Goal: Task Accomplishment & Management: Use online tool/utility

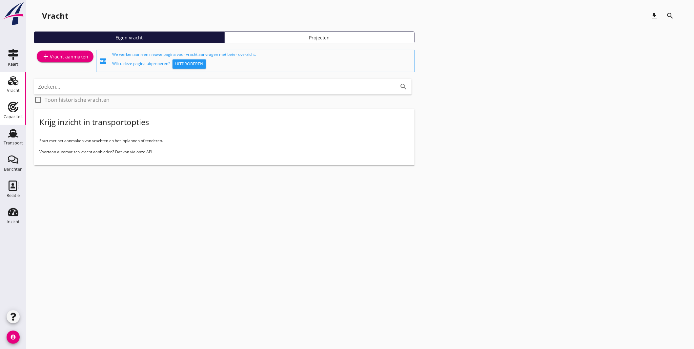
click at [9, 107] on icon "Capaciteit" at bounding box center [13, 107] width 11 height 11
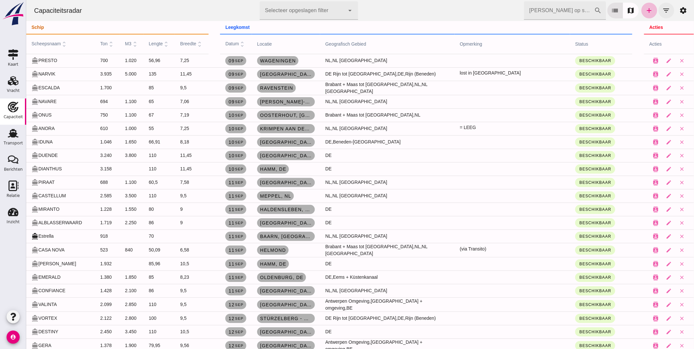
click at [663, 7] on icon "filter_list" at bounding box center [667, 11] width 8 height 8
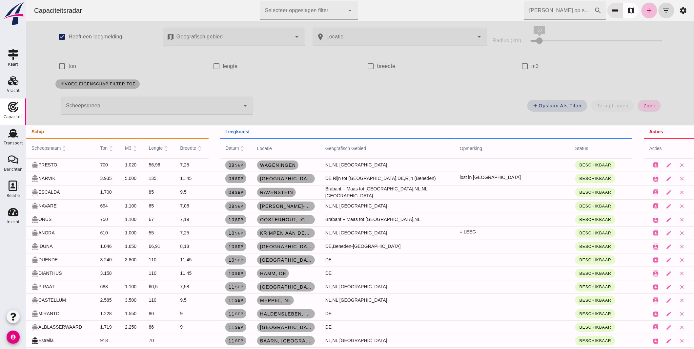
click at [116, 106] on div at bounding box center [150, 105] width 180 height 18
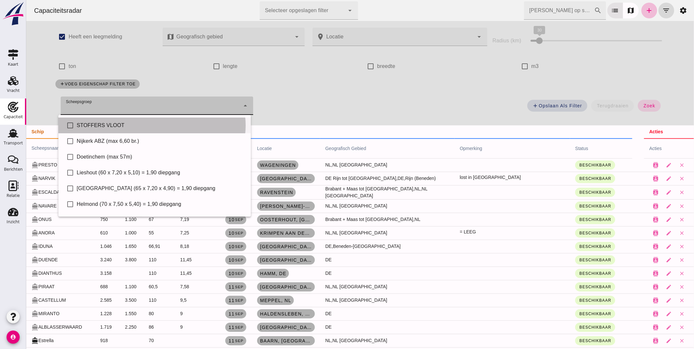
click at [112, 123] on div "STOFFERS VLOOT" at bounding box center [160, 125] width 169 height 8
type input "STOFFERS VLOOT"
checkbox input "true"
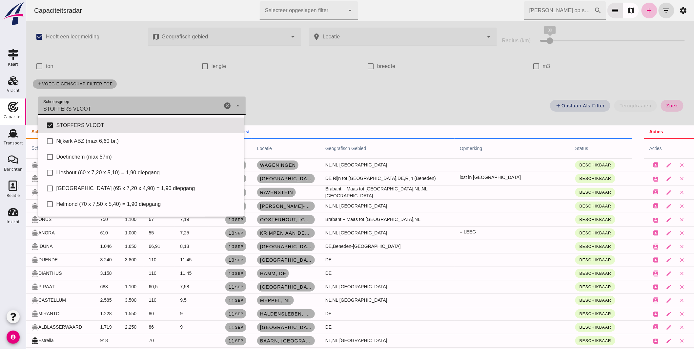
click at [665, 108] on button "zoek" at bounding box center [672, 106] width 23 height 12
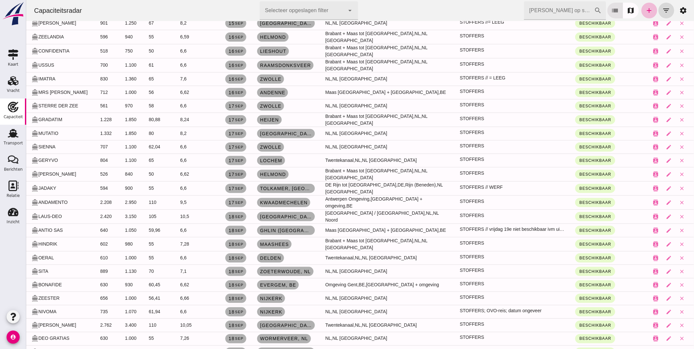
scroll to position [36, 0]
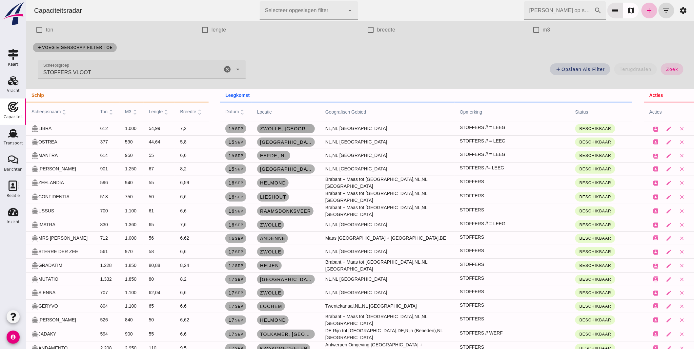
click at [274, 125] on link "Zwolle, [GEOGRAPHIC_DATA]" at bounding box center [286, 128] width 58 height 9
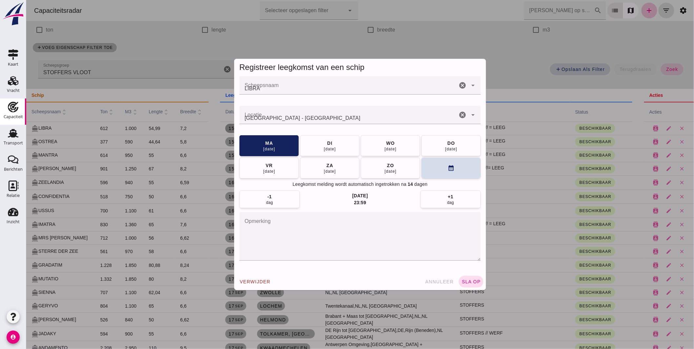
scroll to position [0, 0]
click at [330, 146] on div "16 sep" at bounding box center [330, 148] width 12 height 5
click at [466, 279] on span "sla op" at bounding box center [470, 281] width 19 height 5
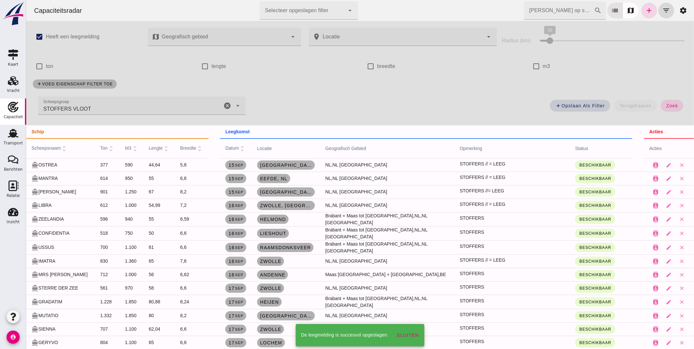
scroll to position [36, 0]
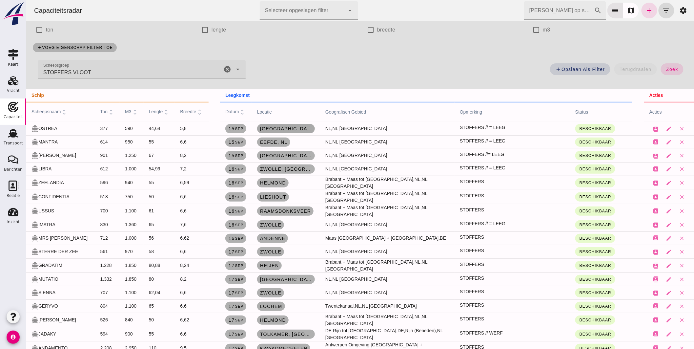
click at [276, 126] on span "[GEOGRAPHIC_DATA], [GEOGRAPHIC_DATA]" at bounding box center [286, 128] width 53 height 5
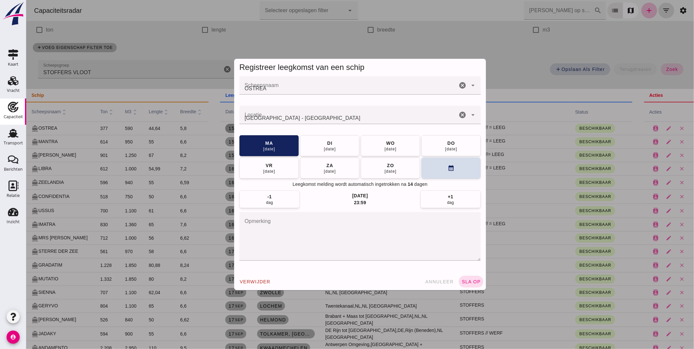
scroll to position [0, 0]
click at [327, 144] on div "di" at bounding box center [330, 143] width 6 height 7
click at [467, 278] on button "sla op" at bounding box center [471, 282] width 25 height 12
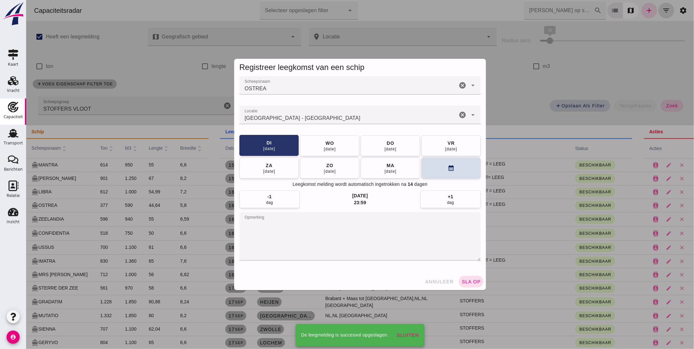
scroll to position [36, 0]
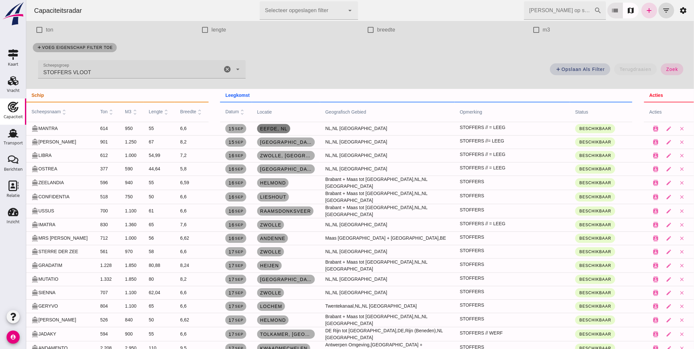
click at [262, 125] on link "Eefde, nl" at bounding box center [273, 128] width 33 height 9
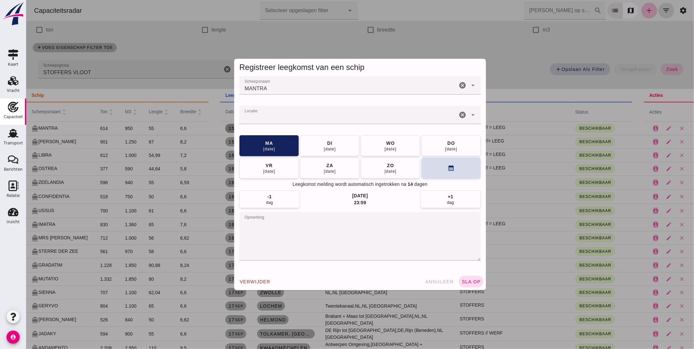
scroll to position [0, 0]
click at [331, 141] on span "di 16 sep" at bounding box center [330, 146] width 12 height 12
click at [473, 277] on button "sla op" at bounding box center [471, 282] width 25 height 12
click at [468, 278] on button "sla op" at bounding box center [471, 282] width 25 height 12
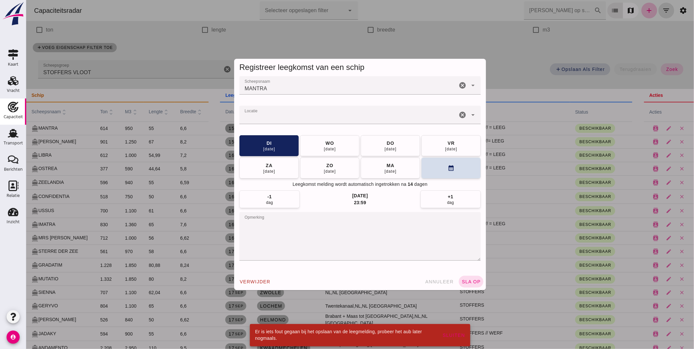
click at [394, 46] on div at bounding box center [360, 174] width 668 height 349
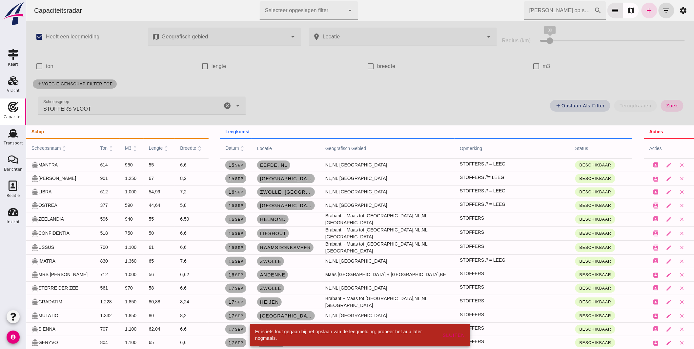
scroll to position [36, 0]
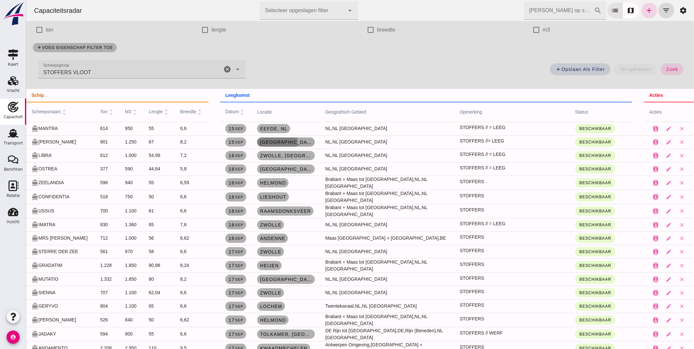
click at [268, 143] on span "Utrecht, nl" at bounding box center [286, 141] width 53 height 5
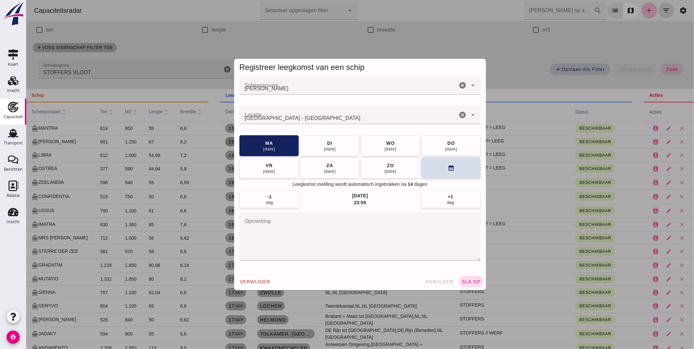
scroll to position [0, 0]
click at [329, 144] on div "di" at bounding box center [330, 142] width 6 height 7
click at [478, 277] on div "verwijder annuleer sla op" at bounding box center [360, 281] width 252 height 17
click at [470, 280] on span "sla op" at bounding box center [470, 281] width 19 height 5
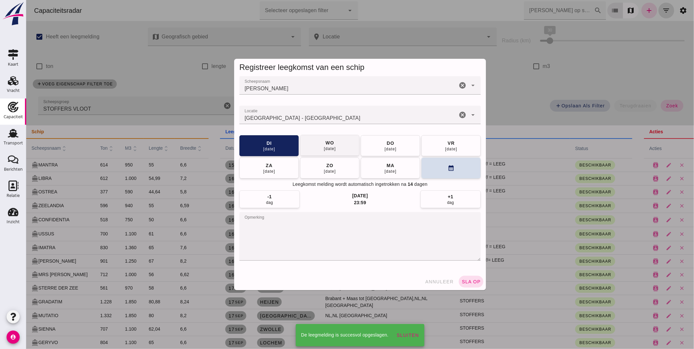
scroll to position [36, 0]
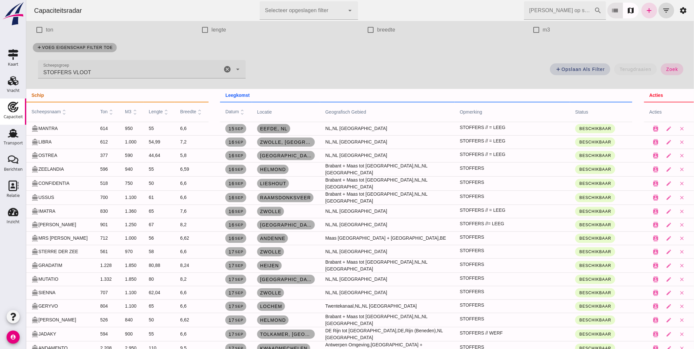
click at [267, 129] on span "Eefde, nl" at bounding box center [274, 128] width 28 height 5
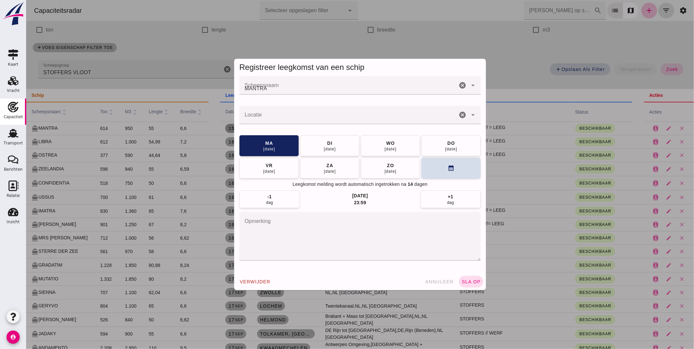
scroll to position [0, 0]
click at [337, 143] on button "di 16 sep" at bounding box center [329, 145] width 59 height 21
click at [468, 279] on button "sla op" at bounding box center [471, 282] width 25 height 12
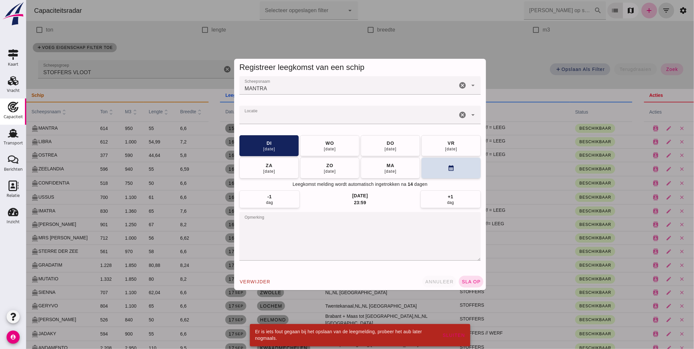
click at [441, 277] on button "annuleer" at bounding box center [439, 282] width 34 height 12
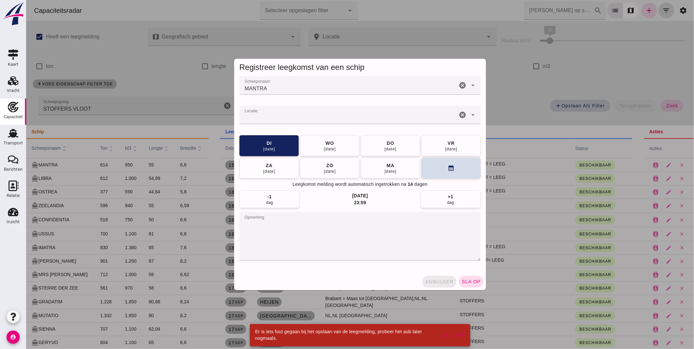
scroll to position [36, 0]
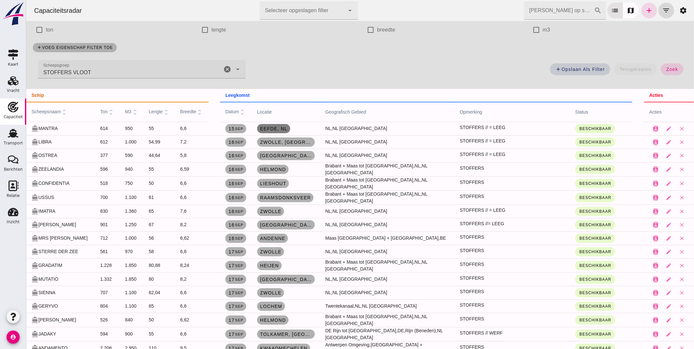
click at [276, 128] on span "Eefde, nl" at bounding box center [274, 128] width 28 height 5
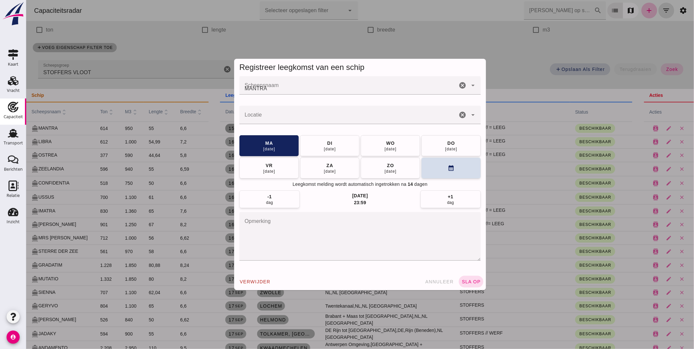
scroll to position [0, 0]
click at [336, 142] on button "di 16 sep" at bounding box center [329, 145] width 59 height 21
click at [465, 280] on span "sla op" at bounding box center [470, 281] width 19 height 5
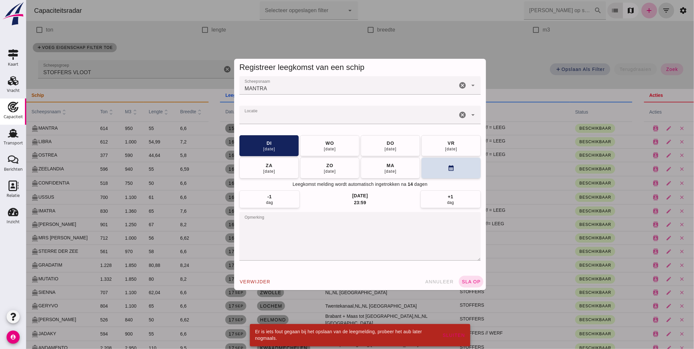
click at [205, 54] on div at bounding box center [360, 174] width 668 height 349
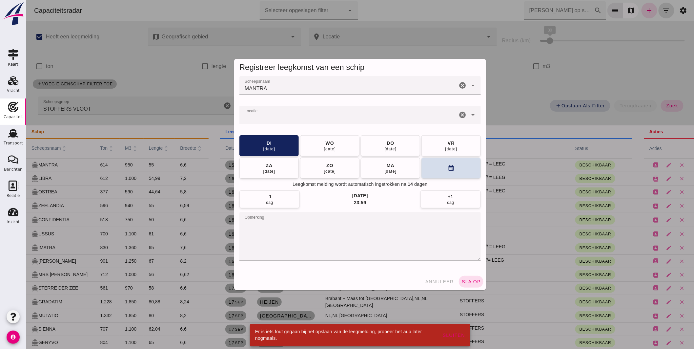
scroll to position [36, 0]
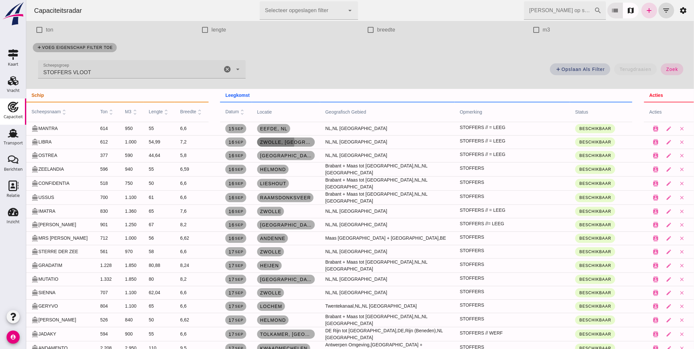
click at [267, 144] on span "Zwolle, nl" at bounding box center [286, 141] width 53 height 5
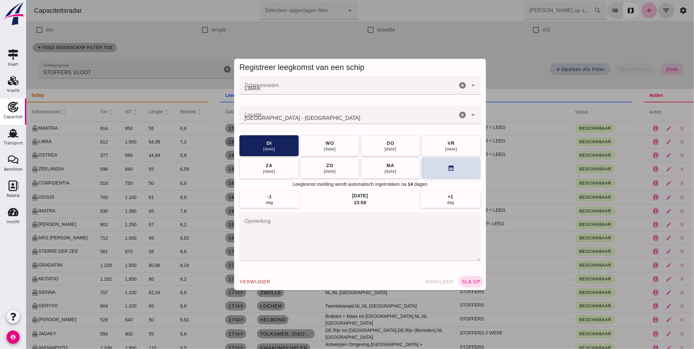
scroll to position [0, 0]
click at [430, 277] on button "annuleer" at bounding box center [439, 282] width 34 height 12
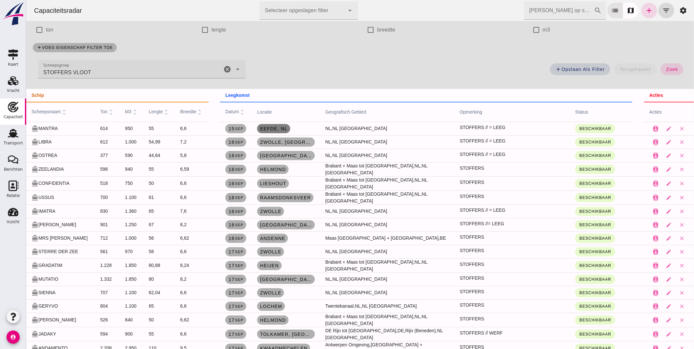
click at [261, 127] on span "Eefde, nl" at bounding box center [274, 128] width 28 height 5
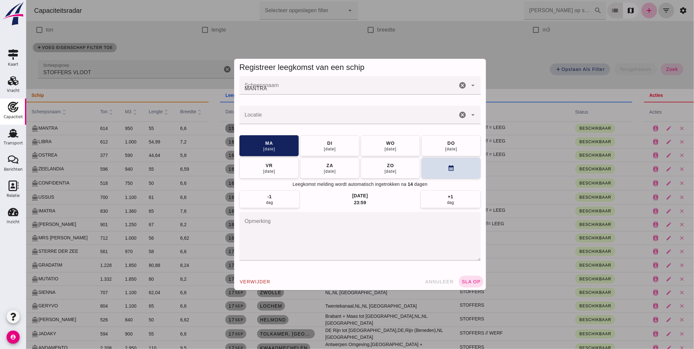
scroll to position [0, 0]
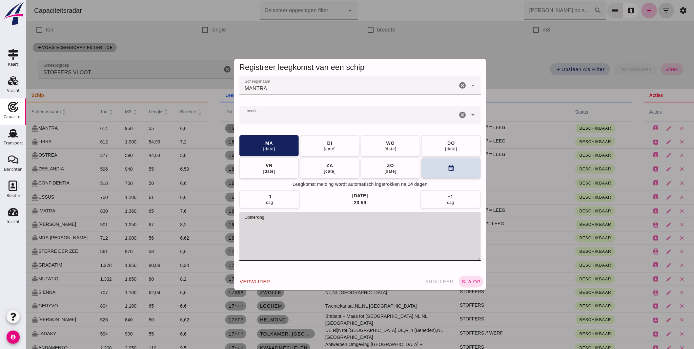
click at [332, 222] on textarea "opmerking" at bounding box center [360, 236] width 242 height 49
type textarea "STOFFERS // = LEEG; vanaf 18-sep 18u t/m 21-sep n/a"
click at [336, 150] on button "[DATE]" at bounding box center [329, 145] width 59 height 21
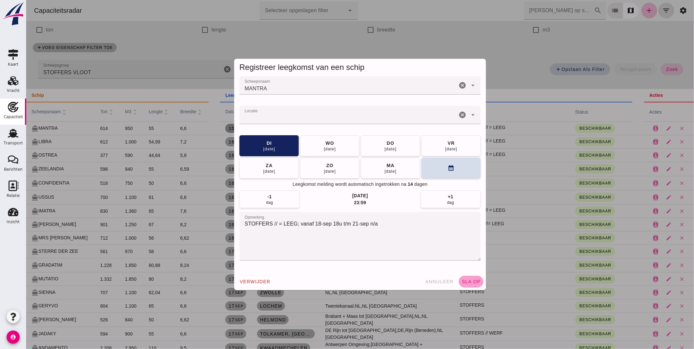
click at [474, 281] on span "sla op" at bounding box center [470, 281] width 19 height 5
click at [301, 119] on input "Locatie" at bounding box center [348, 118] width 218 height 8
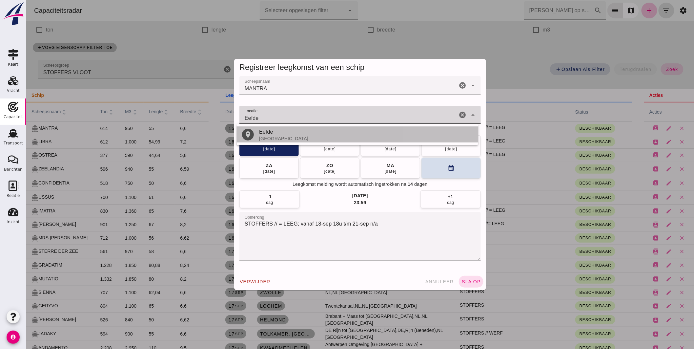
click at [276, 136] on div "Nederland" at bounding box center [366, 138] width 214 height 5
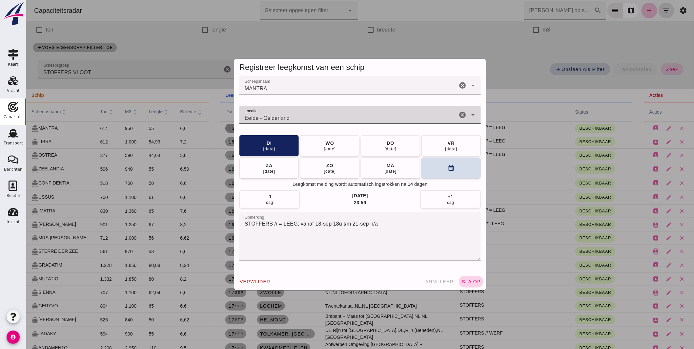
type input "Eefde - Gelderland"
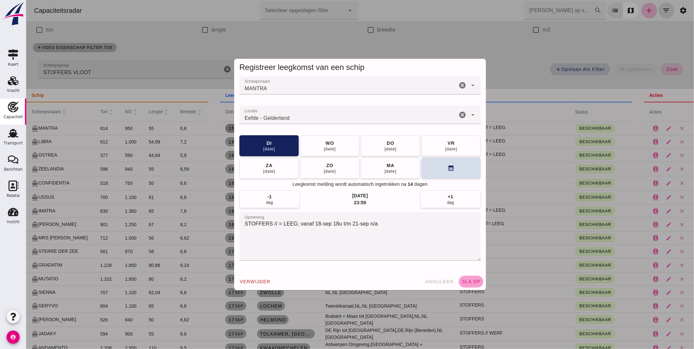
click at [471, 280] on span "sla op" at bounding box center [470, 281] width 19 height 5
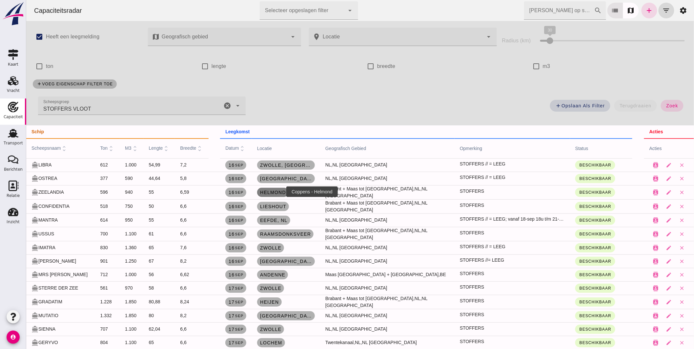
click at [269, 192] on span "Helmond" at bounding box center [273, 192] width 26 height 5
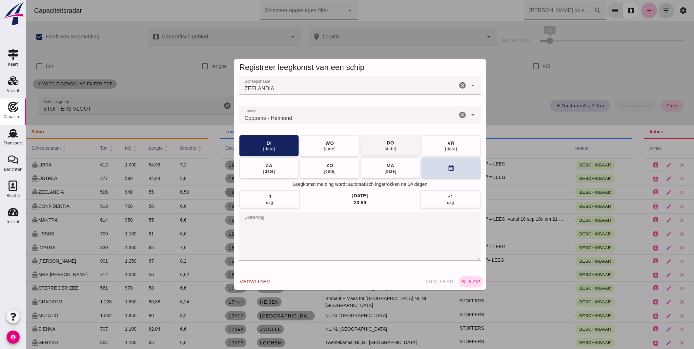
click at [324, 150] on div "17 sep" at bounding box center [330, 148] width 12 height 5
click at [463, 278] on button "sla op" at bounding box center [471, 282] width 25 height 12
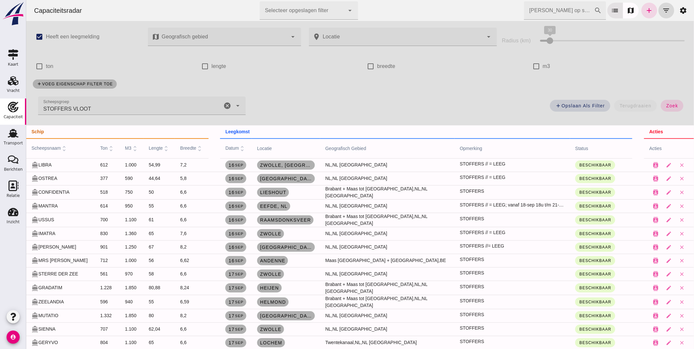
click at [225, 104] on icon "cancel" at bounding box center [227, 106] width 8 height 8
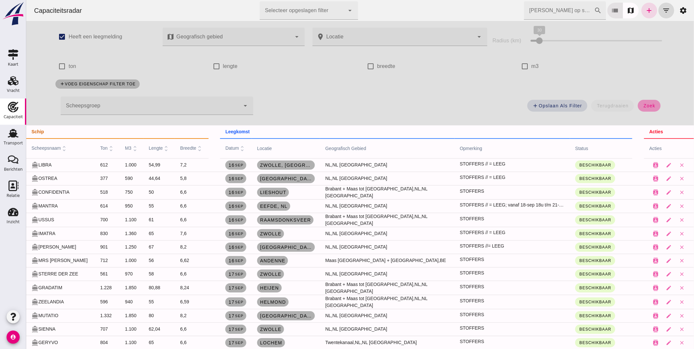
click at [653, 104] on button "zoek" at bounding box center [649, 106] width 23 height 12
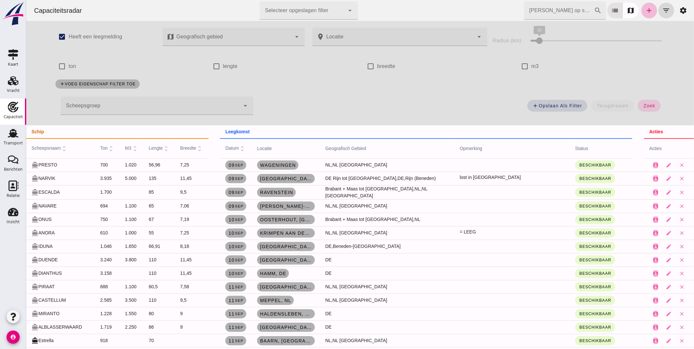
click at [550, 12] on input "[PERSON_NAME] op scheepsnaam" at bounding box center [559, 10] width 70 height 18
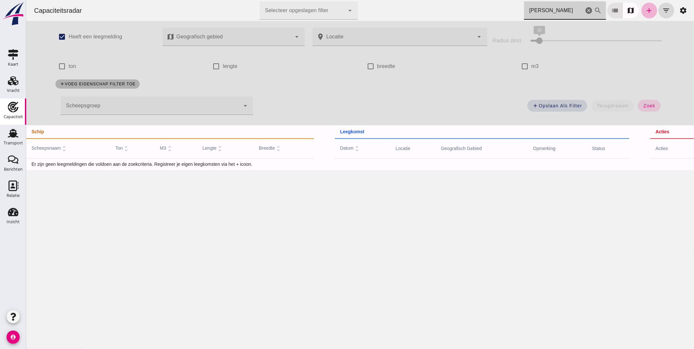
type input "naomi"
click at [646, 9] on icon "add" at bounding box center [650, 11] width 8 height 8
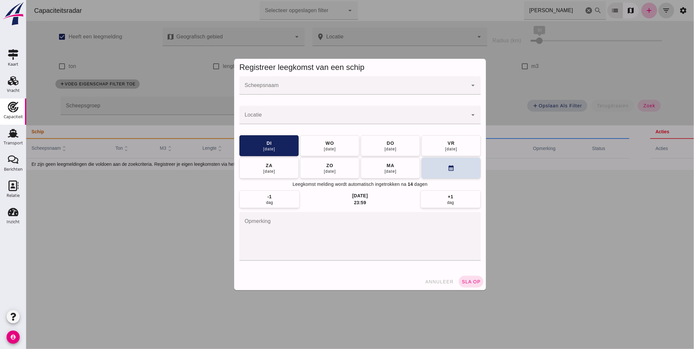
click at [323, 87] on input "Scheepsnaam" at bounding box center [353, 89] width 228 height 8
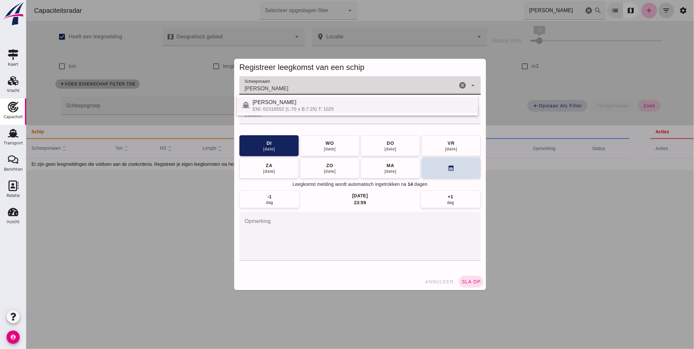
click at [294, 103] on div "[PERSON_NAME]" at bounding box center [362, 102] width 221 height 8
type input "[PERSON_NAME]"
click at [286, 118] on input "Locatie" at bounding box center [353, 118] width 228 height 8
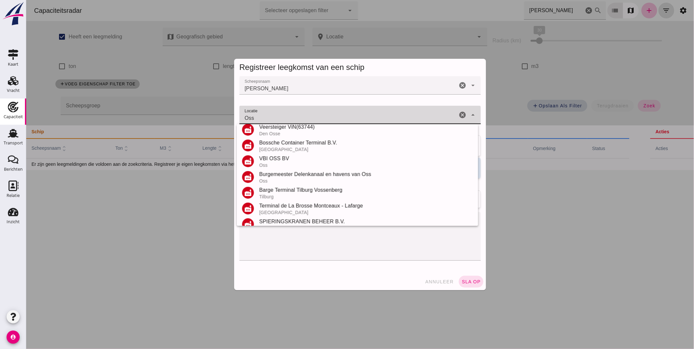
scroll to position [139, 0]
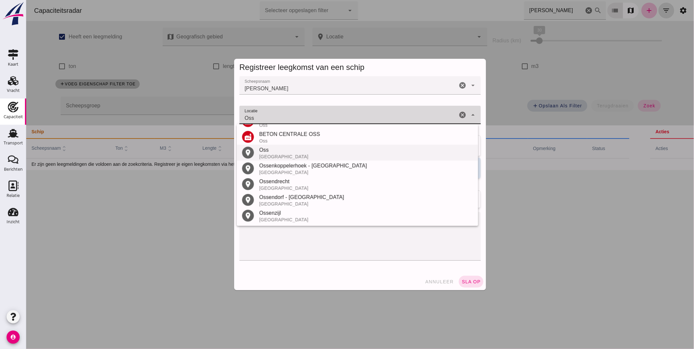
click at [281, 153] on div "Oss" at bounding box center [366, 150] width 214 height 8
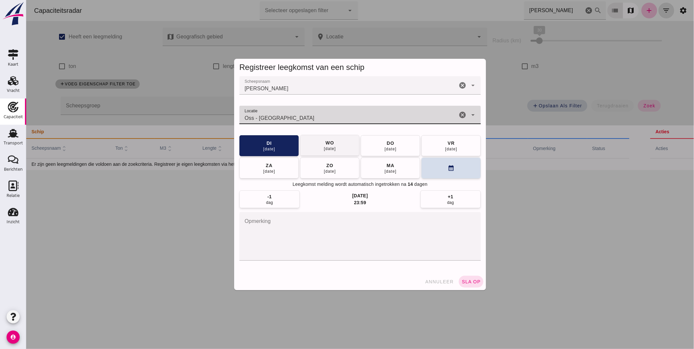
type input "Oss - Noord-Brabant"
click at [339, 146] on button "wo 17 sep" at bounding box center [329, 145] width 59 height 21
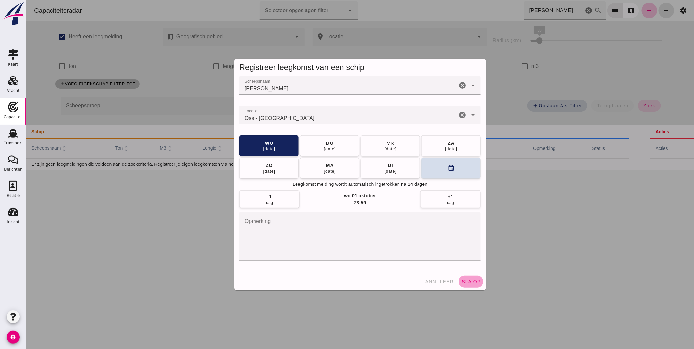
click at [467, 278] on button "sla op" at bounding box center [471, 282] width 25 height 12
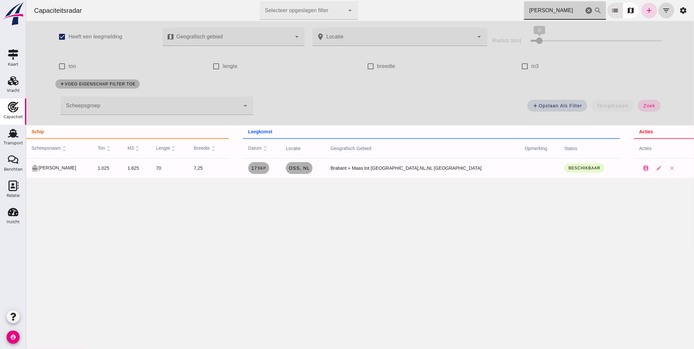
drag, startPoint x: 514, startPoint y: 10, endPoint x: 422, endPoint y: 5, distance: 92.7
click at [428, 6] on div "Capaciteitsradar Selecteer opgeslagen filter Selecteer opgeslagen filter cancel…" at bounding box center [360, 10] width 663 height 21
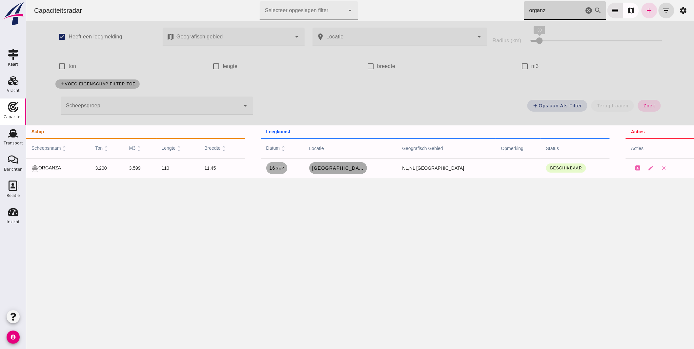
type input "organz"
click at [362, 165] on span "[GEOGRAPHIC_DATA], [GEOGRAPHIC_DATA]" at bounding box center [338, 167] width 53 height 5
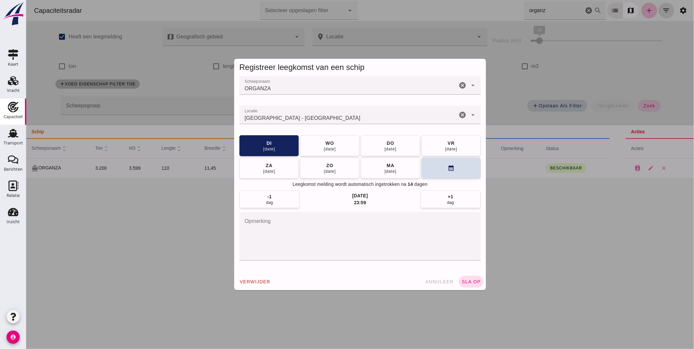
click at [321, 116] on input "Locatie" at bounding box center [348, 118] width 218 height 8
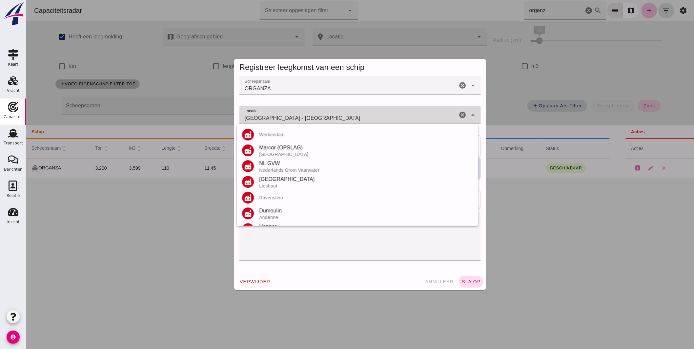
click at [321, 116] on input "Rotterdam - Zuid-Holland" at bounding box center [348, 118] width 218 height 8
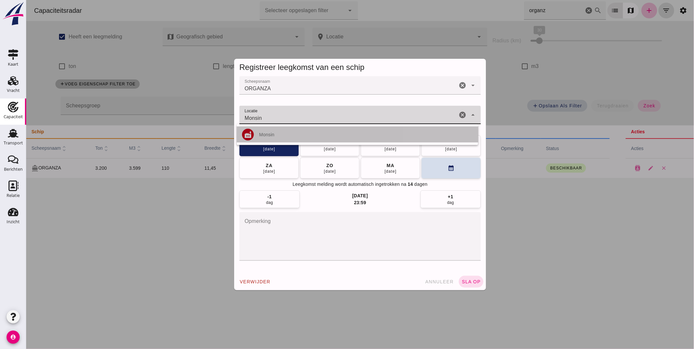
click at [269, 135] on div "Monsin" at bounding box center [366, 134] width 214 height 5
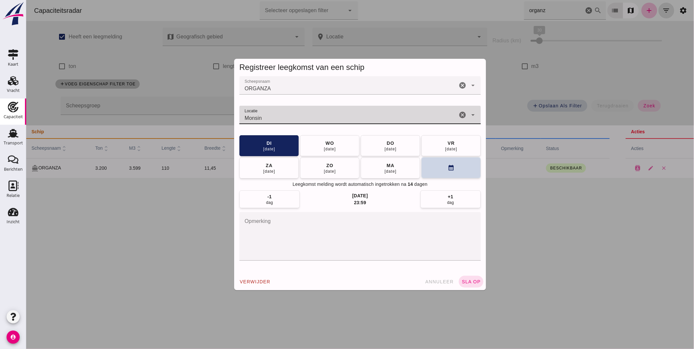
type input "Monsin"
click at [443, 169] on button "calendar_month" at bounding box center [450, 167] width 59 height 21
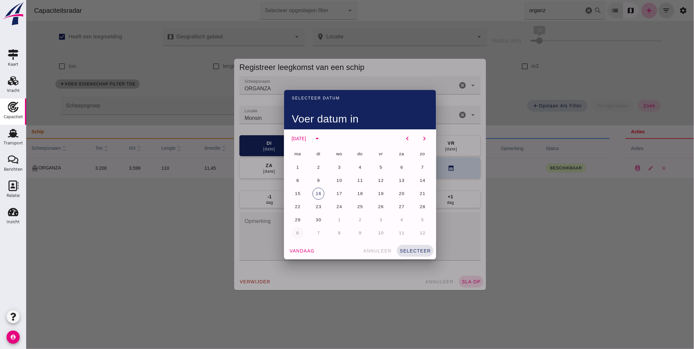
click at [296, 230] on span "6" at bounding box center [297, 232] width 3 height 5
click at [412, 250] on span "selecteer" at bounding box center [415, 250] width 32 height 5
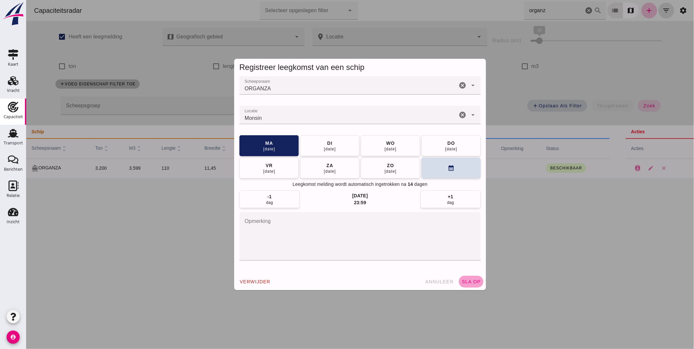
click at [478, 281] on span "sla op" at bounding box center [470, 281] width 19 height 5
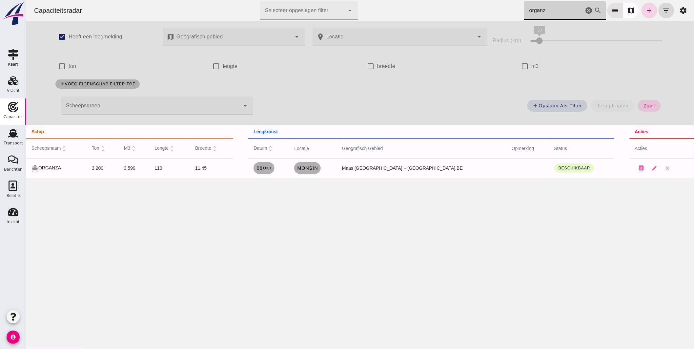
drag, startPoint x: 409, startPoint y: 4, endPoint x: 379, endPoint y: 5, distance: 30.2
click at [390, 4] on div "Capaciteitsradar Selecteer opgeslagen filter Selecteer opgeslagen filter cancel…" at bounding box center [360, 10] width 663 height 21
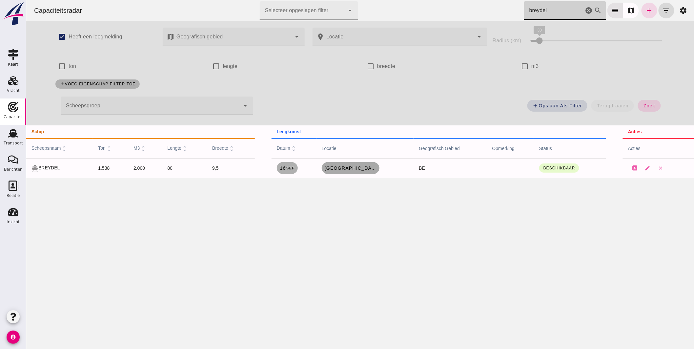
type input "breydel"
click at [351, 169] on span "Essen, be" at bounding box center [350, 167] width 53 height 5
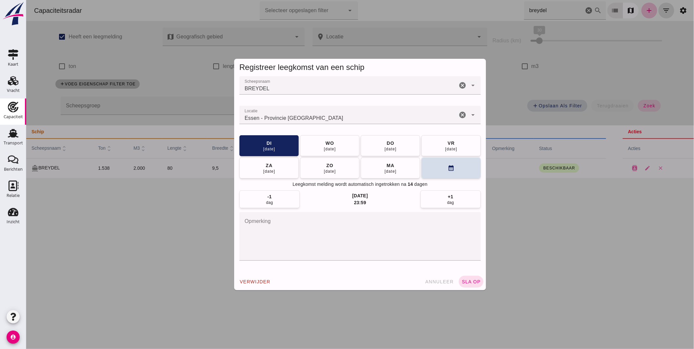
click at [355, 118] on input "Locatie" at bounding box center [348, 118] width 218 height 8
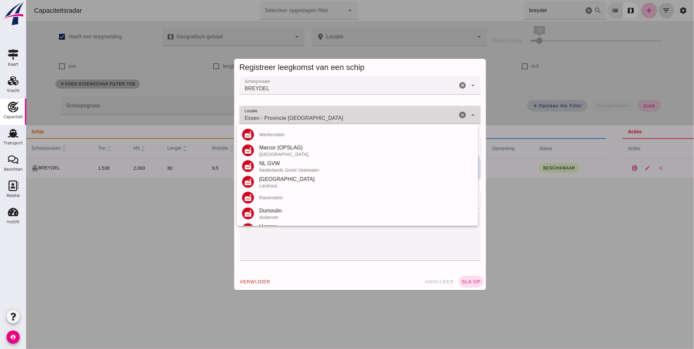
click at [355, 118] on input "Essen - Provincie Antwerpen" at bounding box center [348, 118] width 218 height 8
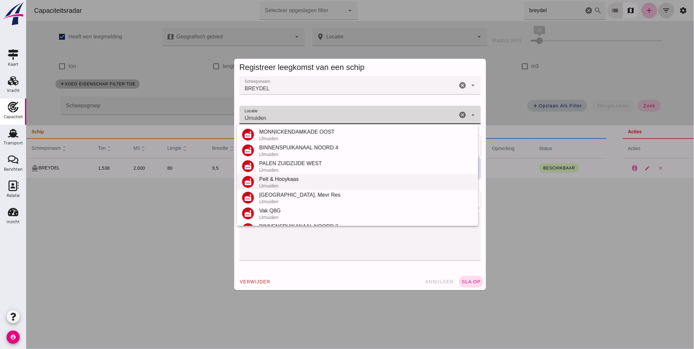
scroll to position [77, 0]
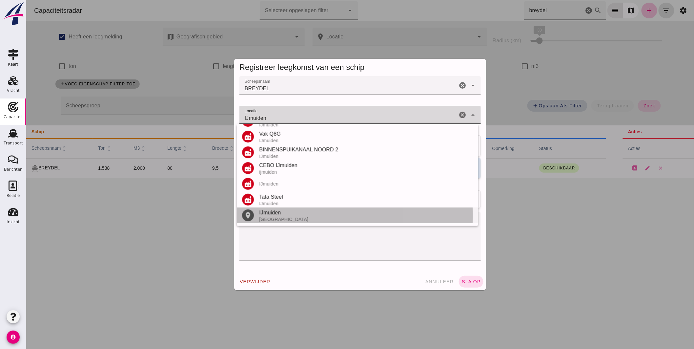
click at [280, 214] on div "IJmuiden" at bounding box center [366, 213] width 214 height 8
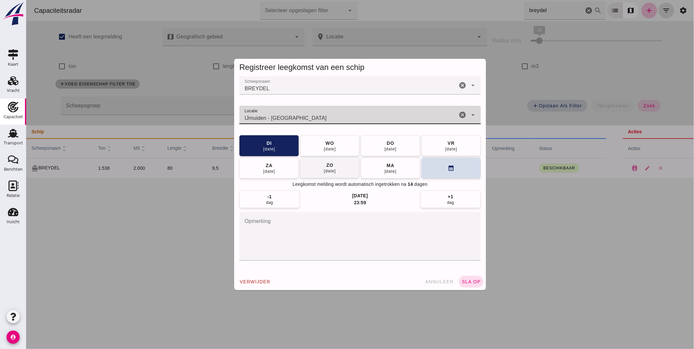
type input "IJmuiden - Noord-Holland"
click at [342, 164] on button "zo 21 sep" at bounding box center [329, 167] width 59 height 21
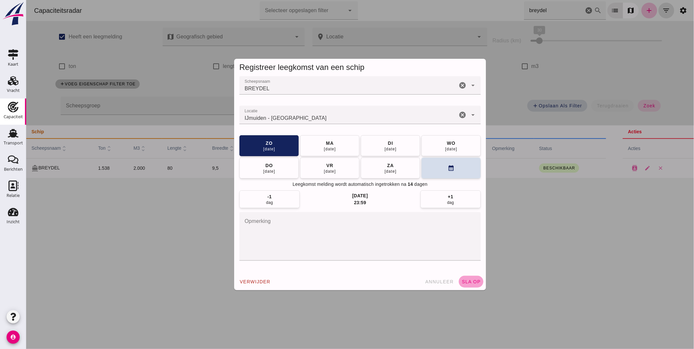
click at [471, 284] on button "sla op" at bounding box center [471, 282] width 25 height 12
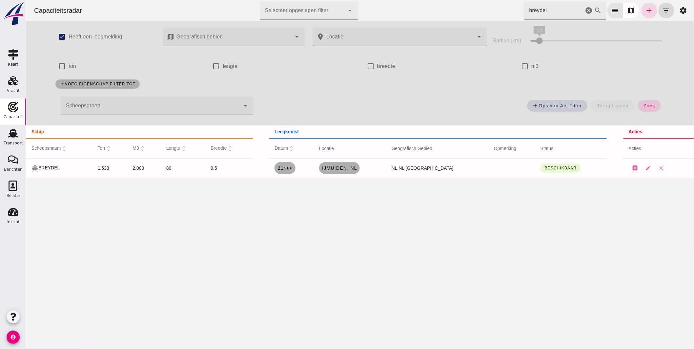
drag, startPoint x: 546, startPoint y: 11, endPoint x: 397, endPoint y: 6, distance: 149.1
click at [445, 8] on div "Capaciteitsradar Selecteer opgeslagen filter Selecteer opgeslagen filter cancel…" at bounding box center [360, 10] width 663 height 21
click at [348, 168] on span "Sliedrecht, nl" at bounding box center [338, 167] width 43 height 5
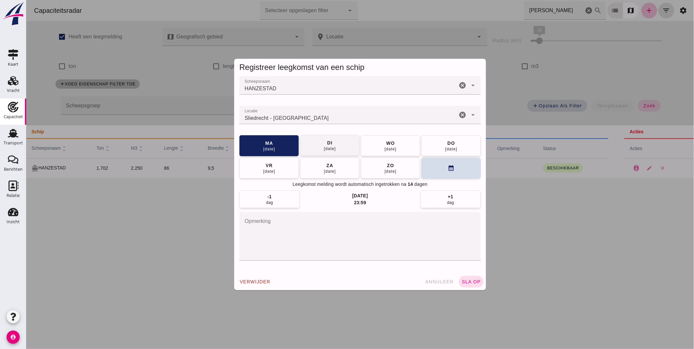
click at [327, 146] on div "16 sep" at bounding box center [330, 148] width 12 height 5
click at [473, 280] on span "sla op" at bounding box center [470, 281] width 19 height 5
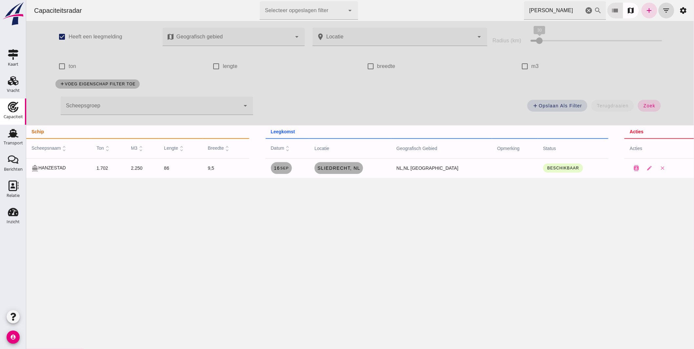
click at [493, 5] on div "Capaciteitsradar Selecteer opgeslagen filter Selecteer opgeslagen filter cancel…" at bounding box center [360, 10] width 663 height 21
drag, startPoint x: 558, startPoint y: 11, endPoint x: 402, endPoint y: -1, distance: 156.3
click at [402, 0] on html "Capaciteitsradar Selecteer opgeslagen filter Selecteer opgeslagen filter cancel…" at bounding box center [360, 174] width 668 height 349
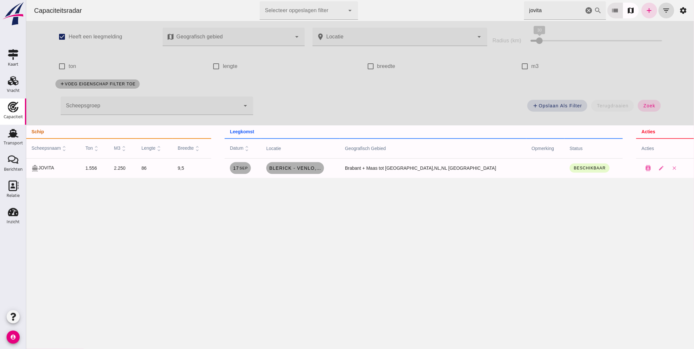
drag, startPoint x: 565, startPoint y: 7, endPoint x: 396, endPoint y: 14, distance: 168.8
click at [426, 14] on div "Capaciteitsradar Selecteer opgeslagen filter Selecteer opgeslagen filter cancel…" at bounding box center [360, 10] width 663 height 21
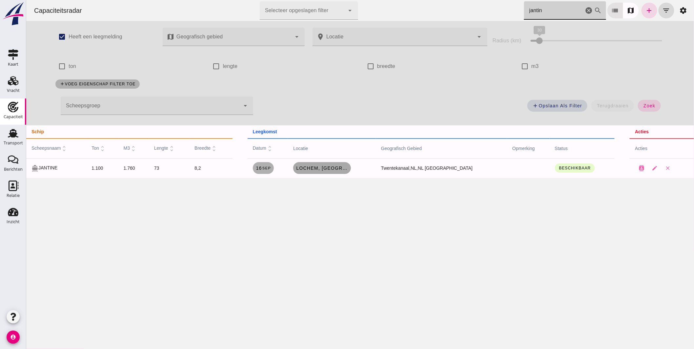
type input "jantin"
click at [325, 171] on link "Lochem, nl" at bounding box center [322, 168] width 58 height 12
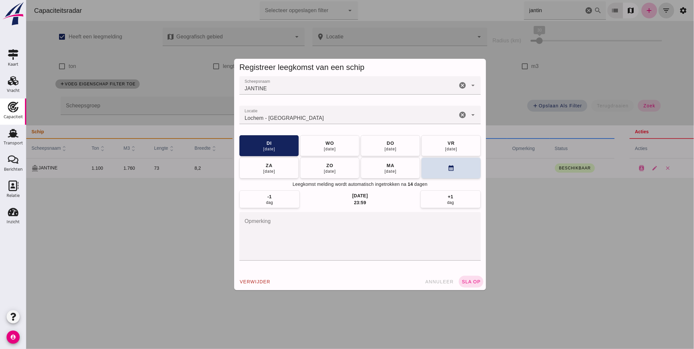
click at [331, 121] on input "Locatie" at bounding box center [348, 118] width 218 height 8
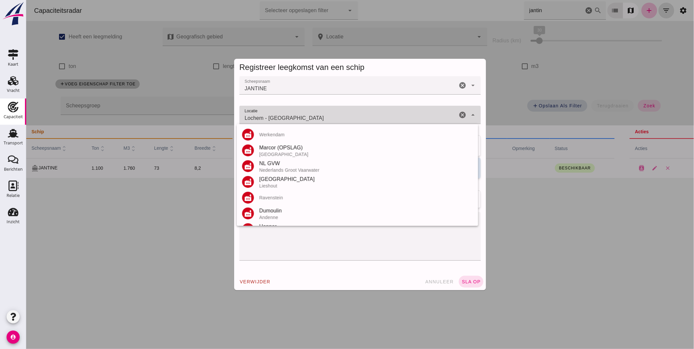
click at [332, 120] on input "Lochem - Gelderland" at bounding box center [348, 118] width 218 height 8
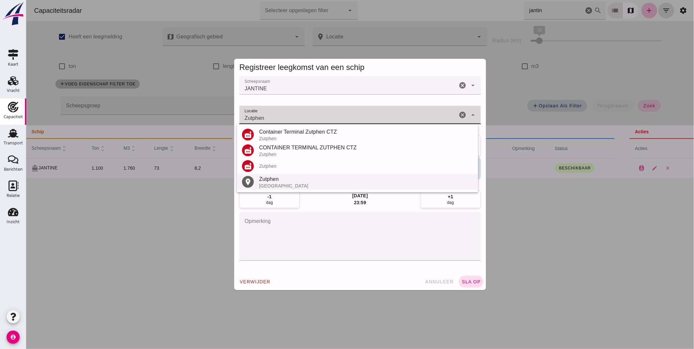
click at [290, 180] on div "Zutphen" at bounding box center [366, 179] width 214 height 8
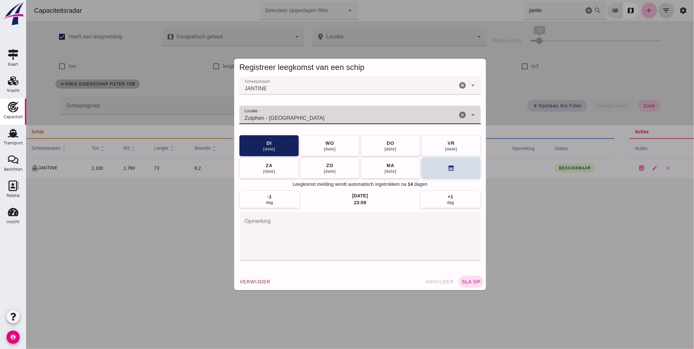
type input "Zutphen - Gelderland"
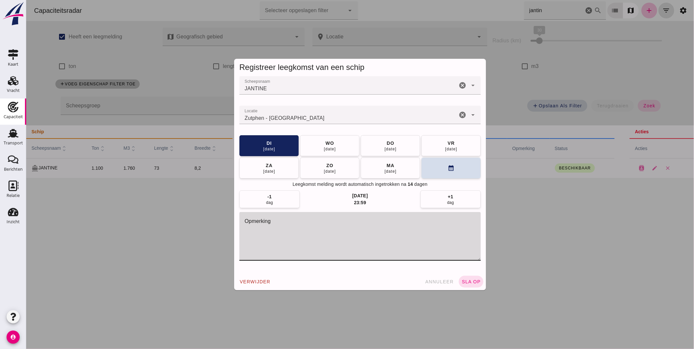
click at [322, 227] on textarea "opmerking" at bounding box center [360, 236] width 242 height 49
type textarea "= LEEG"
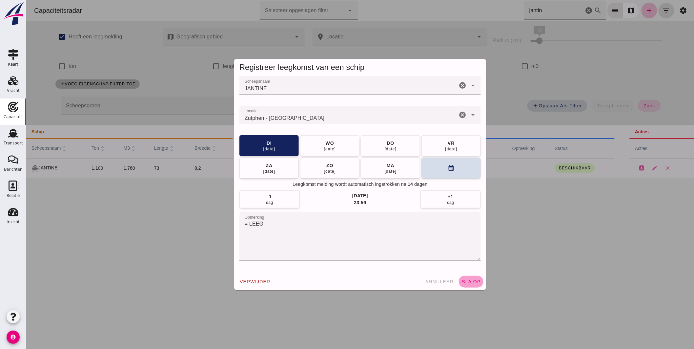
click at [476, 285] on button "sla op" at bounding box center [471, 282] width 25 height 12
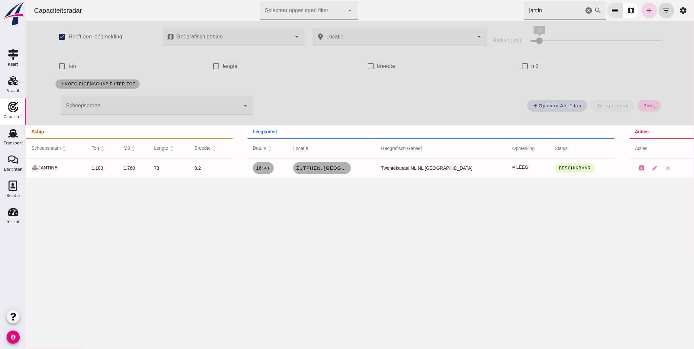
drag, startPoint x: 458, startPoint y: 15, endPoint x: 390, endPoint y: 32, distance: 70.7
click at [414, 22] on div "Capaciteitsradar Selecteer opgeslagen filter Selecteer opgeslagen filter cancel…" at bounding box center [360, 89] width 668 height 178
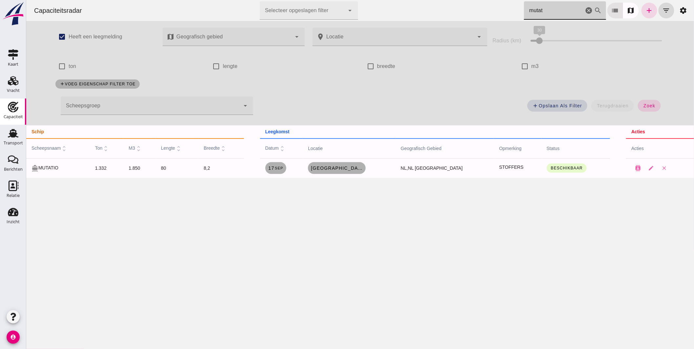
type input "mutat"
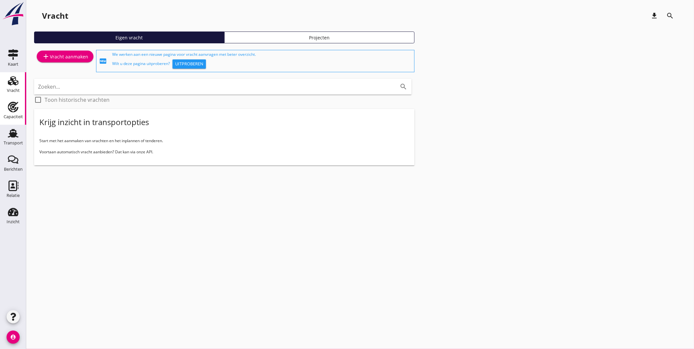
click at [12, 108] on icon "Capaciteit" at bounding box center [13, 107] width 11 height 11
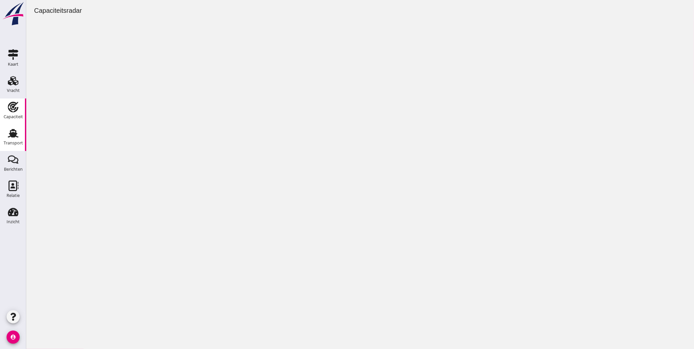
drag, startPoint x: 9, startPoint y: 129, endPoint x: 18, endPoint y: 125, distance: 9.6
click at [10, 129] on icon "Transport" at bounding box center [13, 133] width 11 height 11
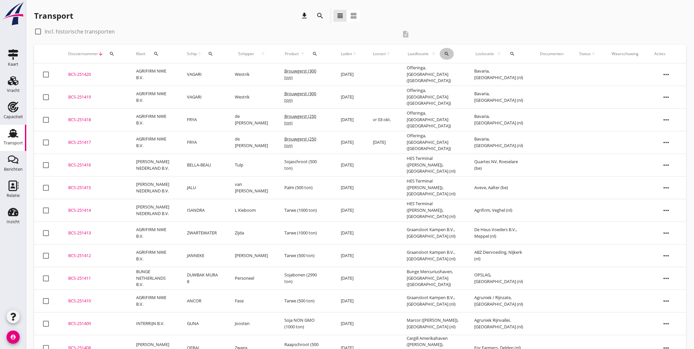
click at [453, 52] on div "search" at bounding box center [447, 53] width 14 height 5
click at [460, 73] on input "text" at bounding box center [489, 73] width 68 height 11
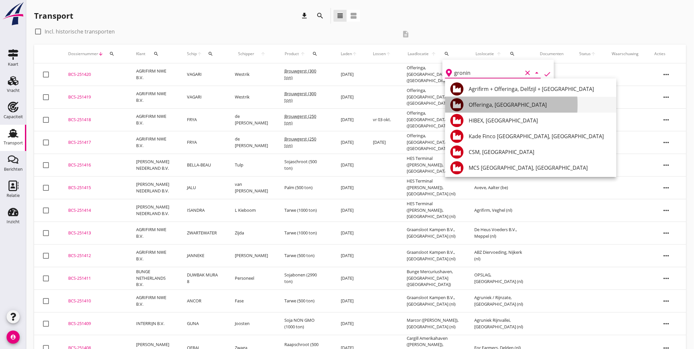
click at [500, 108] on div "Offeringa, Groningen" at bounding box center [540, 105] width 142 height 8
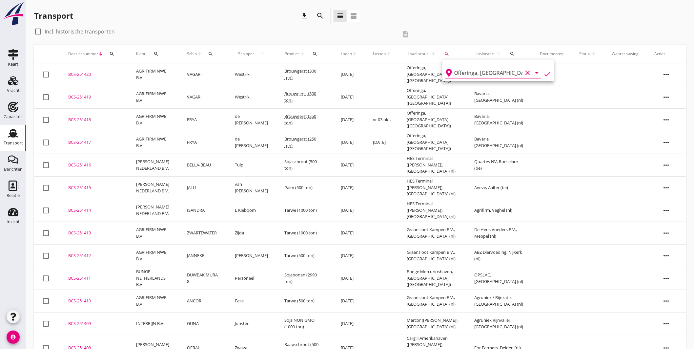
click at [544, 72] on icon "check" at bounding box center [548, 74] width 8 height 8
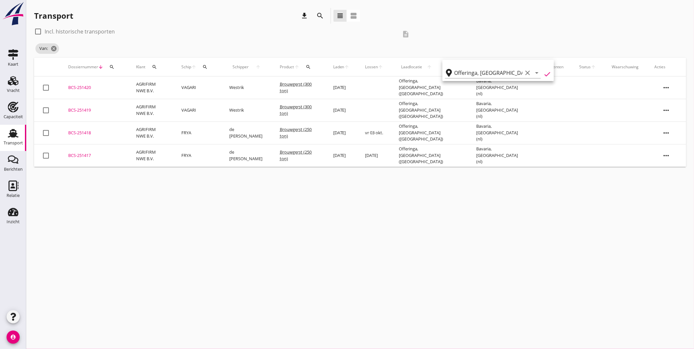
type input "Offeringa"
drag, startPoint x: 73, startPoint y: 29, endPoint x: 77, endPoint y: 30, distance: 4.2
click at [73, 30] on label "Incl. historische transporten" at bounding box center [80, 31] width 70 height 7
checkbox input "true"
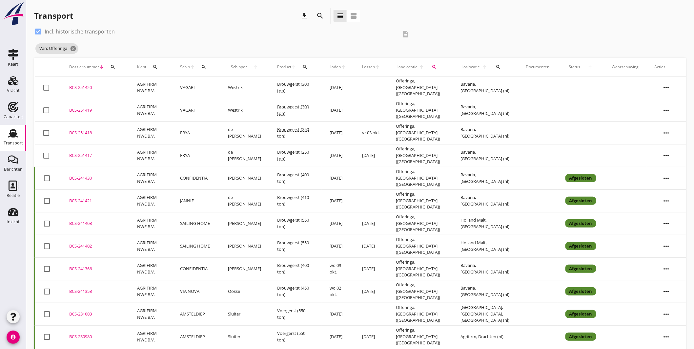
click at [88, 220] on div "BCS-241403" at bounding box center [95, 223] width 52 height 7
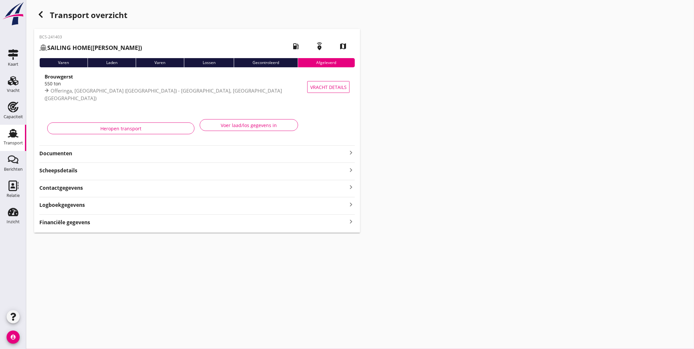
click at [180, 77] on div "Brouwgerst" at bounding box center [178, 77] width 266 height 8
click at [37, 12] on icon "button" at bounding box center [41, 15] width 8 height 8
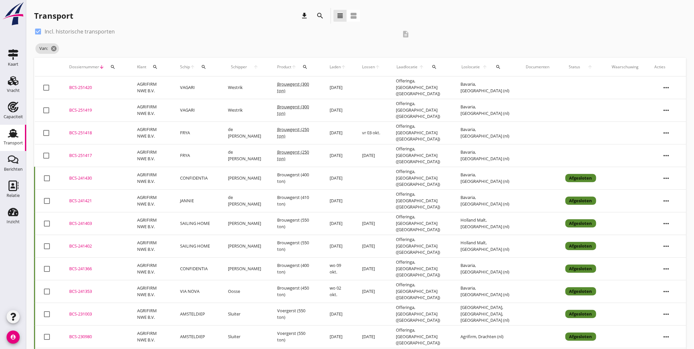
click at [496, 68] on icon "search" at bounding box center [498, 66] width 5 height 5
click at [515, 84] on input "text" at bounding box center [535, 86] width 68 height 11
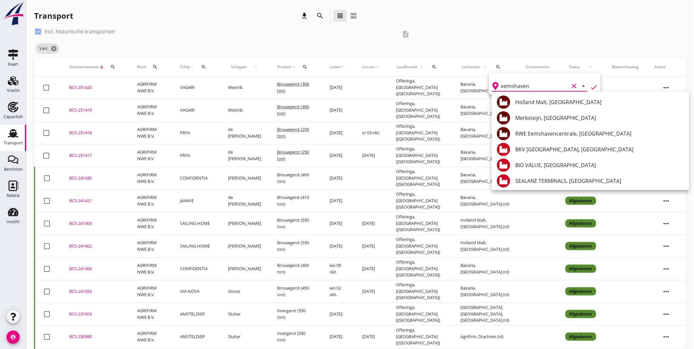
click at [551, 100] on div "Holland Malt, Eemshaven" at bounding box center [600, 102] width 169 height 8
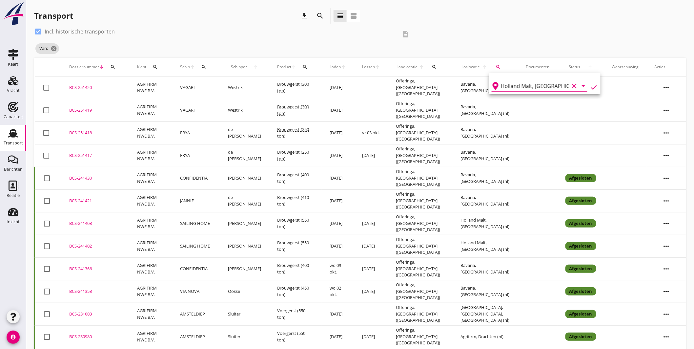
click at [592, 83] on icon "check" at bounding box center [594, 87] width 8 height 8
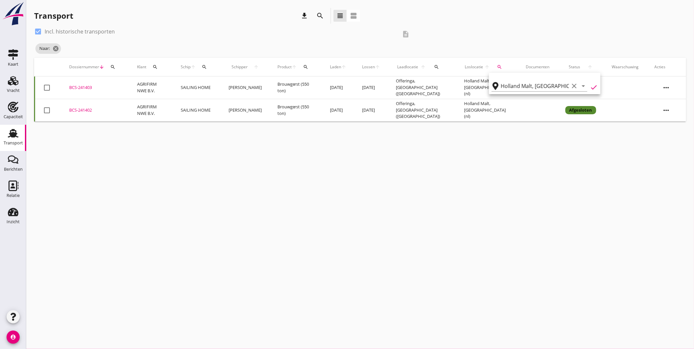
type input "Holland Malt"
click at [499, 130] on div "cancel You are impersonating another user. Transport download search view_headl…" at bounding box center [360, 174] width 668 height 349
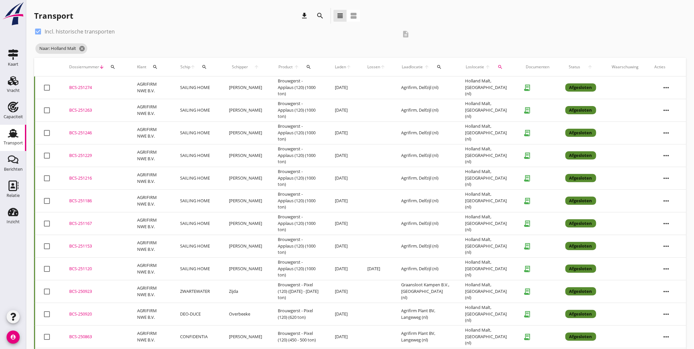
scroll to position [73, 0]
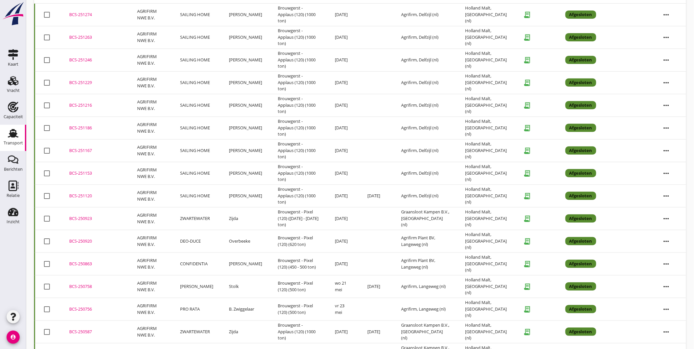
click at [87, 127] on div "BCS-251186" at bounding box center [95, 128] width 52 height 7
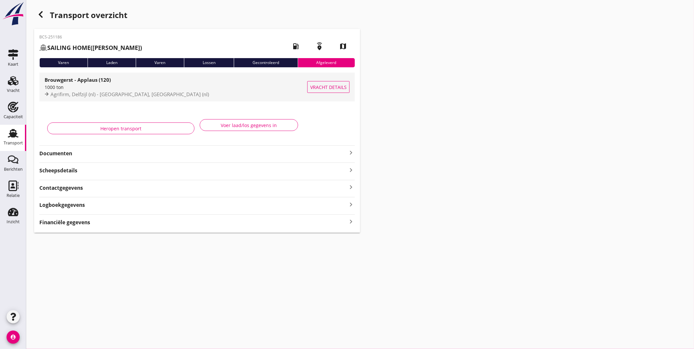
click at [215, 94] on div "Agrifirm, Delfzijl (nl) - Holland Malt, Eemshaven (nl)" at bounding box center [176, 95] width 263 height 8
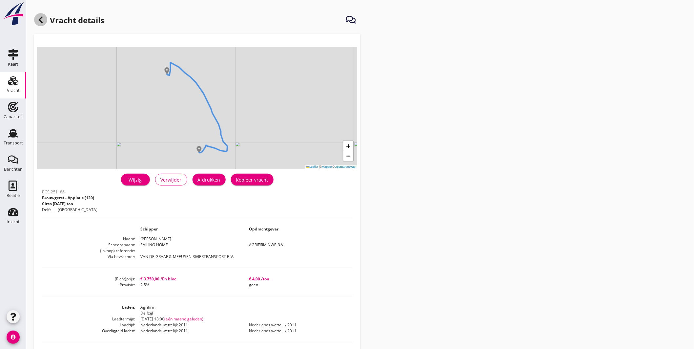
click at [41, 18] on use at bounding box center [41, 19] width 4 height 7
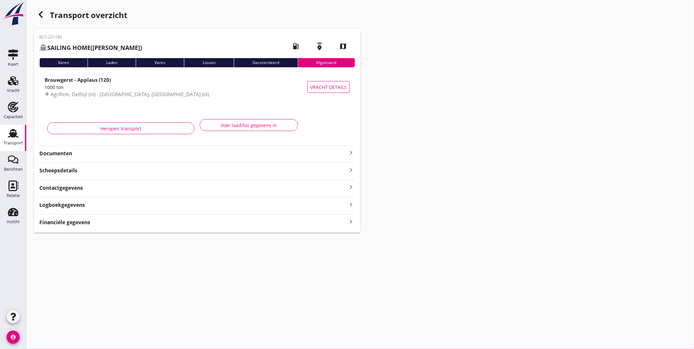
click at [38, 9] on div "button" at bounding box center [40, 14] width 13 height 13
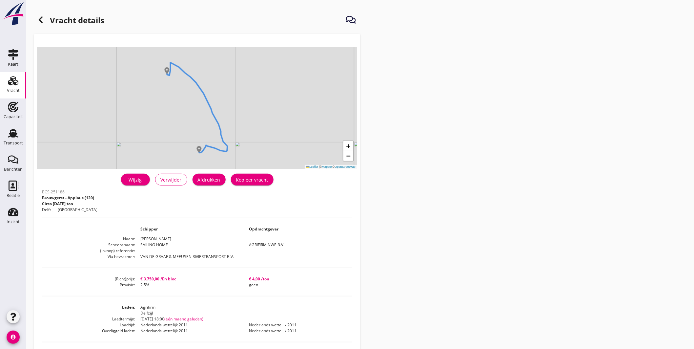
click at [38, 25] on div at bounding box center [40, 19] width 13 height 13
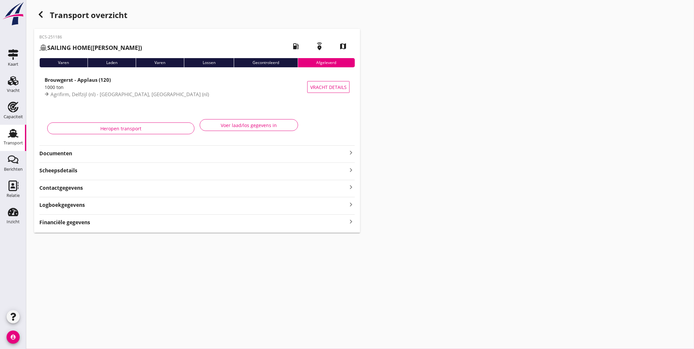
click at [46, 18] on div "button" at bounding box center [40, 14] width 13 height 13
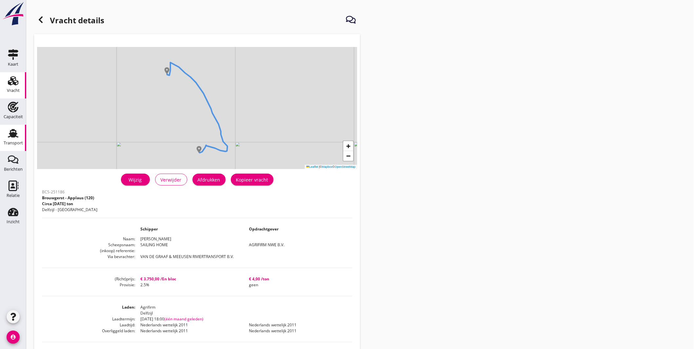
click at [15, 129] on icon "Transport" at bounding box center [13, 133] width 11 height 11
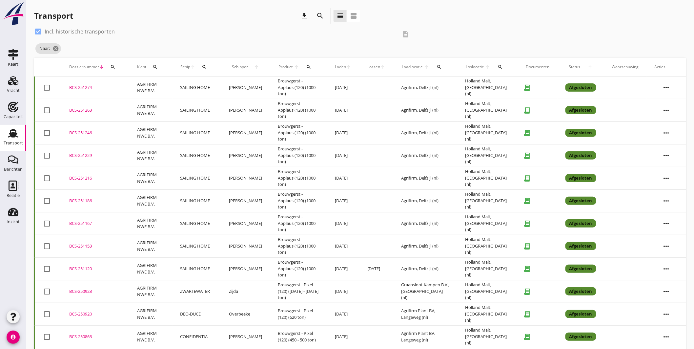
click at [64, 51] on div "Naar: cancel" at bounding box center [224, 48] width 381 height 13
click at [57, 50] on icon "cancel" at bounding box center [56, 48] width 7 height 7
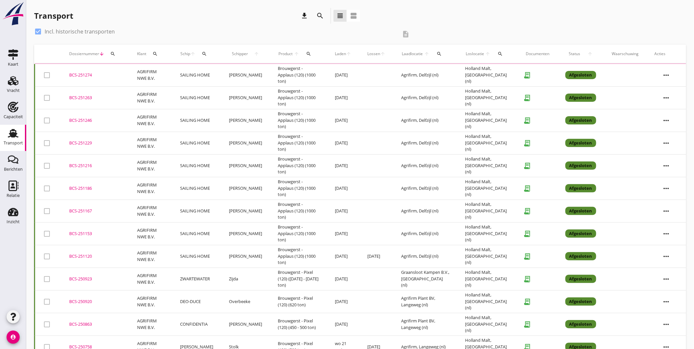
drag, startPoint x: 38, startPoint y: 33, endPoint x: 52, endPoint y: 32, distance: 13.9
click at [38, 33] on div at bounding box center [37, 31] width 11 height 11
checkbox input "false"
click at [204, 54] on icon "search" at bounding box center [204, 53] width 5 height 5
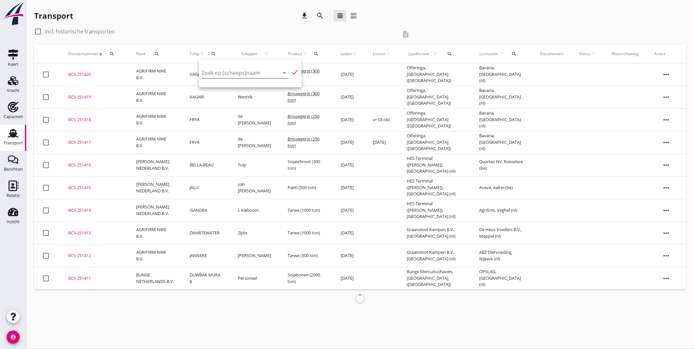
click at [232, 77] on input "Zoek op (scheeps)naam" at bounding box center [236, 73] width 68 height 11
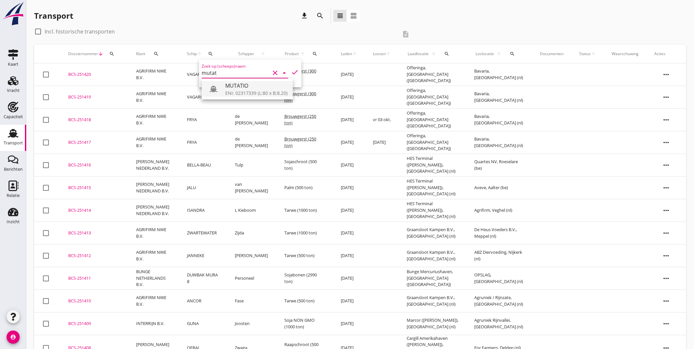
click at [256, 89] on div "MUTATIO" at bounding box center [256, 86] width 62 height 8
click at [291, 69] on icon "check" at bounding box center [295, 72] width 8 height 8
type input "MUTATIO"
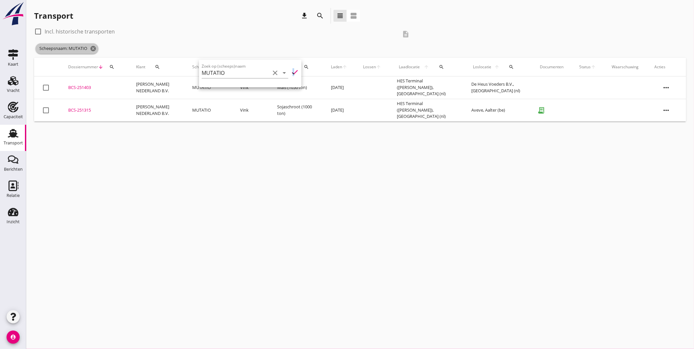
click at [96, 47] on icon "cancel" at bounding box center [93, 48] width 7 height 7
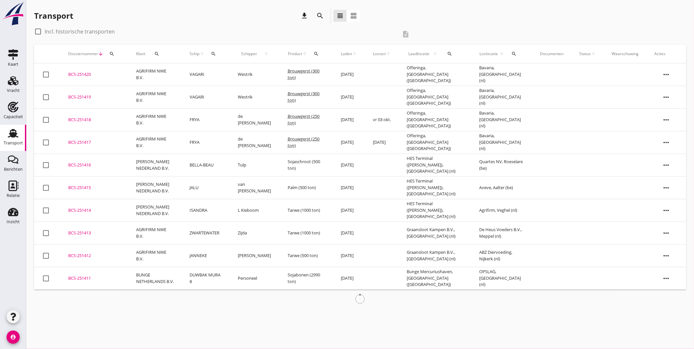
click at [512, 53] on icon "search" at bounding box center [514, 53] width 5 height 5
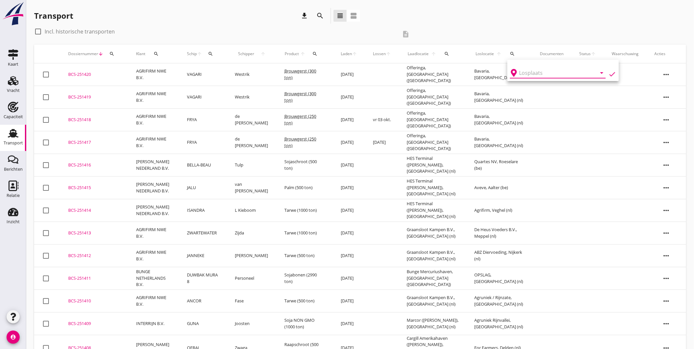
click at [524, 74] on input "text" at bounding box center [554, 73] width 68 height 11
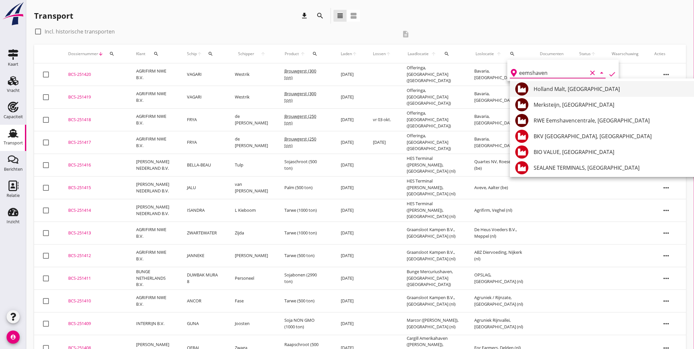
click at [555, 87] on div "Holland Malt, Eemshaven" at bounding box center [618, 89] width 169 height 8
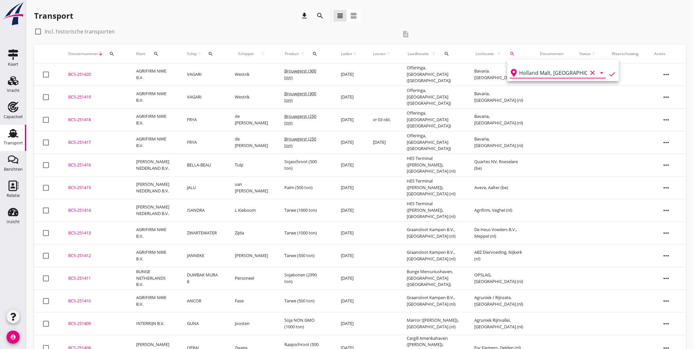
click at [609, 74] on icon "check" at bounding box center [613, 74] width 8 height 8
type input "Holland Malt"
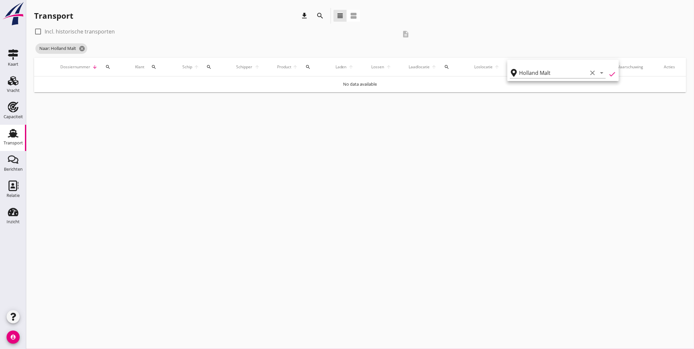
click at [90, 28] on label "Incl. historische transporten" at bounding box center [80, 31] width 70 height 7
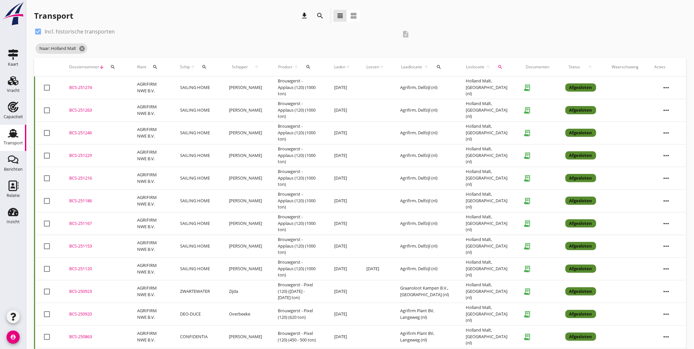
drag, startPoint x: 35, startPoint y: 29, endPoint x: 75, endPoint y: 51, distance: 46.4
click at [35, 30] on div at bounding box center [37, 31] width 11 height 11
checkbox input "false"
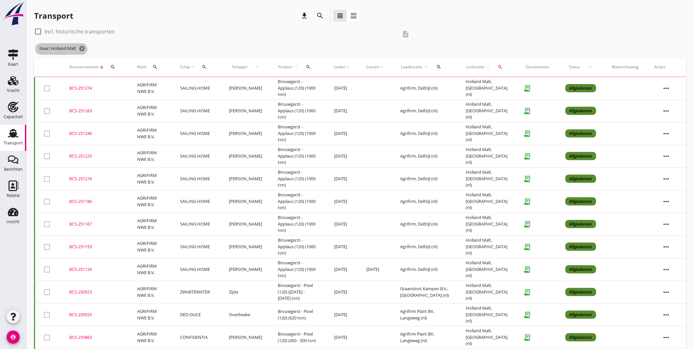
click at [81, 50] on icon "cancel" at bounding box center [82, 48] width 7 height 7
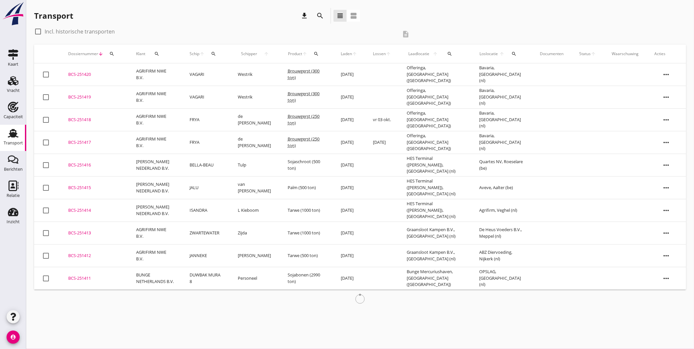
drag, startPoint x: 213, startPoint y: 54, endPoint x: 223, endPoint y: 54, distance: 9.9
click at [213, 54] on icon "search" at bounding box center [213, 53] width 5 height 5
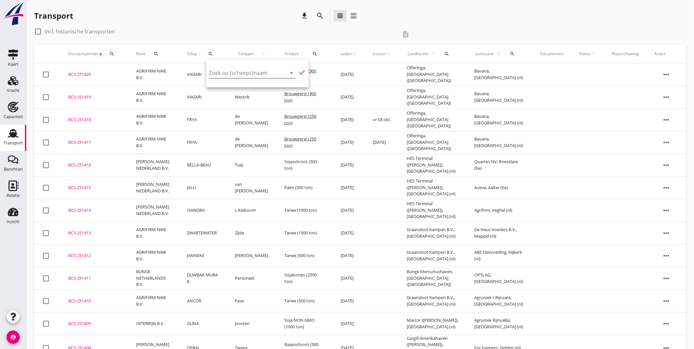
click at [242, 74] on input "Zoek op (scheeps)naam" at bounding box center [243, 73] width 68 height 11
click at [245, 84] on div "CASA NOVA" at bounding box center [266, 86] width 66 height 8
click at [300, 69] on icon "check" at bounding box center [302, 72] width 8 height 8
type input "CASA NOVA"
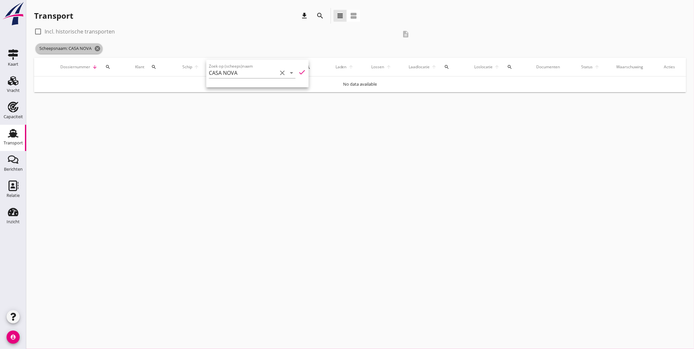
drag, startPoint x: 97, startPoint y: 47, endPoint x: 96, endPoint y: 0, distance: 46.6
click at [98, 47] on icon "cancel" at bounding box center [97, 48] width 7 height 7
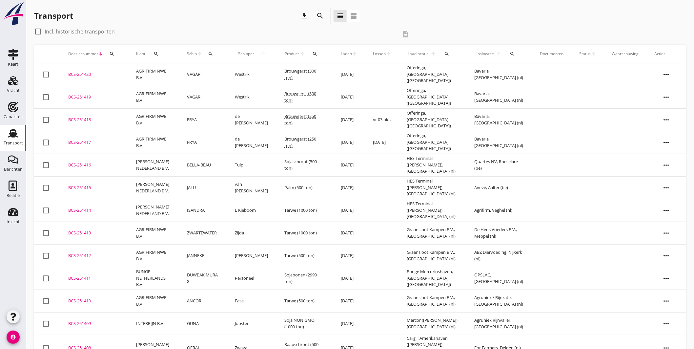
click at [517, 50] on button "search" at bounding box center [513, 54] width 14 height 12
click at [542, 72] on input "text" at bounding box center [554, 73] width 68 height 11
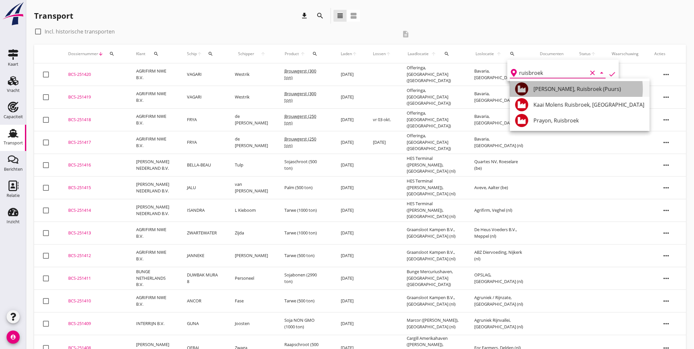
click at [556, 87] on div "Mouterij Albert, Ruisbroek (Puurs)" at bounding box center [589, 89] width 111 height 8
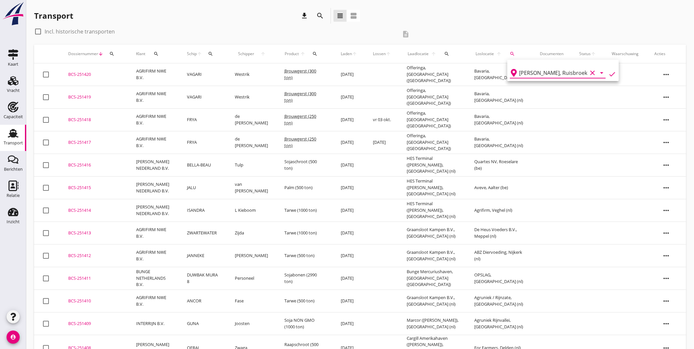
click at [612, 72] on icon "check" at bounding box center [613, 74] width 8 height 8
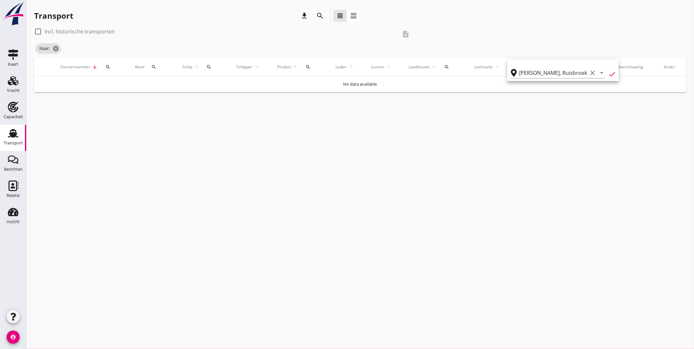
type input "Mouterij Albert"
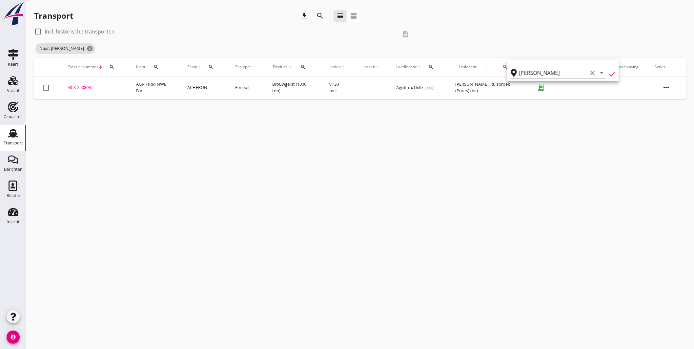
click at [69, 30] on label "Incl. historische transporten" at bounding box center [80, 31] width 70 height 7
checkbox input "true"
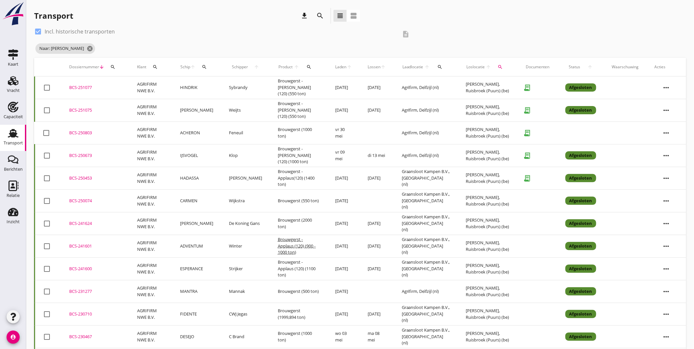
click at [110, 87] on div "BCS-251077" at bounding box center [95, 87] width 52 height 7
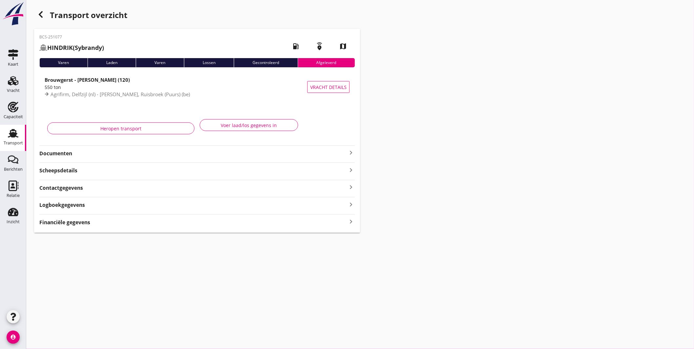
click at [352, 151] on icon "keyboard_arrow_right" at bounding box center [351, 153] width 8 height 8
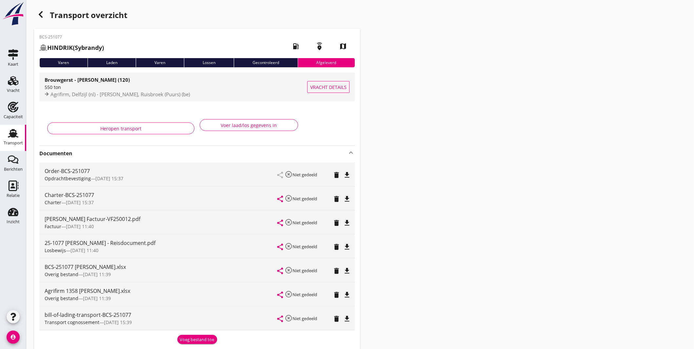
click at [236, 92] on div "Agrifirm, Delfzijl (nl) - Mouterij Albert, Ruisbroek (Puurs) (be)" at bounding box center [176, 95] width 263 height 8
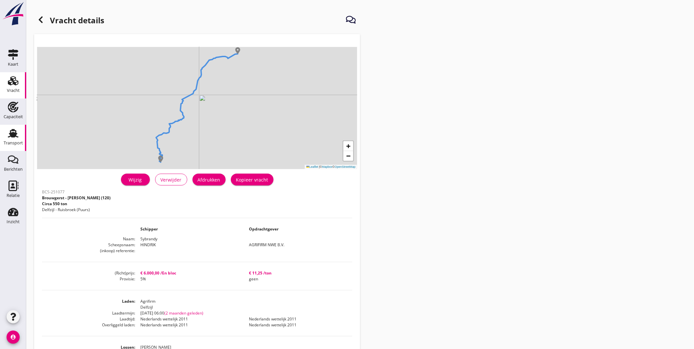
click at [13, 133] on use at bounding box center [13, 133] width 11 height 9
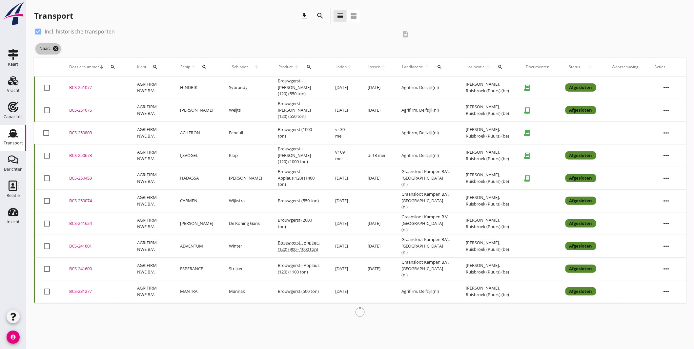
click at [56, 48] on icon "cancel" at bounding box center [56, 48] width 7 height 7
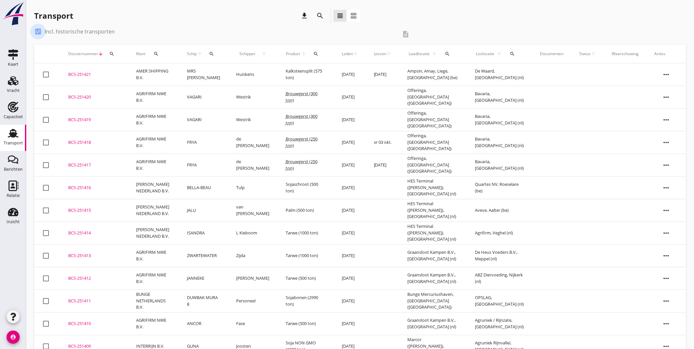
click at [38, 32] on div at bounding box center [37, 31] width 11 height 11
checkbox input "false"
click at [211, 54] on icon "search" at bounding box center [211, 53] width 5 height 5
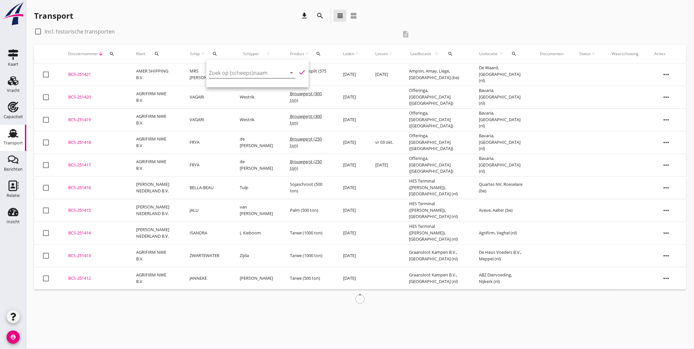
click at [229, 69] on input "Zoek op (scheeps)naam" at bounding box center [243, 73] width 68 height 11
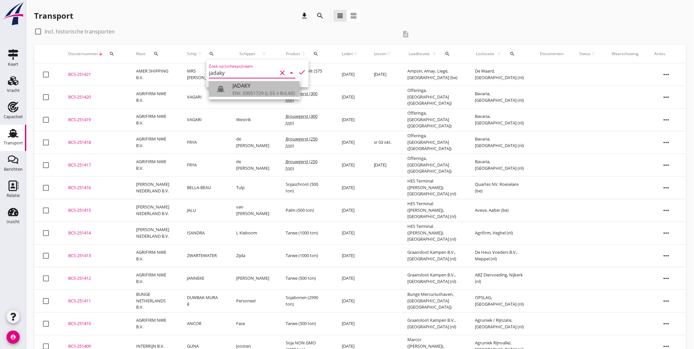
click at [259, 91] on div "ENI: 03051729 (L:55 x B:6.60)" at bounding box center [264, 93] width 62 height 7
click at [298, 71] on icon "check" at bounding box center [302, 72] width 8 height 8
type input "JADAKY"
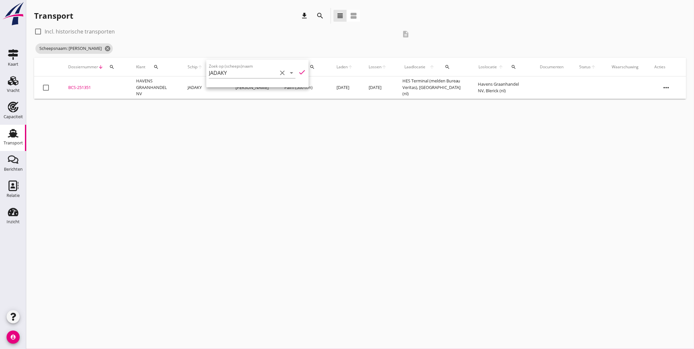
click at [286, 110] on div "cancel You are impersonating another user. Transport download search view_headl…" at bounding box center [360, 174] width 668 height 349
click at [81, 87] on div "BCS-251351" at bounding box center [94, 87] width 52 height 7
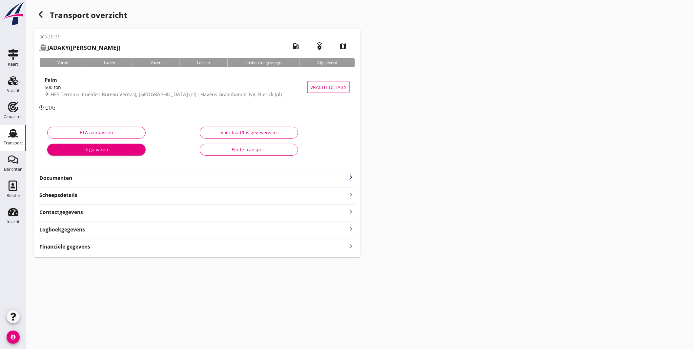
click at [351, 175] on icon "keyboard_arrow_right" at bounding box center [351, 177] width 8 height 8
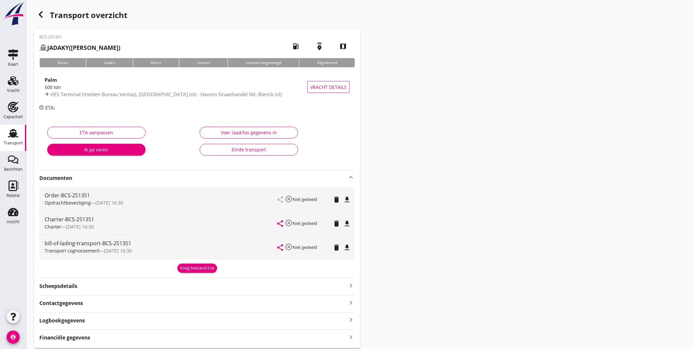
click at [349, 223] on icon "file_download" at bounding box center [347, 224] width 8 height 8
click at [347, 223] on icon "open_in_browser" at bounding box center [347, 224] width 8 height 8
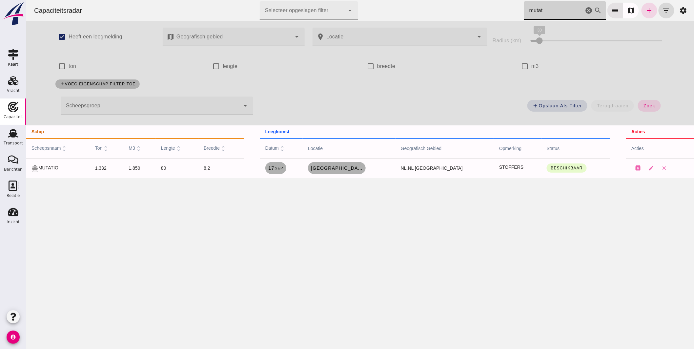
drag, startPoint x: 26, startPoint y: 0, endPoint x: 391, endPoint y: -7, distance: 365.3
click at [391, 0] on html "Capaciteitsradar Selecteer opgeslagen filter Selecteer opgeslagen filter cancel…" at bounding box center [360, 174] width 668 height 349
drag, startPoint x: 540, startPoint y: 9, endPoint x: 421, endPoint y: 7, distance: 118.2
click at [437, 9] on div "Capaciteitsradar Selecteer opgeslagen filter Selecteer opgeslagen filter cancel…" at bounding box center [360, 10] width 663 height 21
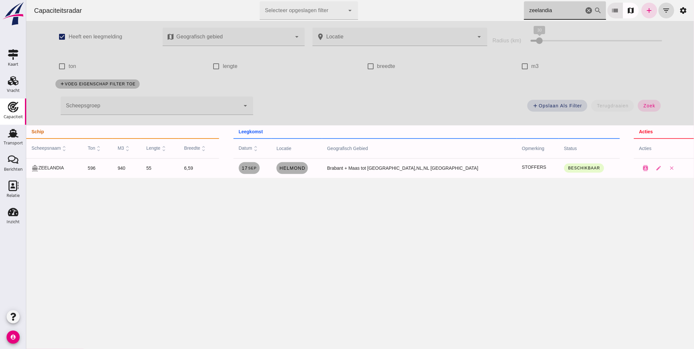
type input "zeelandia"
click at [305, 166] on span "Helmond" at bounding box center [292, 167] width 26 height 5
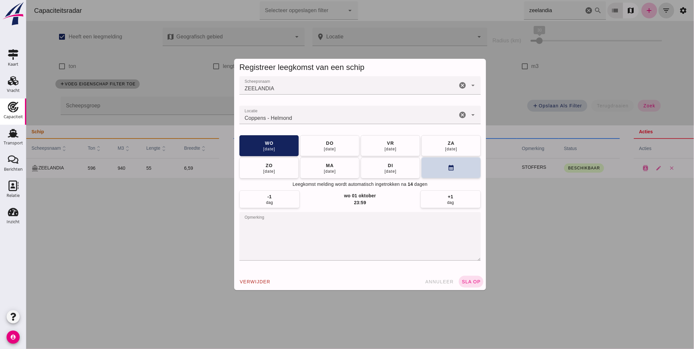
click at [448, 172] on button "calendar_month" at bounding box center [450, 167] width 59 height 21
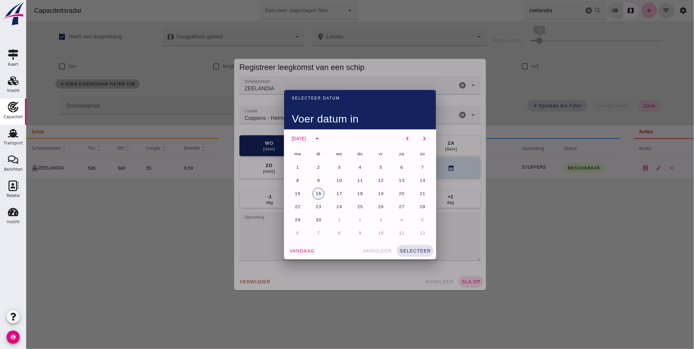
click at [317, 193] on span "16" at bounding box center [318, 193] width 6 height 5
click at [414, 248] on span "selecteer" at bounding box center [415, 250] width 32 height 5
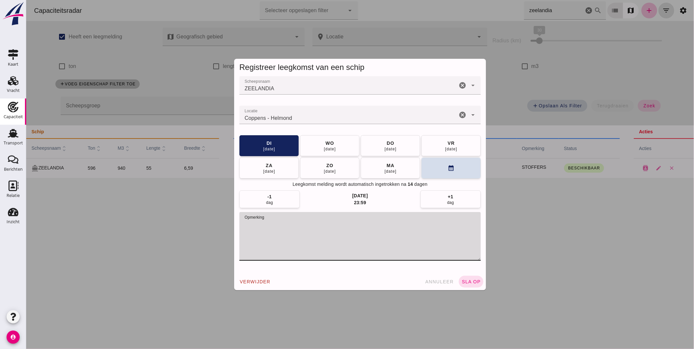
click at [284, 224] on textarea "opmerking" at bounding box center [360, 236] width 242 height 49
type textarea "STOFFERS // = LEEG"
click at [472, 284] on button "sla op" at bounding box center [471, 282] width 25 height 12
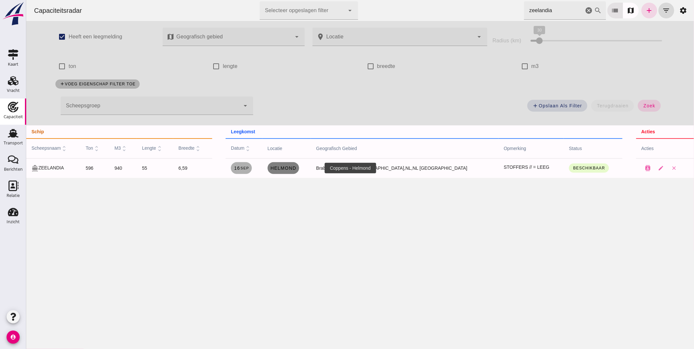
click at [296, 169] on span "Helmond" at bounding box center [283, 167] width 26 height 5
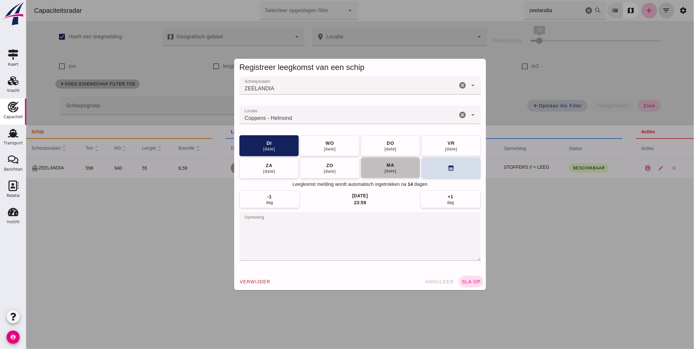
click at [397, 169] on button "[DATE]" at bounding box center [390, 167] width 59 height 21
click at [467, 280] on span "sla op" at bounding box center [470, 281] width 19 height 5
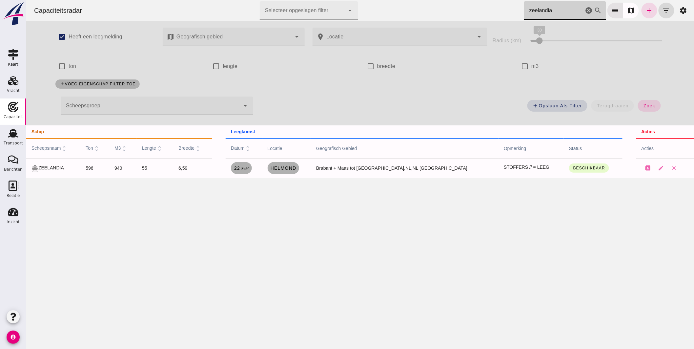
drag, startPoint x: 567, startPoint y: 6, endPoint x: 308, endPoint y: 30, distance: 259.4
click at [317, 23] on div "Capaciteitsradar Selecteer opgeslagen filter Selecteer opgeslagen filter cancel…" at bounding box center [360, 89] width 668 height 178
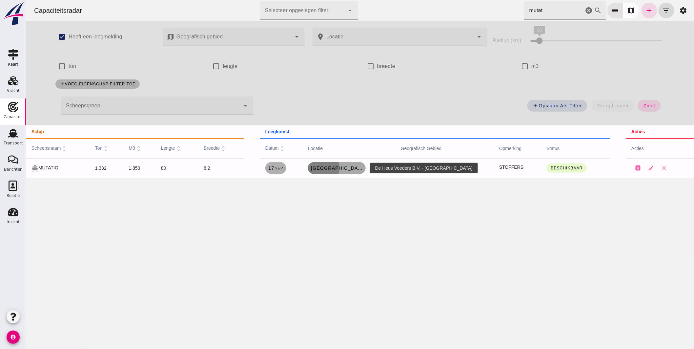
click at [349, 172] on link "[GEOGRAPHIC_DATA]" at bounding box center [337, 168] width 58 height 12
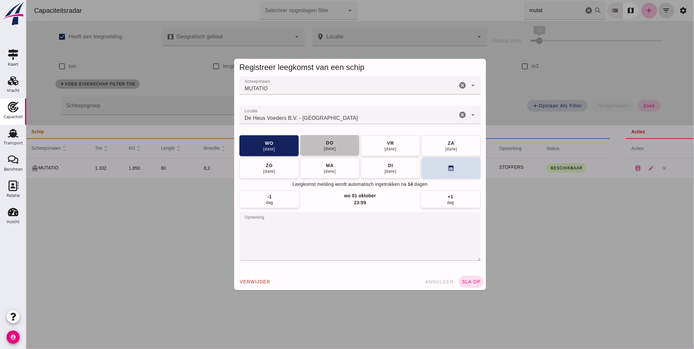
click at [341, 149] on button "[DATE]" at bounding box center [329, 145] width 59 height 21
click at [478, 283] on span "sla op" at bounding box center [470, 281] width 19 height 5
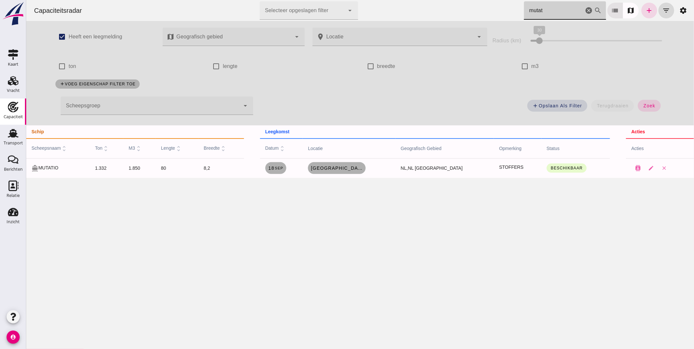
drag, startPoint x: 542, startPoint y: 13, endPoint x: 378, endPoint y: 25, distance: 164.1
click at [436, 13] on div "Capaciteitsradar Selecteer opgeslagen filter Selecteer opgeslagen filter cancel…" at bounding box center [360, 10] width 663 height 21
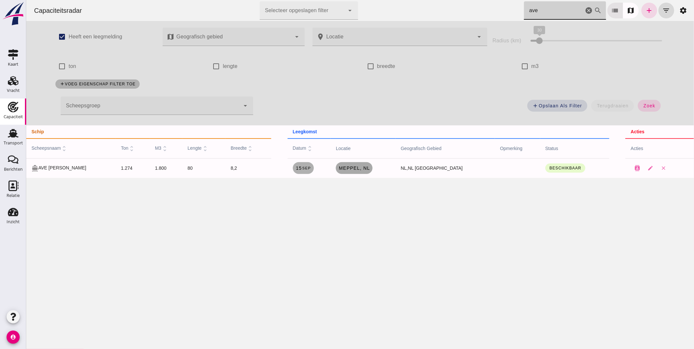
type input "ave"
click at [353, 168] on span "Meppel, nl" at bounding box center [354, 167] width 32 height 5
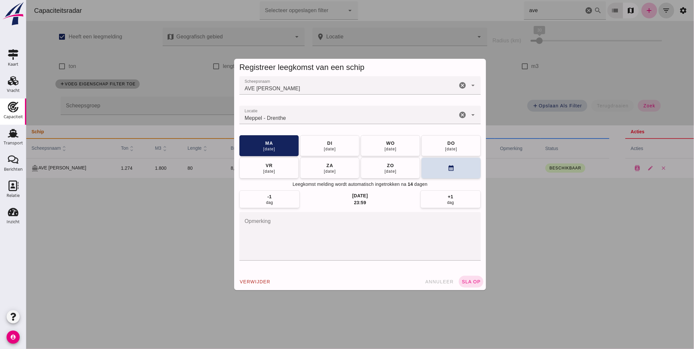
click at [293, 119] on input "Locatie" at bounding box center [348, 118] width 218 height 8
click at [293, 120] on input "Locatie" at bounding box center [348, 118] width 218 height 8
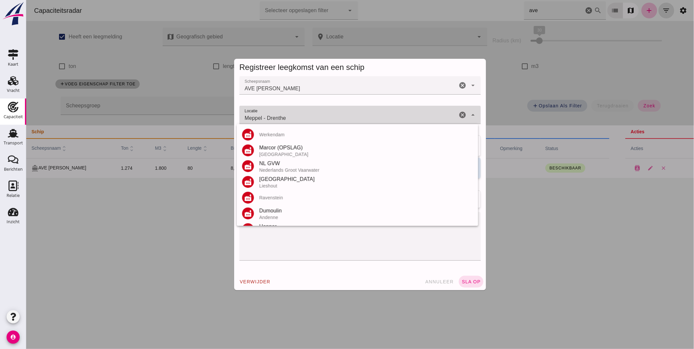
click at [293, 120] on input "Meppel - Drenthe" at bounding box center [348, 118] width 218 height 8
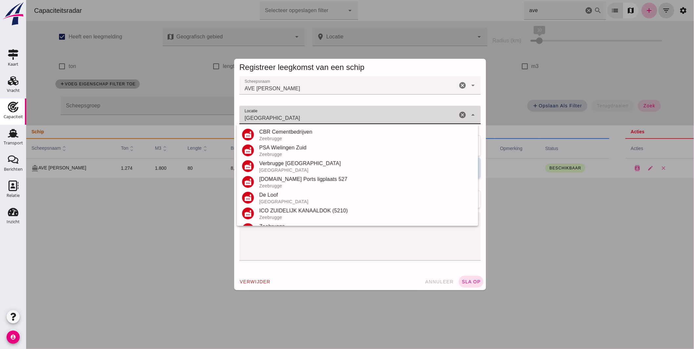
scroll to position [77, 0]
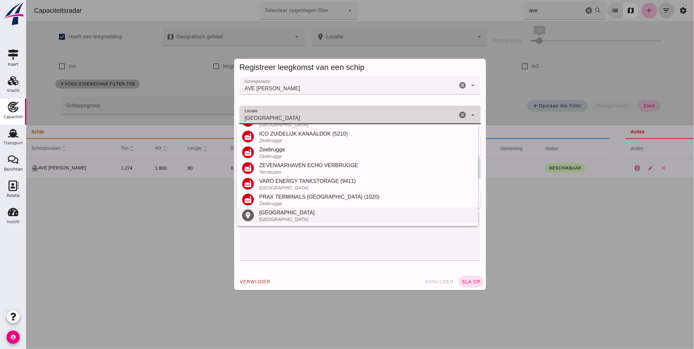
click at [279, 216] on div "Brugge" at bounding box center [366, 213] width 214 height 8
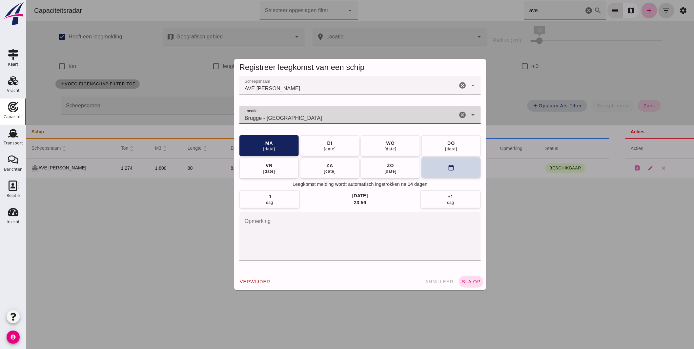
type input "Brugge - West-Vlaanderen"
click at [424, 166] on button "calendar_month" at bounding box center [450, 167] width 59 height 21
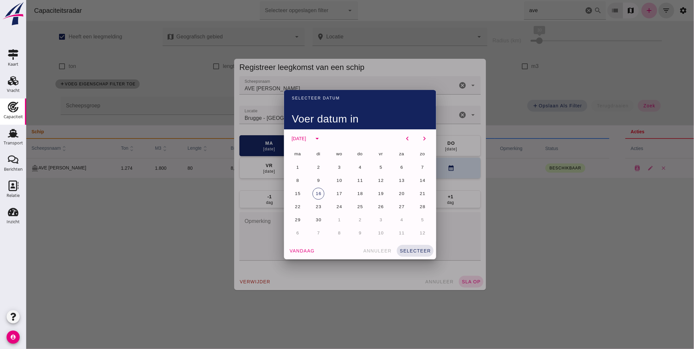
drag, startPoint x: 297, startPoint y: 207, endPoint x: 301, endPoint y: 207, distance: 3.9
click at [297, 207] on span "22" at bounding box center [297, 206] width 6 height 5
click at [406, 248] on span "selecteer" at bounding box center [415, 250] width 32 height 5
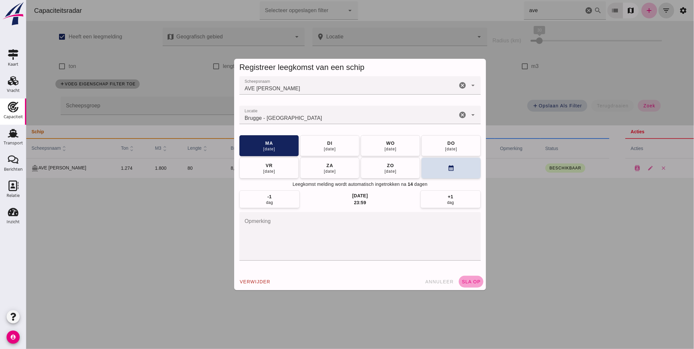
click at [469, 281] on span "sla op" at bounding box center [470, 281] width 19 height 5
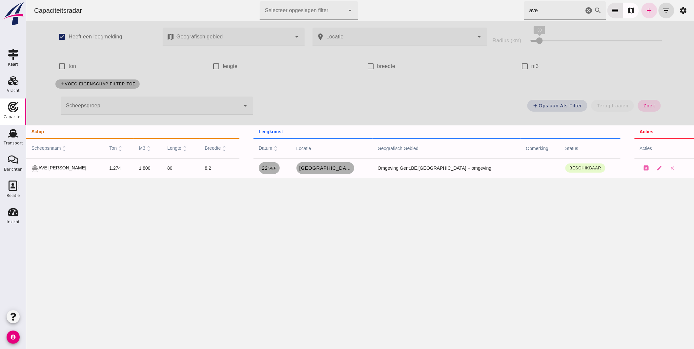
drag, startPoint x: 491, startPoint y: -3, endPoint x: 409, endPoint y: -18, distance: 83.7
click at [409, 0] on html "Capaciteitsradar Selecteer opgeslagen filter Selecteer opgeslagen filter cancel…" at bounding box center [360, 174] width 668 height 349
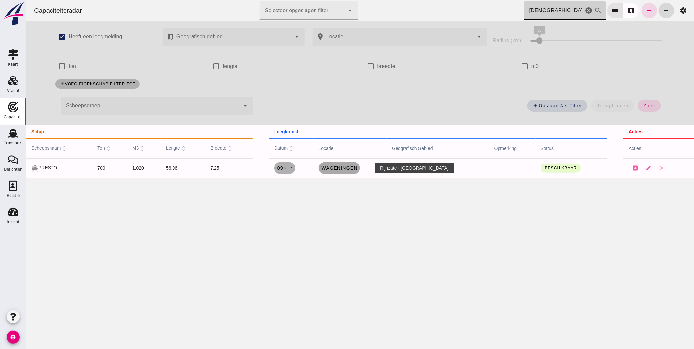
click at [347, 166] on span "Wageningen" at bounding box center [339, 167] width 36 height 5
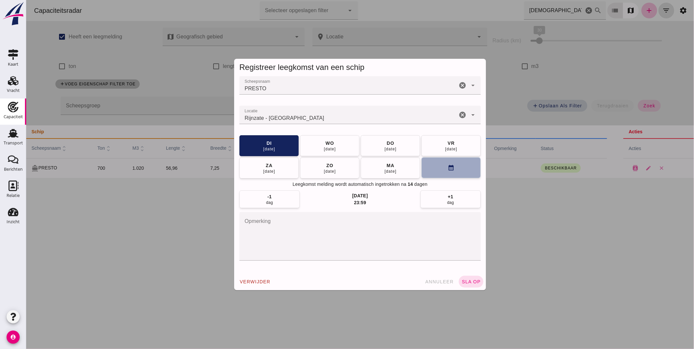
click at [460, 163] on button "calendar_month" at bounding box center [450, 167] width 59 height 21
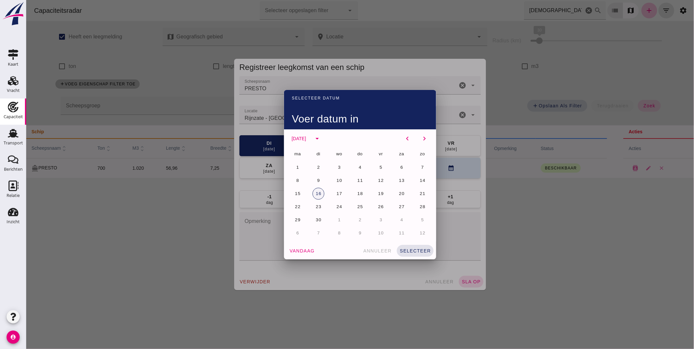
click at [317, 195] on span "16" at bounding box center [318, 193] width 6 height 5
click at [414, 248] on span "selecteer" at bounding box center [415, 250] width 32 height 5
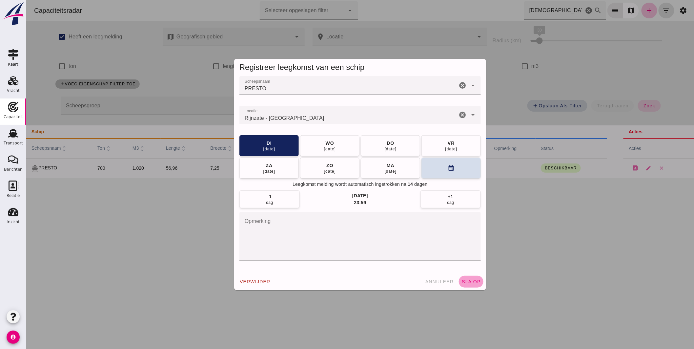
click at [474, 281] on span "sla op" at bounding box center [470, 281] width 19 height 5
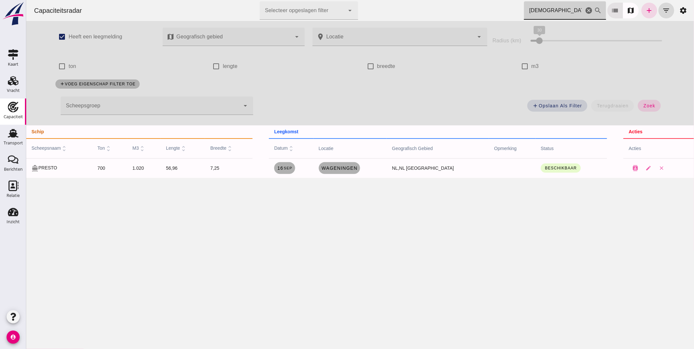
drag, startPoint x: 537, startPoint y: 14, endPoint x: 466, endPoint y: 11, distance: 70.9
click at [466, 11] on div "Capaciteitsradar Selecteer opgeslagen filter Selecteer opgeslagen filter cancel…" at bounding box center [360, 10] width 663 height 21
type input "andam"
click at [585, 8] on icon "cancel" at bounding box center [589, 11] width 8 height 8
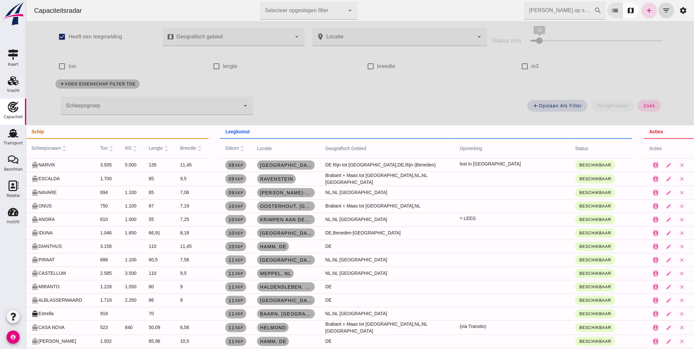
click at [548, 13] on input "[PERSON_NAME] op scheepsnaam" at bounding box center [559, 10] width 70 height 18
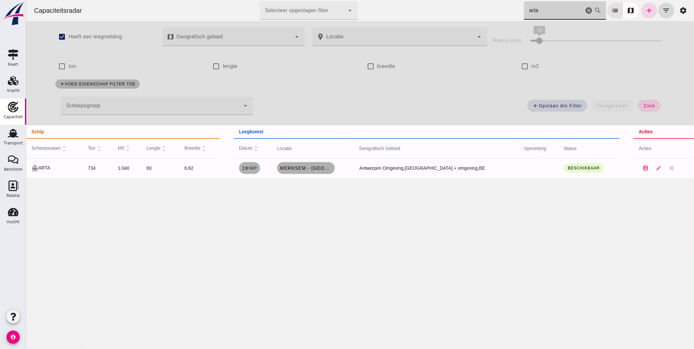
drag, startPoint x: 540, startPoint y: 8, endPoint x: 445, endPoint y: -3, distance: 95.5
click at [445, 0] on html "Capaciteitsradar Selecteer opgeslagen filter Selecteer opgeslagen filter cancel…" at bounding box center [360, 174] width 668 height 349
type input "inspi"
click at [337, 172] on link "Luik, be" at bounding box center [308, 168] width 58 height 12
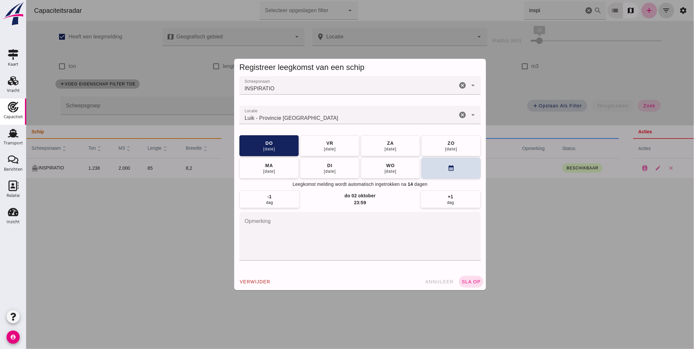
click at [317, 118] on input "Locatie" at bounding box center [348, 118] width 218 height 8
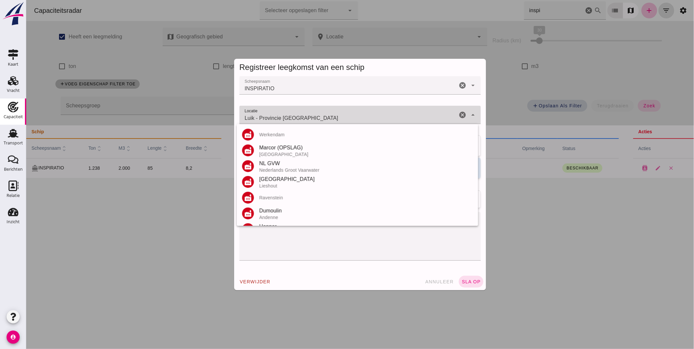
click at [317, 118] on input "Luik - Provincie Luik" at bounding box center [348, 118] width 218 height 8
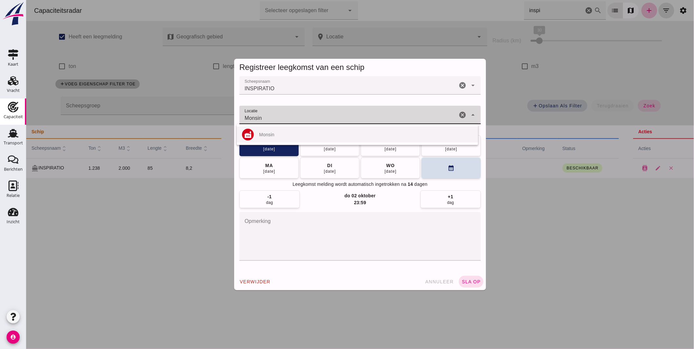
click at [274, 135] on div "Monsin" at bounding box center [366, 134] width 214 height 5
type input "Monsin"
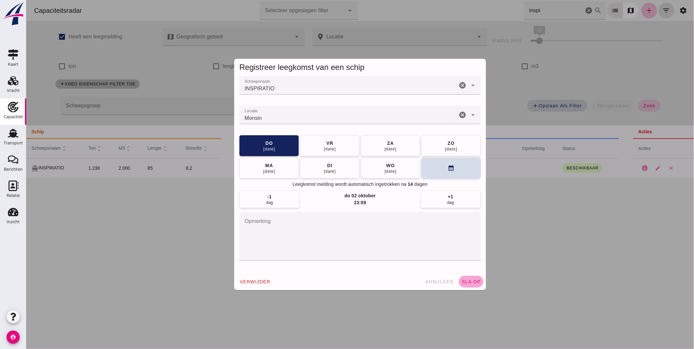
click at [478, 285] on button "sla op" at bounding box center [471, 282] width 25 height 12
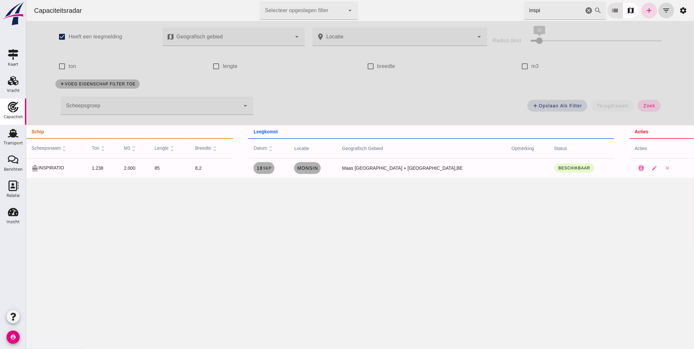
click at [543, 9] on input "inspi" at bounding box center [554, 10] width 60 height 18
type input "inspirat"
click at [585, 9] on icon "cancel" at bounding box center [589, 11] width 8 height 8
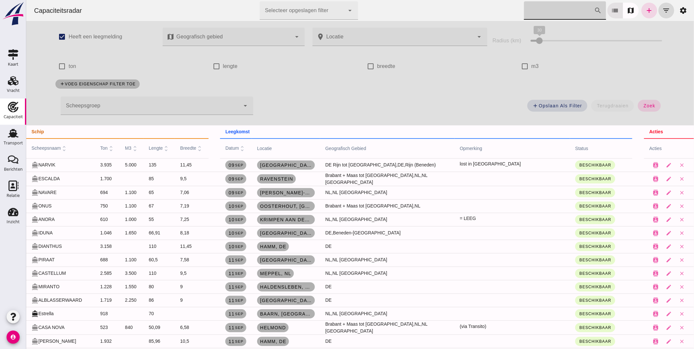
click at [536, 14] on input "Zoek op scheepsnaam" at bounding box center [559, 10] width 70 height 18
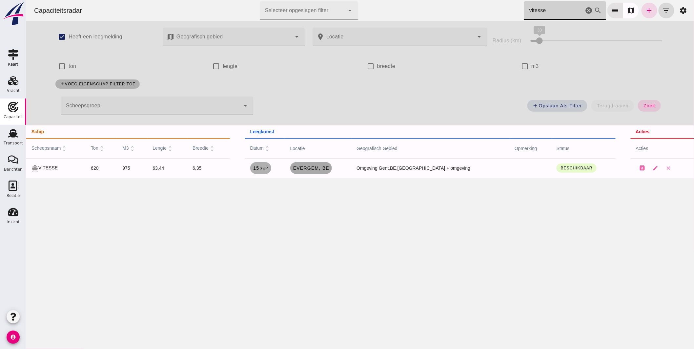
click at [329, 166] on span "Evergem, be" at bounding box center [311, 167] width 36 height 5
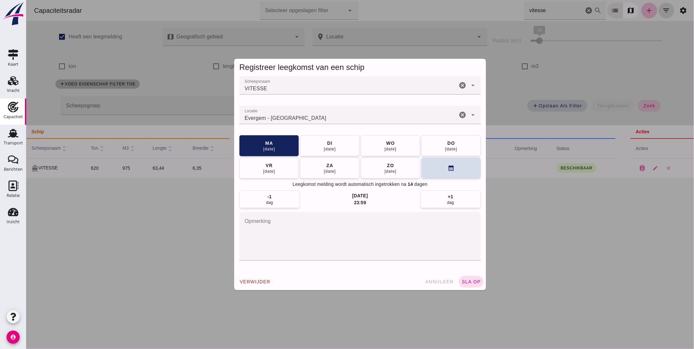
click at [153, 216] on div at bounding box center [360, 174] width 668 height 349
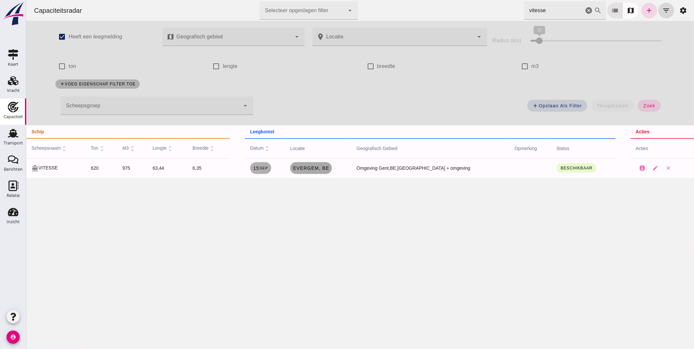
click at [310, 168] on span "Evergem, be" at bounding box center [311, 167] width 36 height 5
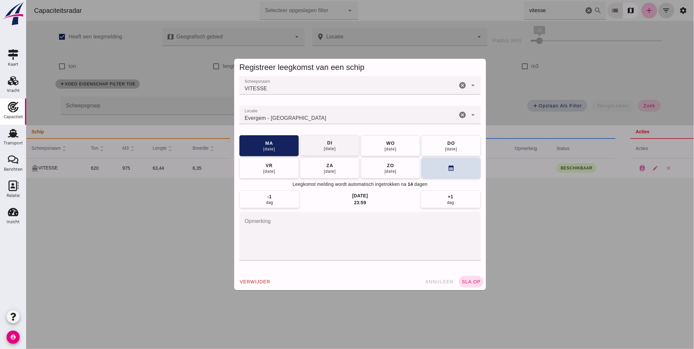
click at [336, 149] on button "di 16 sep" at bounding box center [329, 145] width 59 height 21
click at [472, 281] on span "sla op" at bounding box center [470, 281] width 19 height 5
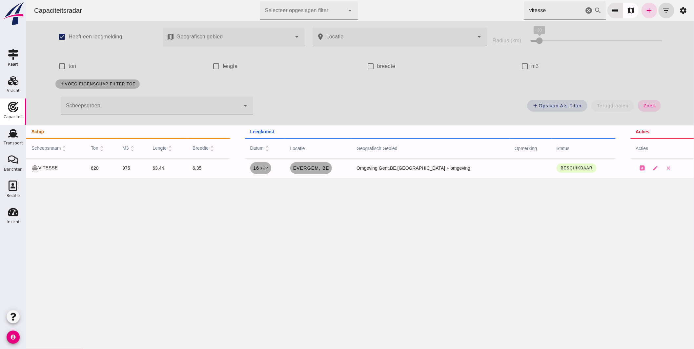
click at [381, 0] on html "Capaciteitsradar Selecteer opgeslagen filter Selecteer opgeslagen filter cancel…" at bounding box center [360, 174] width 668 height 349
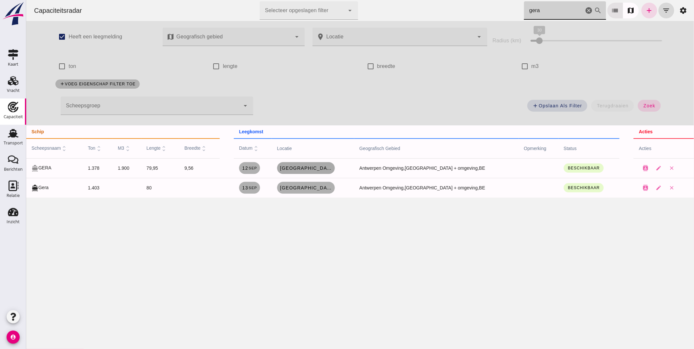
type input "gera"
click at [313, 167] on span "Antwerpen, be" at bounding box center [306, 167] width 53 height 5
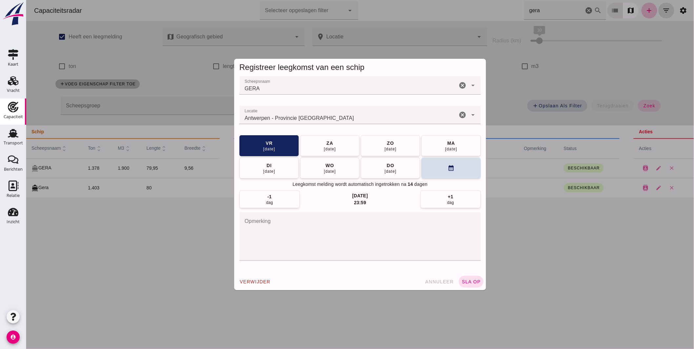
click at [327, 116] on input "Locatie" at bounding box center [348, 118] width 218 height 8
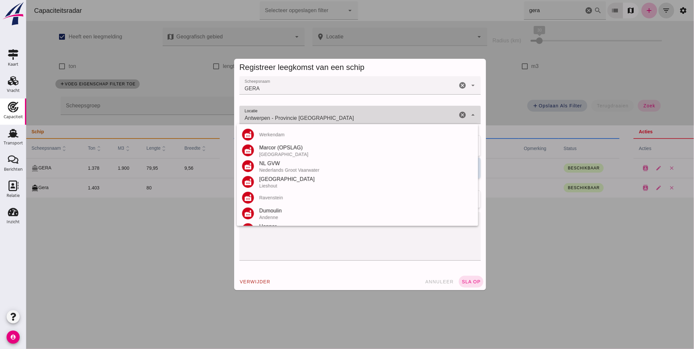
click at [327, 116] on input "Antwerpen - Provincie Antwerpen" at bounding box center [348, 118] width 218 height 8
click at [326, 115] on input "Antwerpen - Provincie Antwerpen" at bounding box center [348, 118] width 218 height 8
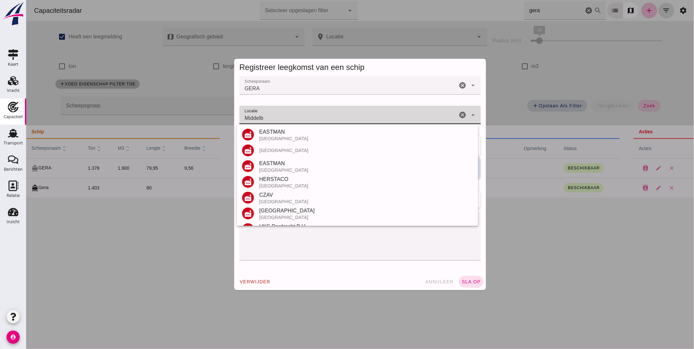
scroll to position [36, 0]
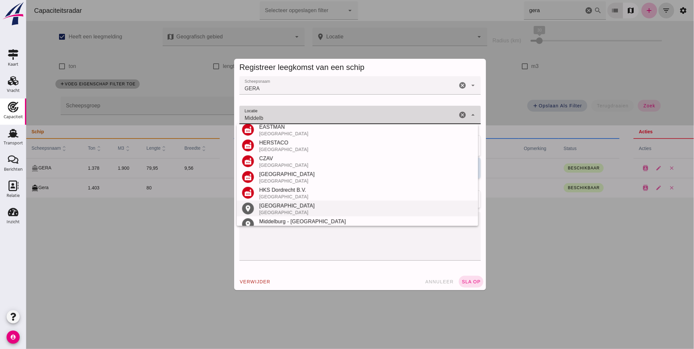
click at [280, 202] on div "Middelburg" at bounding box center [366, 206] width 214 height 8
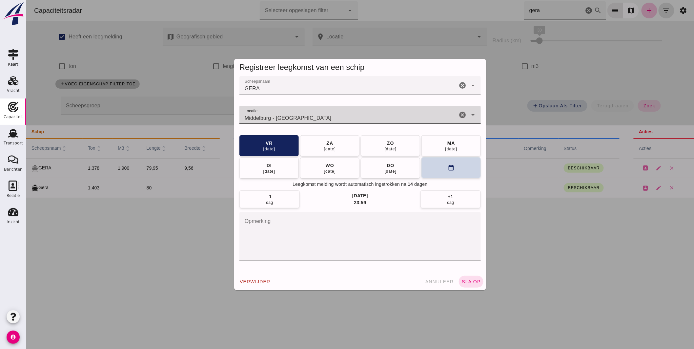
type input "Middelburg - Zeeland"
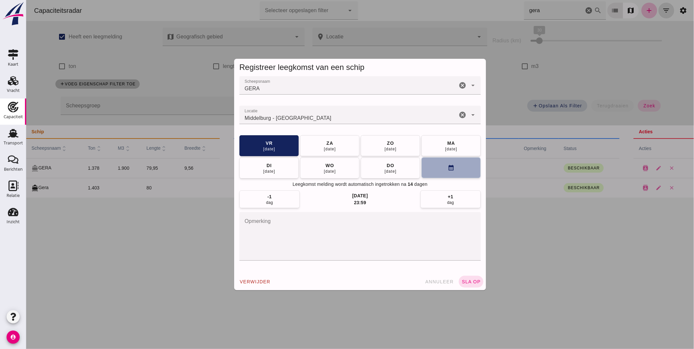
click at [448, 168] on icon "calendar_month" at bounding box center [451, 167] width 7 height 7
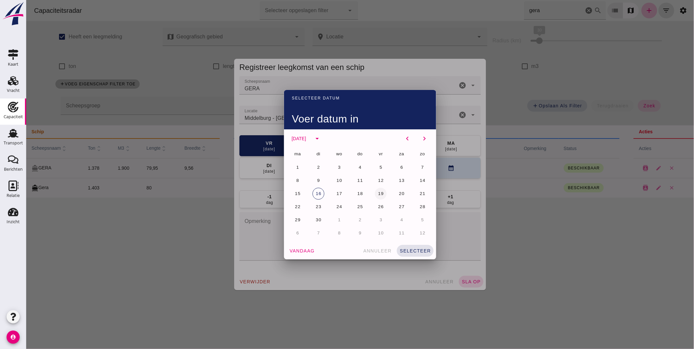
drag, startPoint x: 375, startPoint y: 194, endPoint x: 377, endPoint y: 197, distance: 3.8
click at [378, 194] on span "19" at bounding box center [381, 193] width 6 height 5
click at [410, 251] on span "selecteer" at bounding box center [415, 250] width 32 height 5
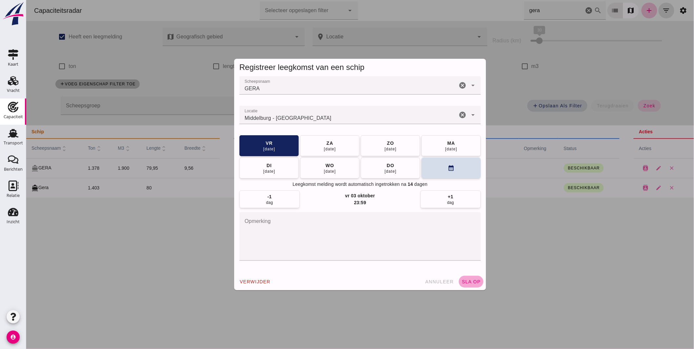
click at [462, 279] on span "sla op" at bounding box center [470, 281] width 19 height 5
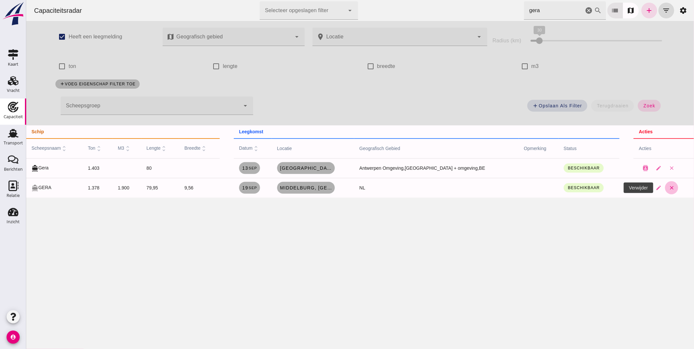
click at [669, 189] on icon "close" at bounding box center [672, 188] width 6 height 6
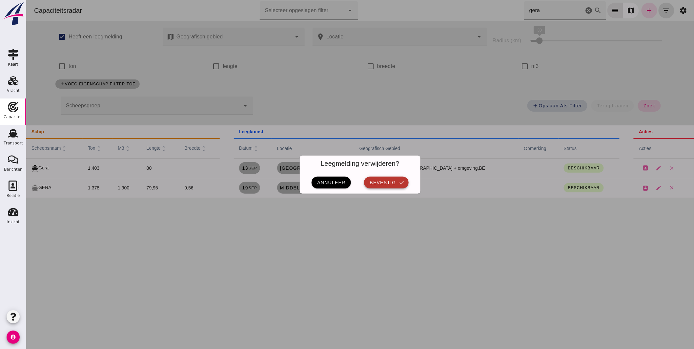
click at [390, 181] on span "bevestig" at bounding box center [382, 182] width 27 height 5
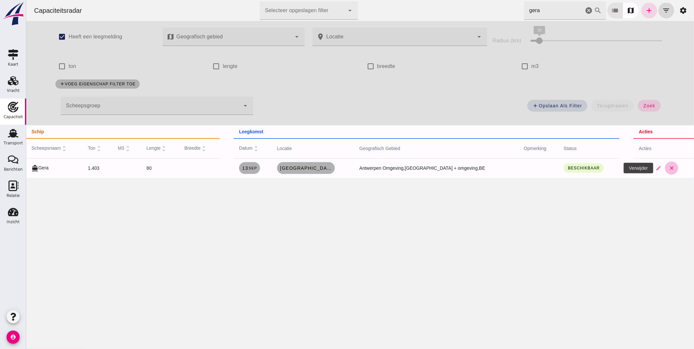
click at [669, 168] on icon "close" at bounding box center [672, 168] width 6 height 6
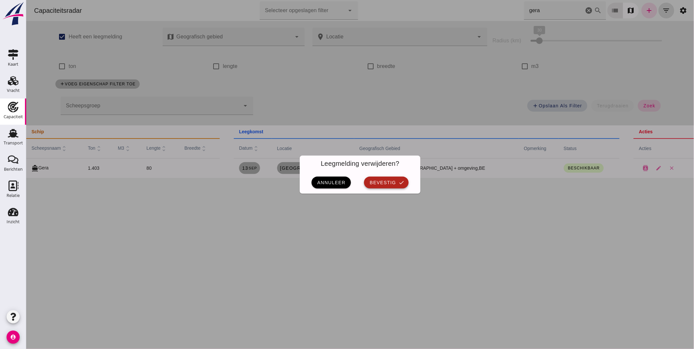
click at [392, 182] on span "bevestig" at bounding box center [382, 182] width 27 height 5
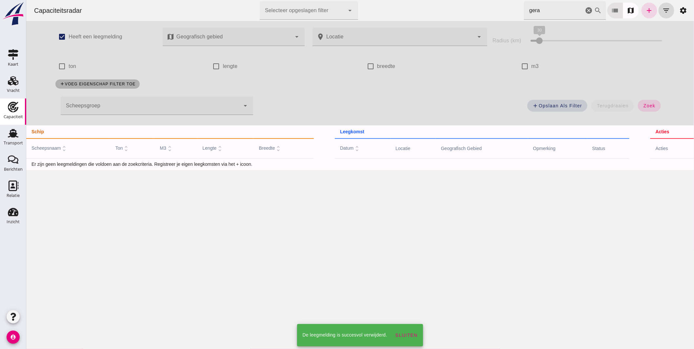
click at [555, 7] on input "gera" at bounding box center [554, 10] width 60 height 18
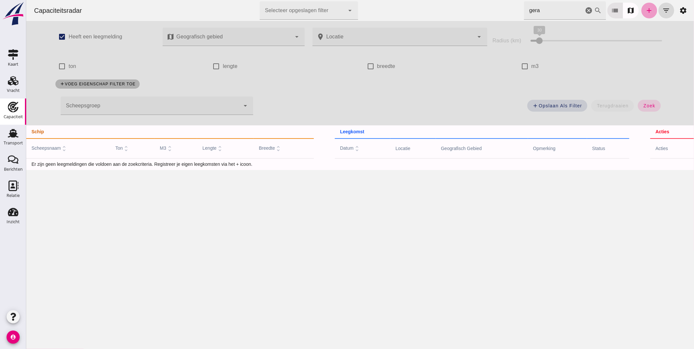
click at [646, 8] on icon "add" at bounding box center [650, 11] width 8 height 8
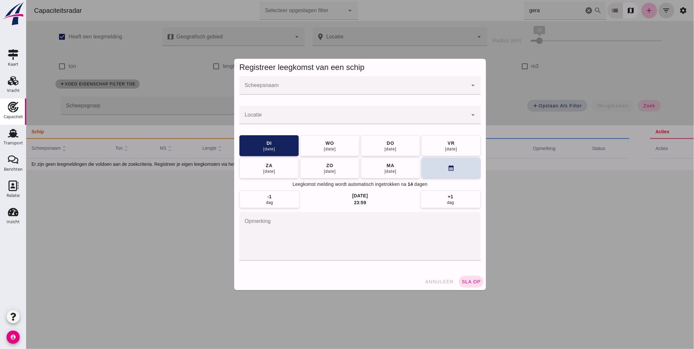
click at [278, 96] on div at bounding box center [360, 98] width 242 height 7
click at [280, 88] on input "Scheepsnaam" at bounding box center [353, 89] width 228 height 8
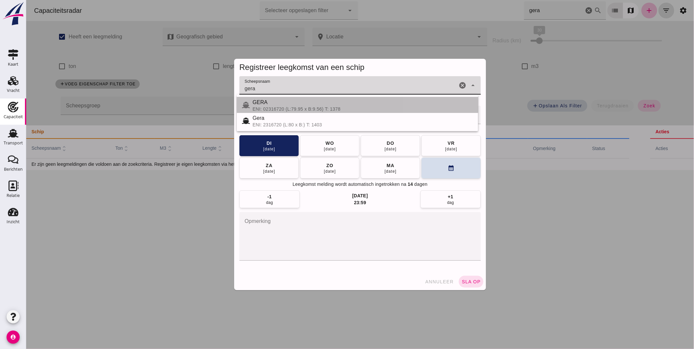
click at [267, 105] on div "GERA" at bounding box center [362, 102] width 221 height 8
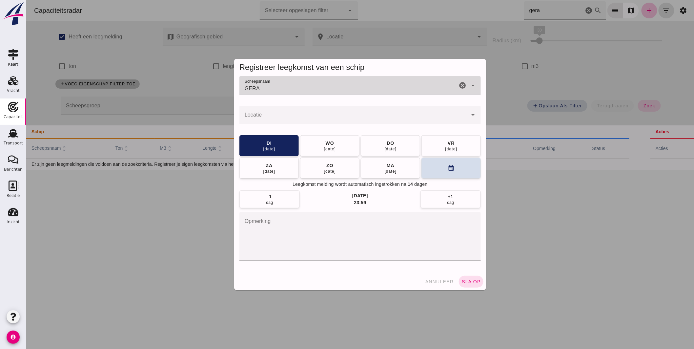
type input "GERA"
click at [269, 117] on input "Locatie" at bounding box center [353, 118] width 228 height 8
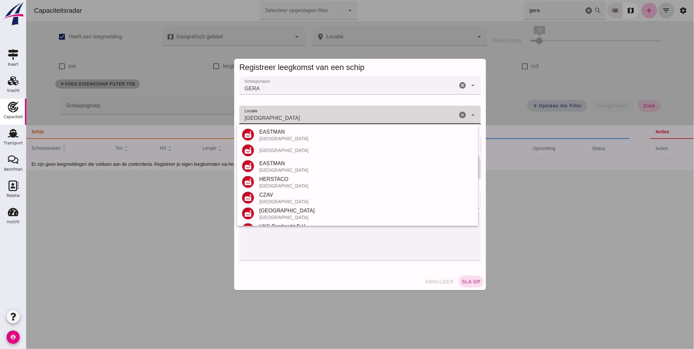
scroll to position [77, 0]
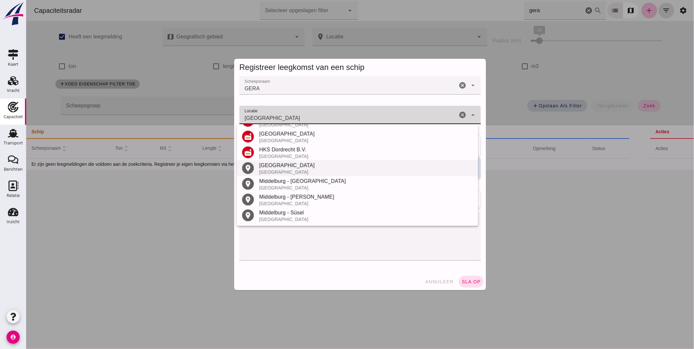
click at [277, 167] on div "Middelburg" at bounding box center [366, 165] width 214 height 8
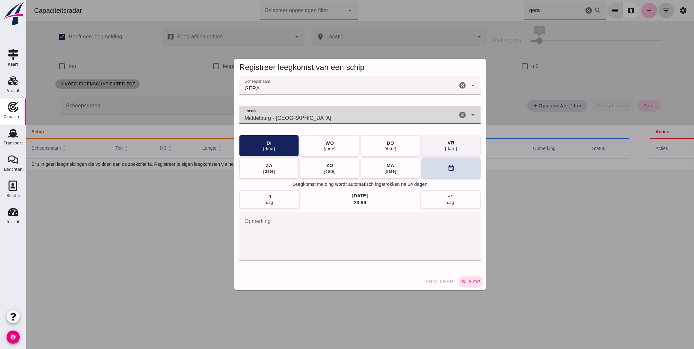
type input "Middelburg - Zeeland"
click at [445, 147] on div "19 sep" at bounding box center [451, 148] width 12 height 5
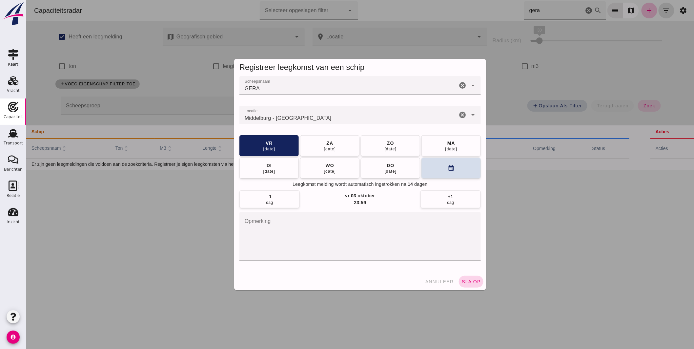
click at [467, 278] on button "sla op" at bounding box center [471, 282] width 25 height 12
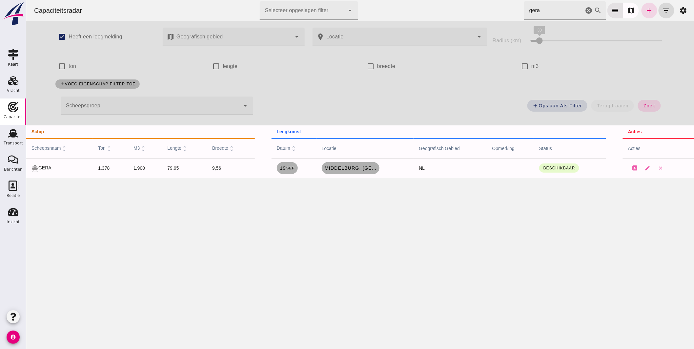
drag, startPoint x: 539, startPoint y: 8, endPoint x: 424, endPoint y: -2, distance: 115.3
click at [424, 0] on html "Capaciteitsradar Selecteer opgeslagen filter Selecteer opgeslagen filter cancel…" at bounding box center [360, 174] width 668 height 349
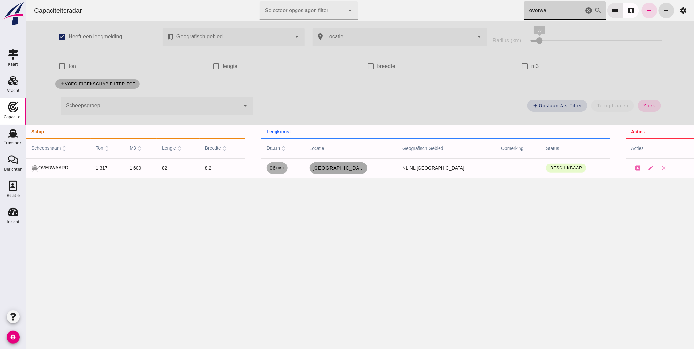
click at [350, 167] on span "Dordrecht, nl" at bounding box center [338, 167] width 53 height 5
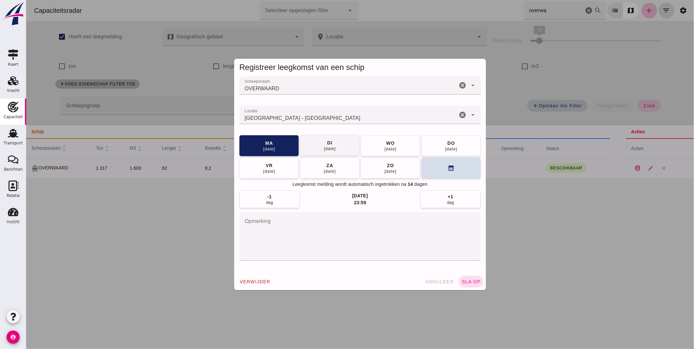
click at [331, 144] on span "di 07 okt" at bounding box center [330, 145] width 12 height 12
click at [470, 281] on span "sla op" at bounding box center [470, 281] width 19 height 5
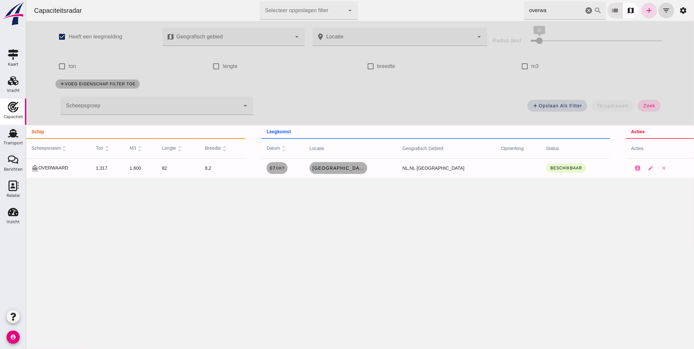
drag, startPoint x: 334, startPoint y: -7, endPoint x: 318, endPoint y: -8, distance: 15.5
click at [318, 0] on html "Capaciteitsradar Selecteer opgeslagen filter Selecteer opgeslagen filter cancel…" at bounding box center [360, 174] width 668 height 349
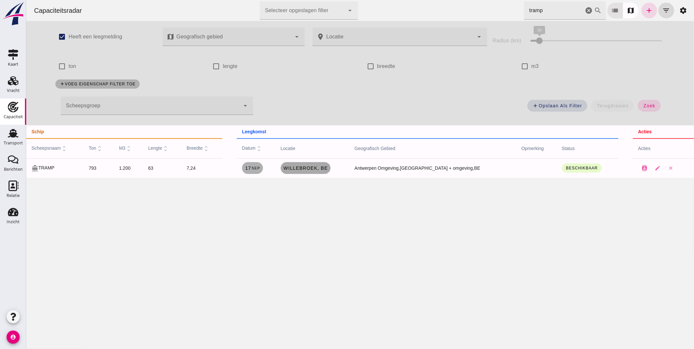
click at [328, 166] on span "Willebroek, be" at bounding box center [305, 167] width 45 height 5
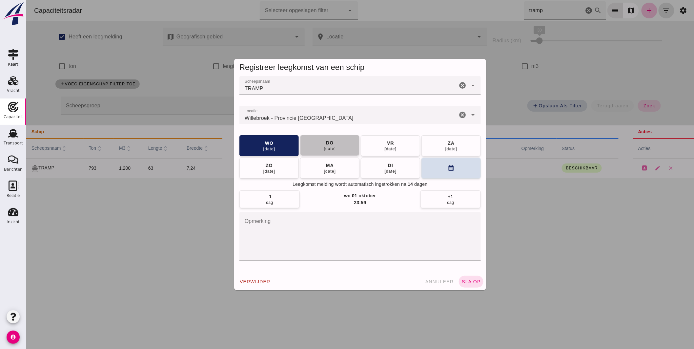
click at [332, 147] on div "18 sep" at bounding box center [330, 148] width 12 height 5
click at [469, 280] on span "sla op" at bounding box center [470, 281] width 19 height 5
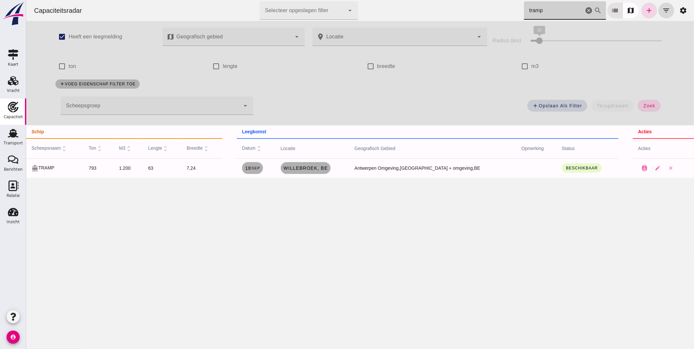
drag, startPoint x: 550, startPoint y: 14, endPoint x: 310, endPoint y: -6, distance: 240.4
click at [310, 0] on html "Capaciteitsradar Selecteer opgeslagen filter Selecteer opgeslagen filter cancel…" at bounding box center [360, 174] width 668 height 349
click at [309, 168] on span "[GEOGRAPHIC_DATA], [GEOGRAPHIC_DATA]" at bounding box center [306, 167] width 53 height 5
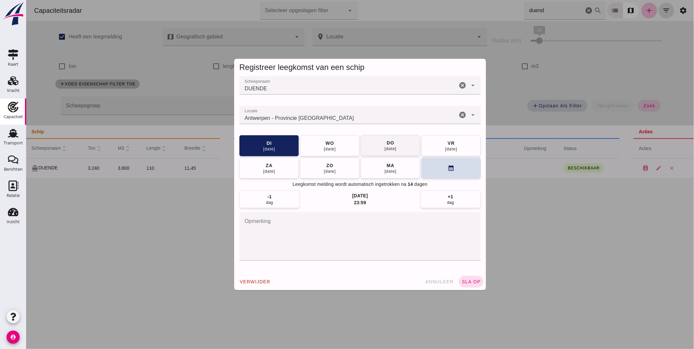
click at [386, 143] on div "do" at bounding box center [390, 142] width 8 height 7
click at [476, 287] on div "verwijder annuleer sla op" at bounding box center [360, 281] width 252 height 17
click at [471, 281] on span "sla op" at bounding box center [470, 281] width 19 height 5
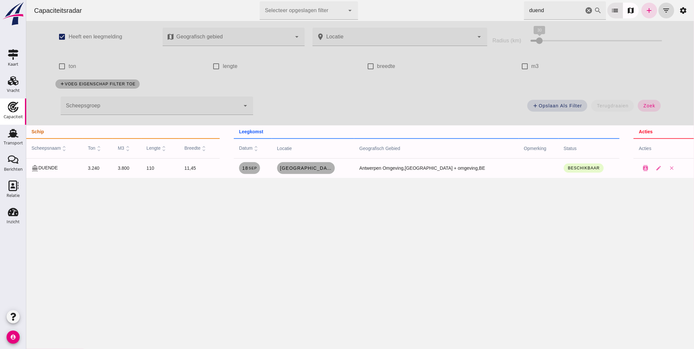
drag, startPoint x: 502, startPoint y: 4, endPoint x: 497, endPoint y: 3, distance: 4.8
click at [499, 3] on div "Capaciteitsradar Selecteer opgeslagen filter Selecteer opgeslagen filter cancel…" at bounding box center [360, 10] width 663 height 21
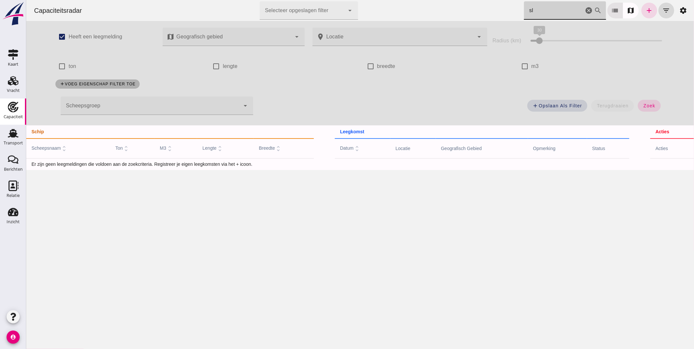
type input "s"
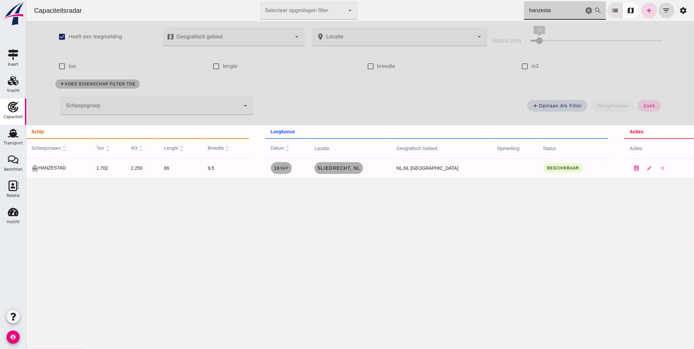
drag, startPoint x: 550, startPoint y: 11, endPoint x: 401, endPoint y: -12, distance: 150.6
click at [401, 0] on html "Capaciteitsradar Selecteer opgeslagen filter Selecteer opgeslagen filter cancel…" at bounding box center [360, 174] width 668 height 349
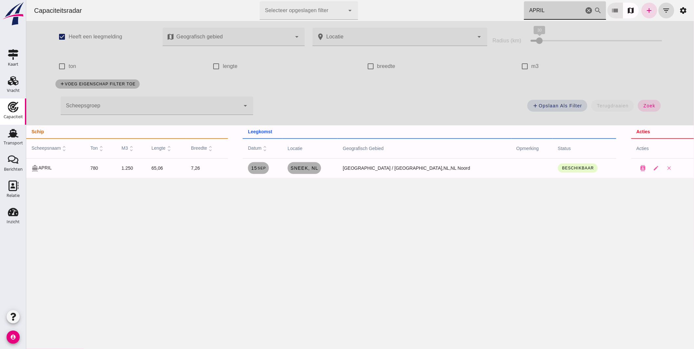
drag, startPoint x: 542, startPoint y: 12, endPoint x: 497, endPoint y: 8, distance: 44.8
click at [497, 8] on div "Capaciteitsradar Selecteer opgeslagen filter Selecteer opgeslagen filter cancel…" at bounding box center [360, 10] width 663 height 21
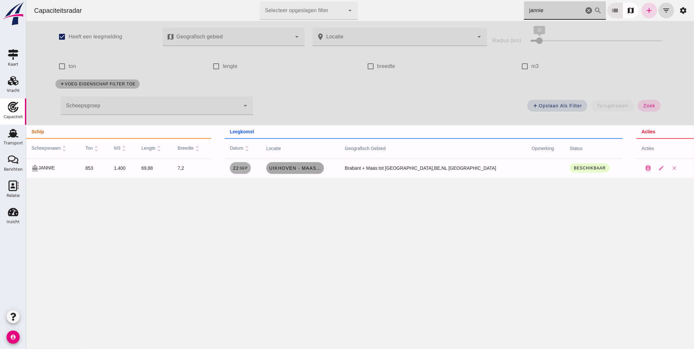
type input "jannie"
click at [314, 169] on span "Uikhoven - Maasmechelen, be" at bounding box center [295, 167] width 53 height 5
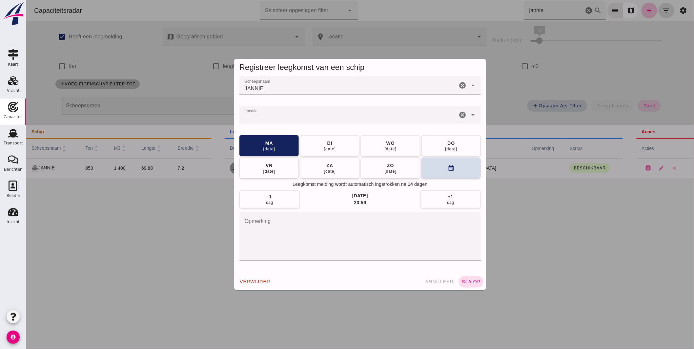
click at [322, 116] on input "Locatie" at bounding box center [348, 118] width 218 height 8
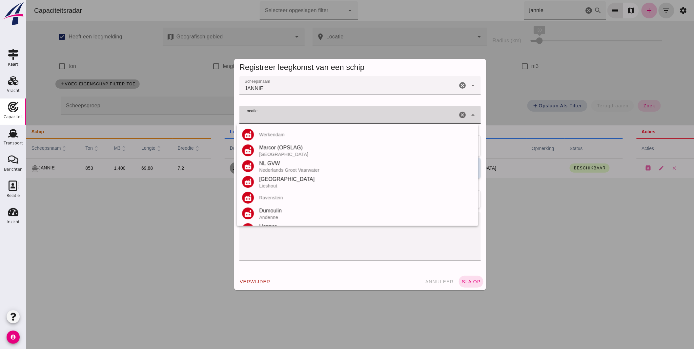
click at [322, 115] on input "Locatie" at bounding box center [348, 118] width 218 height 8
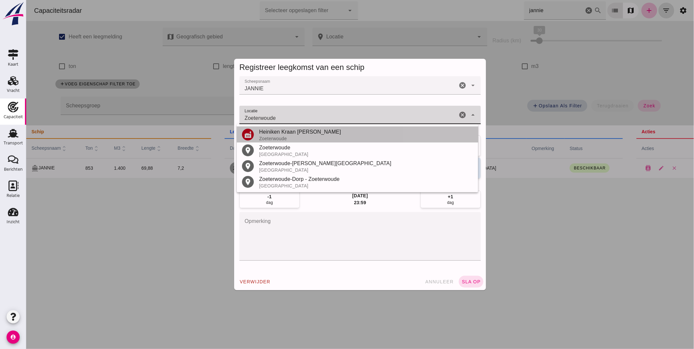
click at [283, 130] on div "Heiniken Kraan Elzinga" at bounding box center [366, 132] width 214 height 8
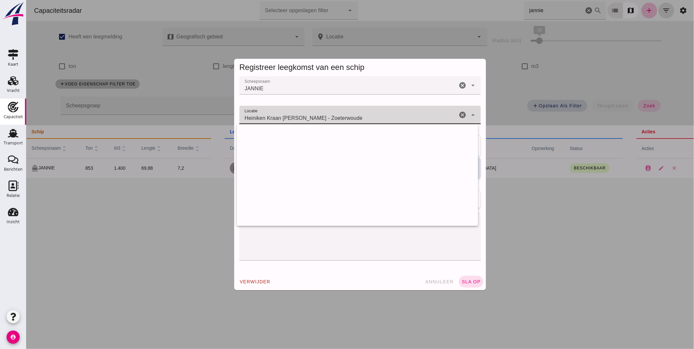
drag, startPoint x: 301, startPoint y: 117, endPoint x: 16, endPoint y: 90, distance: 285.5
click at [26, 90] on html "Capaciteitsradar Selecteer opgeslagen filter Selecteer opgeslagen filter cancel…" at bounding box center [360, 174] width 668 height 349
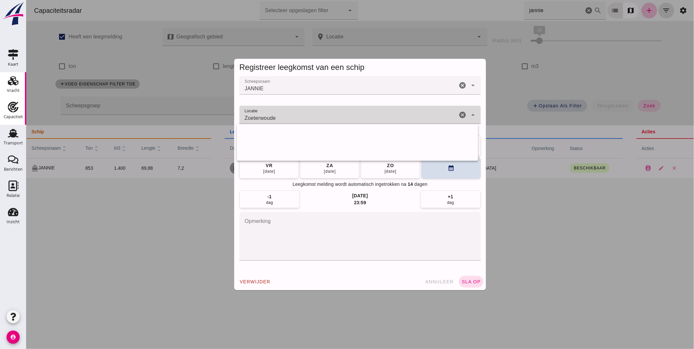
scroll to position [0, 0]
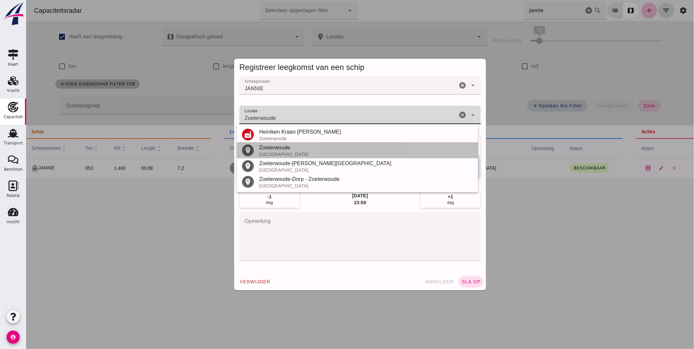
click at [281, 148] on div "Zoeterwoude" at bounding box center [366, 148] width 214 height 8
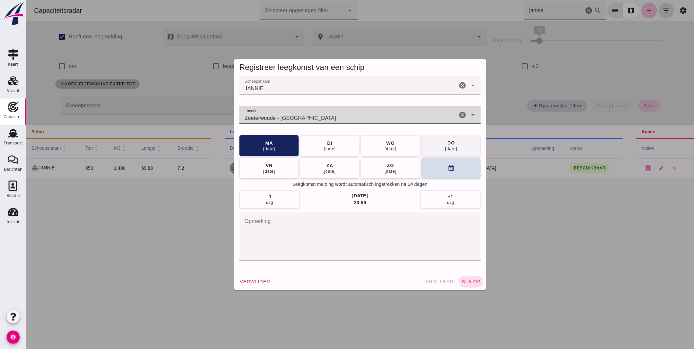
type input "Zoeterwoude - Zuid-Holland"
click at [429, 143] on button "do 25 sep" at bounding box center [450, 145] width 59 height 21
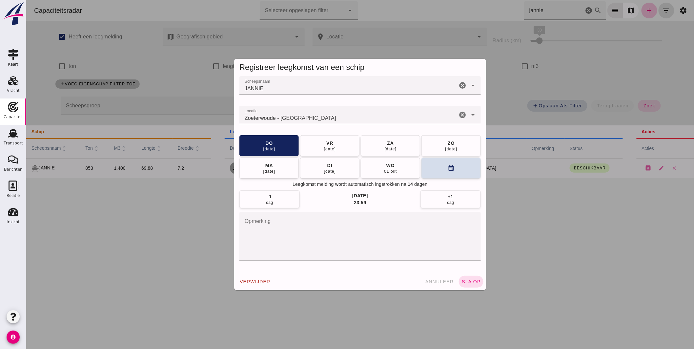
click at [476, 277] on button "sla op" at bounding box center [471, 282] width 25 height 12
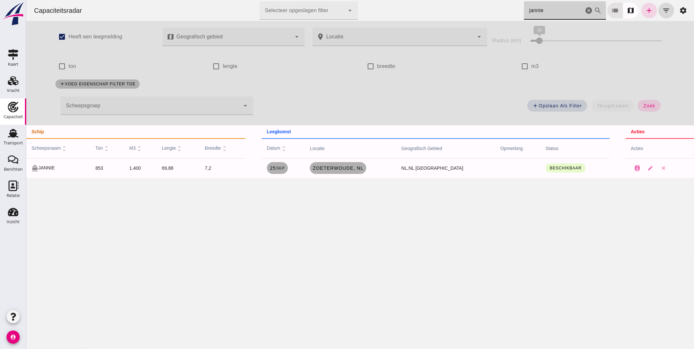
drag, startPoint x: 550, startPoint y: 11, endPoint x: 412, endPoint y: -11, distance: 139.7
click at [412, 0] on html "Capaciteitsradar Selecteer opgeslagen filter Selecteer opgeslagen filter cancel…" at bounding box center [360, 174] width 668 height 349
type input "navare"
click at [332, 169] on span "[PERSON_NAME]-Ambacht, [GEOGRAPHIC_DATA]" at bounding box center [338, 167] width 53 height 5
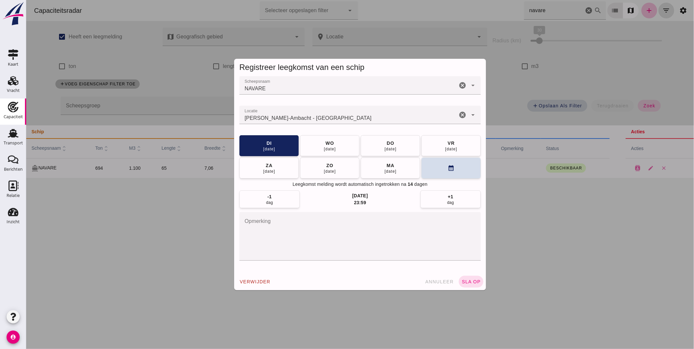
click at [334, 118] on input "Locatie" at bounding box center [348, 118] width 218 height 8
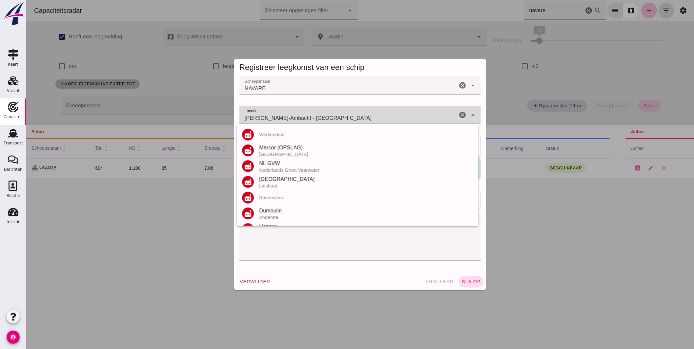
click at [334, 118] on input "Hendrik-Ido-Ambacht - Zuid-Holland" at bounding box center [348, 118] width 218 height 8
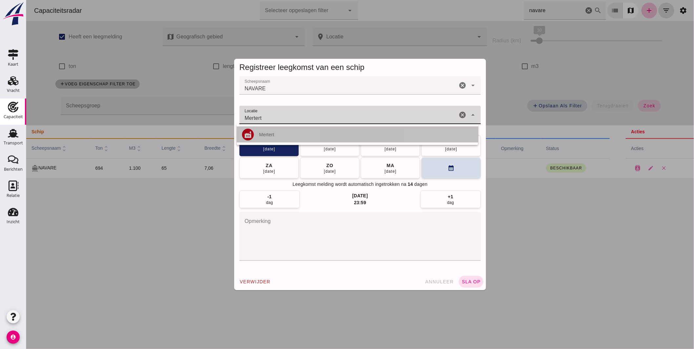
click at [270, 132] on div "Mertert" at bounding box center [366, 134] width 214 height 5
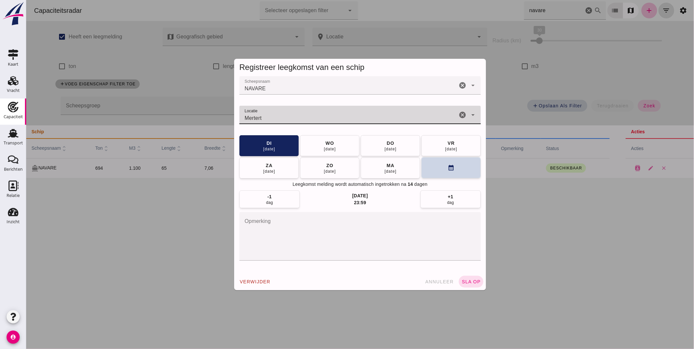
type input "Mertert"
click at [443, 168] on button "calendar_month" at bounding box center [450, 167] width 59 height 21
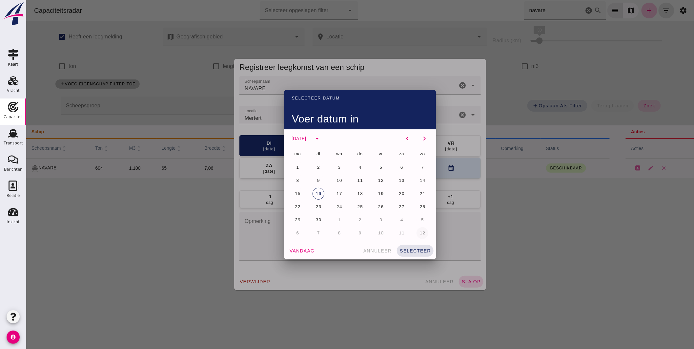
click at [399, 229] on button "11" at bounding box center [402, 233] width 12 height 12
click at [421, 247] on button "selecteer" at bounding box center [415, 251] width 37 height 12
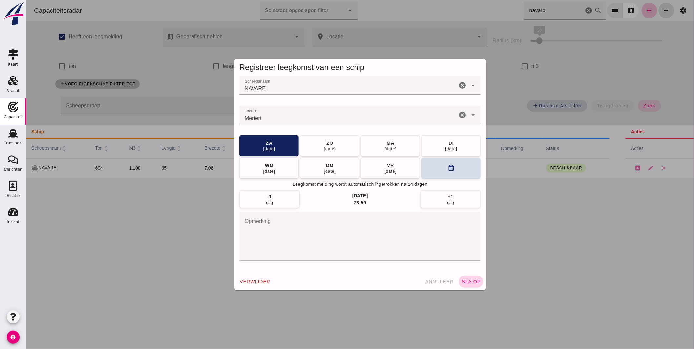
click at [470, 276] on button "sla op" at bounding box center [471, 282] width 25 height 12
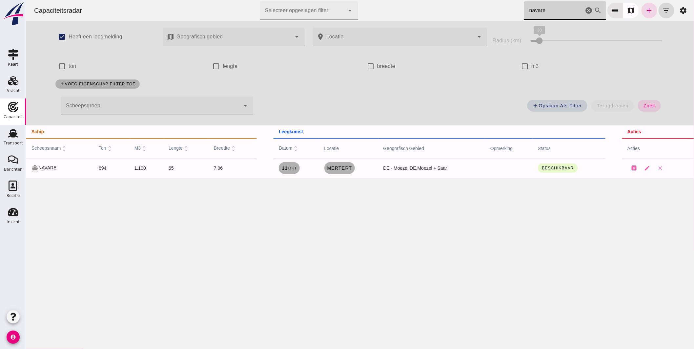
drag, startPoint x: 543, startPoint y: 14, endPoint x: 407, endPoint y: -15, distance: 139.0
click at [407, 0] on html "Capaciteitsradar Selecteer opgeslagen filter Selecteer opgeslagen filter cancel…" at bounding box center [360, 174] width 668 height 349
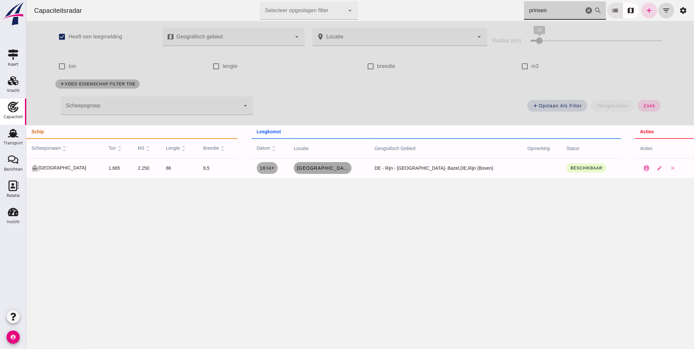
type input "prinsen"
click at [329, 168] on span "[GEOGRAPHIC_DATA]" at bounding box center [322, 167] width 53 height 5
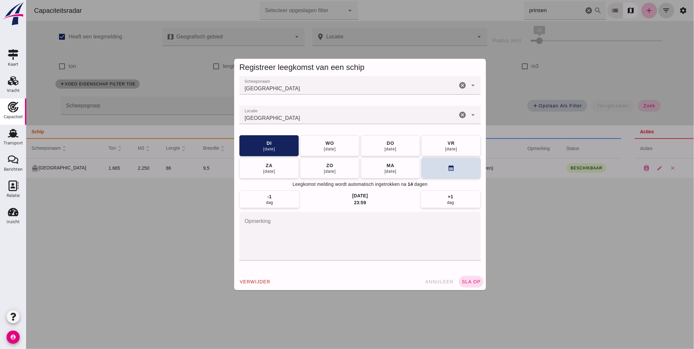
click at [361, 116] on input "Locatie" at bounding box center [348, 118] width 218 height 8
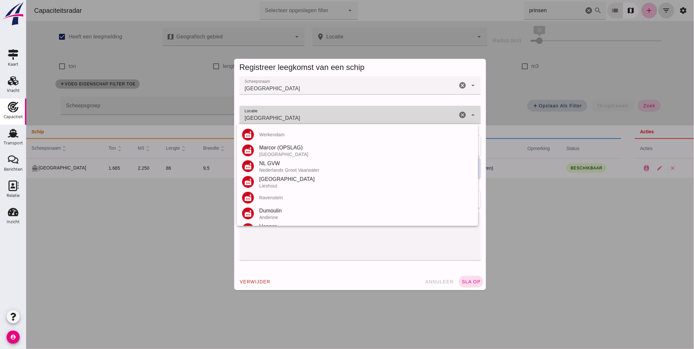
click at [361, 116] on input "[GEOGRAPHIC_DATA]" at bounding box center [348, 118] width 218 height 8
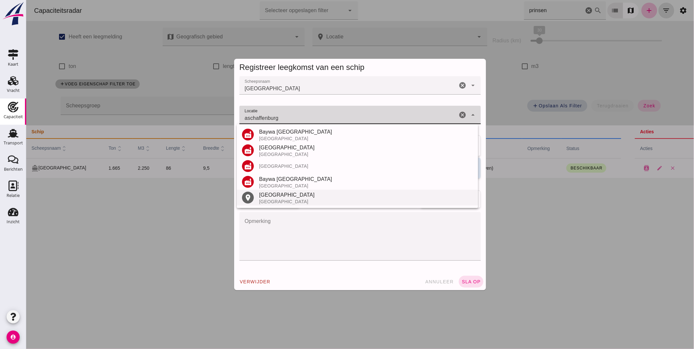
click at [297, 198] on div "Aschaffenburg" at bounding box center [366, 195] width 214 height 8
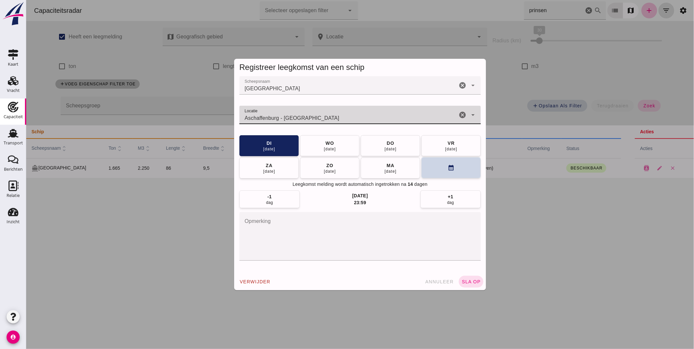
type input "Aschaffenburg - Beieren"
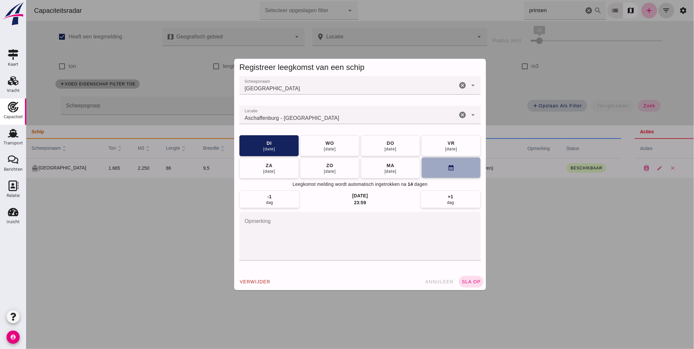
click at [425, 170] on button "calendar_month" at bounding box center [450, 167] width 59 height 21
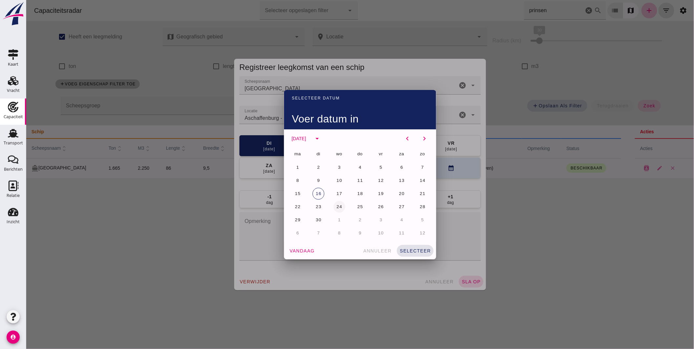
click at [337, 207] on span "24" at bounding box center [339, 206] width 6 height 5
click at [421, 247] on button "selecteer" at bounding box center [415, 251] width 37 height 12
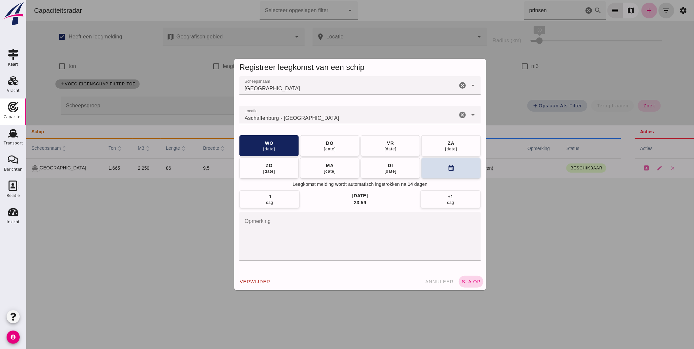
click at [469, 280] on span "sla op" at bounding box center [470, 281] width 19 height 5
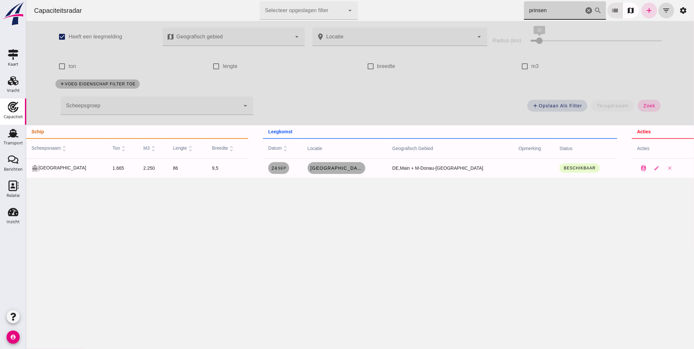
drag, startPoint x: 543, startPoint y: 8, endPoint x: 388, endPoint y: -18, distance: 157.4
click at [388, 0] on html "Capaciteitsradar Selecteer opgeslagen filter Selecteer opgeslagen filter cancel…" at bounding box center [360, 174] width 668 height 349
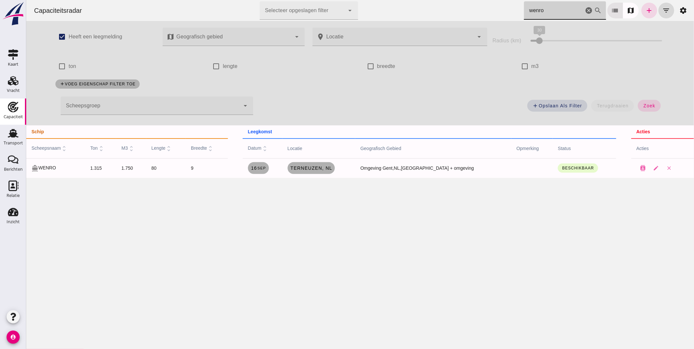
drag, startPoint x: 539, startPoint y: 9, endPoint x: 384, endPoint y: -8, distance: 155.2
click at [384, 0] on html "Capaciteitsradar Selecteer opgeslagen filter Selecteer opgeslagen filter cancel…" at bounding box center [360, 174] width 668 height 349
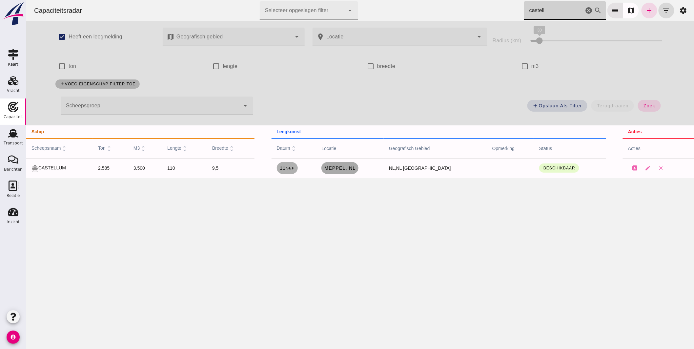
type input "castell"
click at [351, 166] on span "Meppel, nl" at bounding box center [340, 167] width 32 height 5
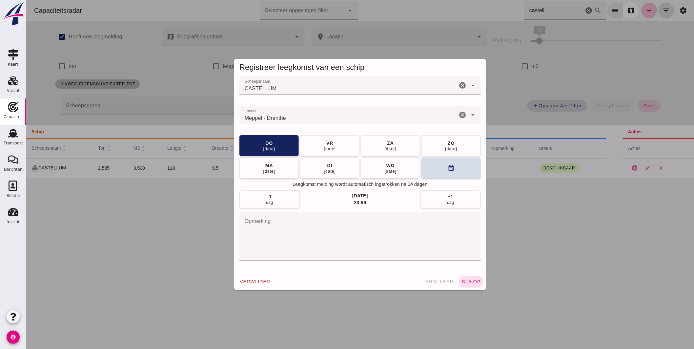
click at [345, 116] on input "Locatie" at bounding box center [348, 118] width 218 height 8
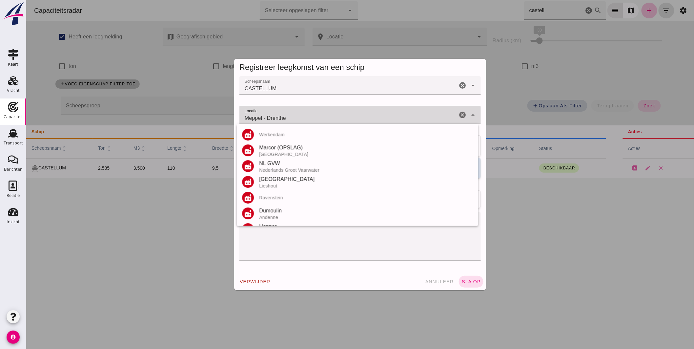
click at [345, 116] on input "Meppel - Drenthe" at bounding box center [348, 118] width 218 height 8
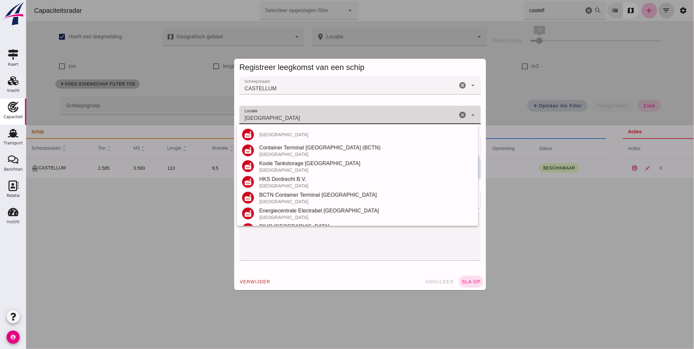
scroll to position [77, 0]
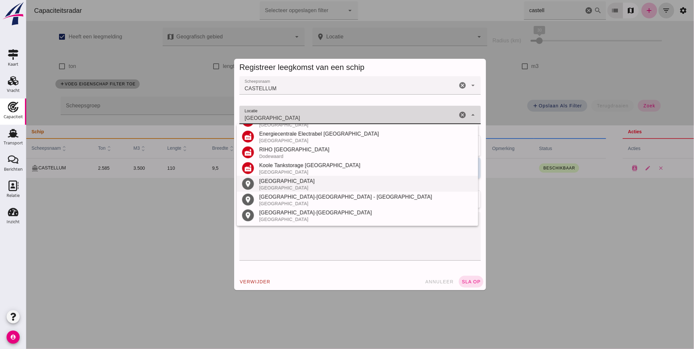
click at [289, 184] on div "[GEOGRAPHIC_DATA]" at bounding box center [366, 181] width 214 height 8
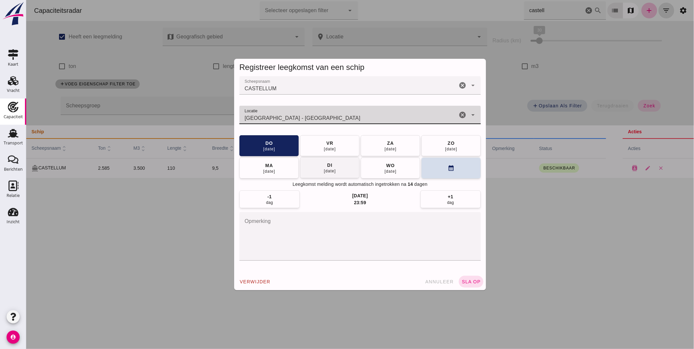
type input "Nijmegen - Gelderland"
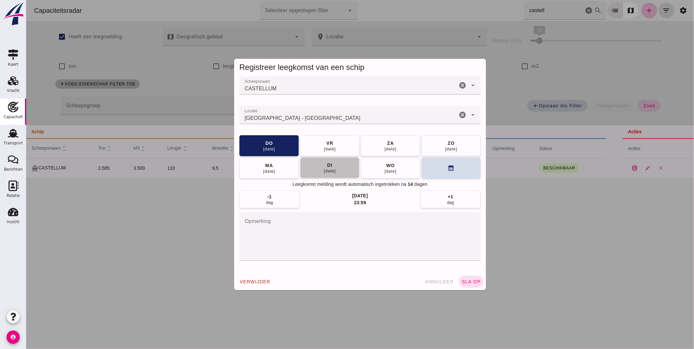
click at [324, 169] on div "16 sep" at bounding box center [330, 170] width 12 height 5
click at [476, 279] on button "sla op" at bounding box center [471, 282] width 25 height 12
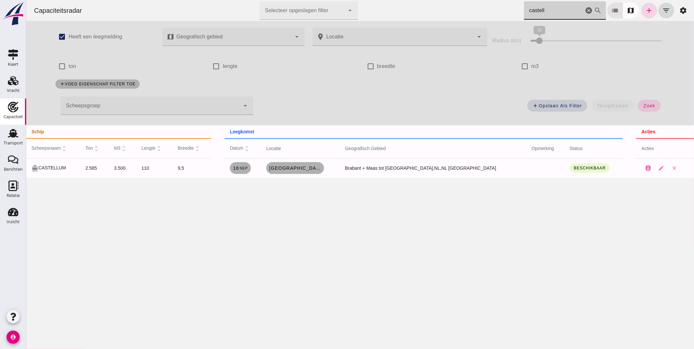
drag, startPoint x: 550, startPoint y: 9, endPoint x: 375, endPoint y: 4, distance: 175.6
click at [390, 5] on div "Capaciteitsradar Selecteer opgeslagen filter Selecteer opgeslagen filter cancel…" at bounding box center [360, 10] width 663 height 21
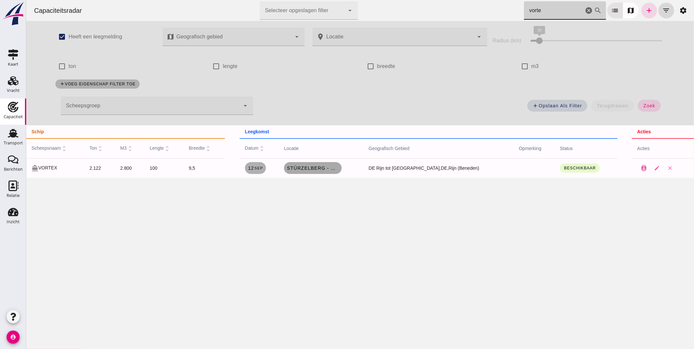
type input "vorte"
click at [332, 169] on span "Stürzelberg - Dormagen, de" at bounding box center [313, 167] width 53 height 5
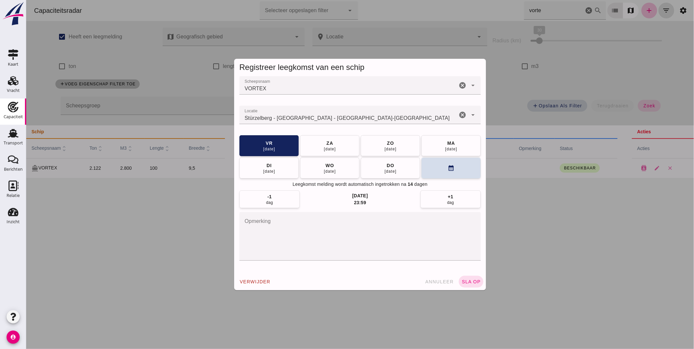
click at [331, 116] on input "Locatie" at bounding box center [348, 118] width 218 height 8
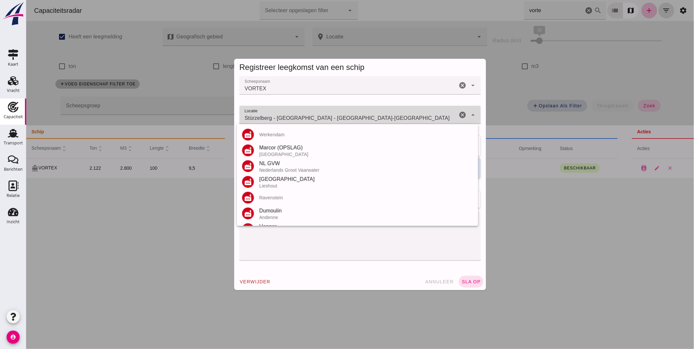
click at [331, 116] on input "Stürzelberg - Dormagen - Noordrijn-Westfalen" at bounding box center [348, 118] width 218 height 8
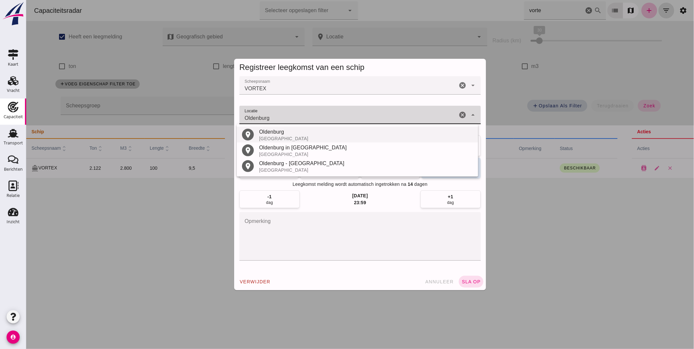
click at [289, 133] on div "Oldenburg" at bounding box center [366, 132] width 214 height 8
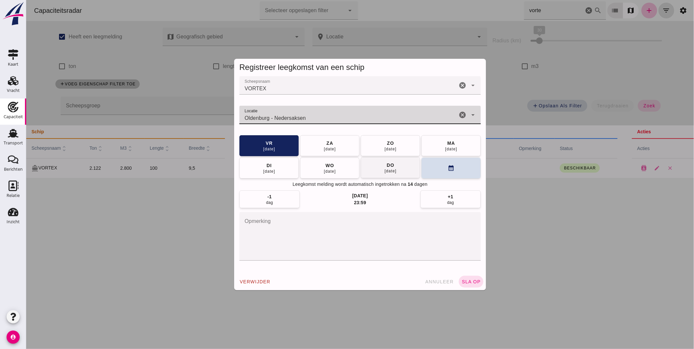
type input "Oldenburg - Nedersaksen"
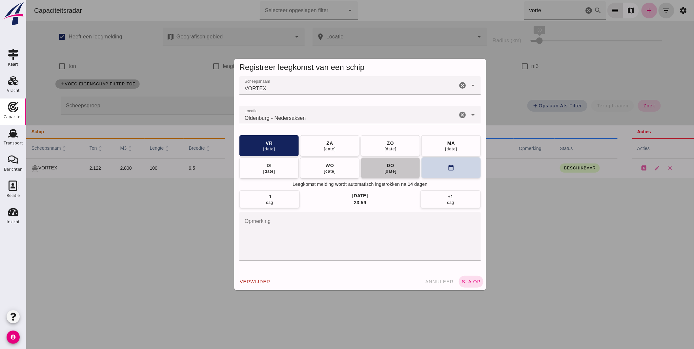
drag, startPoint x: 413, startPoint y: 171, endPoint x: 421, endPoint y: 174, distance: 8.3
click at [413, 172] on button "do 18 sep" at bounding box center [390, 168] width 59 height 21
click at [429, 173] on button "calendar_month" at bounding box center [450, 167] width 59 height 21
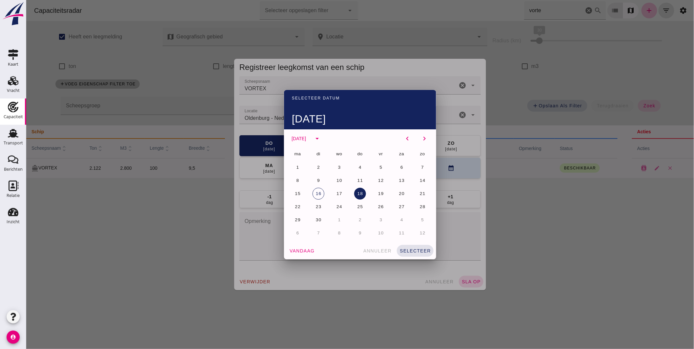
click at [459, 236] on div at bounding box center [360, 174] width 668 height 349
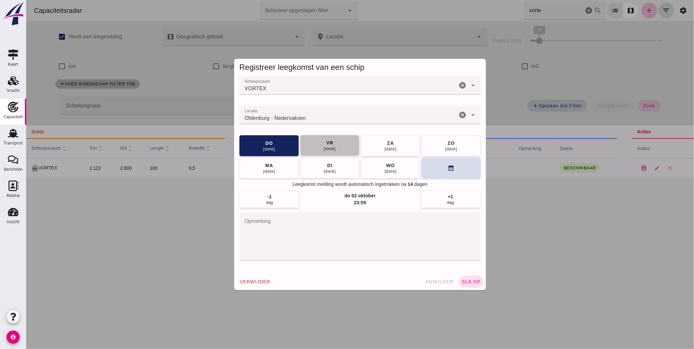
click at [324, 151] on div "19 sep" at bounding box center [330, 148] width 12 height 5
click at [468, 283] on span "sla op" at bounding box center [470, 281] width 19 height 5
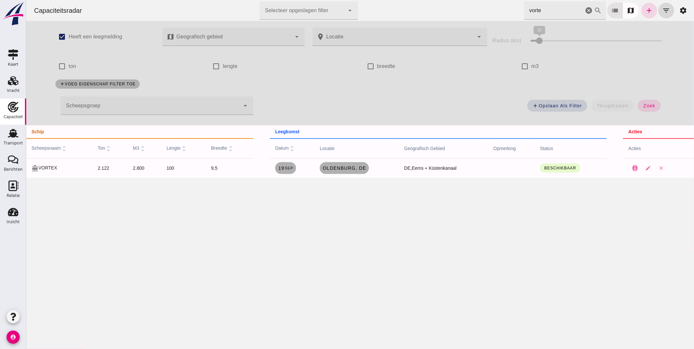
drag, startPoint x: 545, startPoint y: 11, endPoint x: 389, endPoint y: 9, distance: 155.6
click at [398, 9] on div "Capaciteitsradar Selecteer opgeslagen filter Selecteer opgeslagen filter cancel…" at bounding box center [360, 10] width 663 height 21
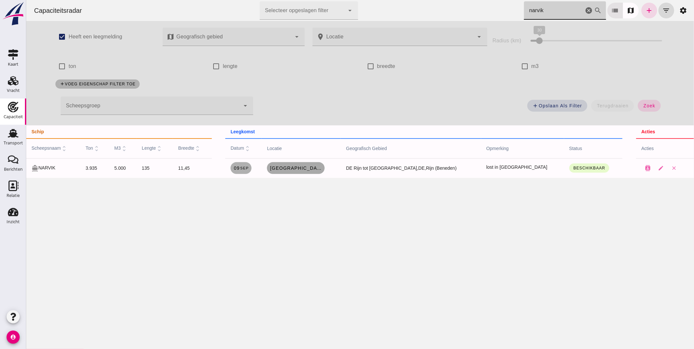
type input "narvik"
click at [322, 169] on span "[GEOGRAPHIC_DATA], [GEOGRAPHIC_DATA]" at bounding box center [295, 167] width 53 height 5
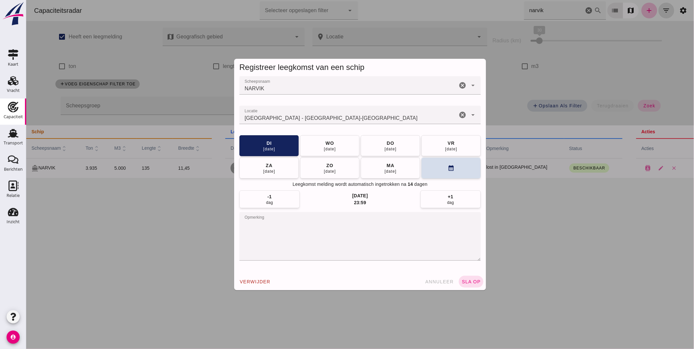
click at [326, 117] on input "Locatie" at bounding box center [348, 118] width 218 height 8
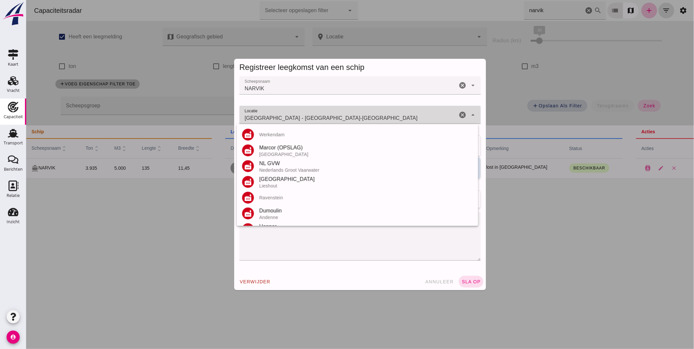
click at [326, 117] on input "Duisburg - Noordrijn-Westfalen" at bounding box center [348, 118] width 218 height 8
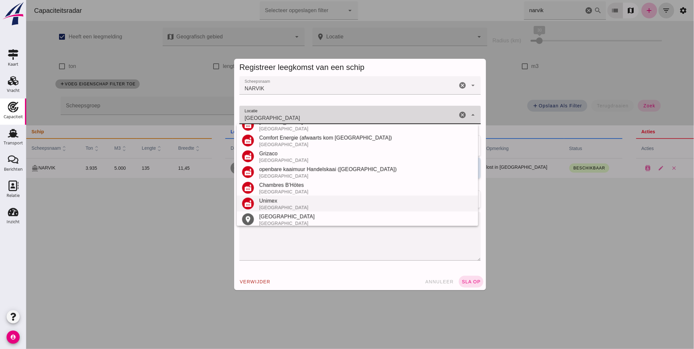
scroll to position [108, 0]
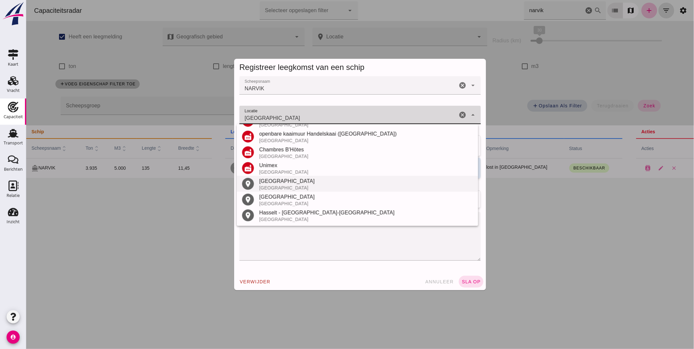
click at [279, 184] on div "Hasselt" at bounding box center [366, 181] width 214 height 8
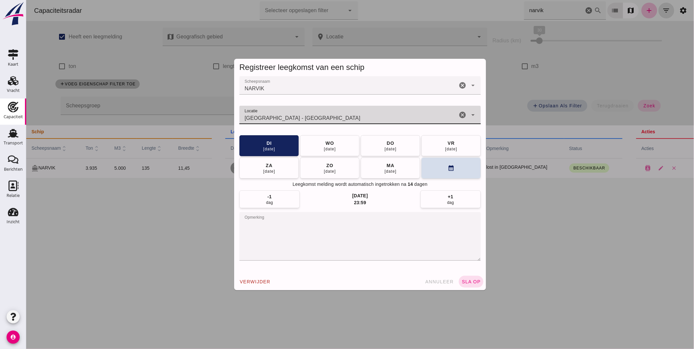
type input "Hasselt - Limburg"
drag, startPoint x: 303, startPoint y: 223, endPoint x: 127, endPoint y: 207, distance: 177.3
click at [138, 212] on div "Registreer leegkomst van een schip Scheepsnaam Scheepsnaam NARVIK cancel arrow_…" at bounding box center [360, 174] width 668 height 349
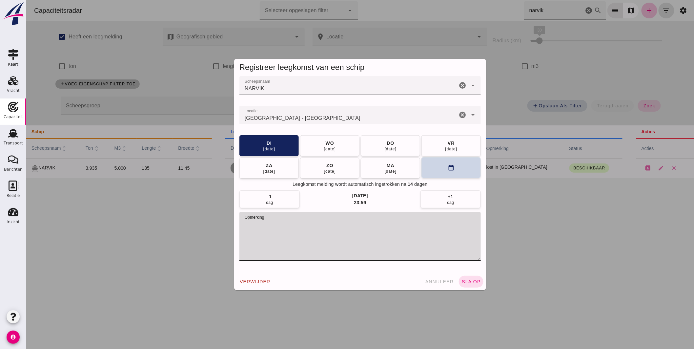
click at [433, 165] on button "calendar_month" at bounding box center [450, 167] width 59 height 21
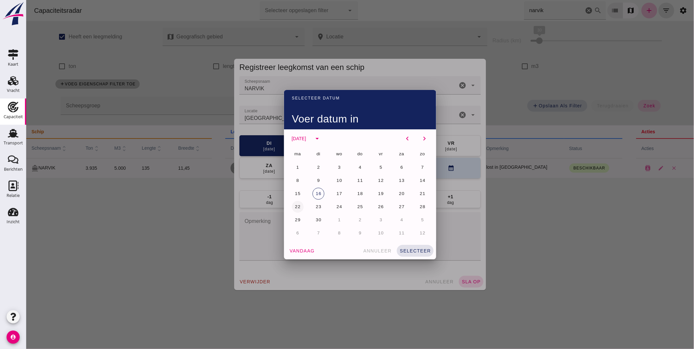
click at [296, 205] on span "22" at bounding box center [297, 206] width 6 height 5
click at [420, 247] on button "selecteer" at bounding box center [415, 251] width 37 height 12
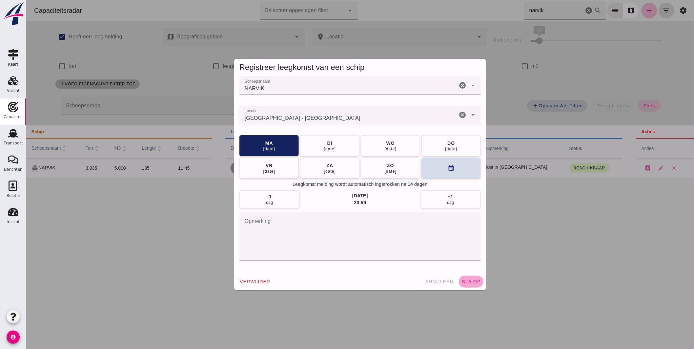
click at [477, 280] on span "sla op" at bounding box center [470, 281] width 19 height 5
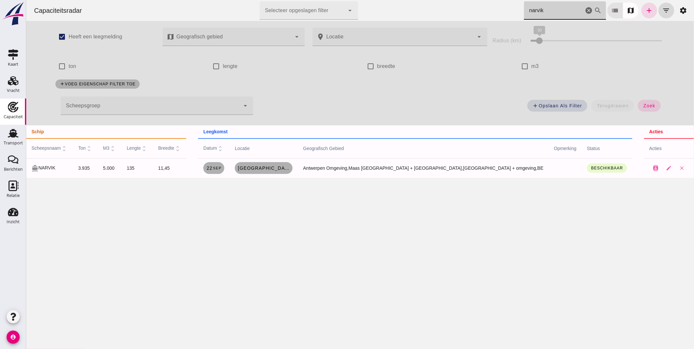
drag, startPoint x: 556, startPoint y: 16, endPoint x: 369, endPoint y: 0, distance: 188.1
click at [379, 2] on div "Capaciteitsradar Selecteer opgeslagen filter Selecteer opgeslagen filter cancel…" at bounding box center [360, 10] width 663 height 21
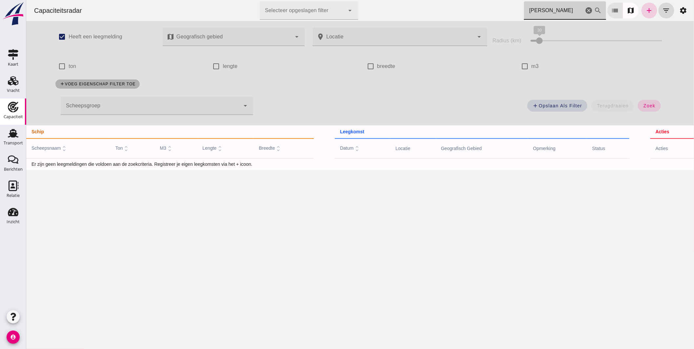
type input "johanna"
click at [646, 11] on icon "add" at bounding box center [650, 11] width 8 height 8
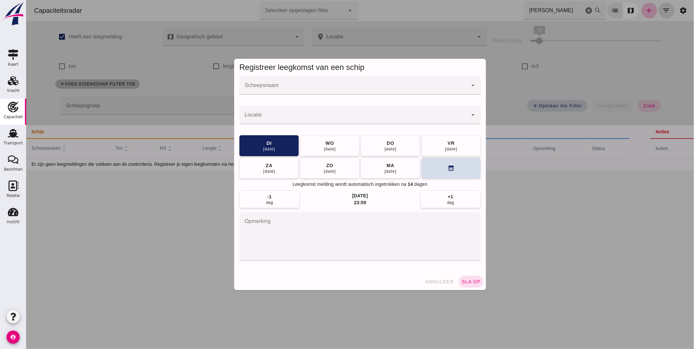
click at [372, 83] on div at bounding box center [353, 85] width 228 height 18
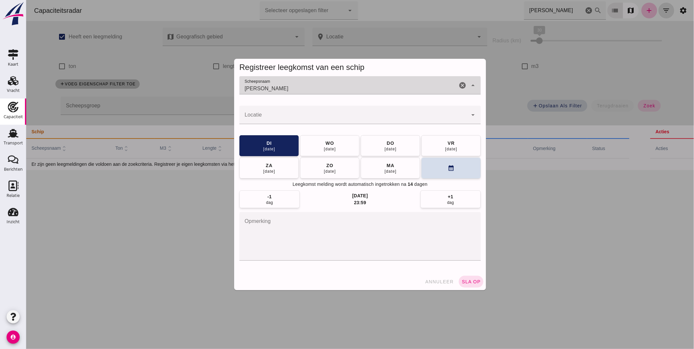
type input "johanna"
click at [459, 84] on icon "cancel" at bounding box center [462, 85] width 8 height 8
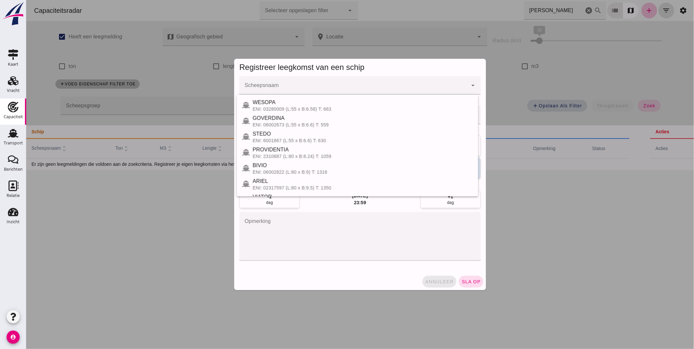
click at [442, 281] on span "annuleer" at bounding box center [439, 281] width 29 height 5
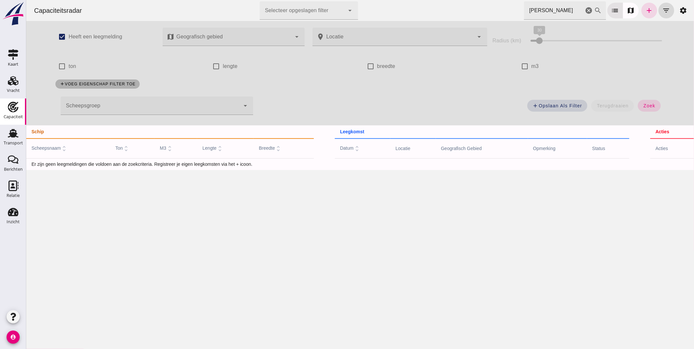
click at [585, 7] on icon "cancel" at bounding box center [589, 11] width 8 height 8
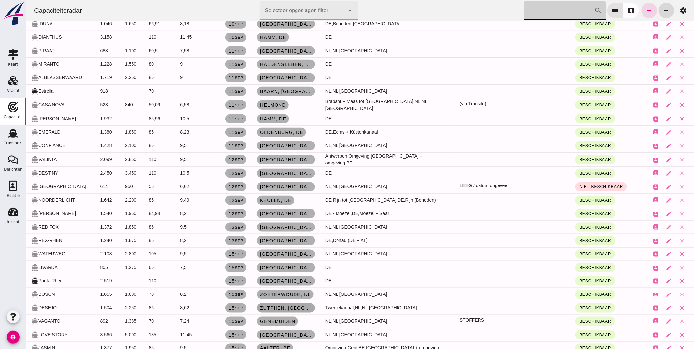
scroll to position [0, 0]
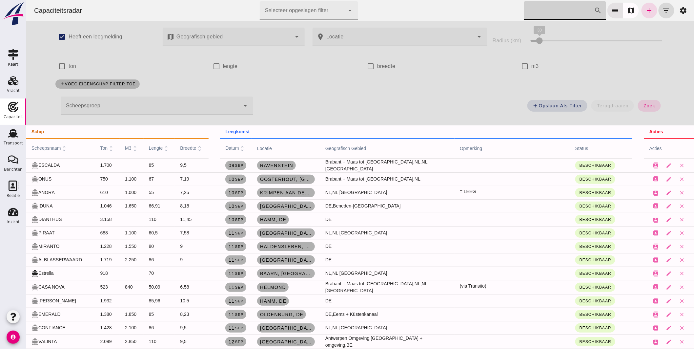
click at [542, 15] on input "Zoek op scheepsnaam" at bounding box center [559, 10] width 70 height 18
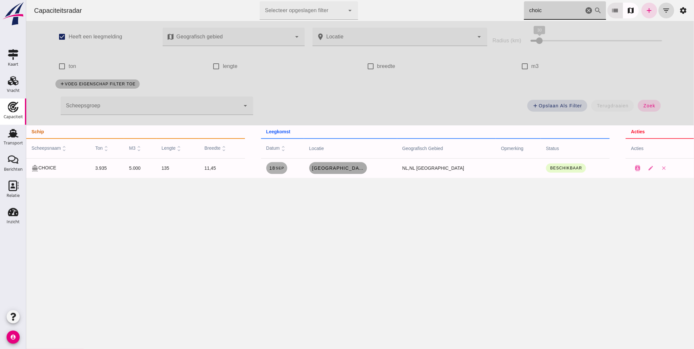
type input "choic"
click at [356, 170] on span "Dordrecht, nl" at bounding box center [338, 167] width 53 height 5
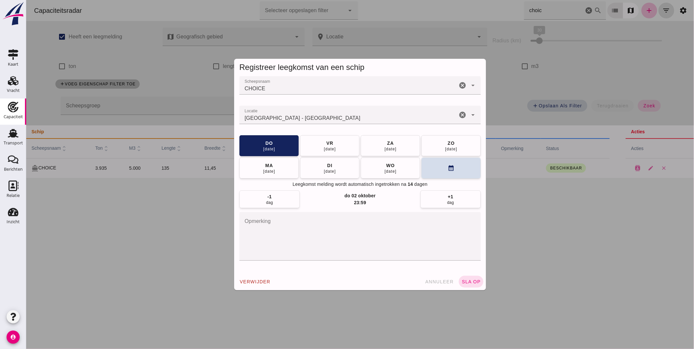
click at [322, 120] on input "Locatie" at bounding box center [348, 118] width 218 height 8
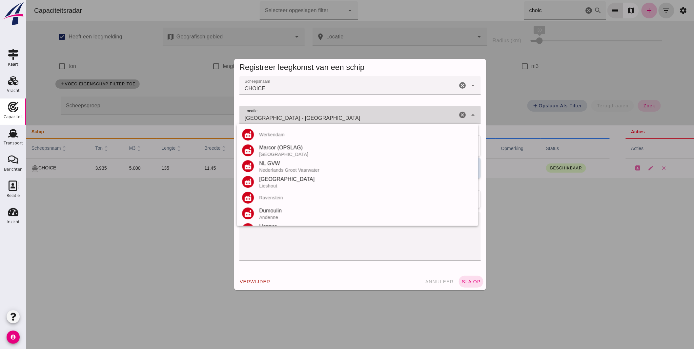
click at [322, 120] on input "Dordrecht - Zuid-Holland" at bounding box center [348, 118] width 218 height 8
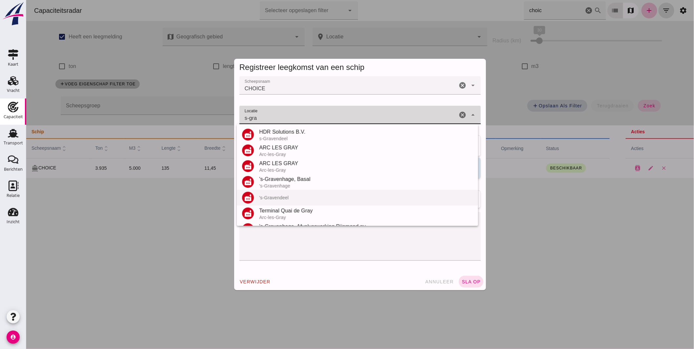
scroll to position [61, 0]
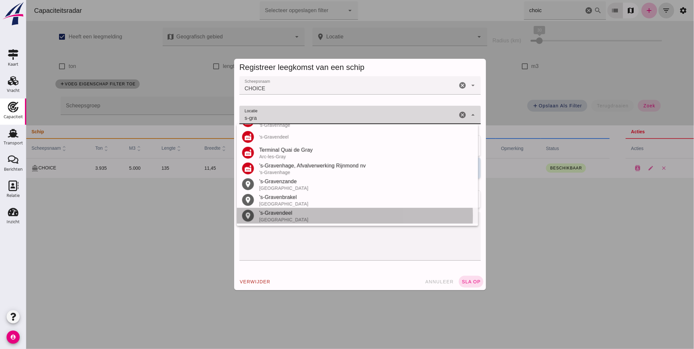
click at [289, 212] on div "'s-Gravendeel" at bounding box center [366, 213] width 214 height 8
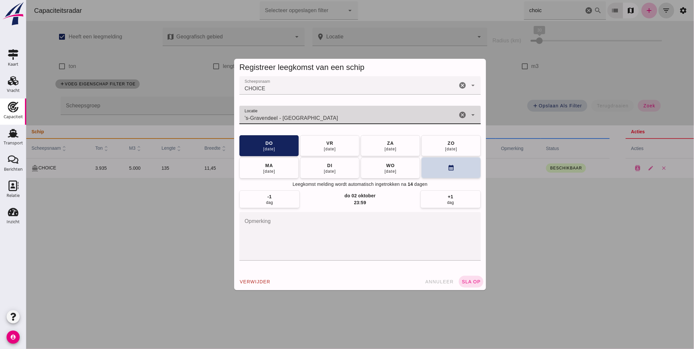
type input "'s-Gravendeel - Zuid-Holland"
click at [447, 163] on button "calendar_month" at bounding box center [450, 167] width 59 height 21
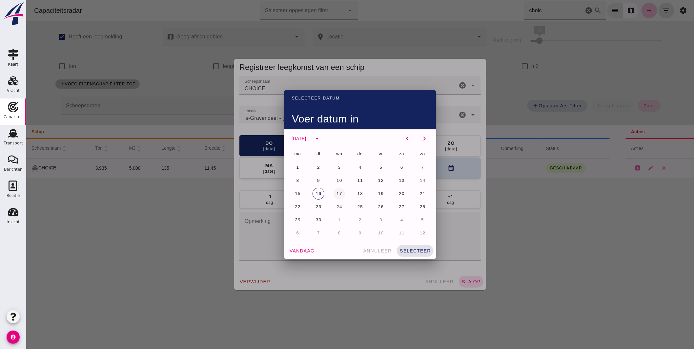
click at [336, 192] on span "17" at bounding box center [339, 193] width 6 height 5
click at [414, 248] on span "selecteer" at bounding box center [415, 250] width 32 height 5
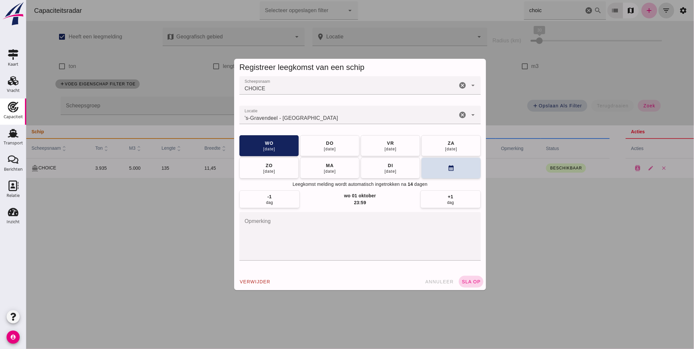
click at [475, 279] on span "sla op" at bounding box center [470, 281] width 19 height 5
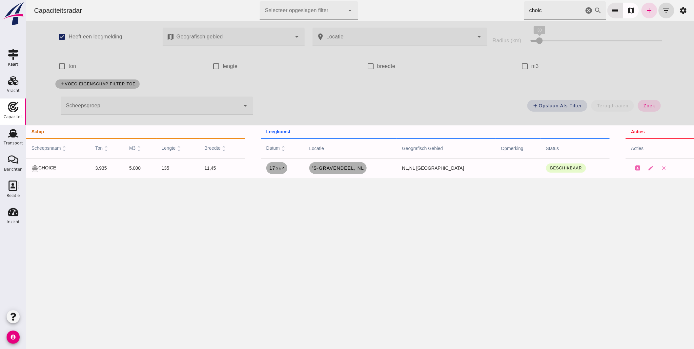
drag, startPoint x: 349, startPoint y: -3, endPoint x: 313, endPoint y: -6, distance: 35.2
click at [313, 0] on html "Capaciteitsradar Selecteer opgeslagen filter Selecteer opgeslagen filter cancel…" at bounding box center [360, 174] width 668 height 349
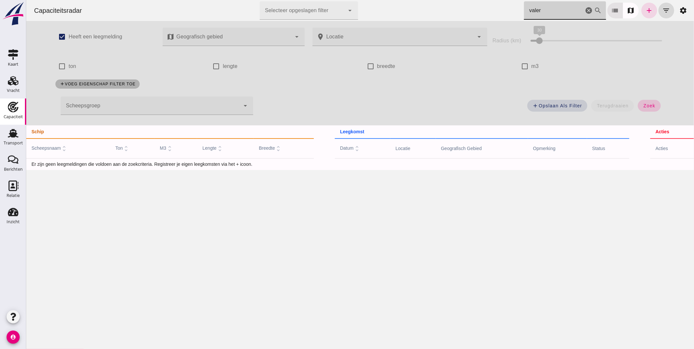
click at [648, 103] on span "zoek" at bounding box center [649, 105] width 12 height 5
click at [549, 12] on input "valer" at bounding box center [554, 10] width 60 height 18
drag, startPoint x: 563, startPoint y: 12, endPoint x: 365, endPoint y: 1, distance: 198.9
click at [365, 1] on div "Capaciteitsradar Selecteer opgeslagen filter Selecteer opgeslagen filter cancel…" at bounding box center [360, 10] width 663 height 21
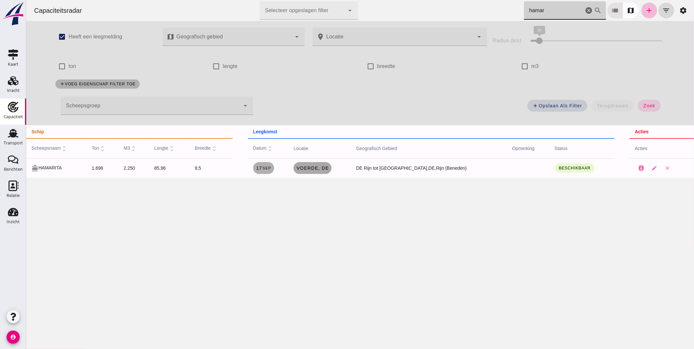
type input "hamar"
click at [329, 169] on span "Voerde, de" at bounding box center [312, 167] width 33 height 5
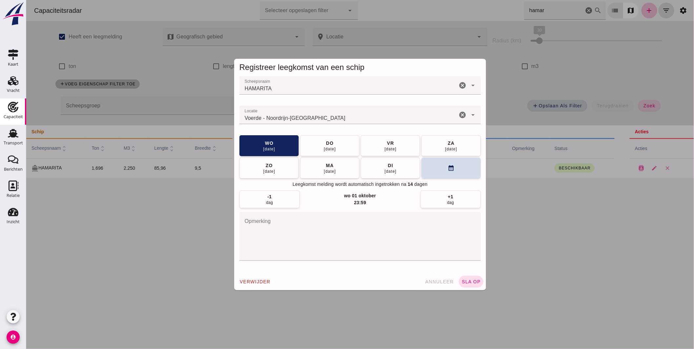
click at [346, 116] on input "Locatie" at bounding box center [348, 118] width 218 height 8
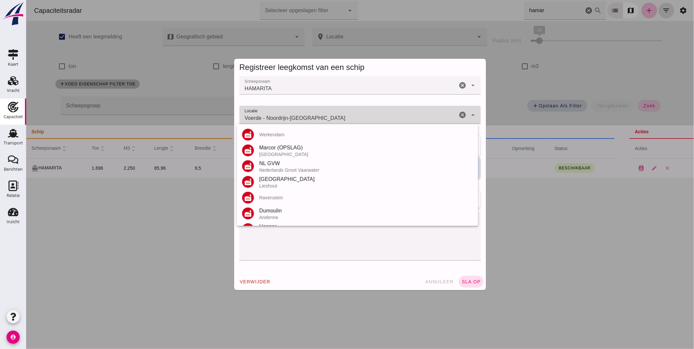
click at [346, 116] on input "Voerde - Noordrijn-Westfalen" at bounding box center [348, 118] width 218 height 8
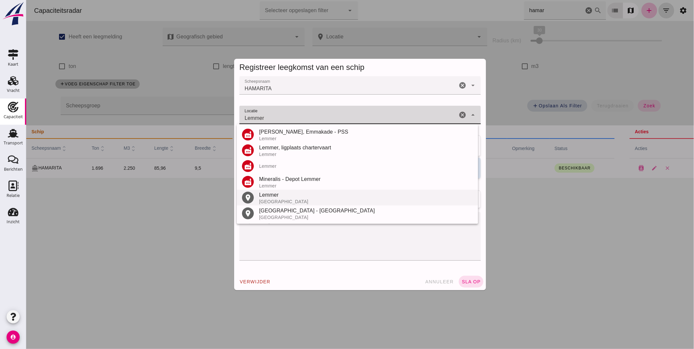
click at [281, 198] on div "Lemmer" at bounding box center [366, 195] width 214 height 8
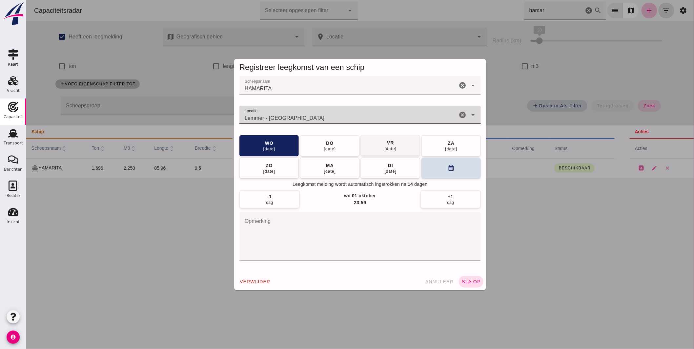
type input "Lemmer - Friesland"
click at [385, 146] on div "19 sep" at bounding box center [390, 148] width 12 height 5
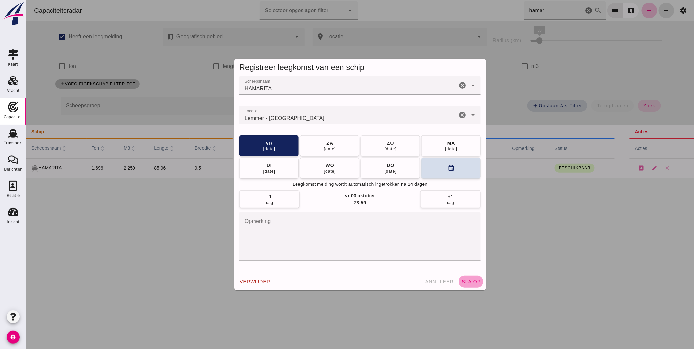
click at [473, 283] on span "sla op" at bounding box center [470, 281] width 19 height 5
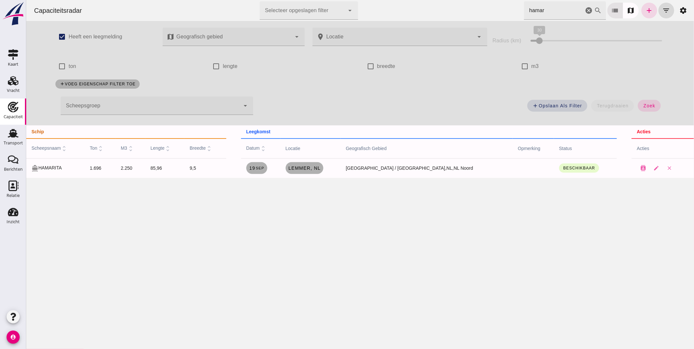
drag, startPoint x: 537, startPoint y: 5, endPoint x: 490, endPoint y: 6, distance: 47.3
click at [492, 6] on div "Capaciteitsradar Selecteer opgeslagen filter Selecteer opgeslagen filter cancel…" at bounding box center [360, 10] width 663 height 21
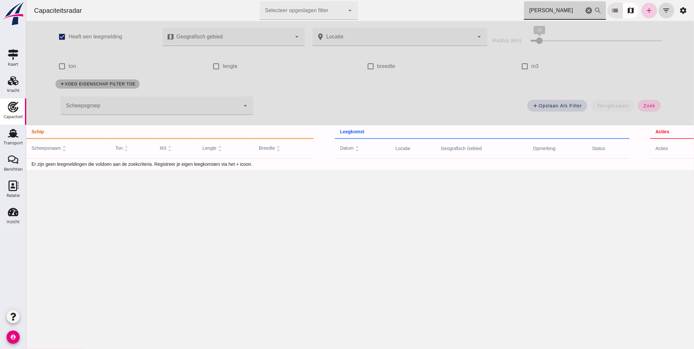
type input "valerio"
click at [646, 12] on icon "add" at bounding box center [650, 11] width 8 height 8
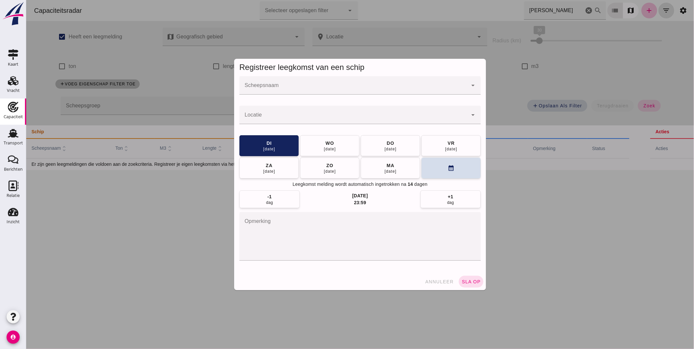
click at [279, 90] on input "Scheepsnaam" at bounding box center [353, 89] width 228 height 8
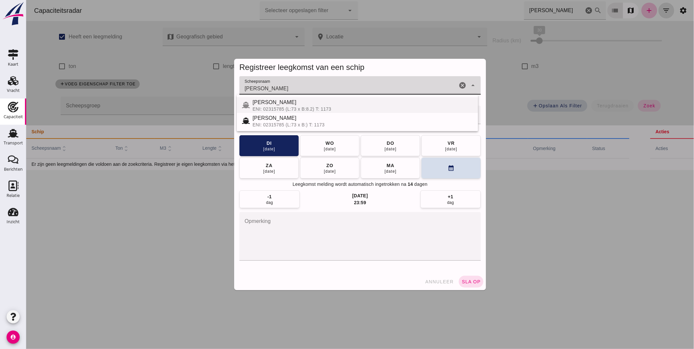
click at [277, 106] on div "ENI: 02315785 (L:73 x B:8.2) T: 1173" at bounding box center [362, 108] width 221 height 5
type input "VALERIO"
click at [274, 111] on div at bounding box center [353, 115] width 228 height 18
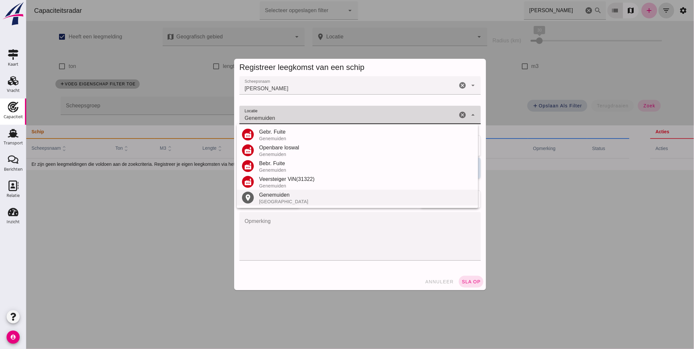
click at [283, 198] on div "Genemuiden Nederland" at bounding box center [366, 197] width 214 height 13
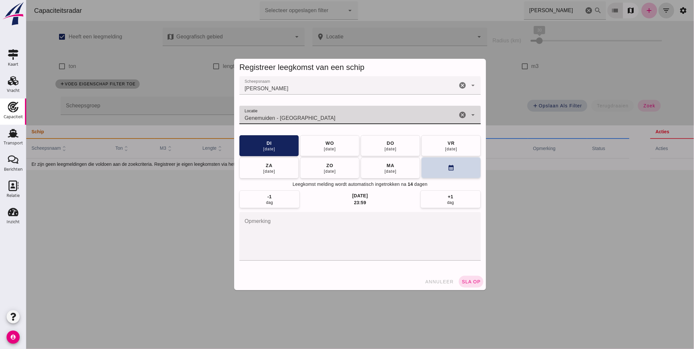
type input "Genemuiden - Overijssel"
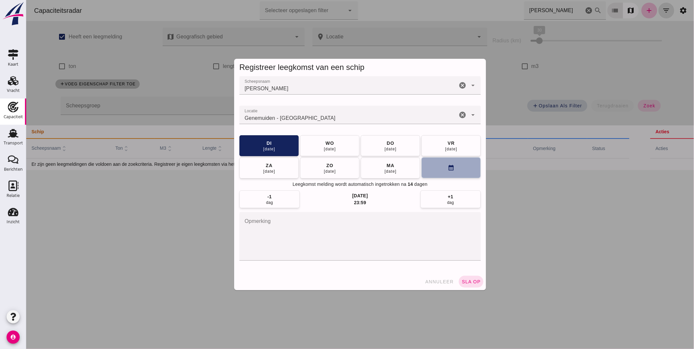
click at [452, 174] on button "calendar_month" at bounding box center [450, 167] width 59 height 21
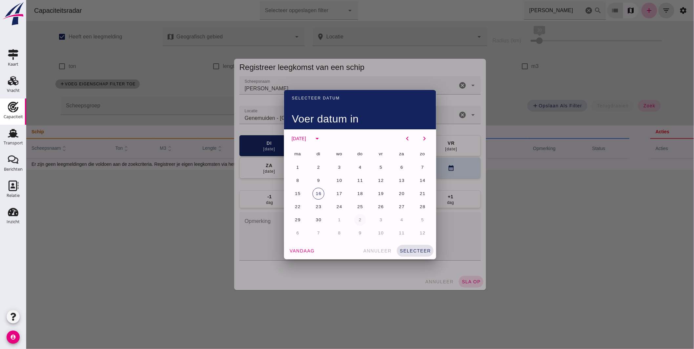
click at [338, 218] on span "1" at bounding box center [339, 219] width 3 height 5
click at [418, 248] on span "selecteer" at bounding box center [415, 250] width 32 height 5
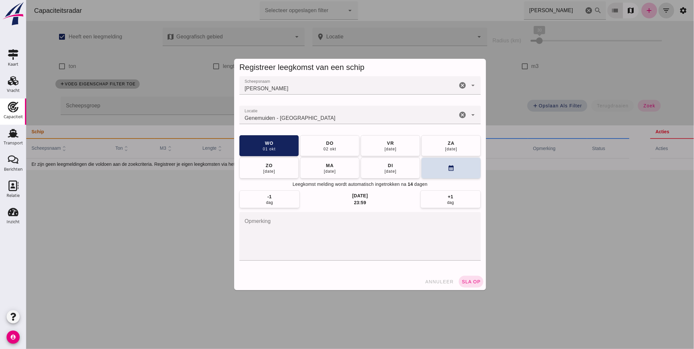
click at [469, 278] on button "sla op" at bounding box center [471, 282] width 25 height 12
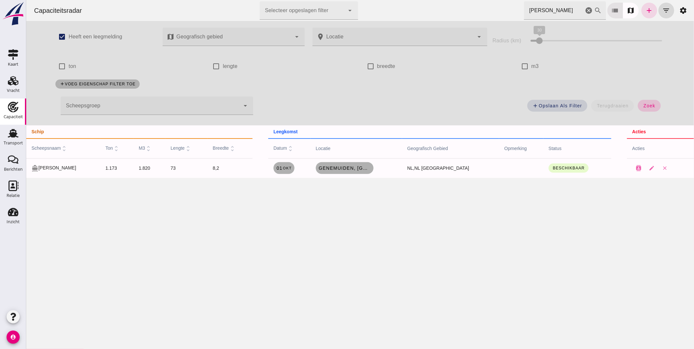
click at [585, 9] on icon "cancel" at bounding box center [589, 11] width 8 height 8
click at [654, 104] on button "zoek" at bounding box center [649, 106] width 23 height 12
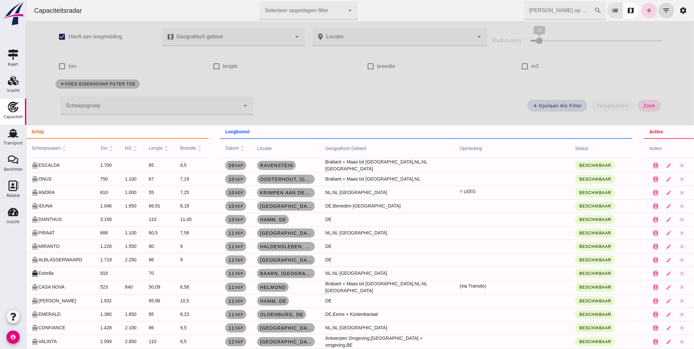
click at [151, 105] on div at bounding box center [150, 105] width 180 height 18
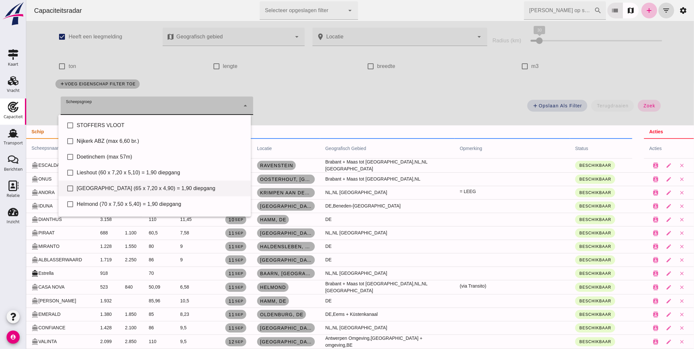
scroll to position [45, 0]
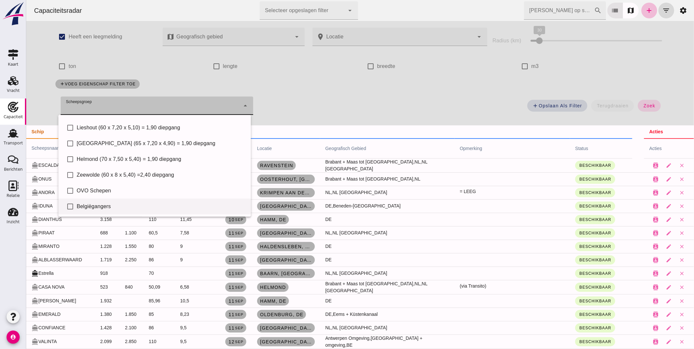
click at [117, 204] on div "Belgiëgangers" at bounding box center [160, 206] width 169 height 8
type input "Belgiëgangers"
checkbox input "true"
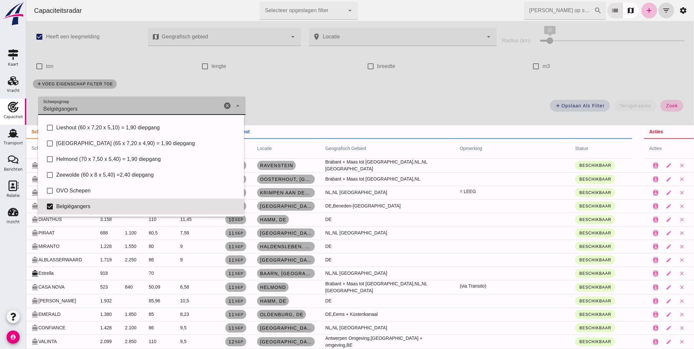
click at [667, 104] on span "zoek" at bounding box center [672, 105] width 12 height 5
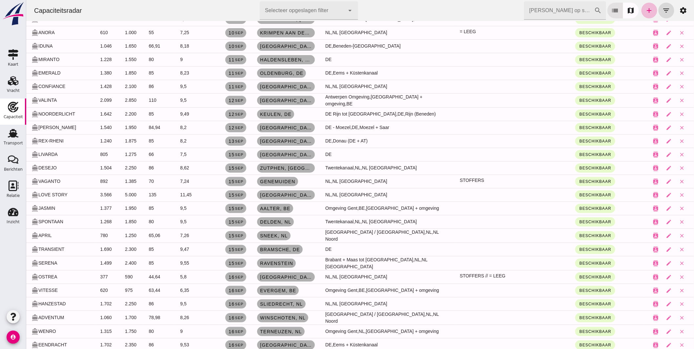
scroll to position [182, 0]
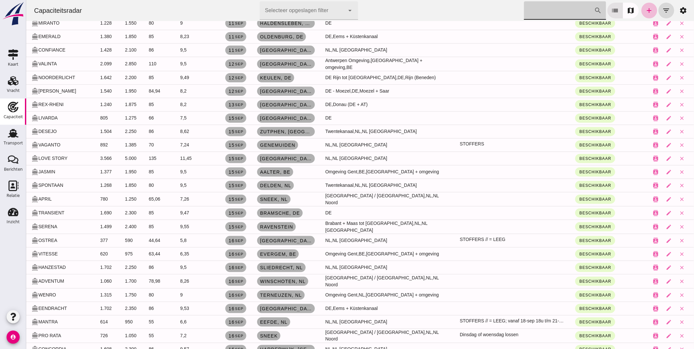
click at [570, 7] on input "Zoek op scheepsnaam" at bounding box center [559, 10] width 70 height 18
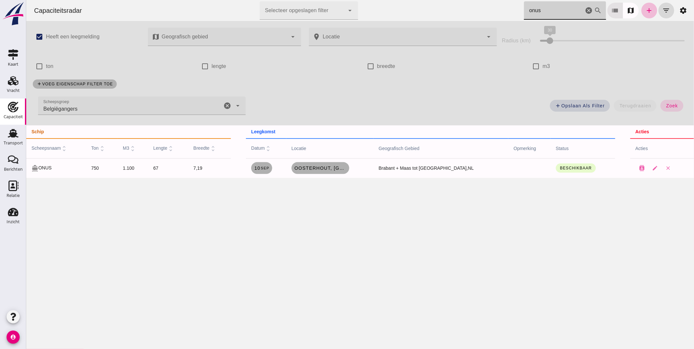
scroll to position [0, 0]
drag, startPoint x: 542, startPoint y: 6, endPoint x: 498, endPoint y: -9, distance: 46.6
click at [498, 0] on html "Capaciteitsradar Selecteer opgeslagen filter Selecteer opgeslagen filter cancel…" at bounding box center [360, 174] width 668 height 349
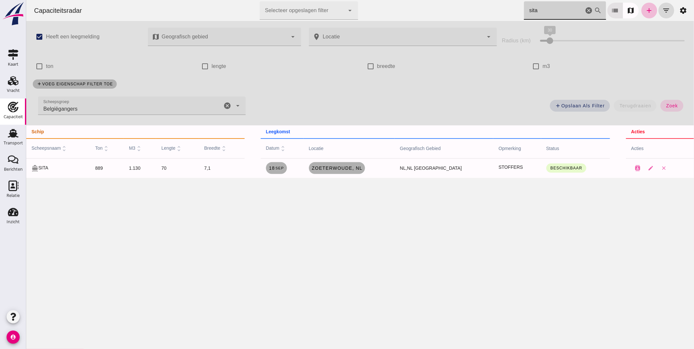
type input "sita"
click at [225, 104] on icon "cancel" at bounding box center [227, 106] width 8 height 8
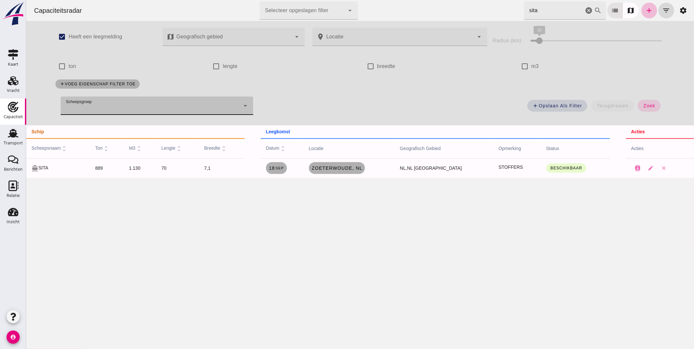
click at [463, 2] on div "Capaciteitsradar Selecteer opgeslagen filter Selecteer opgeslagen filter cancel…" at bounding box center [360, 10] width 663 height 21
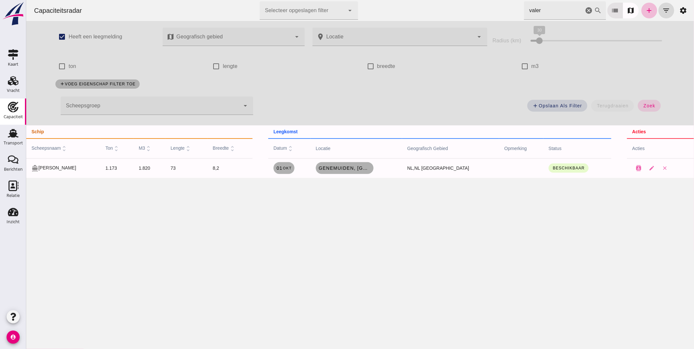
click at [548, 12] on input "valer" at bounding box center [554, 10] width 60 height 18
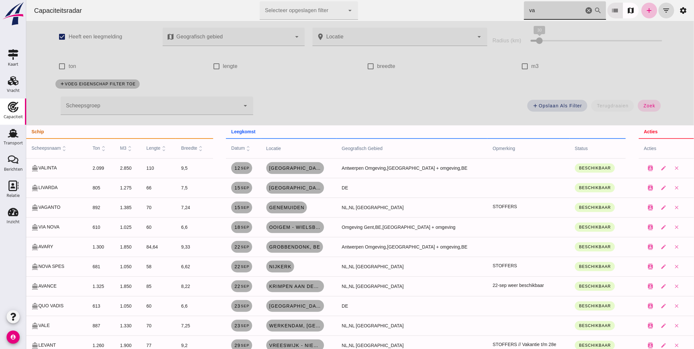
type input "v"
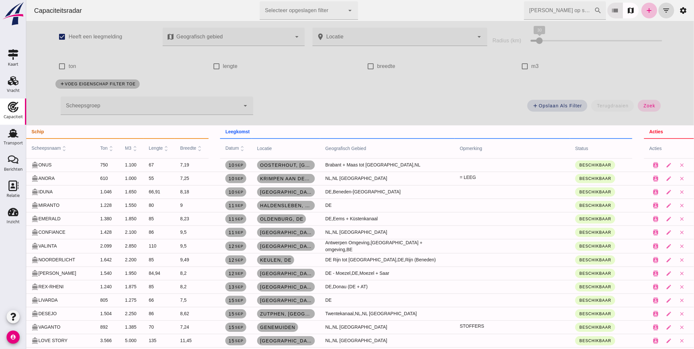
drag, startPoint x: 320, startPoint y: 111, endPoint x: 253, endPoint y: 156, distance: 80.5
click at [537, 11] on input "Zoek op scheepsnaam" at bounding box center [559, 10] width 70 height 18
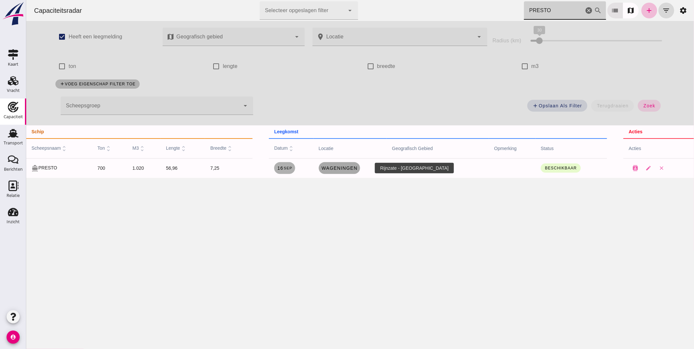
type input "PRESTO"
click at [335, 167] on span "Wageningen" at bounding box center [339, 167] width 36 height 5
type input "Belgiëgangers"
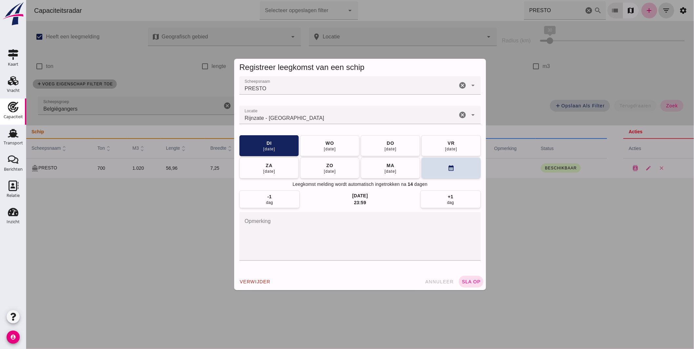
click at [361, 225] on textarea "opmerking" at bounding box center [360, 236] width 242 height 49
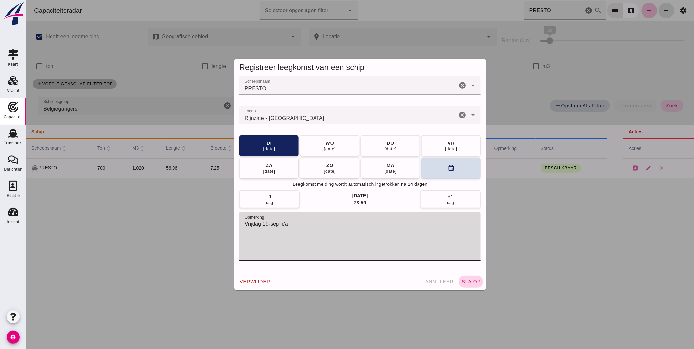
type textarea "Vrijdag 19-sep n/a"
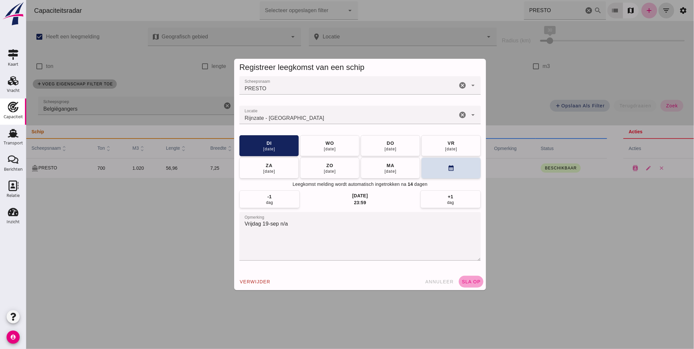
click at [469, 281] on span "sla op" at bounding box center [470, 281] width 19 height 5
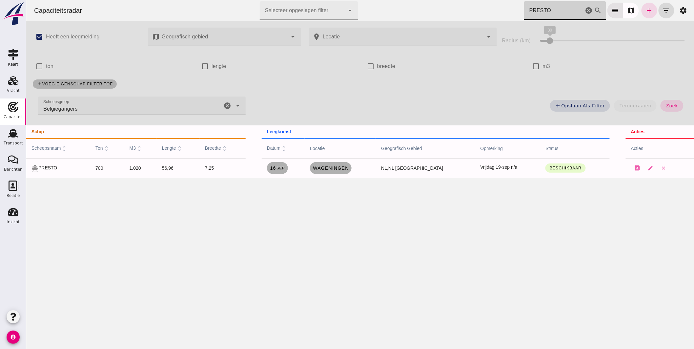
drag, startPoint x: 499, startPoint y: 11, endPoint x: 437, endPoint y: 12, distance: 62.0
click at [460, 11] on div "Capaciteitsradar Selecteer opgeslagen filter Selecteer opgeslagen filter cancel…" at bounding box center [360, 10] width 663 height 21
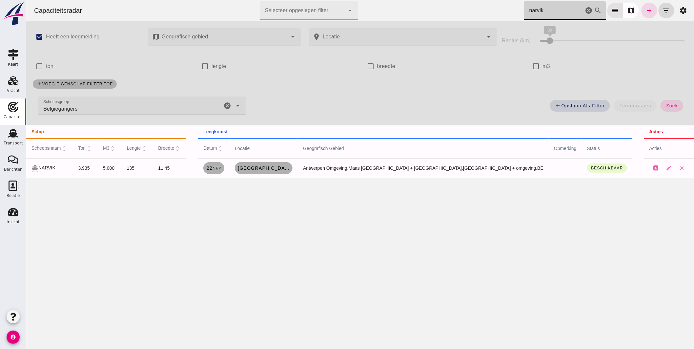
click at [225, 104] on icon "cancel" at bounding box center [227, 106] width 8 height 8
type input "narvik"
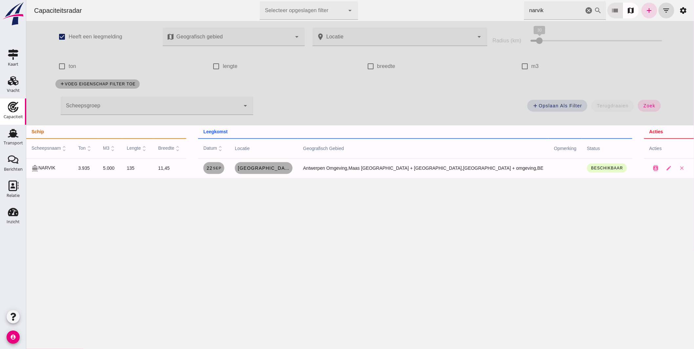
drag, startPoint x: 547, startPoint y: 9, endPoint x: 300, endPoint y: -19, distance: 248.7
click at [300, 0] on html "Capaciteitsradar Selecteer opgeslagen filter Selecteer opgeslagen filter cancel…" at bounding box center [360, 174] width 668 height 349
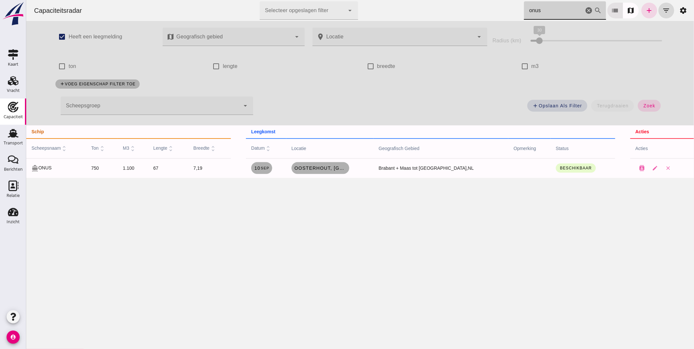
drag, startPoint x: 539, startPoint y: 8, endPoint x: 455, endPoint y: 14, distance: 84.3
click at [464, 14] on div "Capaciteitsradar Selecteer opgeslagen filter Selecteer opgeslagen filter cancel…" at bounding box center [360, 10] width 663 height 21
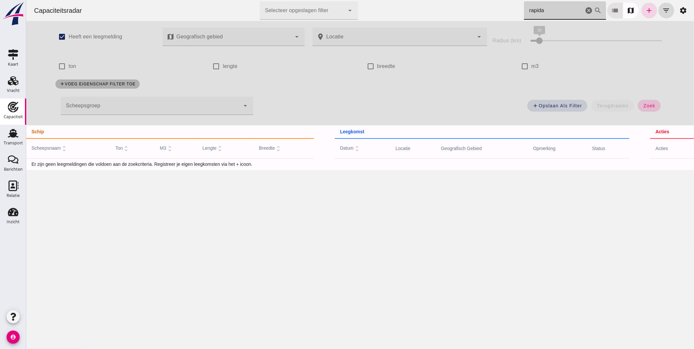
type input "rapida"
click at [653, 102] on button "zoek" at bounding box center [649, 106] width 23 height 12
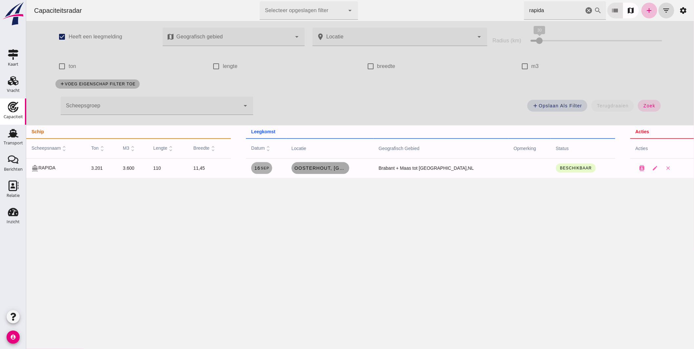
click at [341, 169] on span "Oosterhout, nl" at bounding box center [320, 167] width 53 height 5
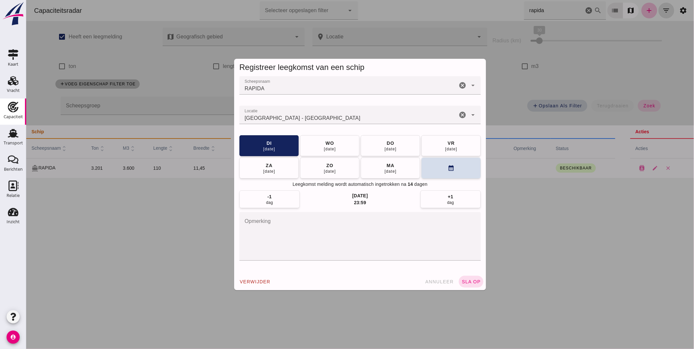
click at [329, 122] on input "Locatie" at bounding box center [348, 118] width 218 height 8
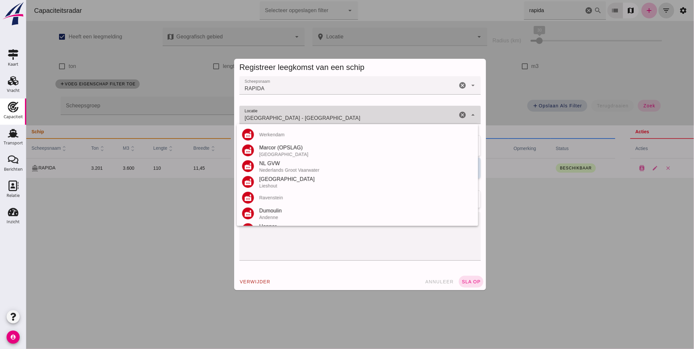
click at [329, 120] on input "Oosterhout - Noord-Brabant" at bounding box center [348, 118] width 218 height 8
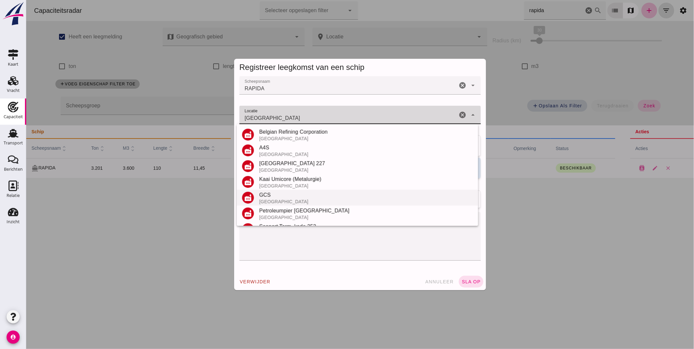
scroll to position [77, 0]
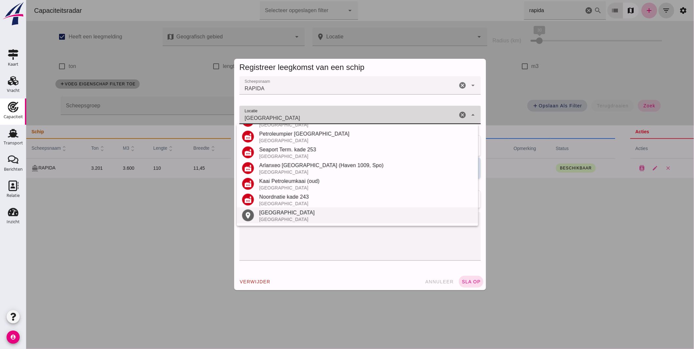
click at [270, 209] on div "Antwerpen" at bounding box center [366, 213] width 214 height 8
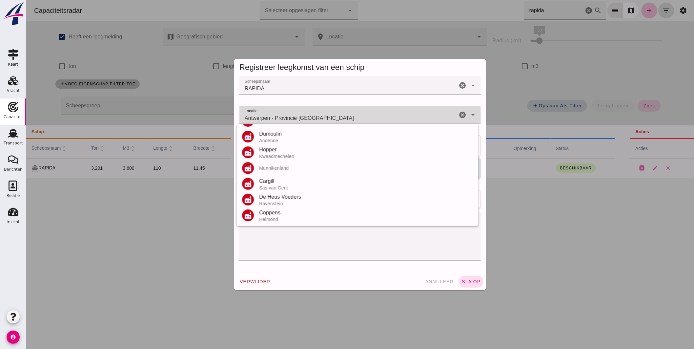
scroll to position [0, 0]
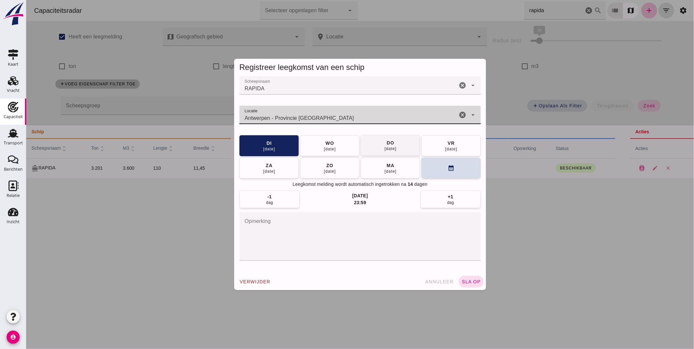
type input "Antwerpen - Provincie Antwerpen"
click at [386, 147] on div "18 sep" at bounding box center [390, 148] width 12 height 5
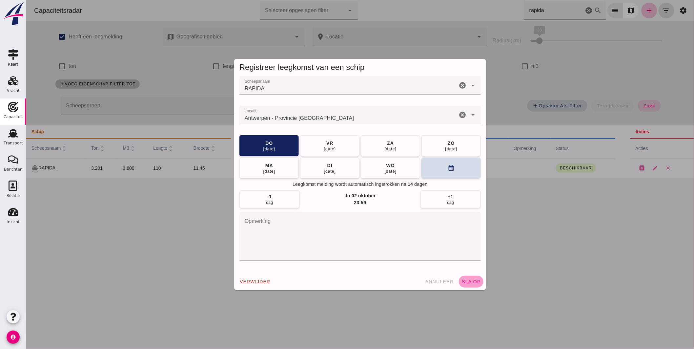
click at [469, 279] on span "sla op" at bounding box center [470, 281] width 19 height 5
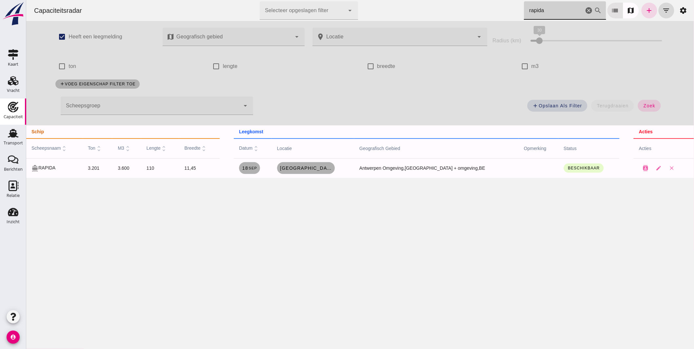
drag, startPoint x: 539, startPoint y: 13, endPoint x: 433, endPoint y: 8, distance: 105.8
click at [441, 10] on div "Capaciteitsradar Selecteer opgeslagen filter Selecteer opgeslagen filter cancel…" at bounding box center [360, 10] width 663 height 21
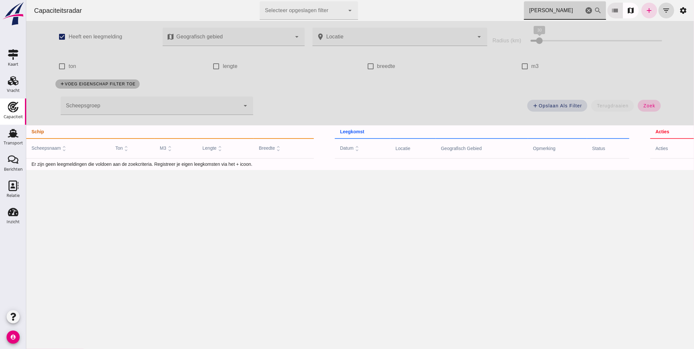
type input "kirsten"
click at [649, 104] on span "zoek" at bounding box center [649, 105] width 12 height 5
click at [642, 16] on link "add" at bounding box center [650, 11] width 16 height 16
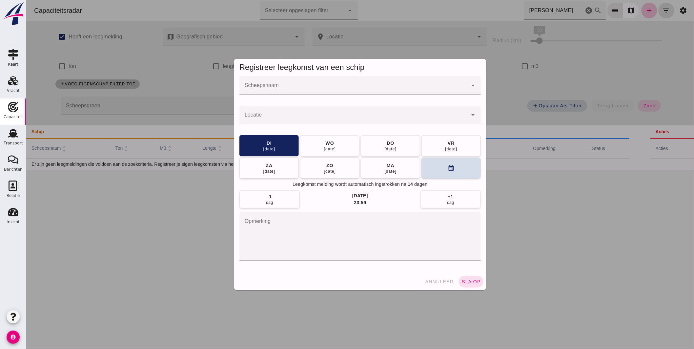
click at [325, 92] on input "Scheepsnaam" at bounding box center [353, 89] width 228 height 8
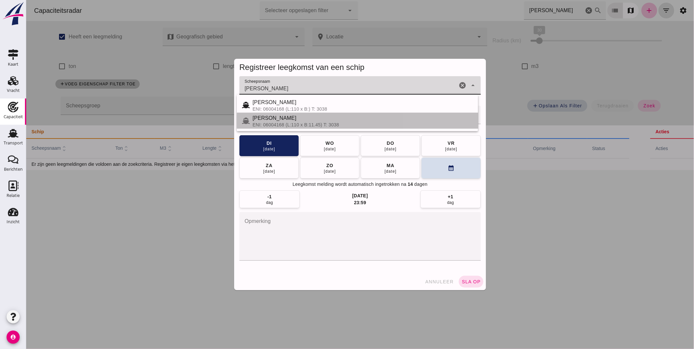
drag, startPoint x: 292, startPoint y: 120, endPoint x: 295, endPoint y: 121, distance: 3.7
click at [293, 120] on div "KIRSTEN" at bounding box center [362, 118] width 221 height 8
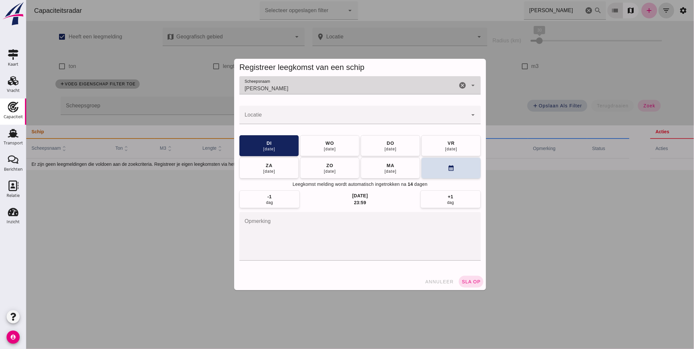
type input "KIRSTEN"
click at [297, 113] on div at bounding box center [353, 115] width 228 height 18
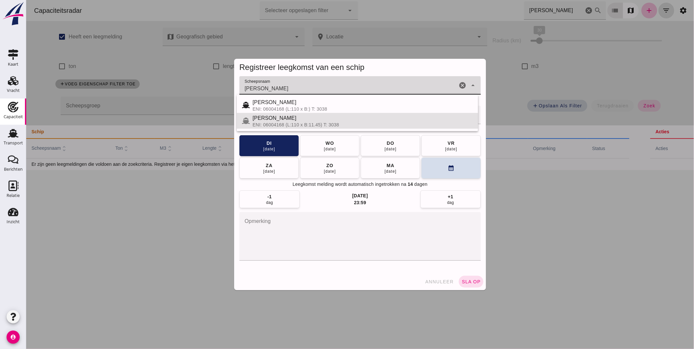
click at [295, 87] on input "KIRSTEN" at bounding box center [348, 89] width 218 height 8
click at [289, 120] on div "KIRSTEN" at bounding box center [362, 118] width 221 height 8
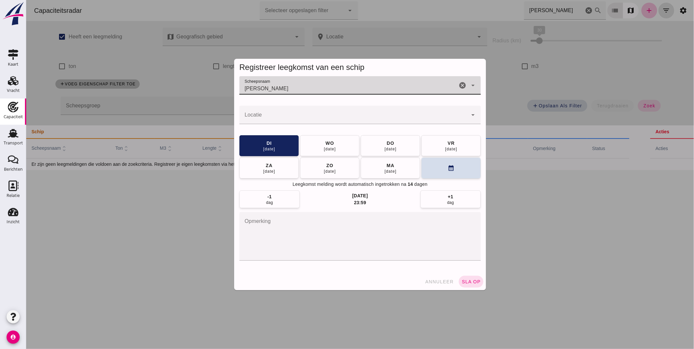
click at [292, 116] on input "Locatie" at bounding box center [353, 118] width 228 height 8
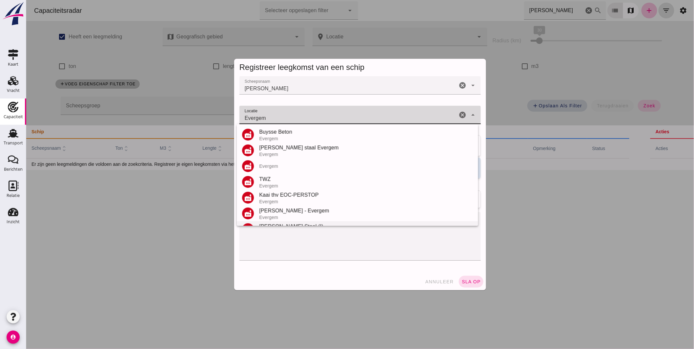
scroll to position [45, 0]
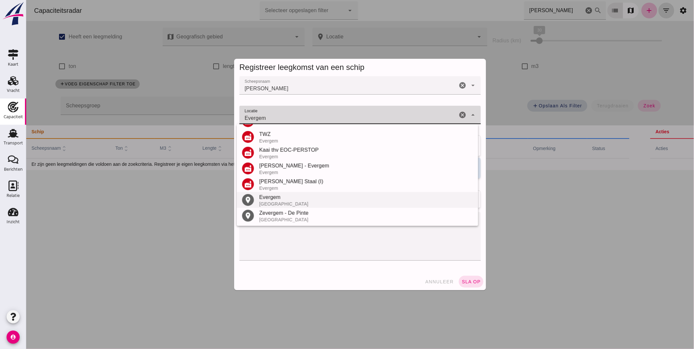
click at [276, 202] on div "België" at bounding box center [366, 203] width 214 height 5
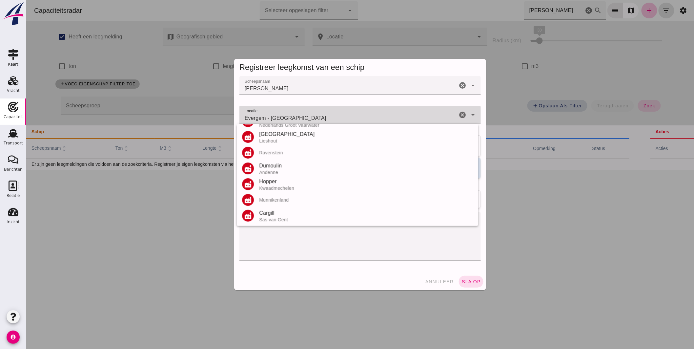
scroll to position [0, 0]
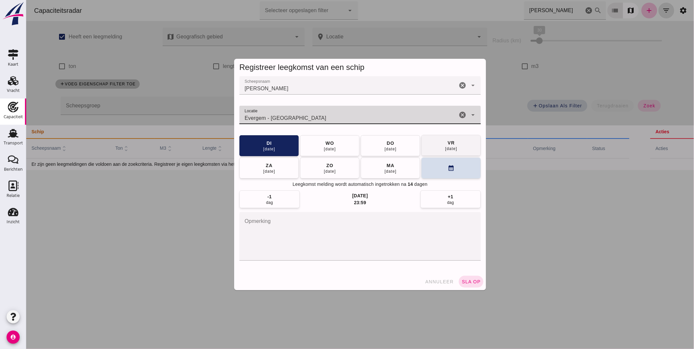
type input "Evergem - Oost-Vlaanderen"
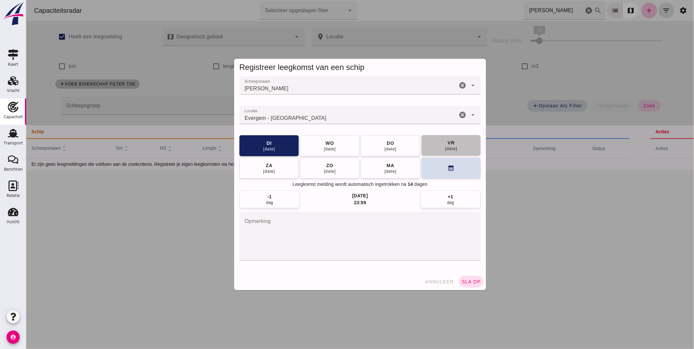
click at [447, 145] on div "vr" at bounding box center [451, 142] width 8 height 7
click at [469, 277] on button "sla op" at bounding box center [471, 282] width 25 height 12
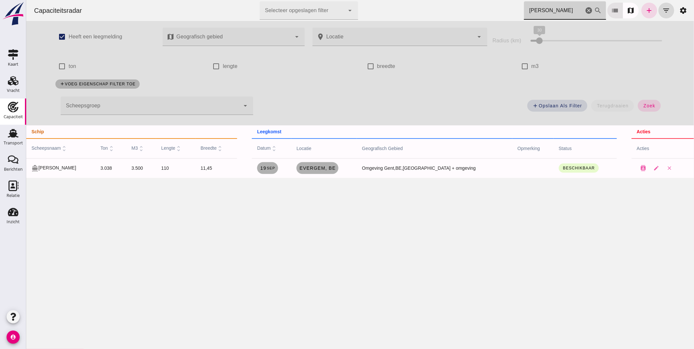
drag, startPoint x: 542, startPoint y: 12, endPoint x: 397, endPoint y: 18, distance: 144.9
click at [441, 12] on div "Capaciteitsradar Selecteer opgeslagen filter Selecteer opgeslagen filter cancel…" at bounding box center [360, 10] width 663 height 21
type input "mathia"
click at [326, 167] on span "Izegem, be" at bounding box center [310, 167] width 31 height 5
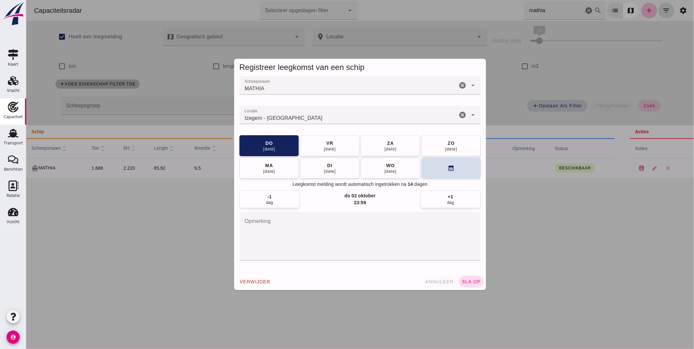
click at [436, 278] on button "annuleer" at bounding box center [439, 282] width 34 height 12
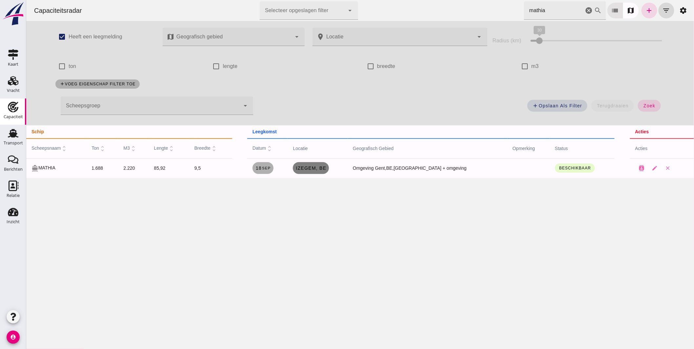
click at [326, 169] on span "Izegem, be" at bounding box center [310, 167] width 31 height 5
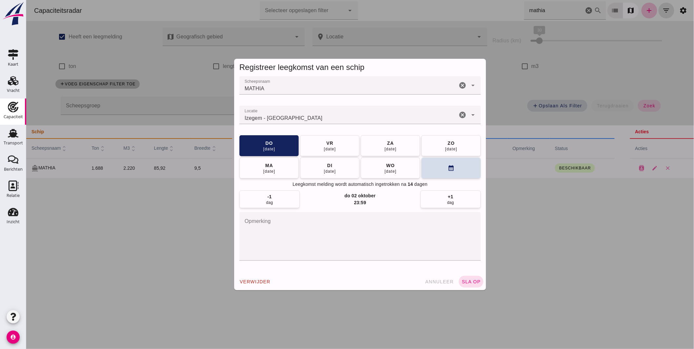
click at [345, 112] on div "Izegem - West-Vlaanderen" at bounding box center [348, 115] width 218 height 18
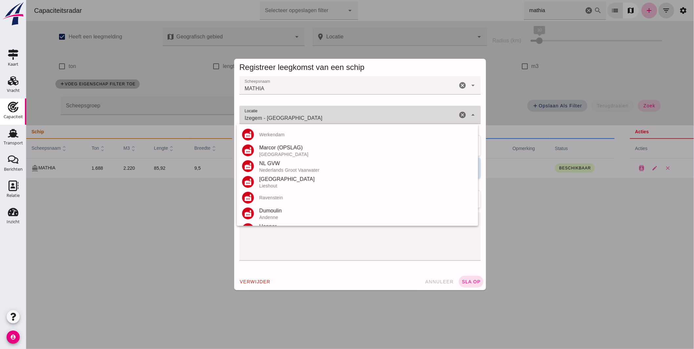
click at [345, 112] on div "Izegem - West-Vlaanderen Izegem - West-Vlaanderen" at bounding box center [348, 115] width 218 height 18
click at [345, 113] on div "Izegem - West-Vlaanderen Izegem - West-Vlaanderen" at bounding box center [348, 115] width 218 height 18
click at [344, 113] on div "Izegem - West-Vlaanderen Izegem - West-Vlaanderen" at bounding box center [348, 115] width 218 height 18
click at [338, 118] on input "Izegem - West-Vlaanderen" at bounding box center [348, 118] width 218 height 8
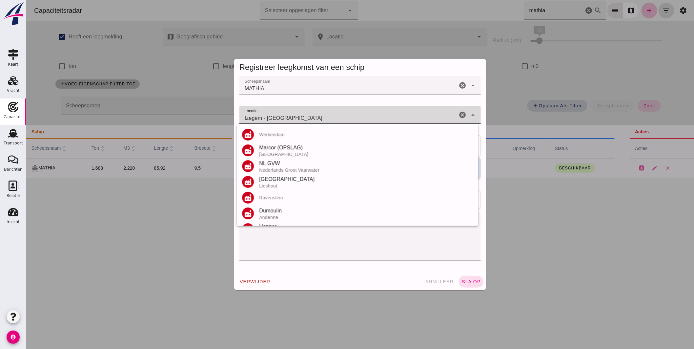
click at [338, 118] on input "Izegem - West-Vlaanderen" at bounding box center [348, 118] width 218 height 8
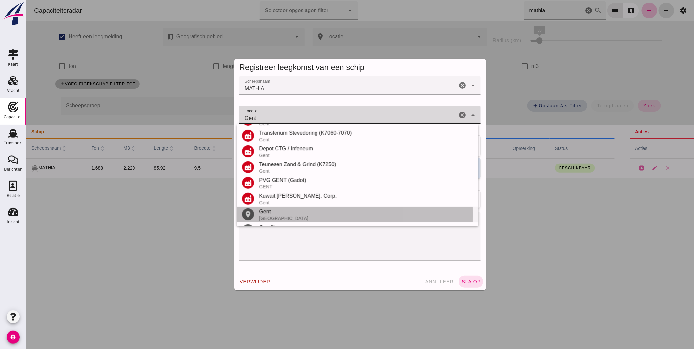
click at [273, 211] on div "Gent" at bounding box center [366, 212] width 214 height 8
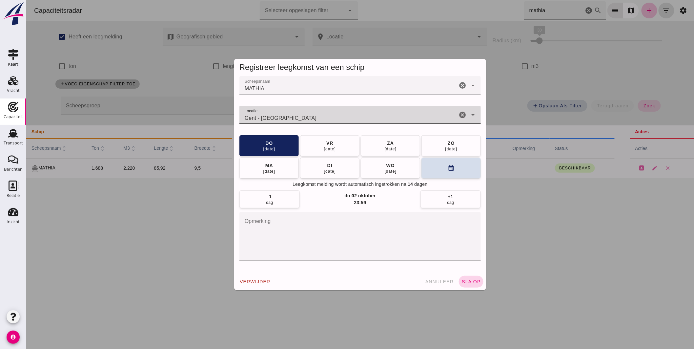
type input "Gent - Oost-Vlaanderen"
click at [464, 276] on button "sla op" at bounding box center [471, 282] width 25 height 12
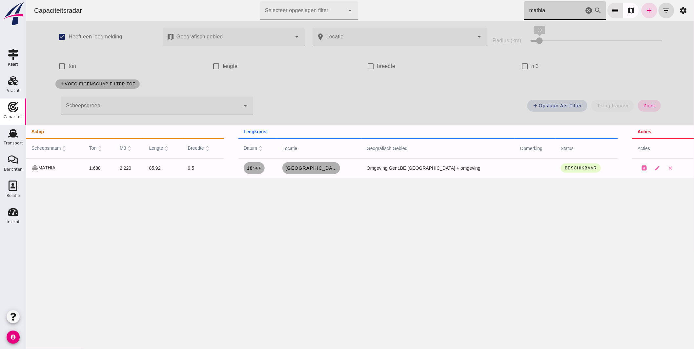
drag, startPoint x: 533, startPoint y: 12, endPoint x: 476, endPoint y: -1, distance: 58.3
click at [476, 0] on html "Capaciteitsradar Selecteer opgeslagen filter Selecteer opgeslagen filter cancel…" at bounding box center [360, 174] width 668 height 349
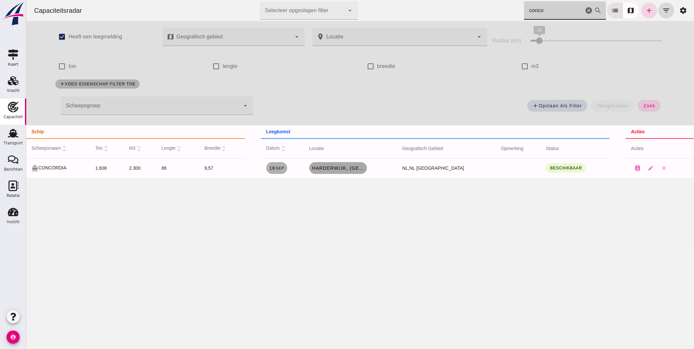
type input "conco"
click at [354, 166] on span "Harderwijk, nl" at bounding box center [338, 167] width 53 height 5
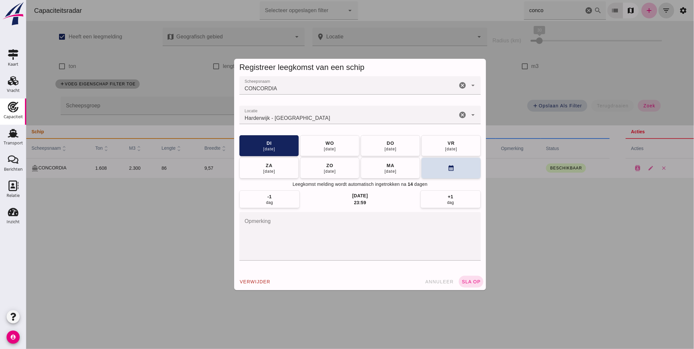
click at [350, 120] on input "Locatie" at bounding box center [348, 118] width 218 height 8
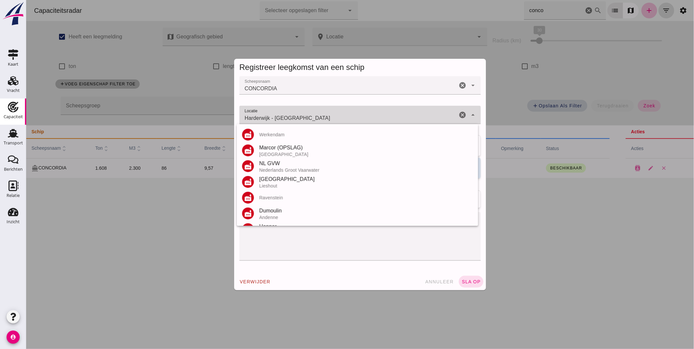
click at [350, 120] on input "Harderwijk - Gelderland" at bounding box center [348, 118] width 218 height 8
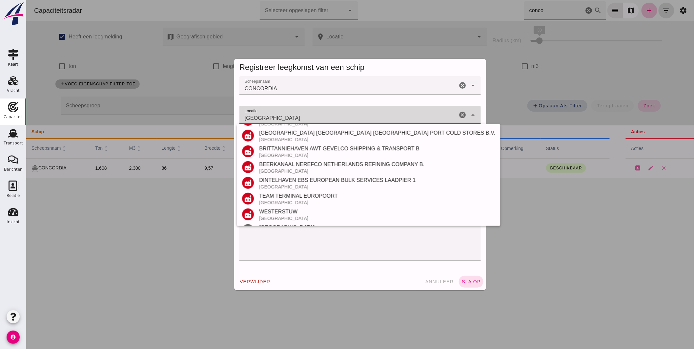
scroll to position [171, 0]
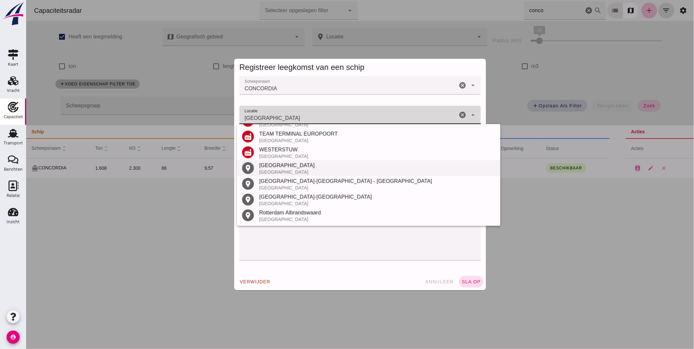
click at [285, 169] on div "Nederland" at bounding box center [377, 171] width 236 height 5
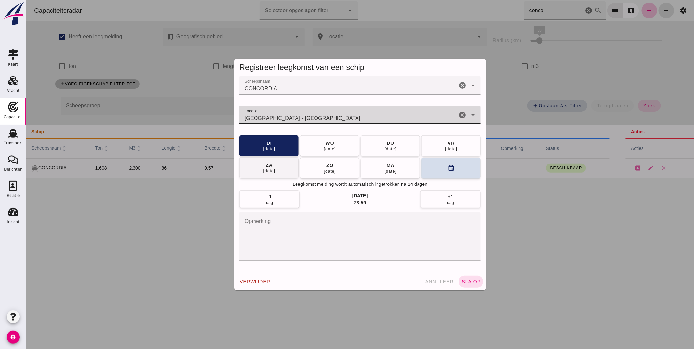
type input "Rotterdam - Zuid-Holland"
click at [393, 146] on div "18 sep" at bounding box center [390, 148] width 12 height 5
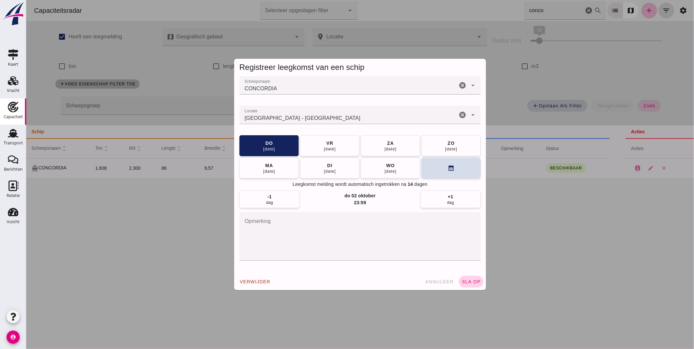
click at [468, 279] on span "sla op" at bounding box center [470, 281] width 19 height 5
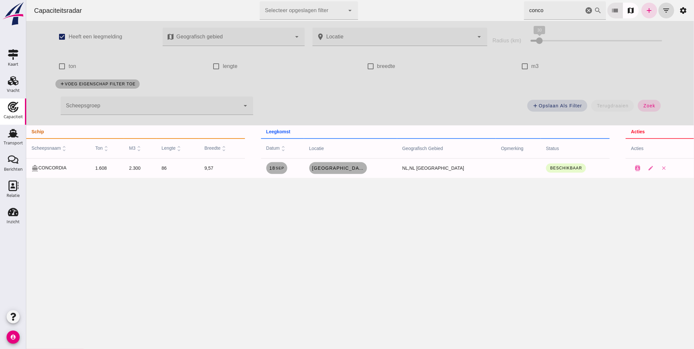
drag, startPoint x: 545, startPoint y: 9, endPoint x: 260, endPoint y: 14, distance: 284.9
click at [356, 2] on div "Capaciteitsradar Selecteer opgeslagen filter Selecteer opgeslagen filter cancel…" at bounding box center [360, 10] width 663 height 21
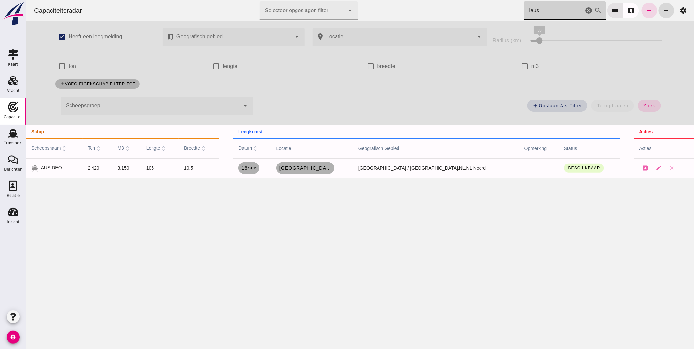
drag, startPoint x: 539, startPoint y: 12, endPoint x: 451, endPoint y: 8, distance: 88.1
click at [453, 8] on div "Capaciteitsradar Selecteer opgeslagen filter Selecteer opgeslagen filter cancel…" at bounding box center [360, 10] width 663 height 21
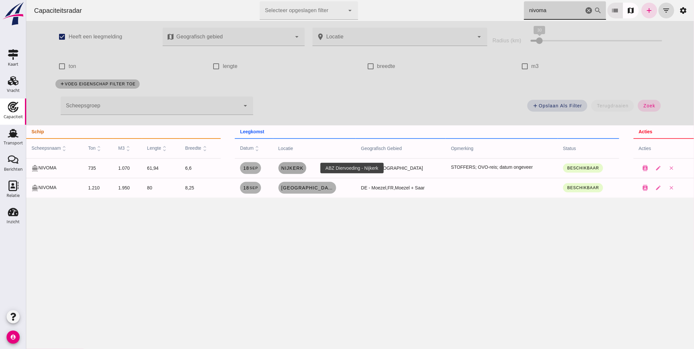
type input "nivoma"
click at [304, 169] on span "Nijkerk" at bounding box center [292, 167] width 23 height 5
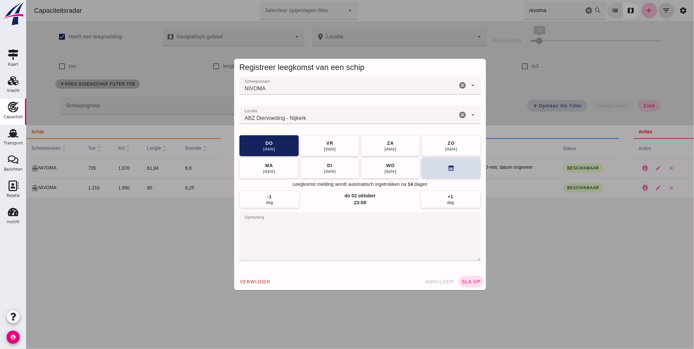
click at [318, 117] on input "Locatie" at bounding box center [348, 118] width 218 height 8
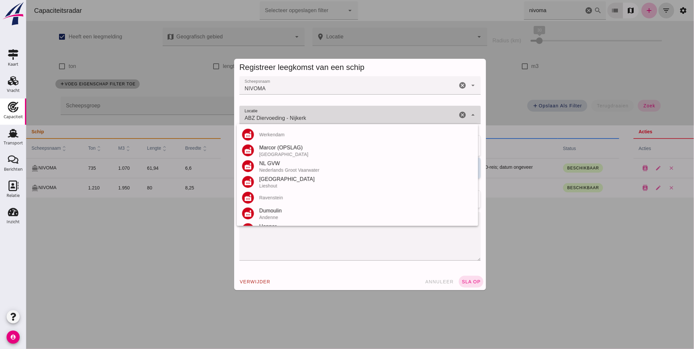
click at [318, 117] on input "ABZ Diervoeding - Nijkerk" at bounding box center [348, 118] width 218 height 8
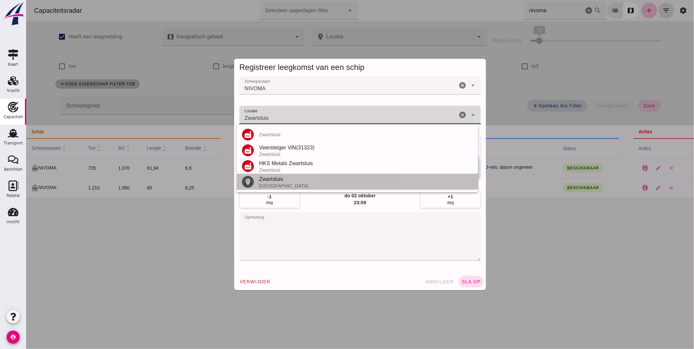
click at [273, 183] on div "Nederland" at bounding box center [366, 185] width 214 height 5
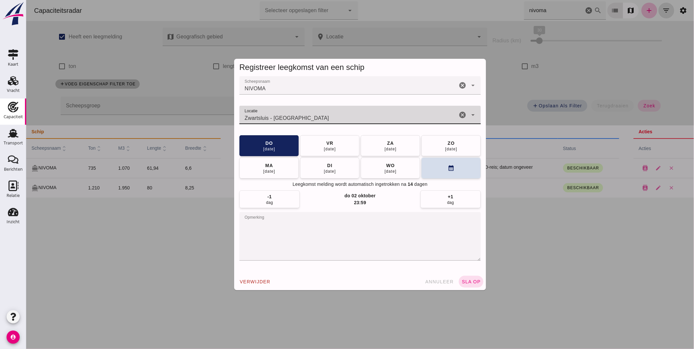
type input "Zwartsluis - Overijssel"
drag, startPoint x: 272, startPoint y: 221, endPoint x: 298, endPoint y: 212, distance: 27.1
click at [273, 221] on textarea "opmerking" at bounding box center [360, 236] width 242 height 49
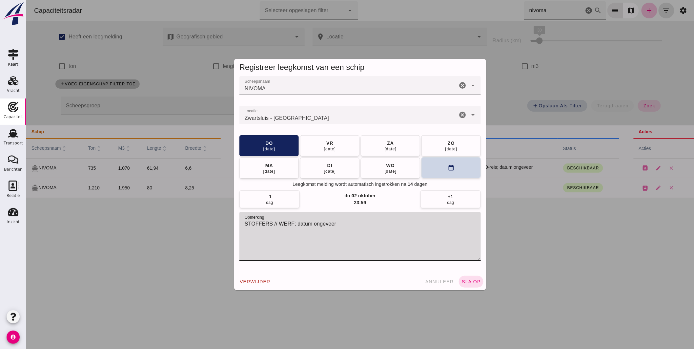
type textarea "STOFFERS // WERF; datum ongeveer"
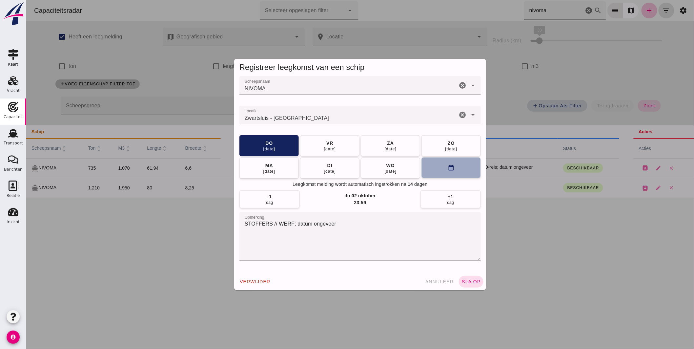
click at [443, 165] on button "calendar_month" at bounding box center [450, 167] width 59 height 21
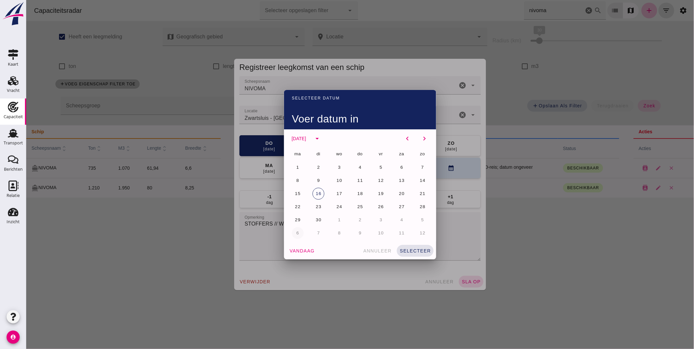
click at [297, 233] on button "6" at bounding box center [298, 233] width 12 height 12
click at [409, 251] on span "selecteer" at bounding box center [415, 250] width 32 height 5
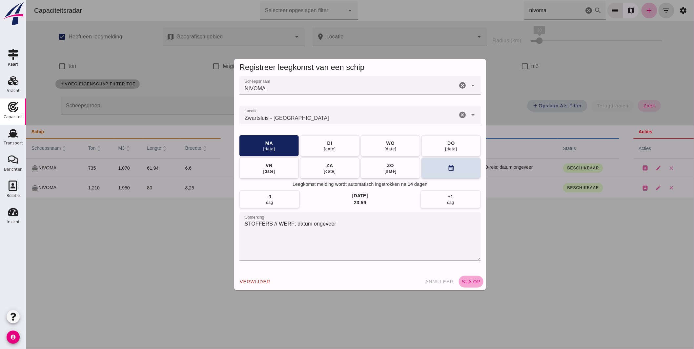
click at [463, 278] on button "sla op" at bounding box center [471, 282] width 25 height 12
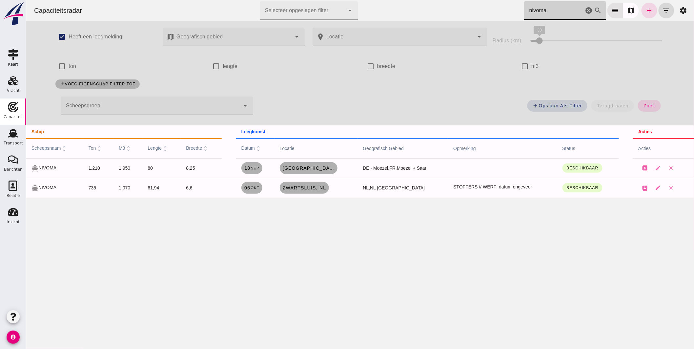
drag, startPoint x: 537, startPoint y: 17, endPoint x: 345, endPoint y: -17, distance: 195.2
click at [345, 0] on html "Capaciteitsradar Selecteer opgeslagen filter Selecteer opgeslagen filter cancel…" at bounding box center [360, 174] width 668 height 349
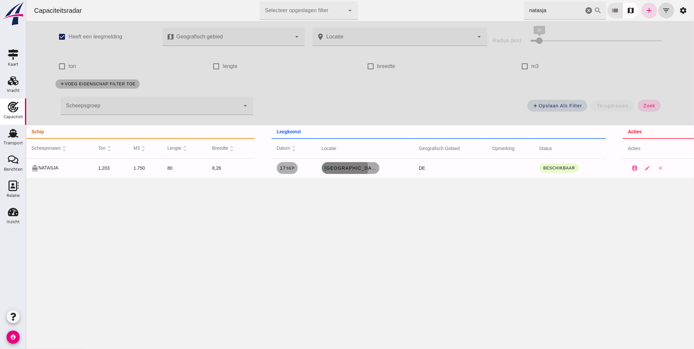
click at [356, 172] on link "Wittingen, de" at bounding box center [351, 168] width 58 height 12
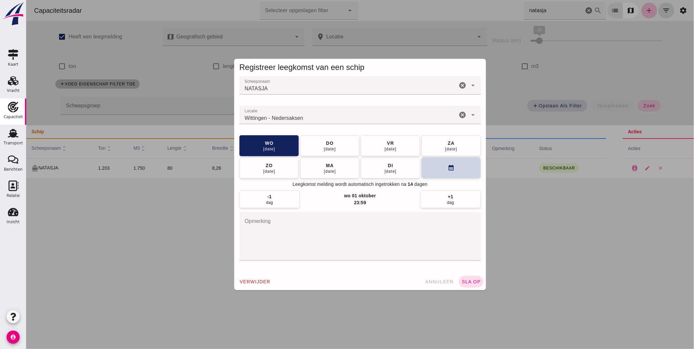
click at [433, 167] on button "calendar_month" at bounding box center [450, 167] width 59 height 21
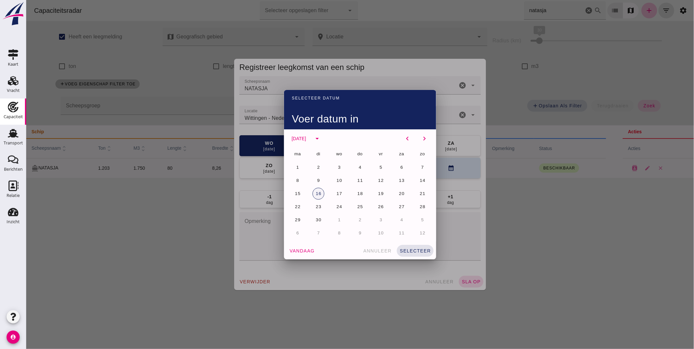
click at [316, 194] on span "16" at bounding box center [318, 193] width 6 height 5
click at [411, 246] on button "selecteer" at bounding box center [415, 251] width 37 height 12
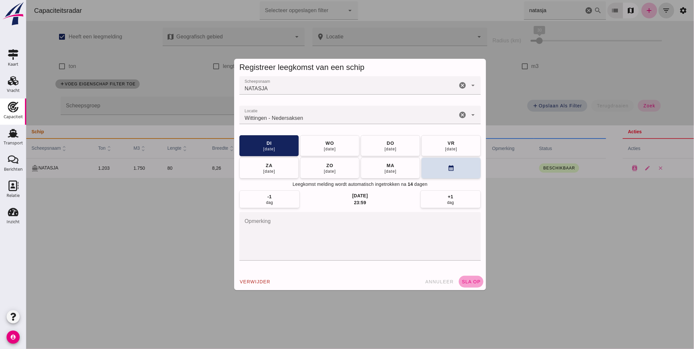
click at [466, 277] on button "sla op" at bounding box center [471, 282] width 25 height 12
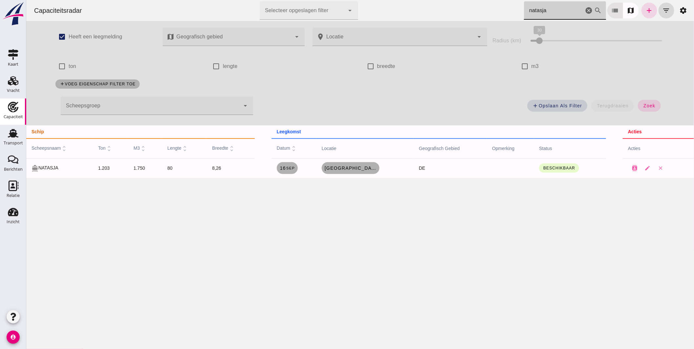
drag, startPoint x: 543, startPoint y: 11, endPoint x: 479, endPoint y: 3, distance: 64.0
click at [481, 4] on div "Capaciteitsradar Selecteer opgeslagen filter Selecteer opgeslagen filter cancel…" at bounding box center [360, 10] width 663 height 21
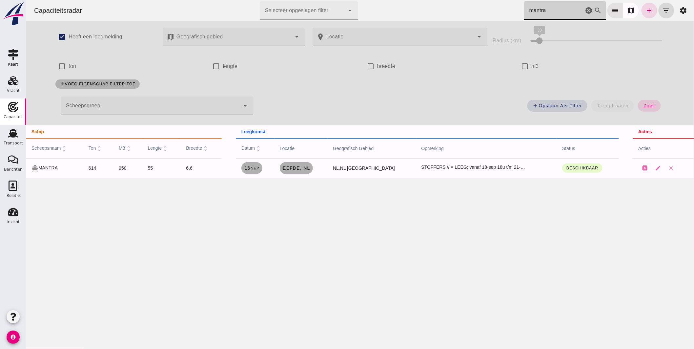
type input "mantra"
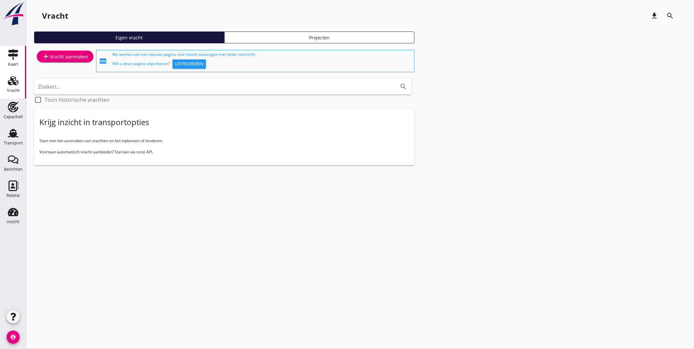
click at [20, 57] on div "Kaart" at bounding box center [13, 54] width 16 height 11
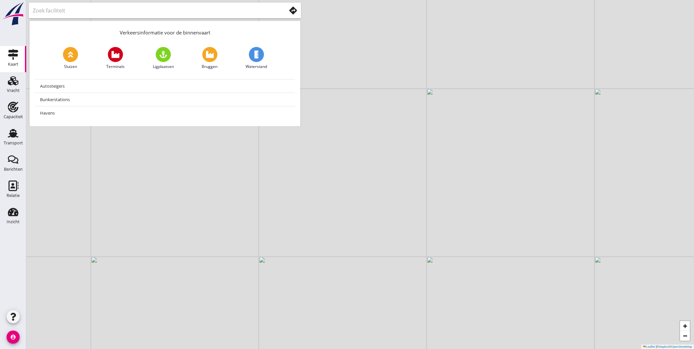
click at [294, 10] on icon at bounding box center [293, 11] width 8 height 8
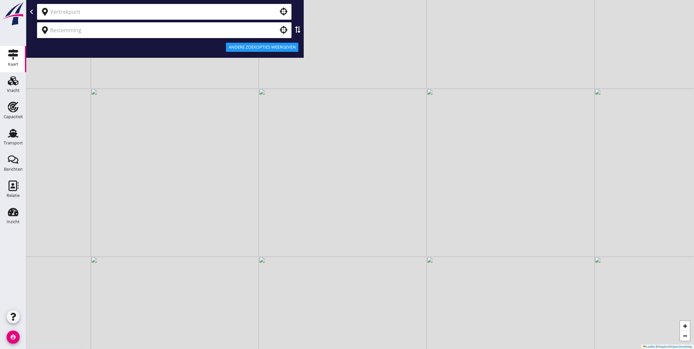
click at [127, 8] on input "text" at bounding box center [159, 12] width 219 height 11
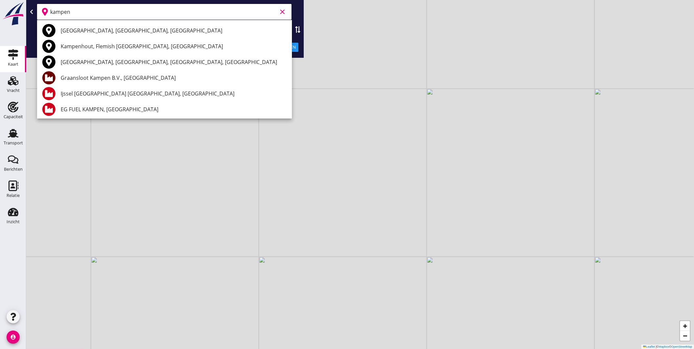
click at [98, 77] on div "Graansloot Kampen B.V., Kampen" at bounding box center [174, 78] width 226 height 8
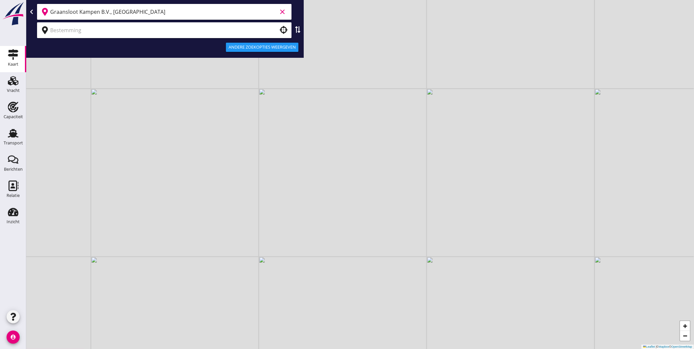
type input "Graansloot Kampen B.V., Kampen"
click at [100, 32] on input "text" at bounding box center [159, 30] width 219 height 11
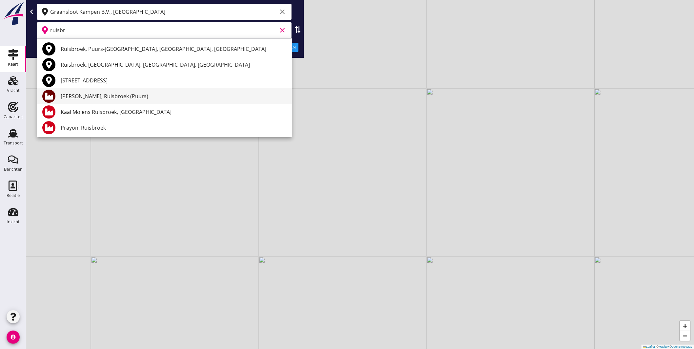
click at [109, 97] on div "Mouterij Albert, Ruisbroek (Puurs)" at bounding box center [174, 96] width 226 height 8
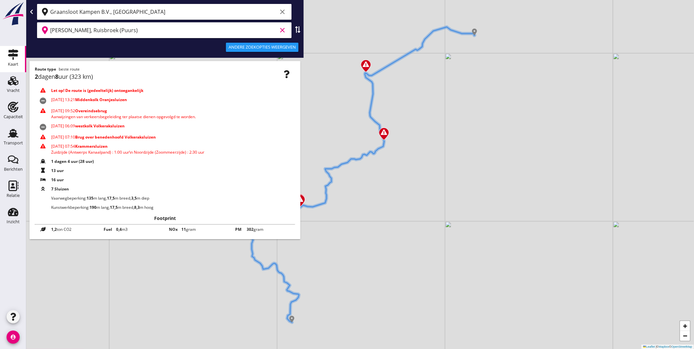
type input "Mouterij Albert, Ruisbroek (Puurs)"
click at [43, 170] on icon at bounding box center [42, 170] width 5 height 5
click at [78, 161] on span "1 dagen 4 uur (28 uur)" at bounding box center [72, 162] width 43 height 6
click at [41, 161] on use at bounding box center [42, 161] width 5 height 4
click at [42, 161] on use at bounding box center [42, 161] width 5 height 4
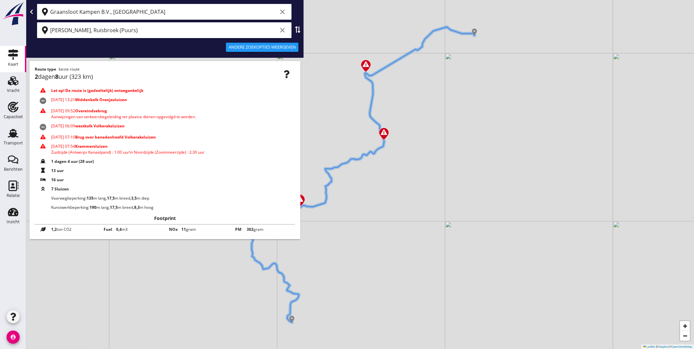
click at [47, 161] on span at bounding box center [43, 162] width 16 height 6
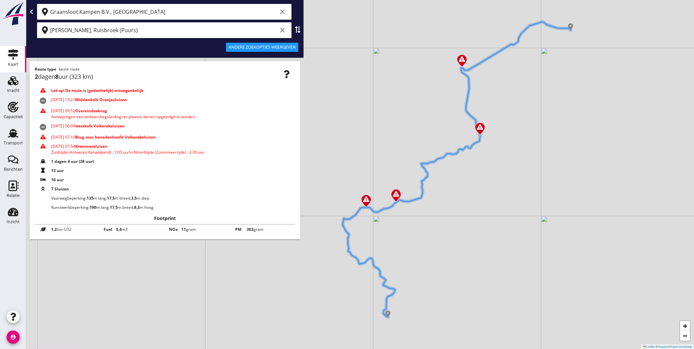
drag, startPoint x: 380, startPoint y: 200, endPoint x: 476, endPoint y: 194, distance: 96.3
click at [476, 194] on div "+ − Leaflet | © Mapbox © OpenStreetMap" at bounding box center [360, 174] width 668 height 349
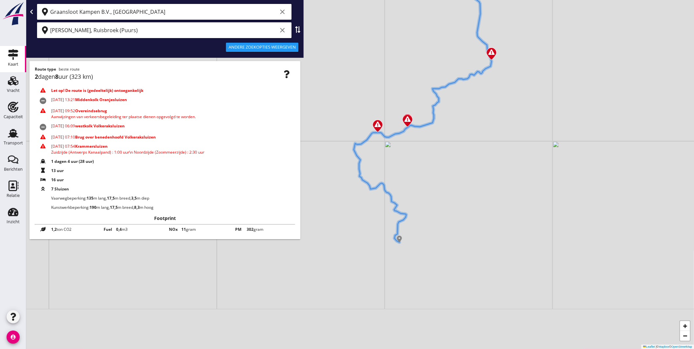
drag, startPoint x: 401, startPoint y: 293, endPoint x: 417, endPoint y: 231, distance: 63.7
click at [418, 200] on div "+ − Leaflet | © Mapbox © OpenStreetMap" at bounding box center [360, 174] width 668 height 349
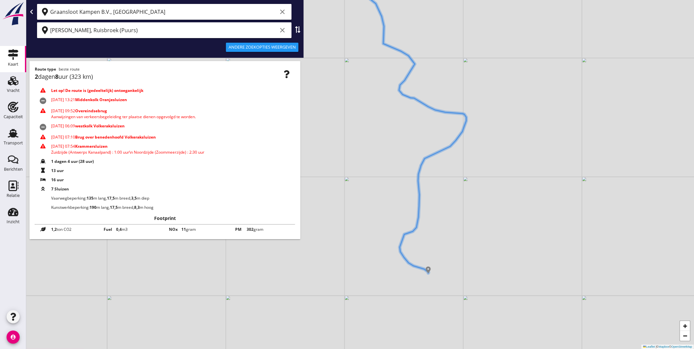
click at [42, 188] on use at bounding box center [42, 189] width 3 height 4
click at [43, 188] on icon at bounding box center [42, 188] width 5 height 5
click at [43, 180] on use at bounding box center [42, 179] width 5 height 3
click at [13, 337] on icon "account_circle" at bounding box center [13, 336] width 13 height 13
click at [14, 316] on use "button" at bounding box center [13, 317] width 5 height 8
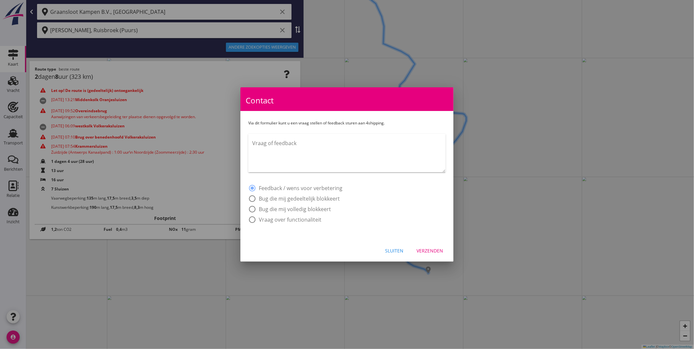
click at [393, 248] on div "Sluiten" at bounding box center [394, 250] width 18 height 7
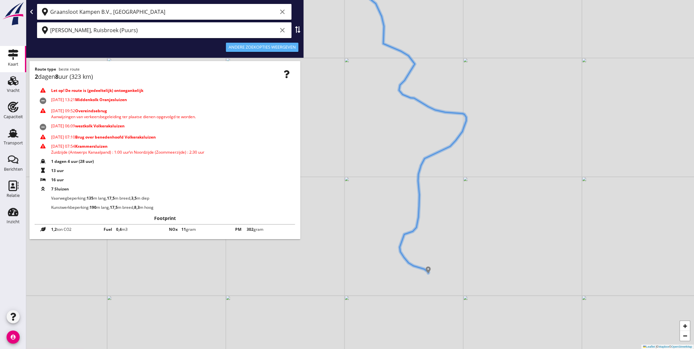
click at [260, 47] on div "Andere zoekopties weergeven" at bounding box center [262, 47] width 67 height 7
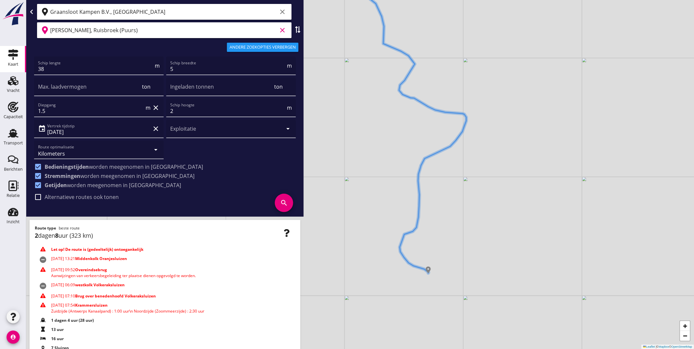
click at [159, 31] on input "Mouterij Albert, Ruisbroek (Puurs)" at bounding box center [163, 30] width 227 height 11
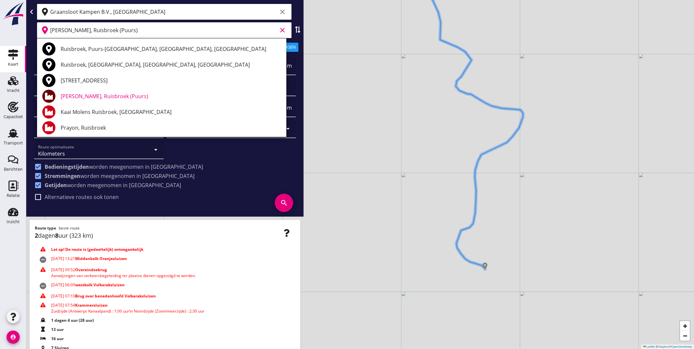
drag, startPoint x: 414, startPoint y: 283, endPoint x: 471, endPoint y: 279, distance: 56.9
click at [471, 279] on div "+ − Leaflet | © Mapbox © OpenStreetMap" at bounding box center [360, 174] width 668 height 349
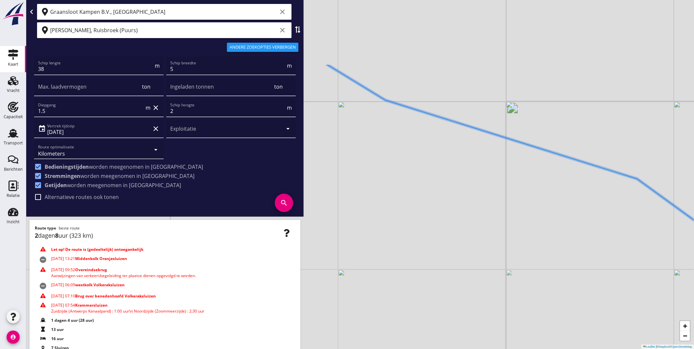
drag, startPoint x: 525, startPoint y: 188, endPoint x: 499, endPoint y: 349, distance: 163.2
click at [499, 349] on html "Kilometers Tijd Kosten per ton A1 (dagvaart 14u) A2 (semi-continuvaart 18u) A2+…" at bounding box center [347, 174] width 694 height 349
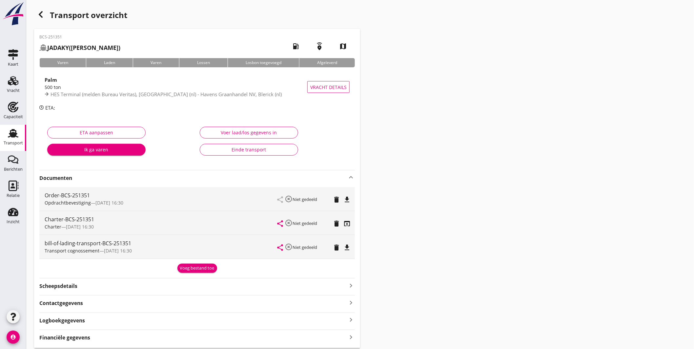
click at [6, 133] on div "Transport" at bounding box center [13, 133] width 16 height 11
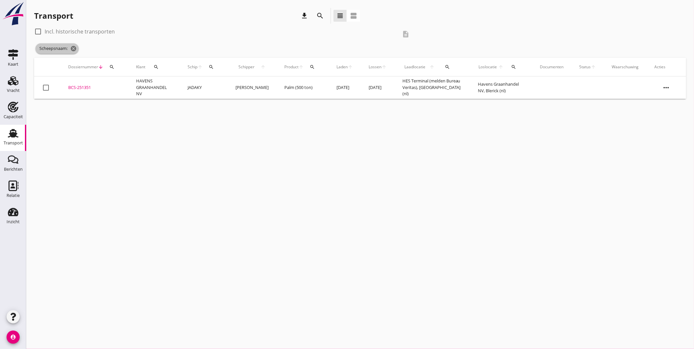
click at [77, 45] on span "Scheepsnaam: cancel" at bounding box center [56, 48] width 43 height 11
click at [76, 45] on icon "cancel" at bounding box center [73, 48] width 7 height 7
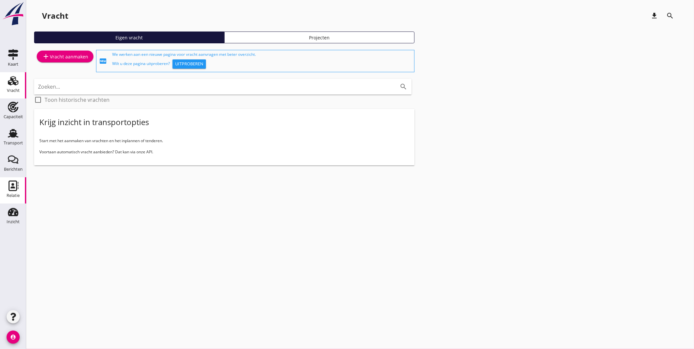
drag, startPoint x: 12, startPoint y: 186, endPoint x: 15, endPoint y: 184, distance: 3.5
click at [12, 186] on icon "Relatie" at bounding box center [13, 186] width 11 height 11
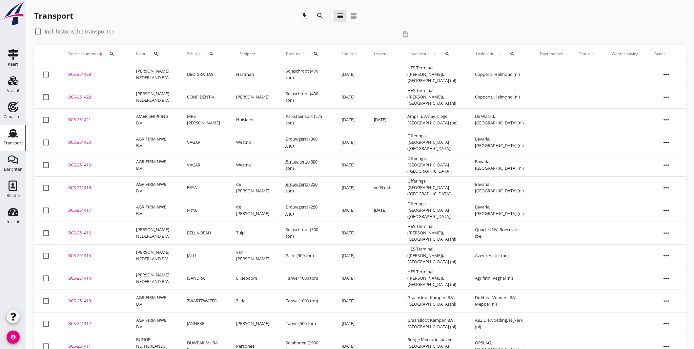
click at [317, 13] on icon "search" at bounding box center [320, 16] width 8 height 8
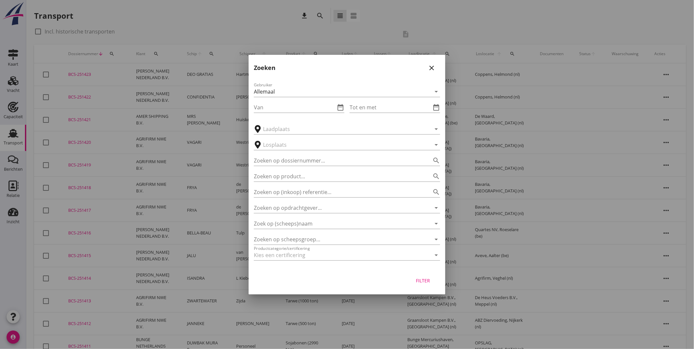
click at [431, 66] on icon "close" at bounding box center [432, 68] width 8 height 8
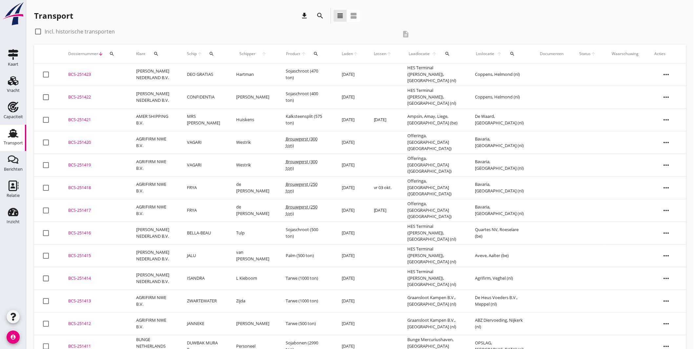
click at [215, 55] on div "search" at bounding box center [211, 53] width 12 height 5
click at [232, 74] on input "Zoek op (scheeps)naam" at bounding box center [243, 73] width 68 height 11
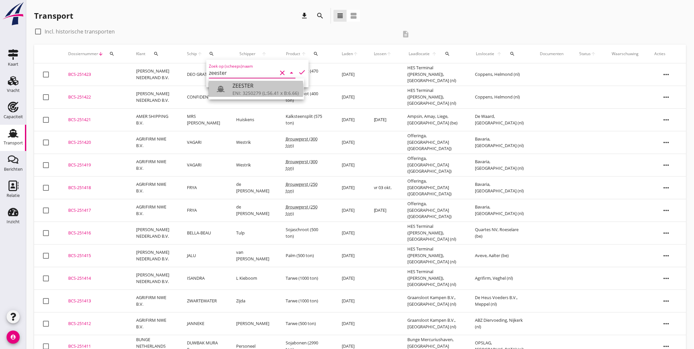
drag, startPoint x: 248, startPoint y: 91, endPoint x: 266, endPoint y: 84, distance: 18.7
click at [249, 91] on div "ENI: 3250279 (L:56.41 x B:6.66)" at bounding box center [266, 93] width 66 height 7
click at [299, 68] on icon "check" at bounding box center [302, 72] width 8 height 8
type input "ZEESTER"
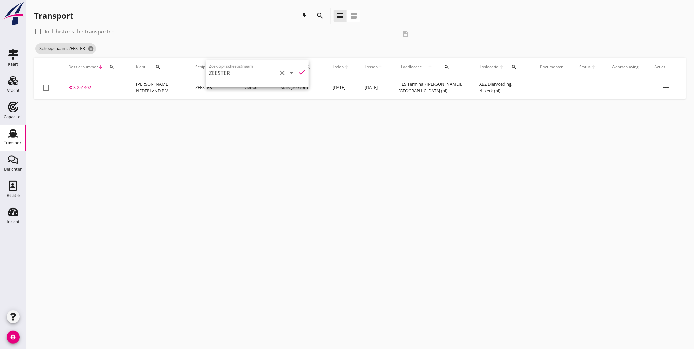
drag, startPoint x: 256, startPoint y: 141, endPoint x: 254, endPoint y: 135, distance: 6.9
click at [257, 141] on div "cancel You are impersonating another user. Transport download search view_headl…" at bounding box center [360, 174] width 668 height 349
click at [87, 84] on div "BCS-251402" at bounding box center [94, 87] width 52 height 7
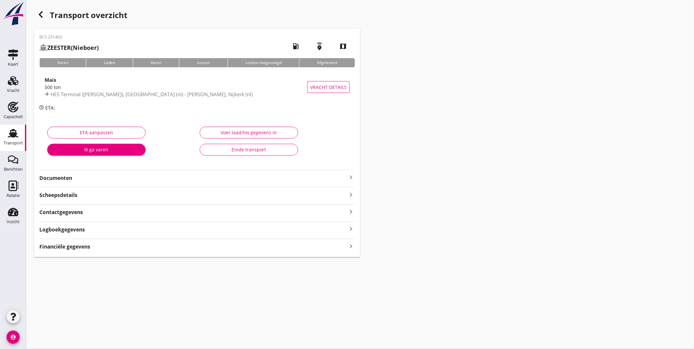
click at [350, 176] on icon "keyboard_arrow_right" at bounding box center [351, 177] width 8 height 8
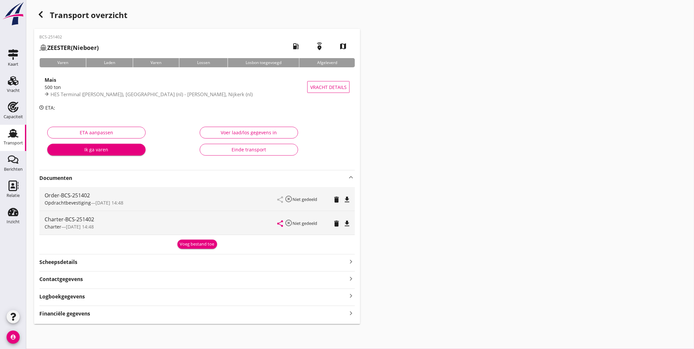
click at [346, 223] on icon "file_download" at bounding box center [347, 224] width 8 height 8
click at [12, 132] on icon "Transport" at bounding box center [13, 133] width 11 height 11
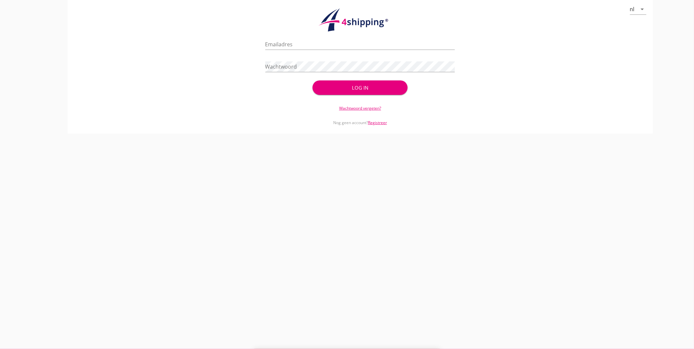
type input "[EMAIL_ADDRESS][DOMAIN_NAME]"
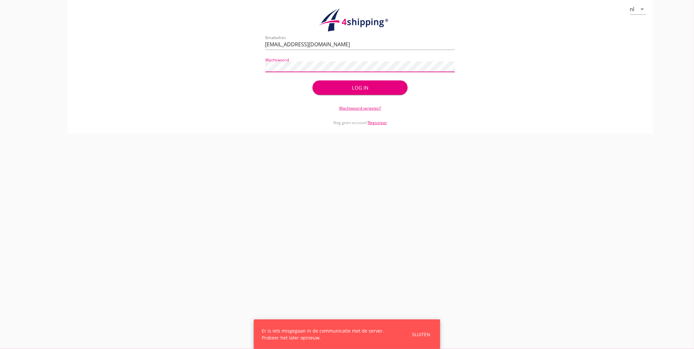
drag, startPoint x: 352, startPoint y: 95, endPoint x: 354, endPoint y: 90, distance: 5.1
click at [352, 94] on div "check_circle Uw account is succesvol geactiveerd. U kunt nu inloggen met uw inl…" at bounding box center [361, 65] width 190 height 63
click at [354, 90] on div "Log in" at bounding box center [360, 88] width 74 height 8
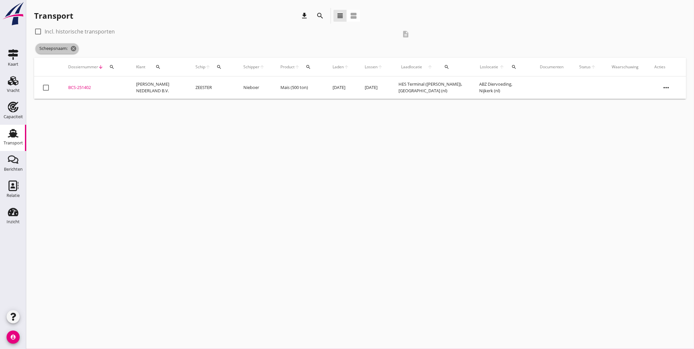
click at [72, 45] on span "Scheepsnaam: cancel" at bounding box center [56, 48] width 43 height 11
click at [73, 48] on icon "cancel" at bounding box center [73, 48] width 7 height 7
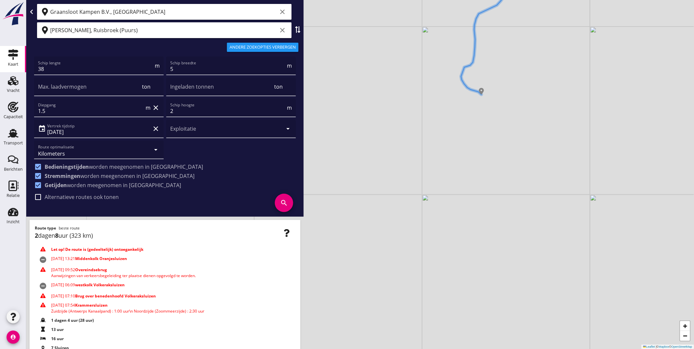
drag, startPoint x: 440, startPoint y: 122, endPoint x: 539, endPoint y: 129, distance: 99.4
click at [539, 129] on div "+ − Leaflet | © Mapbox © OpenStreetMap" at bounding box center [360, 174] width 668 height 349
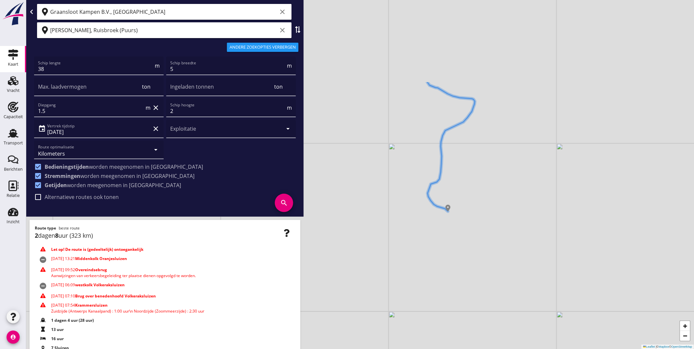
drag, startPoint x: 500, startPoint y: 120, endPoint x: 451, endPoint y: 277, distance: 164.1
click at [449, 282] on div "+ − Leaflet | © Mapbox © OpenStreetMap" at bounding box center [360, 174] width 668 height 349
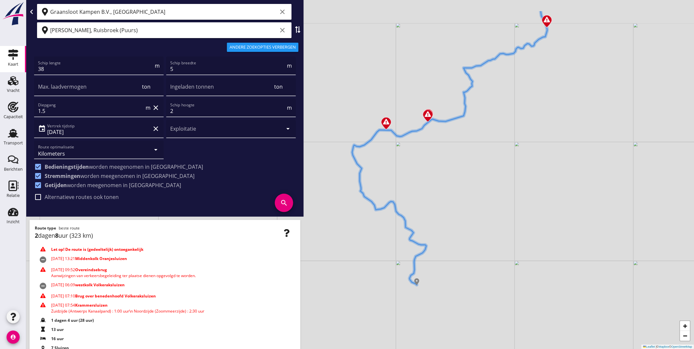
drag, startPoint x: 539, startPoint y: 187, endPoint x: 462, endPoint y: 264, distance: 108.8
click at [462, 264] on div "+ − Leaflet | © Mapbox © OpenStreetMap" at bounding box center [360, 174] width 668 height 349
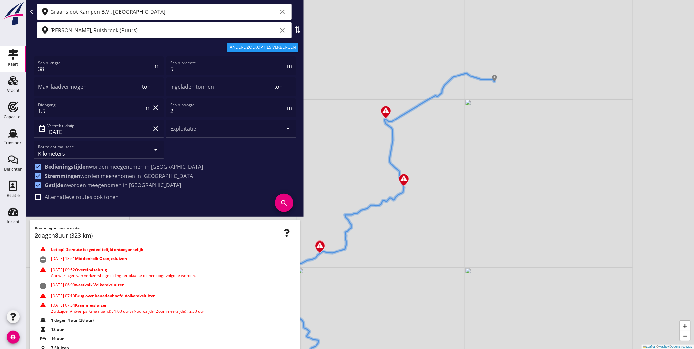
drag, startPoint x: 539, startPoint y: 186, endPoint x: 434, endPoint y: 270, distance: 134.7
click at [432, 275] on div "+ − Leaflet | © Mapbox © OpenStreetMap" at bounding box center [360, 174] width 668 height 349
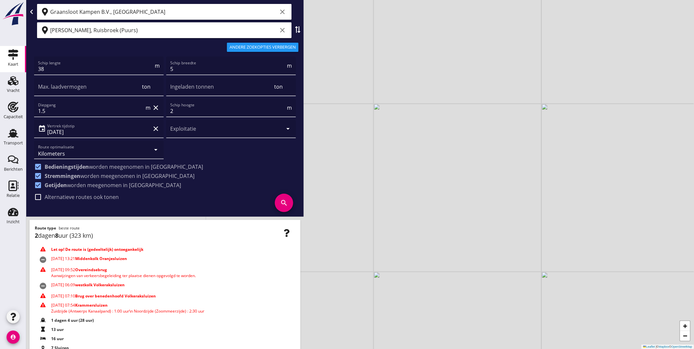
drag, startPoint x: 435, startPoint y: 232, endPoint x: 662, endPoint y: 212, distance: 227.9
click at [662, 212] on div "+ − Leaflet | © Mapbox © OpenStreetMap" at bounding box center [360, 174] width 668 height 349
drag, startPoint x: 509, startPoint y: 242, endPoint x: 565, endPoint y: 238, distance: 56.3
click at [565, 238] on div "+ − Leaflet | © Mapbox © OpenStreetMap" at bounding box center [360, 174] width 668 height 349
drag, startPoint x: 479, startPoint y: 250, endPoint x: 485, endPoint y: 209, distance: 40.8
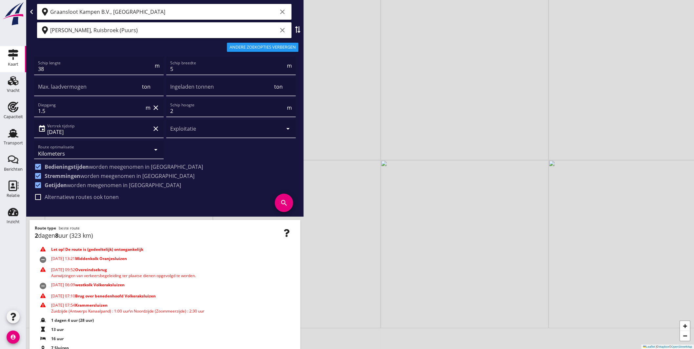
click at [485, 209] on div "+ − Leaflet | © Mapbox © OpenStreetMap" at bounding box center [360, 174] width 668 height 349
drag, startPoint x: 519, startPoint y: 202, endPoint x: 389, endPoint y: 194, distance: 130.2
click at [389, 194] on div "+ − Leaflet | © Mapbox © OpenStreetMap" at bounding box center [360, 174] width 668 height 349
drag, startPoint x: 524, startPoint y: 197, endPoint x: 392, endPoint y: 193, distance: 131.7
click at [392, 193] on div "+ − Leaflet | © Mapbox © OpenStreetMap" at bounding box center [360, 174] width 668 height 349
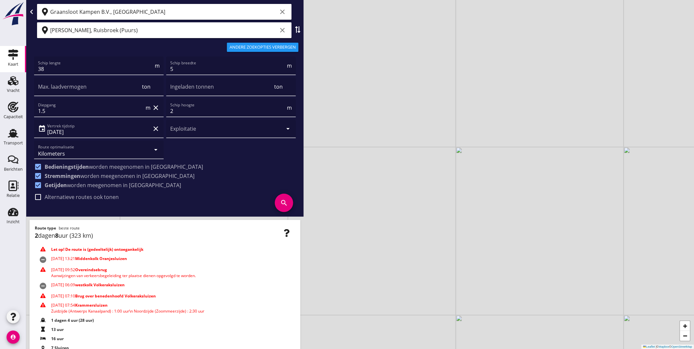
drag, startPoint x: 396, startPoint y: 198, endPoint x: 399, endPoint y: 196, distance: 4.0
click at [399, 196] on div "+ − Leaflet | © Mapbox © OpenStreetMap" at bounding box center [360, 174] width 668 height 349
drag, startPoint x: 542, startPoint y: 187, endPoint x: 335, endPoint y: 241, distance: 213.6
click at [335, 241] on div "+ − Leaflet | © Mapbox © OpenStreetMap" at bounding box center [360, 174] width 668 height 349
click at [422, 171] on div "+ − Leaflet | © Mapbox © OpenStreetMap" at bounding box center [360, 174] width 668 height 349
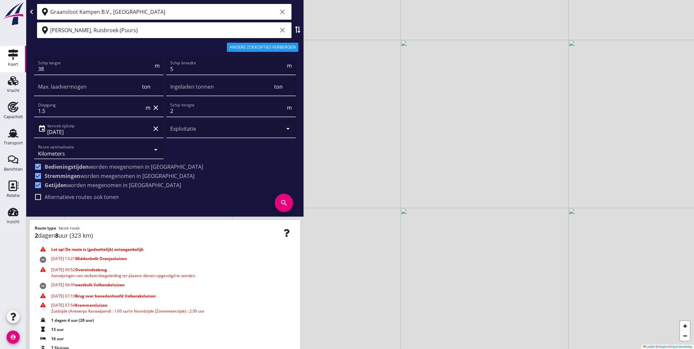
click at [8, 52] on icon "Kaart" at bounding box center [13, 54] width 11 height 11
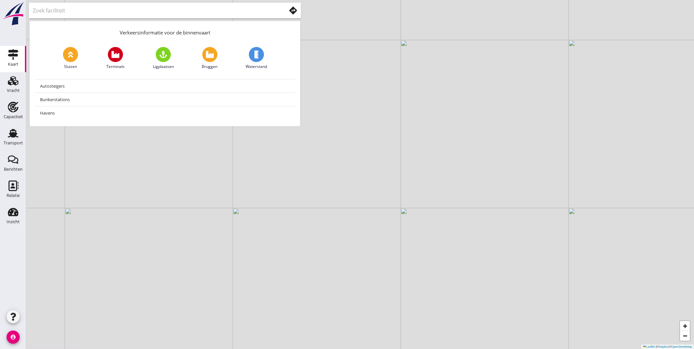
drag, startPoint x: 73, startPoint y: 51, endPoint x: 79, endPoint y: 51, distance: 6.6
click at [73, 51] on icon at bounding box center [71, 55] width 8 height 8
type input "Sluizen"
click at [424, 160] on img at bounding box center [422, 162] width 11 height 14
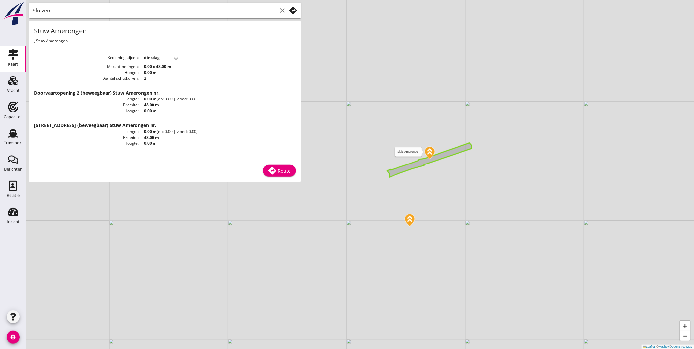
click at [431, 152] on img at bounding box center [429, 153] width 11 height 14
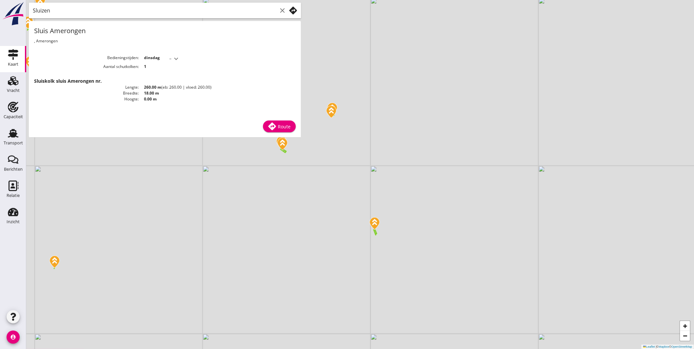
drag, startPoint x: 518, startPoint y: 119, endPoint x: 438, endPoint y: 128, distance: 79.6
click at [425, 125] on div "+ − Leaflet | © Mapbox © OpenStreetMap" at bounding box center [360, 174] width 668 height 349
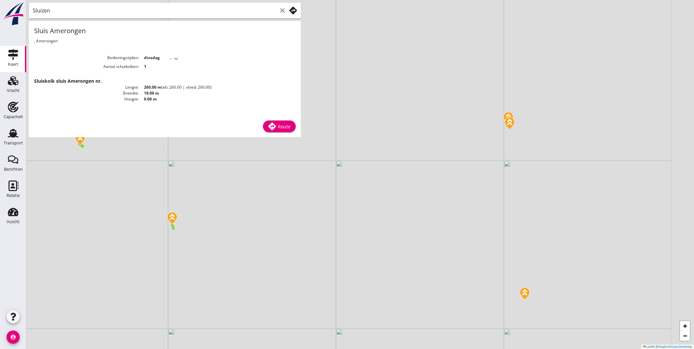
drag, startPoint x: 563, startPoint y: 150, endPoint x: 360, endPoint y: 144, distance: 202.9
click at [360, 145] on div "+ − Leaflet | © Mapbox © OpenStreetMap" at bounding box center [360, 174] width 668 height 349
drag, startPoint x: 566, startPoint y: 158, endPoint x: 404, endPoint y: 154, distance: 162.8
click at [404, 154] on div "+ − Leaflet | © Mapbox © OpenStreetMap" at bounding box center [360, 174] width 668 height 349
drag, startPoint x: 427, startPoint y: 160, endPoint x: 512, endPoint y: 339, distance: 197.7
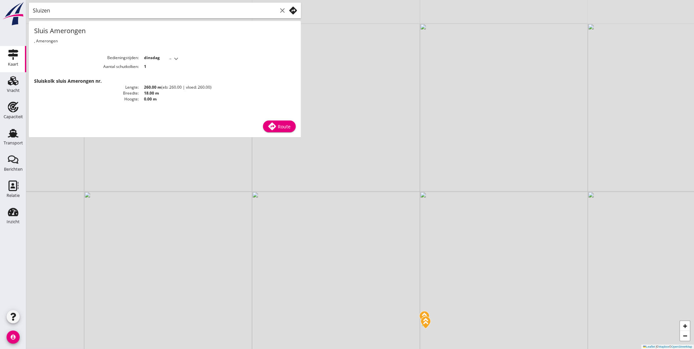
click at [512, 339] on div "+ − Leaflet | © Mapbox © OpenStreetMap" at bounding box center [360, 174] width 668 height 349
drag, startPoint x: 415, startPoint y: 201, endPoint x: 432, endPoint y: 196, distance: 17.0
click at [432, 196] on div "+ − Leaflet | © Mapbox © OpenStreetMap" at bounding box center [360, 174] width 668 height 349
drag, startPoint x: 420, startPoint y: 199, endPoint x: 526, endPoint y: 172, distance: 109.3
click at [526, 172] on div "+ − Leaflet | © Mapbox © OpenStreetMap" at bounding box center [360, 174] width 668 height 349
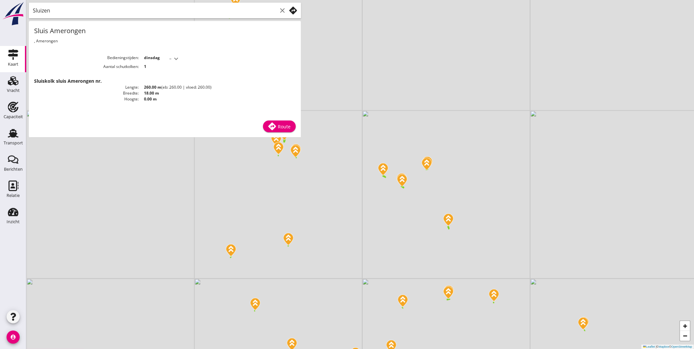
drag, startPoint x: 355, startPoint y: 186, endPoint x: 413, endPoint y: 188, distance: 57.5
click at [413, 188] on div "+ − Leaflet | © Mapbox © OpenStreetMap" at bounding box center [360, 174] width 668 height 349
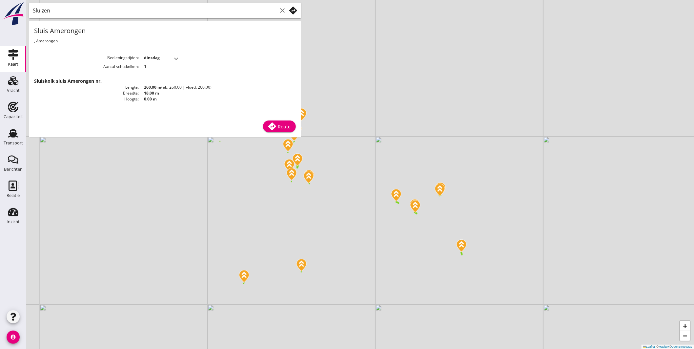
drag, startPoint x: 488, startPoint y: 179, endPoint x: 445, endPoint y: 206, distance: 51.2
click at [445, 206] on div "+ − Leaflet | © Mapbox © OpenStreetMap" at bounding box center [360, 174] width 668 height 349
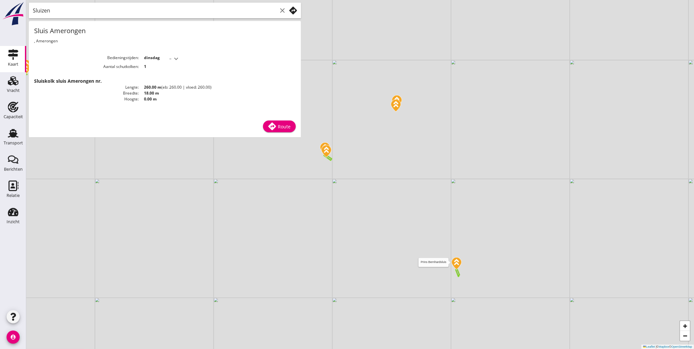
click at [460, 261] on img at bounding box center [456, 264] width 11 height 14
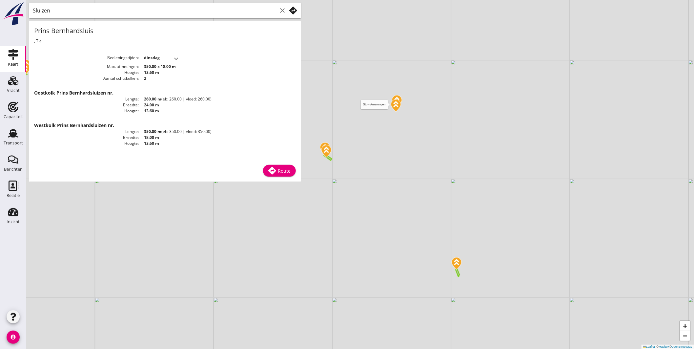
click at [398, 109] on img at bounding box center [395, 106] width 11 height 14
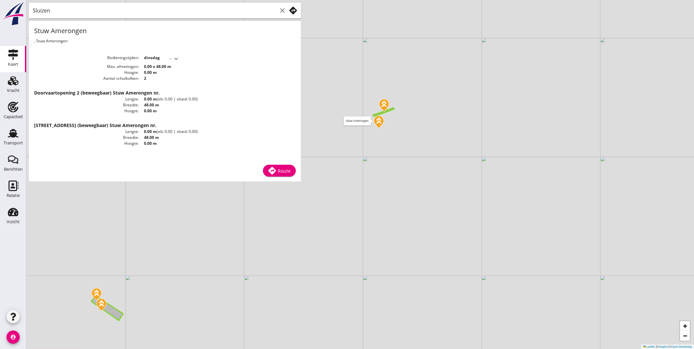
click at [378, 120] on img at bounding box center [378, 122] width 11 height 14
click at [385, 109] on img at bounding box center [383, 105] width 11 height 14
click at [386, 103] on img at bounding box center [383, 105] width 11 height 14
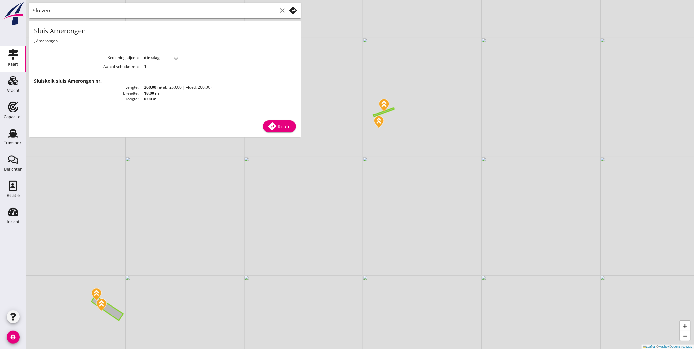
click at [173, 57] on icon "expand_more" at bounding box center [176, 59] width 8 height 8
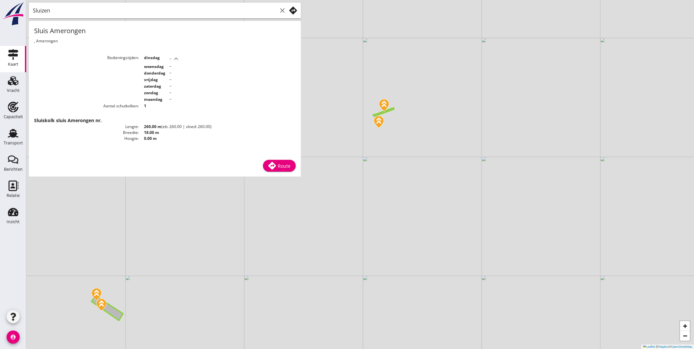
drag, startPoint x: 355, startPoint y: 146, endPoint x: 365, endPoint y: 135, distance: 14.2
click at [356, 146] on div "+ − Leaflet | © Mapbox © OpenStreetMap" at bounding box center [360, 174] width 668 height 349
click at [378, 124] on img at bounding box center [379, 122] width 11 height 14
click at [380, 120] on img at bounding box center [379, 122] width 11 height 14
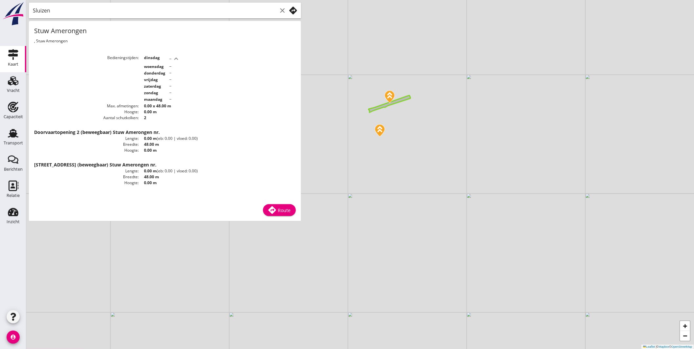
click at [280, 206] on div "Route" at bounding box center [279, 210] width 22 height 8
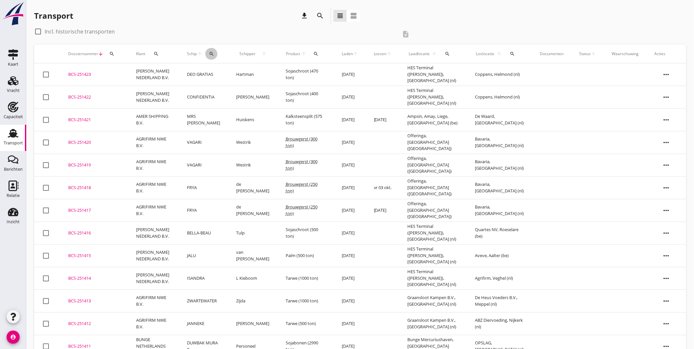
drag, startPoint x: 209, startPoint y: 51, endPoint x: 218, endPoint y: 56, distance: 10.1
click at [210, 51] on button "search" at bounding box center [211, 54] width 12 height 12
click at [244, 79] on div "Zoek op (scheeps)naam arrow_drop_down" at bounding box center [252, 76] width 87 height 17
click at [243, 74] on input "Zoek op (scheeps)naam" at bounding box center [243, 73] width 68 height 11
drag, startPoint x: 255, startPoint y: 91, endPoint x: 286, endPoint y: 69, distance: 37.7
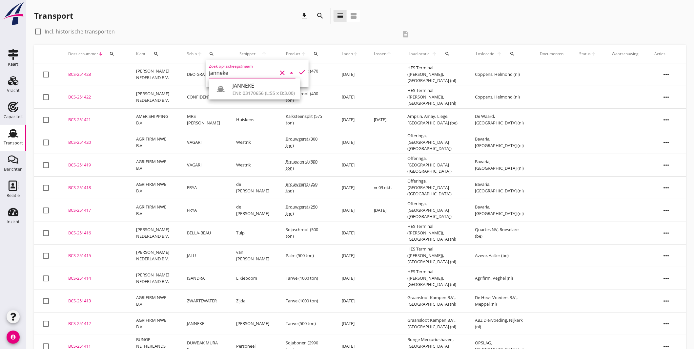
click at [258, 90] on div "ENI: 03170656 (L:55 x B:3.00)" at bounding box center [264, 93] width 62 height 7
drag, startPoint x: 299, startPoint y: 71, endPoint x: 307, endPoint y: 77, distance: 10.0
click at [302, 73] on icon "check" at bounding box center [302, 72] width 8 height 8
type input "JANNEKE"
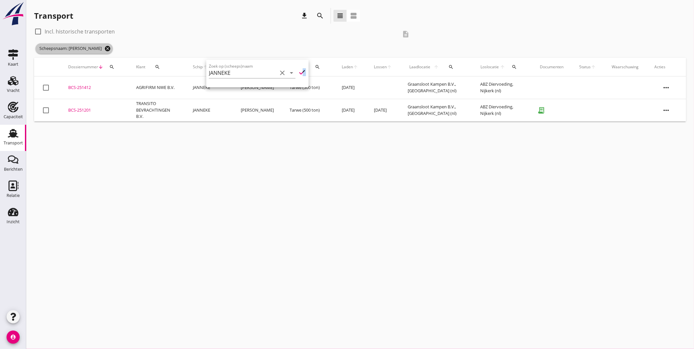
click at [104, 48] on icon "cancel" at bounding box center [107, 48] width 7 height 7
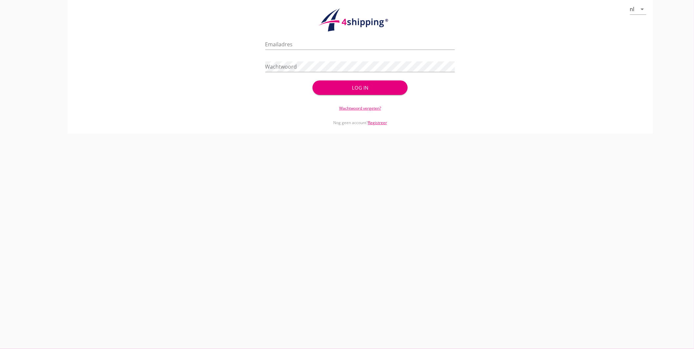
type input "jasper@stoffersbevrachtingen.nl"
click at [339, 82] on button "Log in" at bounding box center [360, 87] width 95 height 14
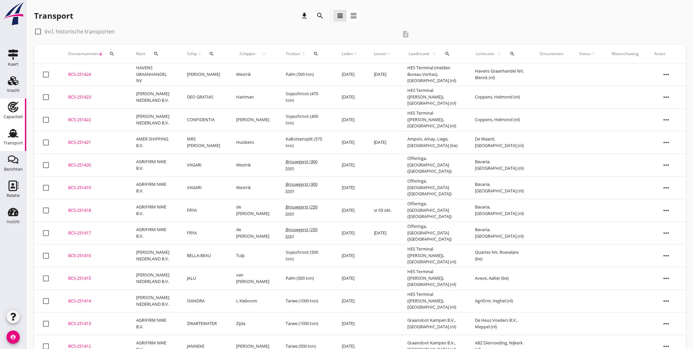
click at [20, 106] on div "Capaciteit" at bounding box center [13, 107] width 16 height 11
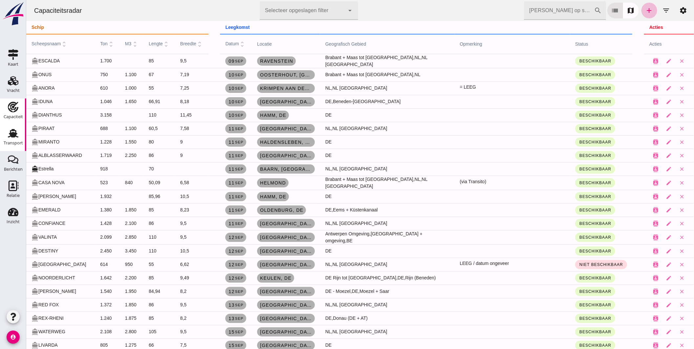
click at [14, 130] on use at bounding box center [13, 133] width 11 height 9
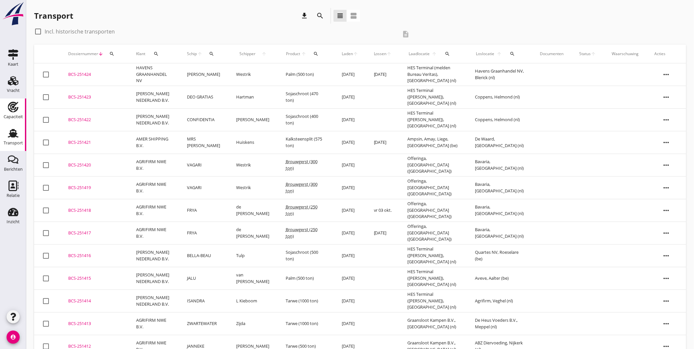
click at [18, 104] on icon "Capaciteit" at bounding box center [13, 107] width 11 height 11
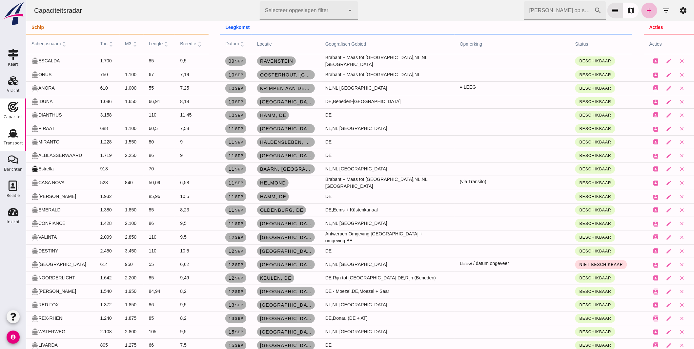
click at [17, 125] on link "Transport Transport" at bounding box center [13, 138] width 26 height 26
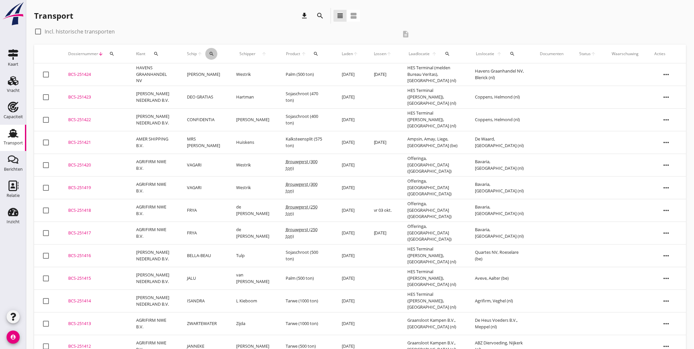
click at [214, 54] on icon "search" at bounding box center [211, 53] width 5 height 5
click at [240, 70] on input "Zoek op (scheeps)naam" at bounding box center [244, 73] width 68 height 11
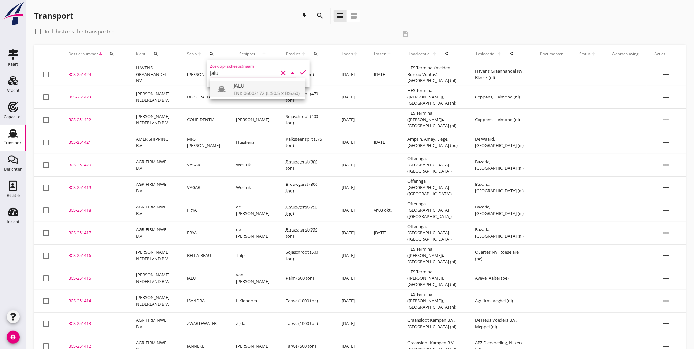
click at [242, 85] on div "JALU" at bounding box center [267, 86] width 66 height 8
click at [299, 71] on icon "check" at bounding box center [303, 72] width 8 height 8
type input "JALU"
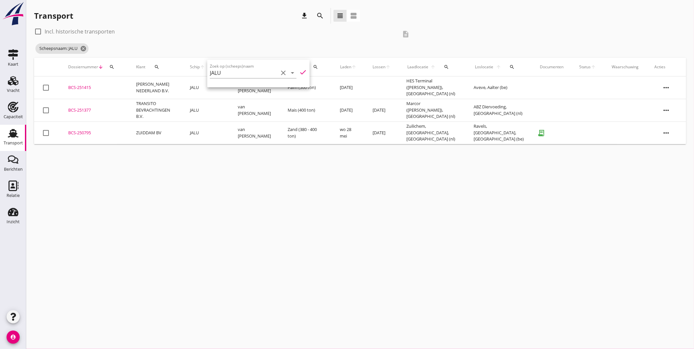
click at [90, 86] on div "BCS-251415" at bounding box center [94, 87] width 52 height 7
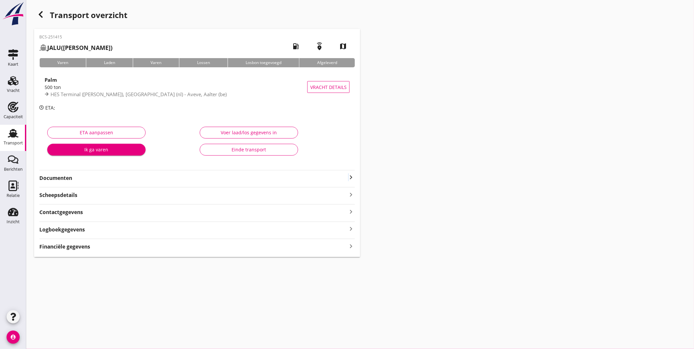
click at [349, 177] on icon "keyboard_arrow_right" at bounding box center [351, 177] width 8 height 8
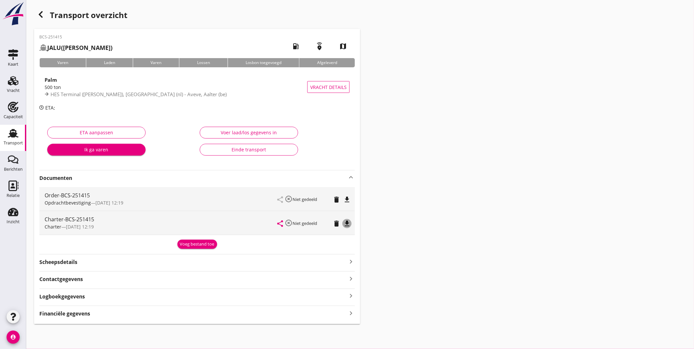
click at [350, 221] on icon "file_download" at bounding box center [347, 224] width 8 height 8
click at [19, 134] on div "Transport" at bounding box center [13, 133] width 16 height 11
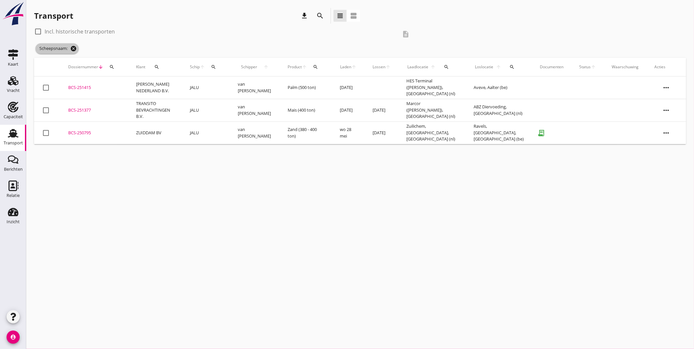
click at [75, 47] on icon "cancel" at bounding box center [73, 48] width 7 height 7
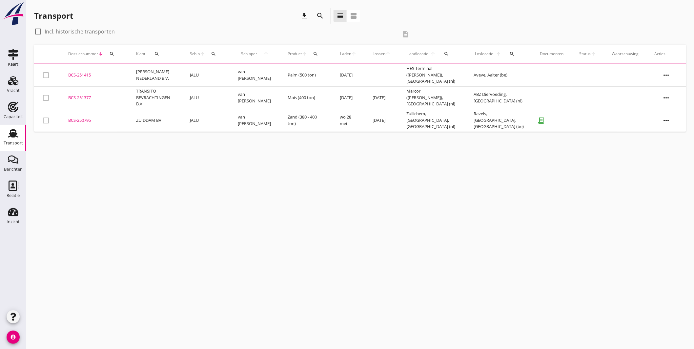
click at [218, 53] on div "search" at bounding box center [214, 53] width 12 height 5
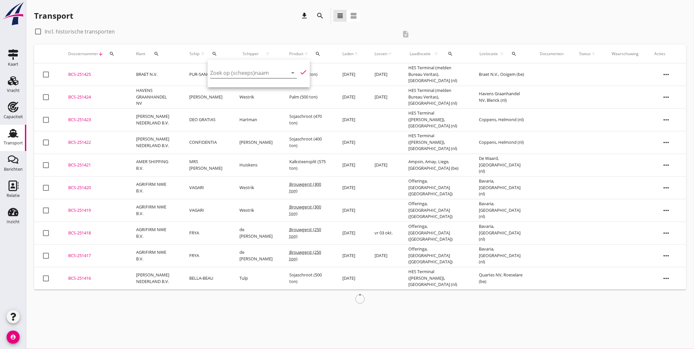
click at [236, 70] on input "Zoek op (scheeps)naam" at bounding box center [244, 73] width 68 height 11
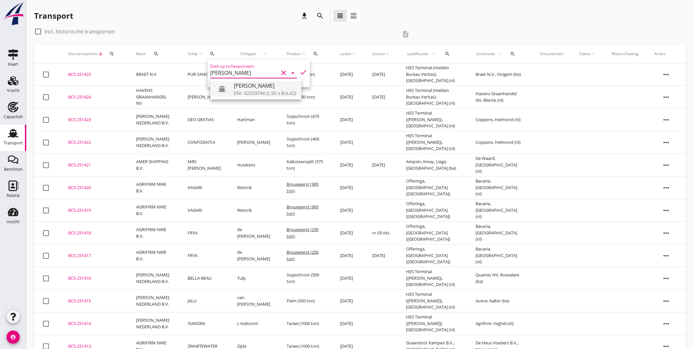
click at [260, 89] on div "ROBBIE" at bounding box center [265, 86] width 62 height 8
click at [302, 70] on icon "check" at bounding box center [304, 72] width 8 height 8
type input "ROBBIE"
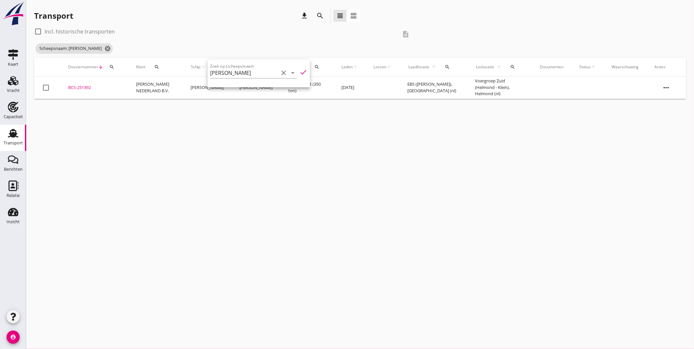
click at [292, 109] on div "cancel You are impersonating another user. Transport download search view_headl…" at bounding box center [360, 174] width 668 height 349
click at [89, 86] on div "BCS-251392" at bounding box center [94, 87] width 52 height 7
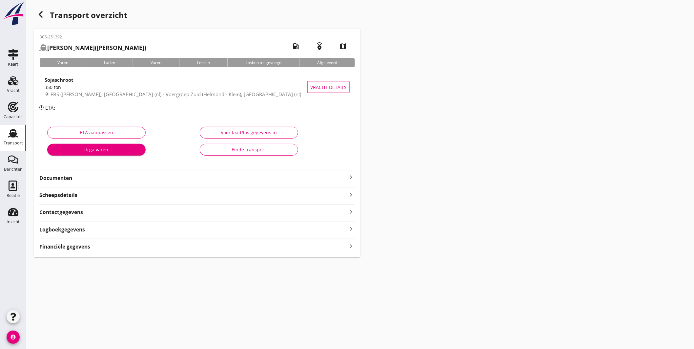
click at [353, 178] on icon "keyboard_arrow_right" at bounding box center [351, 177] width 8 height 8
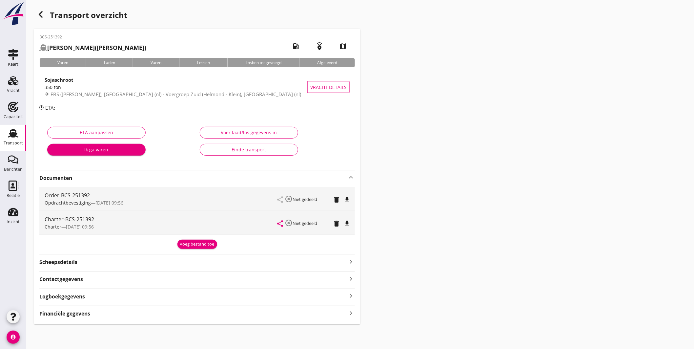
click at [348, 222] on icon "file_download" at bounding box center [347, 224] width 8 height 8
click at [12, 133] on use at bounding box center [13, 133] width 11 height 9
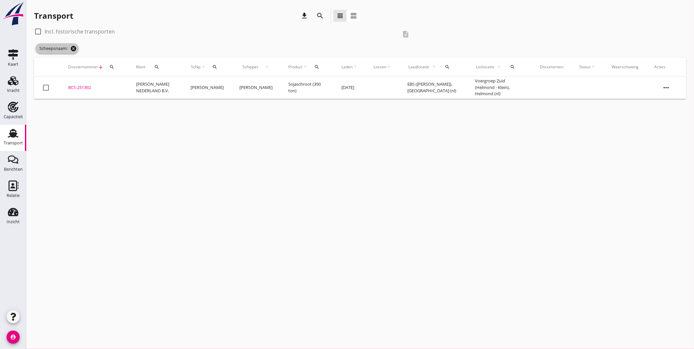
click at [74, 48] on icon "cancel" at bounding box center [73, 48] width 7 height 7
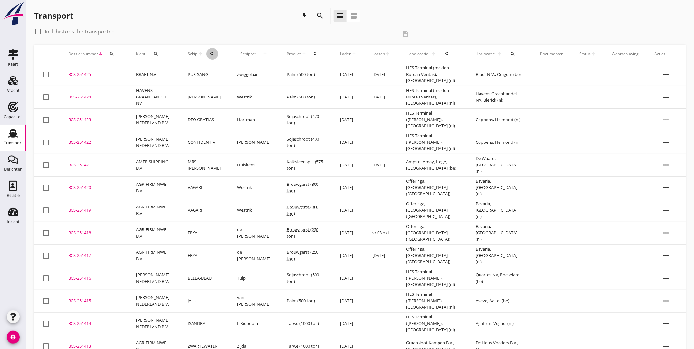
click at [211, 53] on icon "search" at bounding box center [212, 53] width 5 height 5
click at [243, 74] on input "Zoek op (scheeps)naam" at bounding box center [243, 73] width 68 height 11
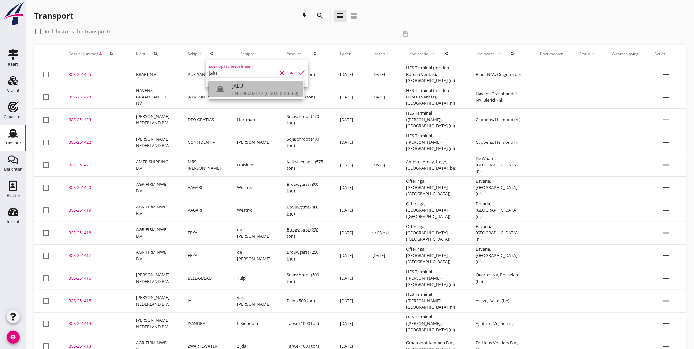
click at [241, 84] on div "JALU" at bounding box center [265, 86] width 66 height 8
click at [303, 70] on div "Zoek op (scheeps)naam JALU clear arrow_drop_down check" at bounding box center [257, 74] width 102 height 28
click at [296, 67] on div "Zoek op (scheeps)naam JALU clear arrow_drop_down check" at bounding box center [257, 74] width 102 height 28
click at [298, 71] on icon "check" at bounding box center [302, 72] width 8 height 8
type input "JALU"
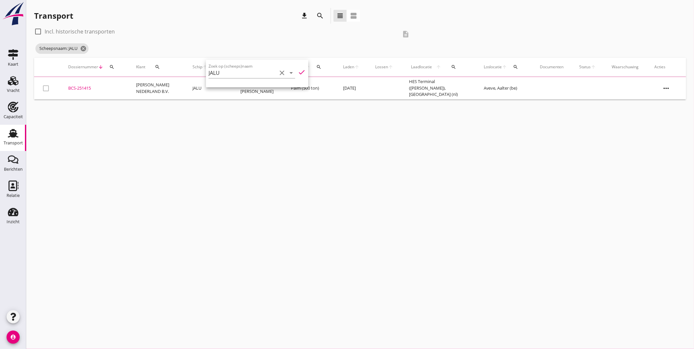
click at [298, 110] on div "cancel You are impersonating another user. Transport download search view_headl…" at bounding box center [360, 174] width 668 height 349
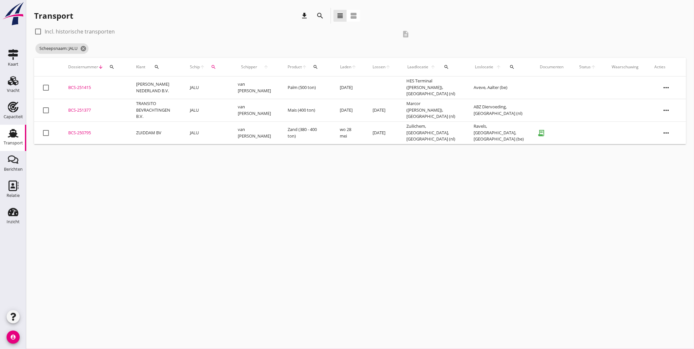
click at [87, 107] on div "BCS-251377" at bounding box center [94, 110] width 52 height 7
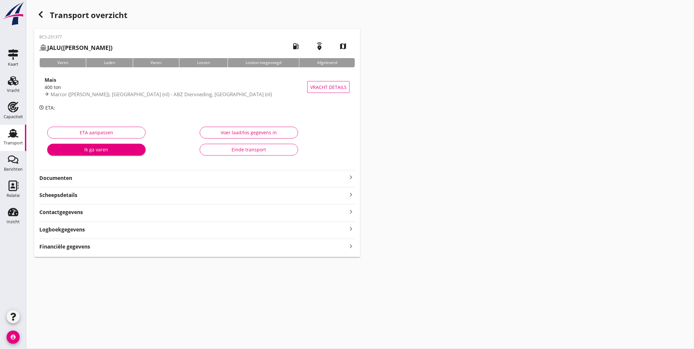
click at [242, 243] on div "Financiële gegevens keyboard_arrow_right" at bounding box center [197, 246] width 316 height 9
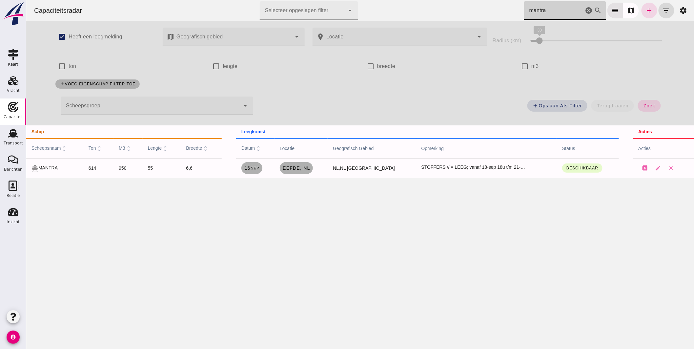
drag, startPoint x: 544, startPoint y: 9, endPoint x: 439, endPoint y: -4, distance: 105.8
click at [439, 0] on html "Capaciteitsradar Selecteer opgeslagen filter Selecteer opgeslagen filter cancel…" at bounding box center [360, 174] width 668 height 349
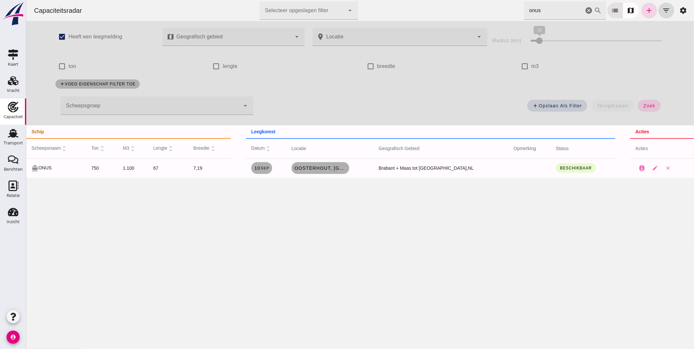
drag, startPoint x: 563, startPoint y: 11, endPoint x: 331, endPoint y: -13, distance: 232.9
click at [331, 0] on html "Capaciteitsradar Selecteer opgeslagen filter Selecteer opgeslagen filter cancel…" at bounding box center [360, 174] width 668 height 349
type input "d"
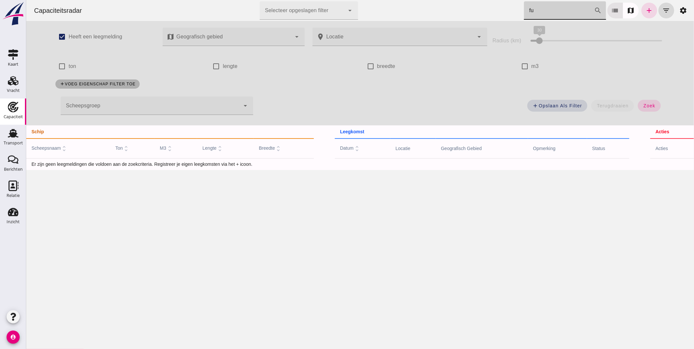
type input "f"
click at [525, 7] on input "tutura" at bounding box center [554, 10] width 60 height 18
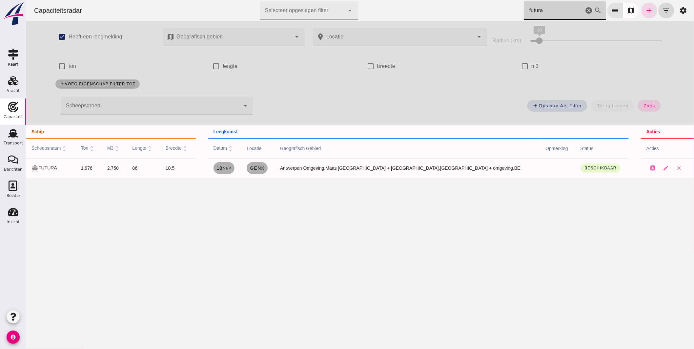
type input "futura"
click at [247, 33] on div at bounding box center [232, 37] width 117 height 18
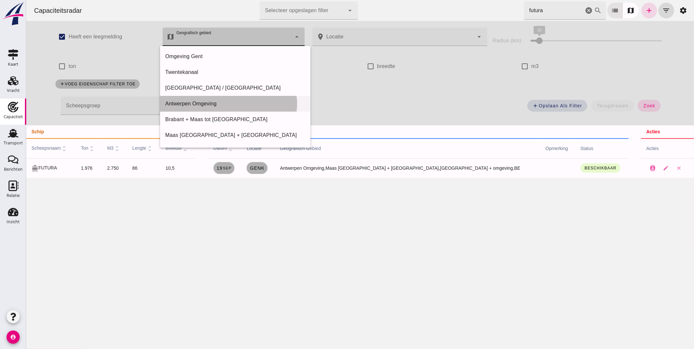
click at [217, 104] on div "Antwerpen Omgeving" at bounding box center [235, 104] width 140 height 8
type input "Antwerpen Omgeving"
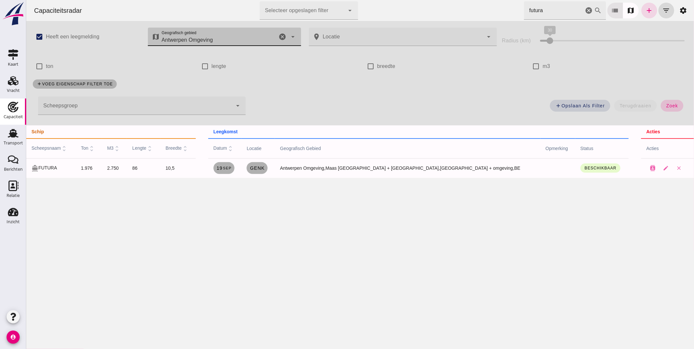
click at [585, 9] on icon "cancel" at bounding box center [589, 11] width 8 height 8
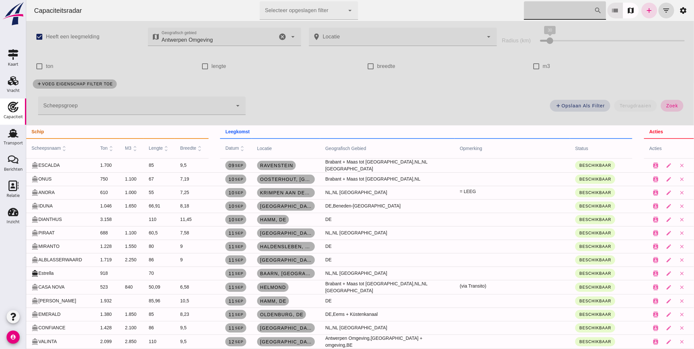
click at [670, 104] on span "zoek" at bounding box center [672, 105] width 12 height 5
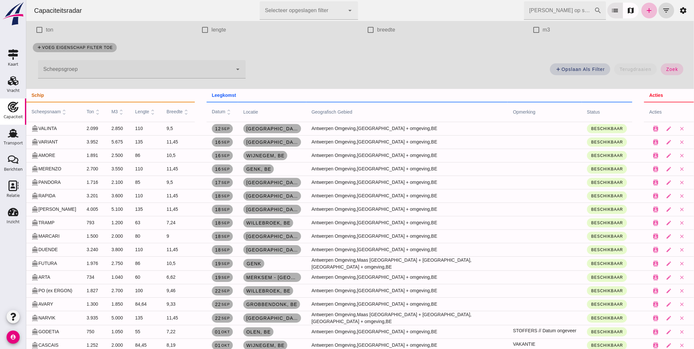
scroll to position [52, 0]
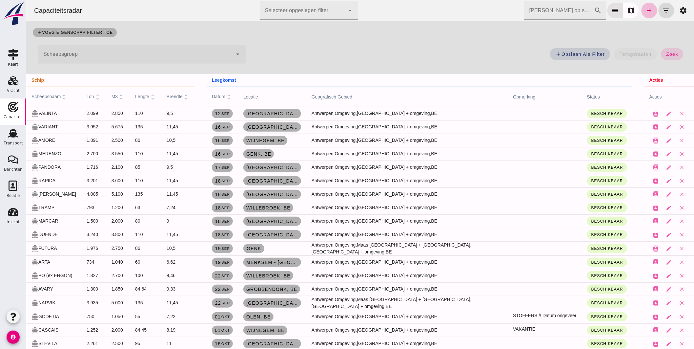
click at [120, 96] on span "m3 unfold_more" at bounding box center [117, 96] width 13 height 5
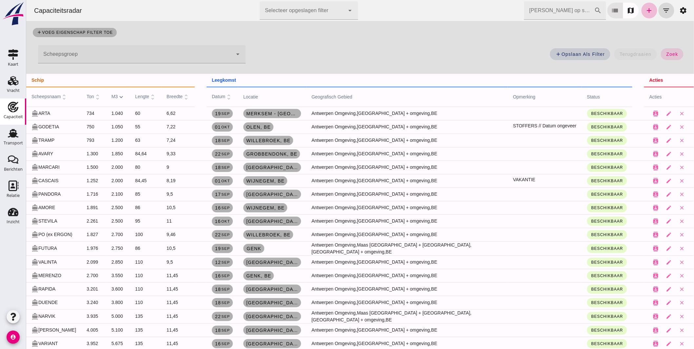
click at [231, 96] on span "datum unfold_more" at bounding box center [222, 96] width 20 height 5
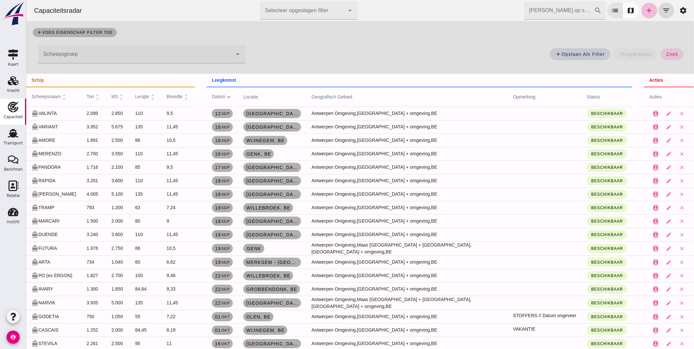
scroll to position [0, 0]
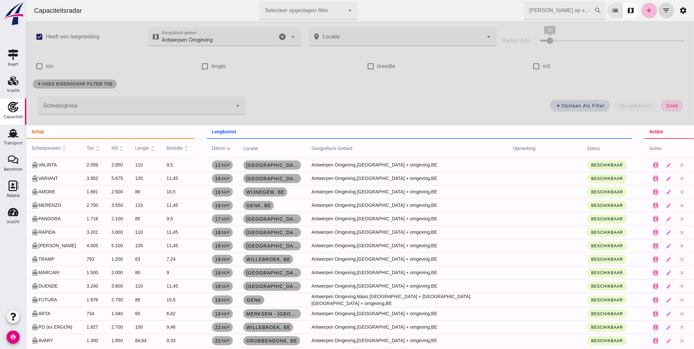
click at [281, 34] on icon "cancel" at bounding box center [283, 37] width 8 height 8
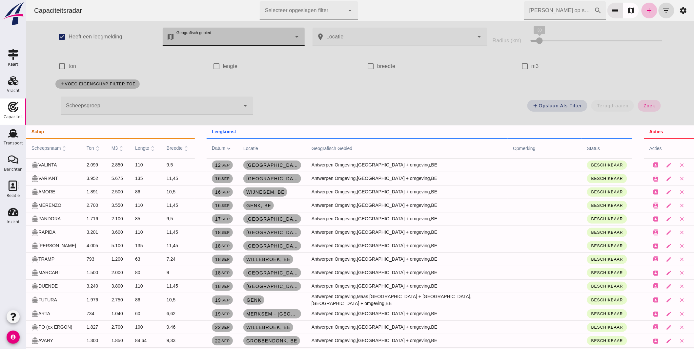
drag, startPoint x: 646, startPoint y: 106, endPoint x: 271, endPoint y: 148, distance: 376.8
click at [646, 107] on span "zoek" at bounding box center [649, 105] width 12 height 5
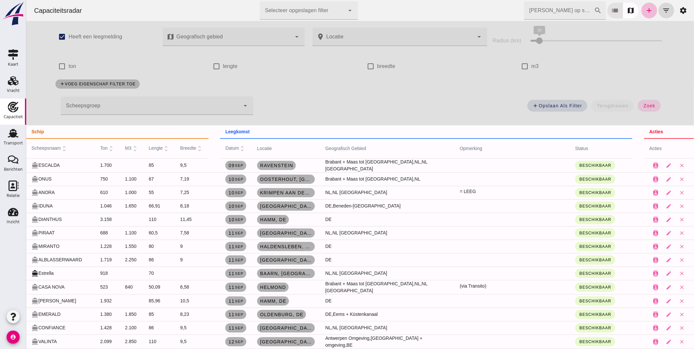
click at [57, 146] on span "scheepsnaam unfold_more" at bounding box center [49, 147] width 36 height 5
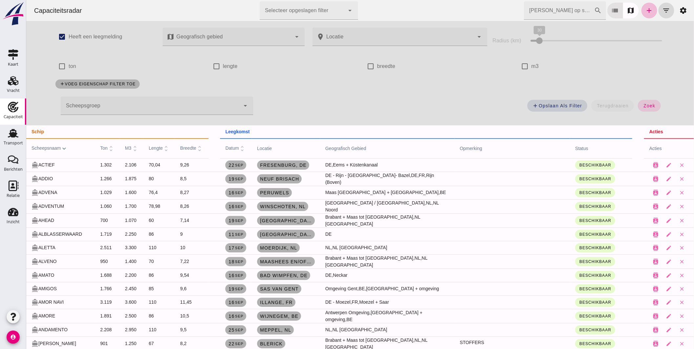
click at [519, 68] on input "m3" at bounding box center [524, 66] width 13 height 13
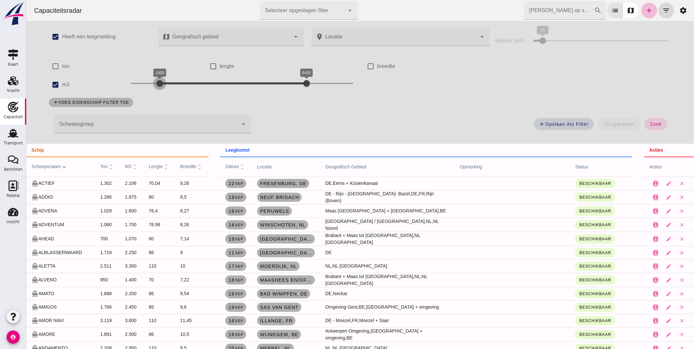
drag, startPoint x: 128, startPoint y: 83, endPoint x: 158, endPoint y: 87, distance: 30.2
click at [158, 87] on div at bounding box center [159, 83] width 13 height 13
drag, startPoint x: 304, startPoint y: 82, endPoint x: 173, endPoint y: 83, distance: 130.9
click at [173, 83] on div at bounding box center [174, 83] width 13 height 13
click at [650, 125] on span "zoek" at bounding box center [656, 123] width 12 height 5
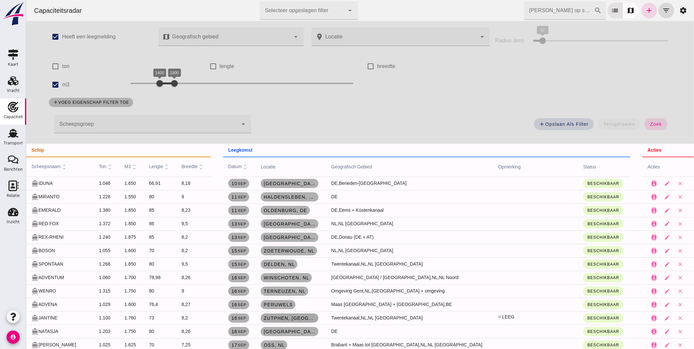
scroll to position [36, 0]
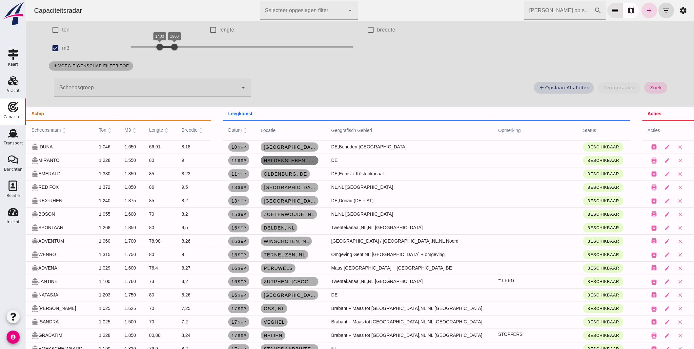
click at [316, 159] on span "Haldensleben, de" at bounding box center [289, 160] width 53 height 5
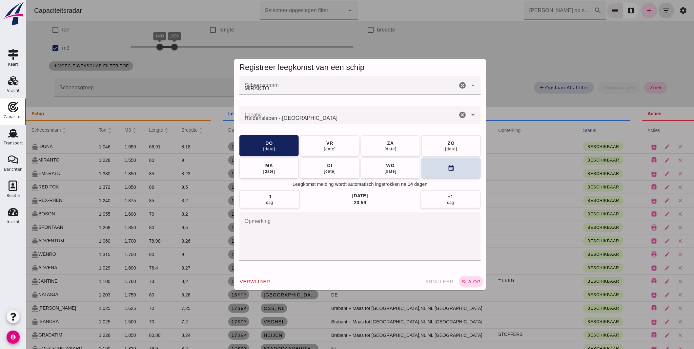
scroll to position [0, 0]
click at [440, 281] on span "annuleer" at bounding box center [439, 281] width 29 height 5
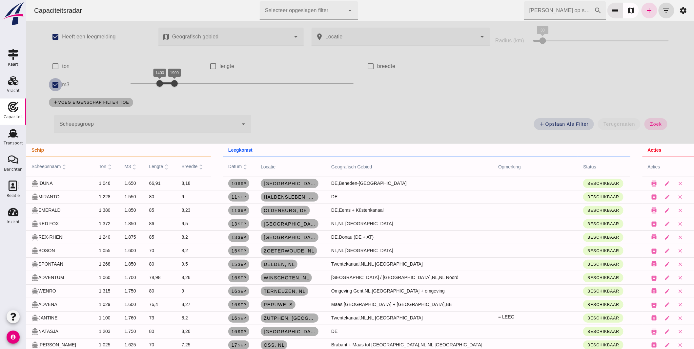
click at [54, 81] on input "m3" at bounding box center [55, 84] width 13 height 13
checkbox input "false"
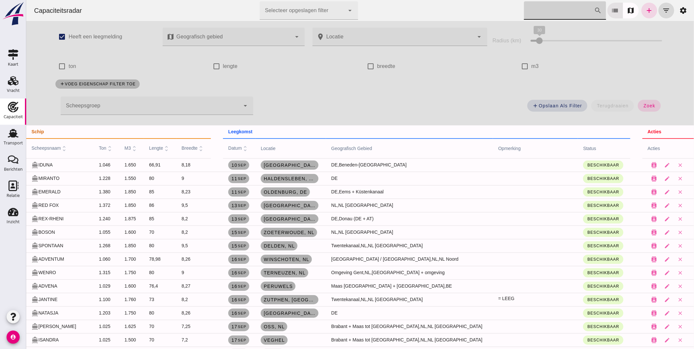
click at [545, 10] on input "Zoek op scheepsnaam" at bounding box center [559, 10] width 70 height 18
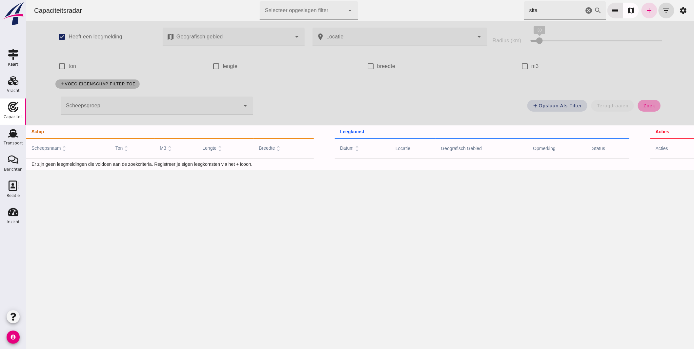
click at [651, 106] on span "zoek" at bounding box center [649, 105] width 12 height 5
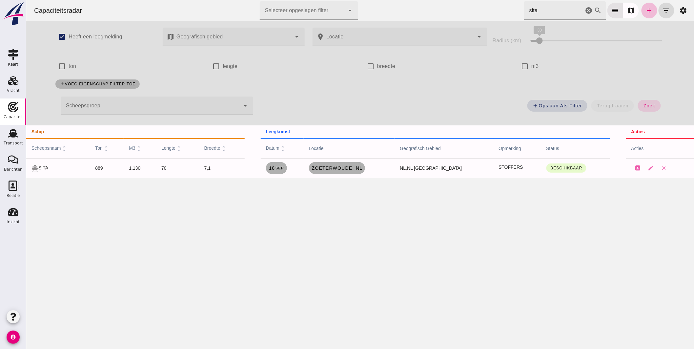
click at [434, 254] on div "Capaciteitsradar Selecteer opgeslagen filter Selecteer opgeslagen filter cancel…" at bounding box center [360, 174] width 668 height 349
drag, startPoint x: 530, startPoint y: 11, endPoint x: 436, endPoint y: 9, distance: 93.6
click at [450, 9] on div "Capaciteitsradar Selecteer opgeslagen filter Selecteer opgeslagen filter cancel…" at bounding box center [360, 10] width 663 height 21
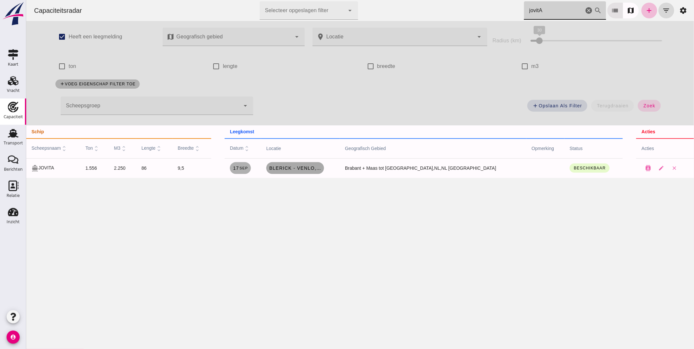
type input "jovitA"
click at [309, 171] on link "Blerick - Venlo, nl" at bounding box center [295, 168] width 58 height 12
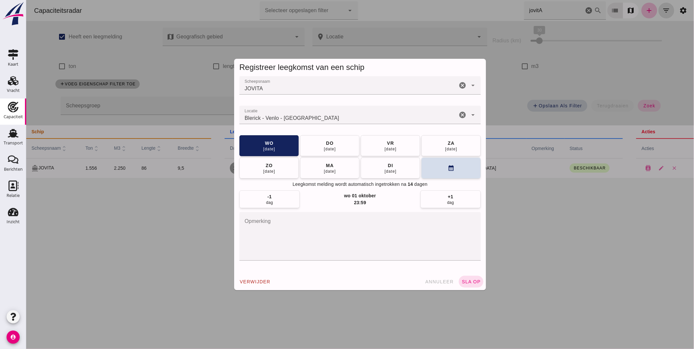
click at [320, 119] on input "Locatie" at bounding box center [348, 118] width 218 height 8
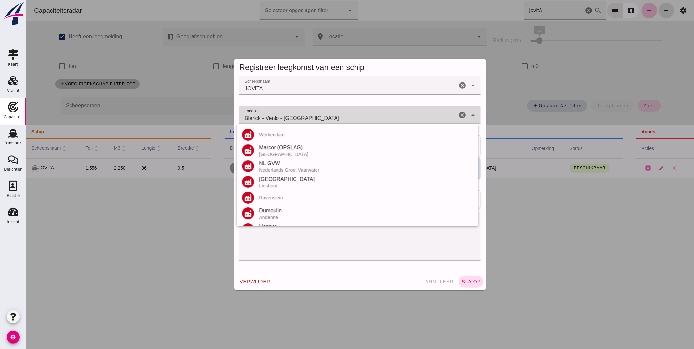
click at [320, 119] on input "Blerick - Venlo - Limburg" at bounding box center [348, 118] width 218 height 8
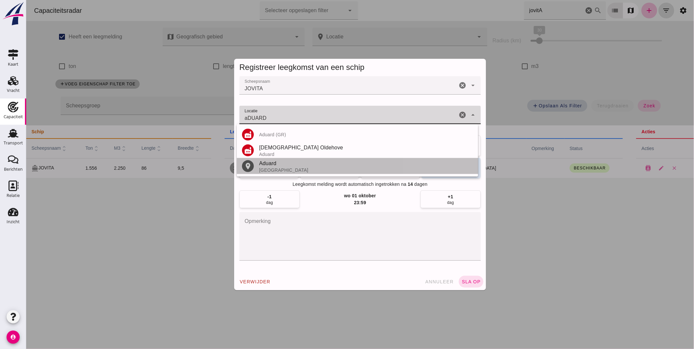
click at [273, 165] on div "Aduard" at bounding box center [366, 163] width 214 height 8
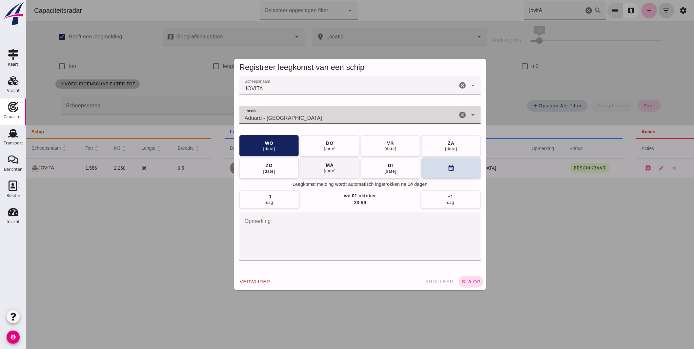
type input "Aduard - Groningen"
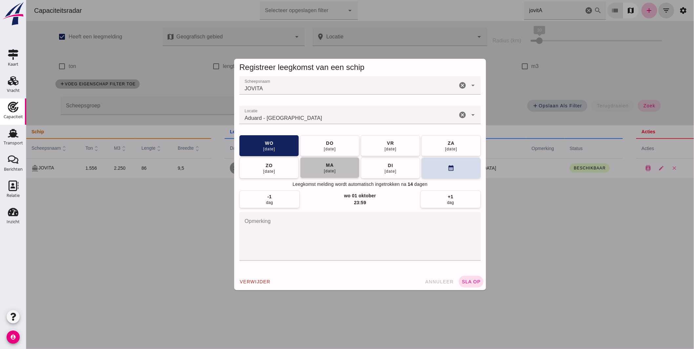
click at [343, 168] on button "ma 22 sep" at bounding box center [329, 167] width 59 height 21
click at [466, 280] on span "sla op" at bounding box center [470, 281] width 19 height 5
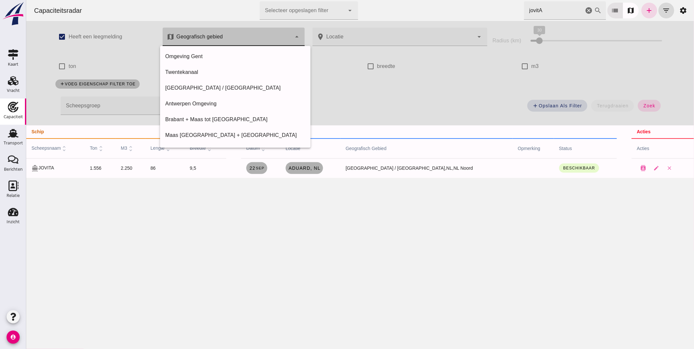
click at [240, 43] on div at bounding box center [232, 37] width 117 height 18
click at [223, 90] on div "Friesland / Groningen" at bounding box center [235, 88] width 140 height 8
type input "Friesland / Groningen"
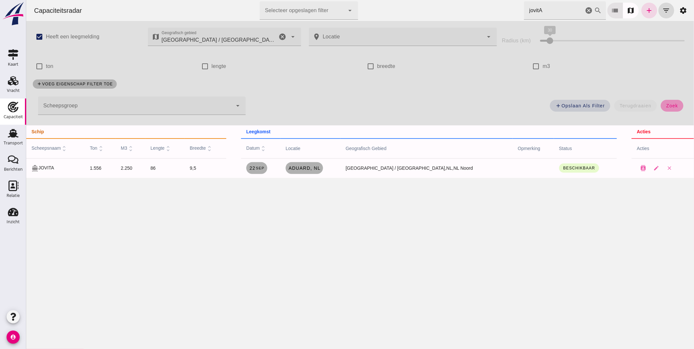
click at [661, 104] on button "zoek" at bounding box center [672, 106] width 23 height 12
click at [282, 37] on icon "cancel" at bounding box center [283, 37] width 8 height 8
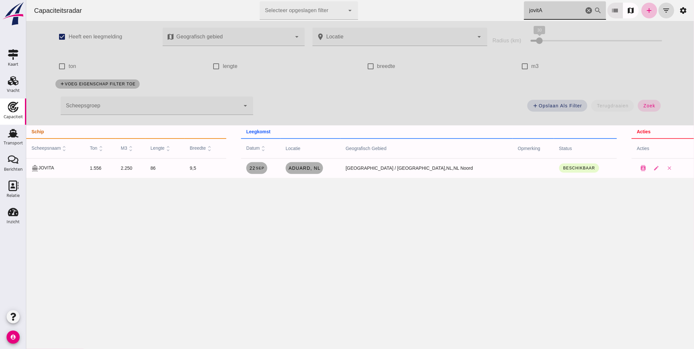
drag, startPoint x: 553, startPoint y: 10, endPoint x: 440, endPoint y: -5, distance: 113.5
click at [440, 0] on html "Capaciteitsradar Selecteer opgeslagen filter Selecteer opgeslagen filter cancel…" at bounding box center [360, 174] width 668 height 349
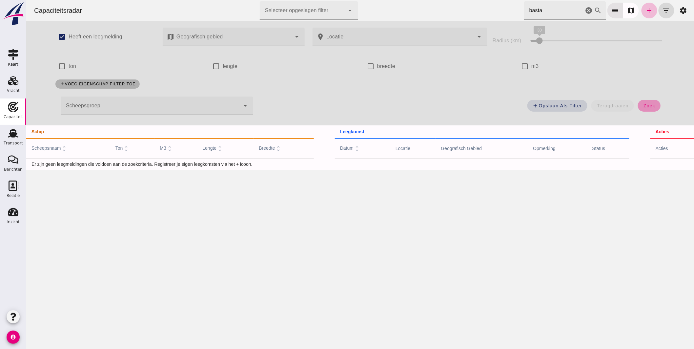
click at [650, 106] on span "zoek" at bounding box center [649, 105] width 12 height 5
click at [663, 10] on icon "filter_list" at bounding box center [667, 11] width 8 height 8
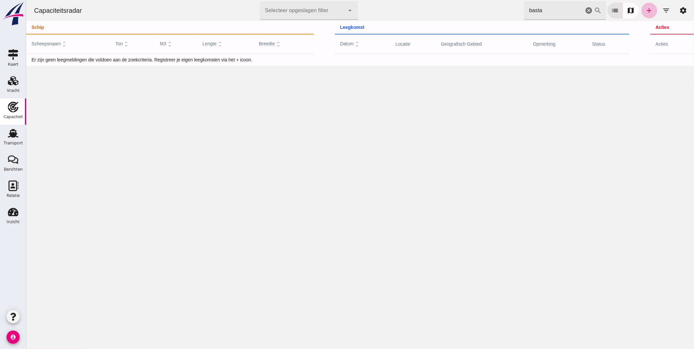
click at [405, 0] on html "Capaciteitsradar Selecteer opgeslagen filter Selecteer opgeslagen filter cancel…" at bounding box center [360, 174] width 668 height 349
type input "b"
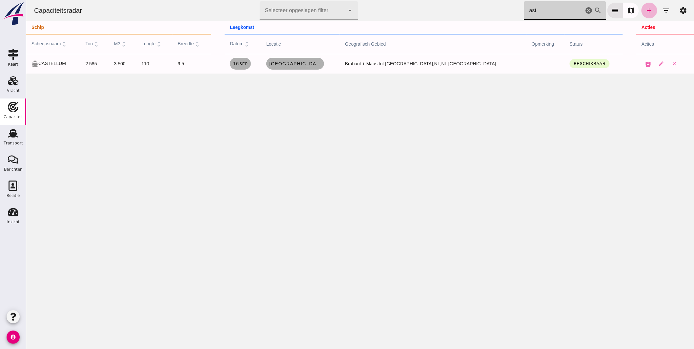
type input "ast"
click at [646, 11] on icon "add" at bounding box center [650, 11] width 8 height 8
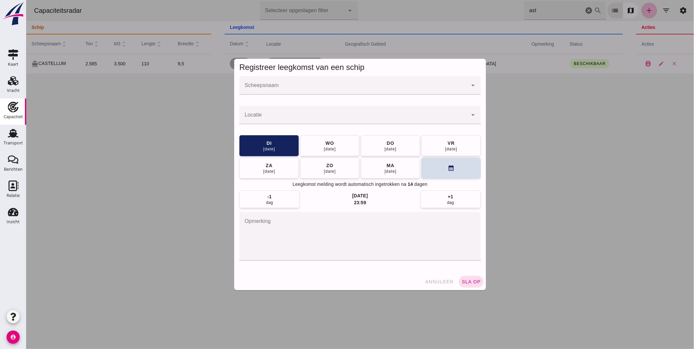
click at [319, 84] on div at bounding box center [353, 85] width 228 height 18
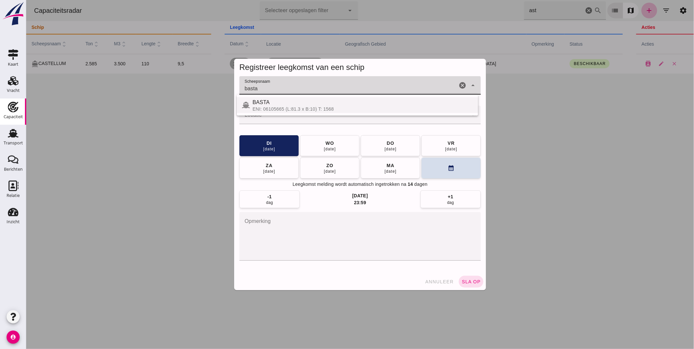
click at [273, 103] on div "BASTA" at bounding box center [362, 102] width 221 height 8
type input "BASTA"
click at [272, 116] on input "Locatie" at bounding box center [353, 118] width 228 height 8
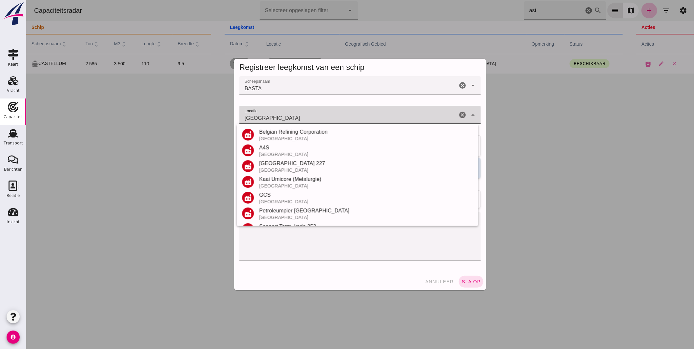
scroll to position [77, 0]
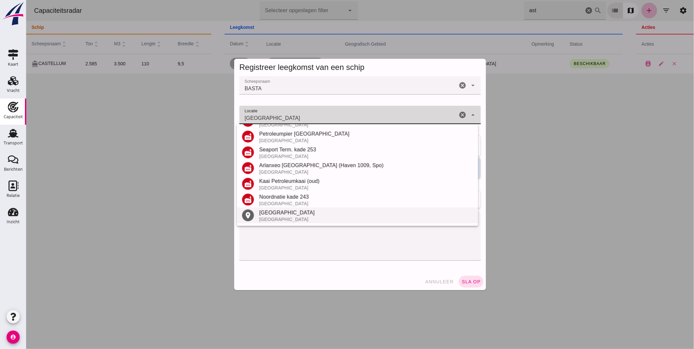
click at [283, 218] on div "België" at bounding box center [366, 219] width 214 height 5
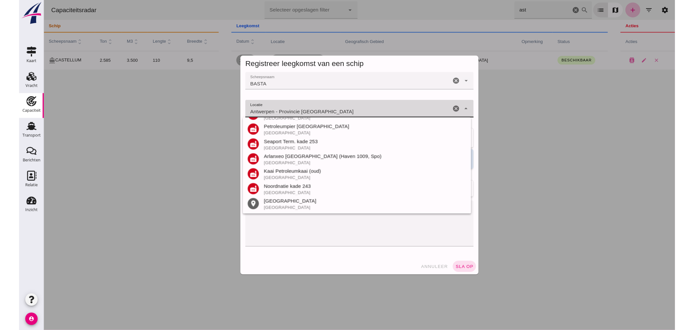
scroll to position [0, 0]
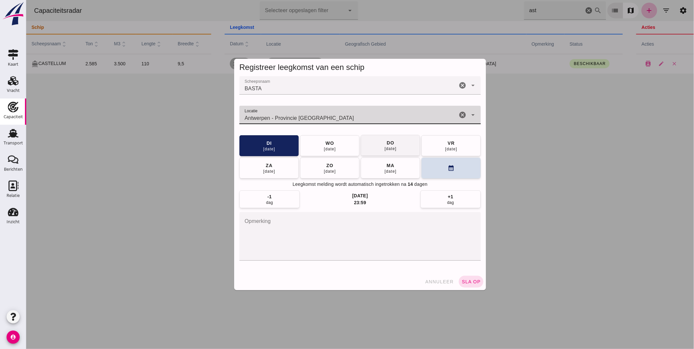
type input "Antwerpen - Provincie Antwerpen"
click at [392, 151] on div "18 sep" at bounding box center [390, 148] width 12 height 5
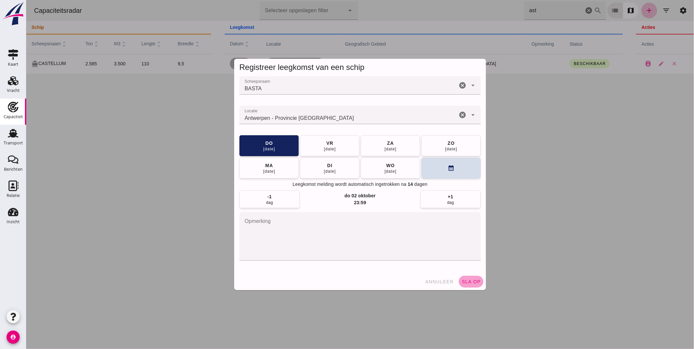
click at [462, 278] on button "sla op" at bounding box center [471, 282] width 25 height 12
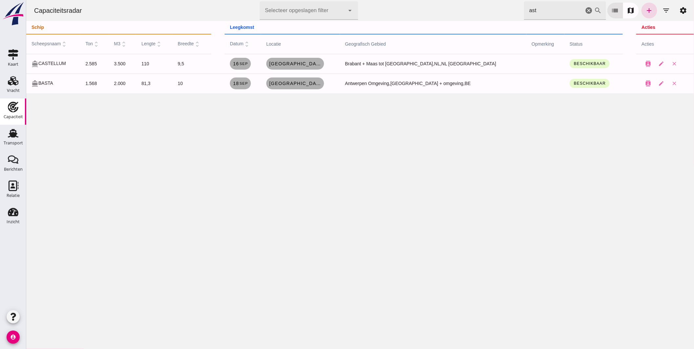
drag, startPoint x: 556, startPoint y: 13, endPoint x: 455, endPoint y: -5, distance: 103.1
click at [455, 0] on html "Capaciteitsradar Selecteer opgeslagen filter Selecteer opgeslagen filter cancel…" at bounding box center [360, 174] width 668 height 349
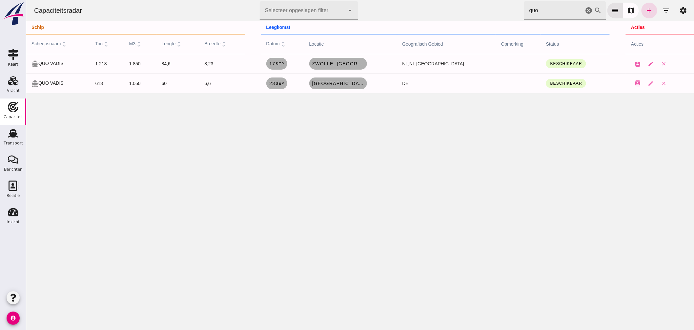
drag, startPoint x: 549, startPoint y: 14, endPoint x: 469, endPoint y: -5, distance: 81.5
click at [469, 0] on html "Capaciteitsradar Selecteer opgeslagen filter Selecteer opgeslagen filter cancel…" at bounding box center [360, 165] width 668 height 330
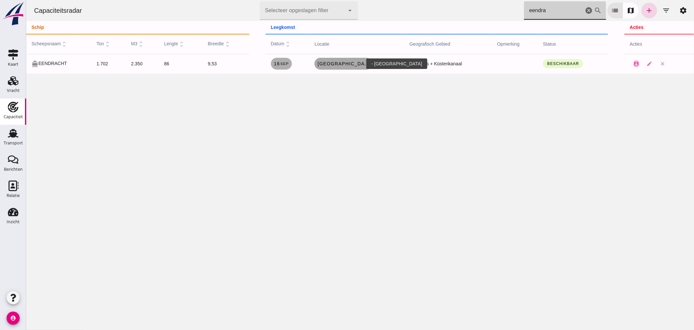
type input "eendra"
click at [346, 62] on span "Papenburg" at bounding box center [343, 63] width 53 height 5
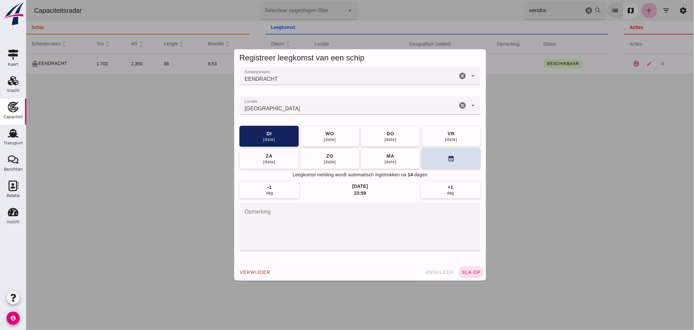
click at [355, 107] on input "Locatie" at bounding box center [348, 109] width 218 height 8
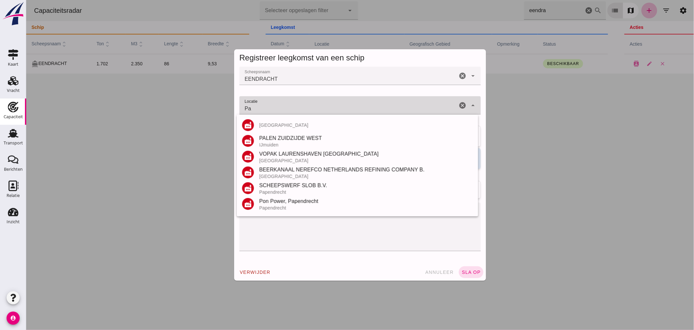
type input "P"
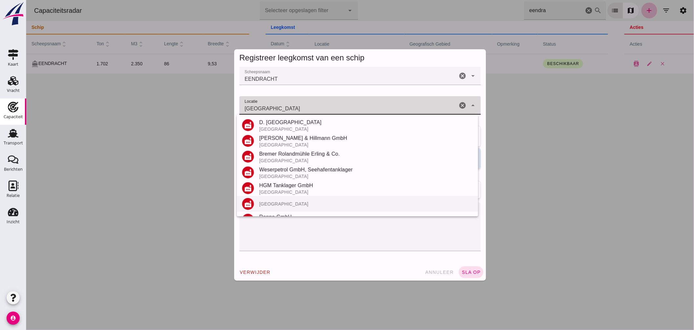
scroll to position [124, 0]
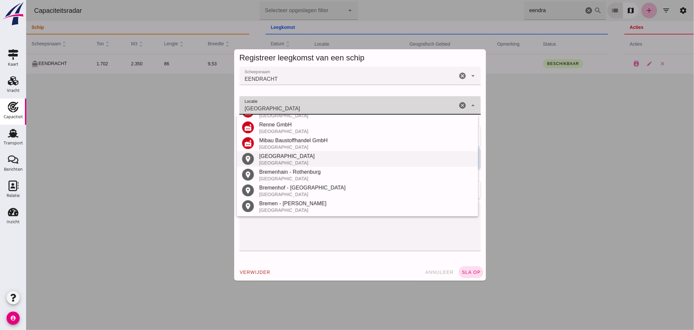
click at [294, 156] on div "Bremen" at bounding box center [366, 156] width 214 height 8
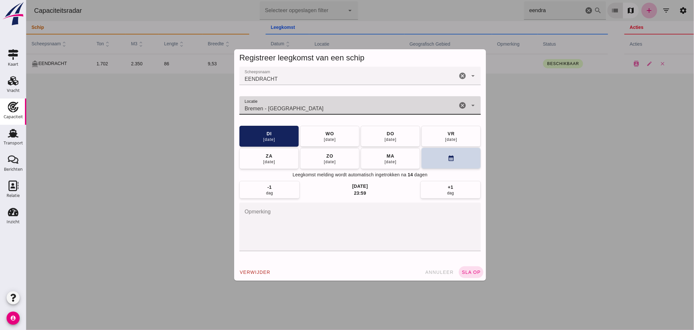
type input "Bremen - Bremen"
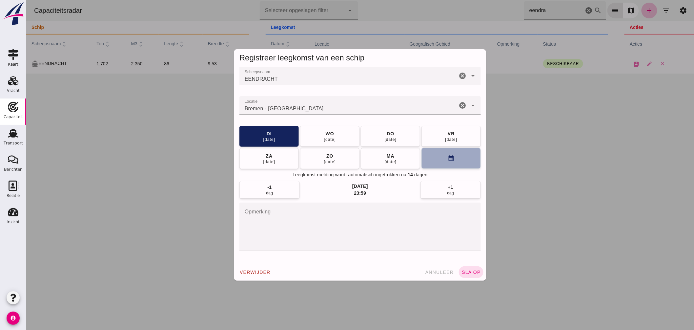
click at [436, 161] on button "calendar_month" at bounding box center [450, 158] width 59 height 21
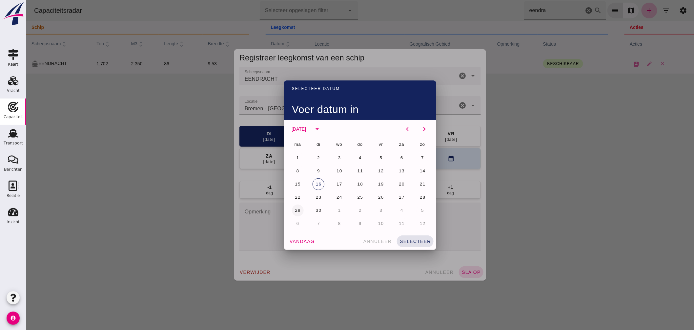
click at [297, 209] on span "29" at bounding box center [297, 210] width 6 height 5
click at [417, 239] on span "selecteer" at bounding box center [415, 241] width 32 height 5
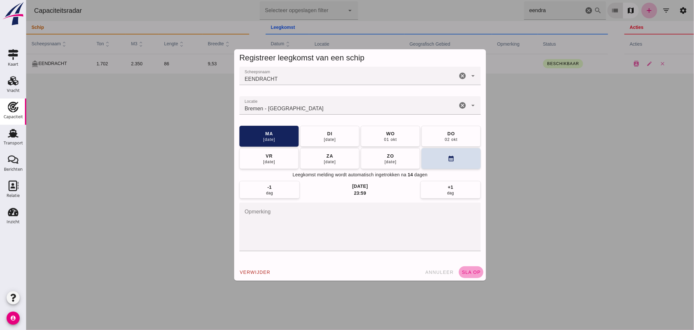
click at [474, 270] on span "sla op" at bounding box center [470, 271] width 19 height 5
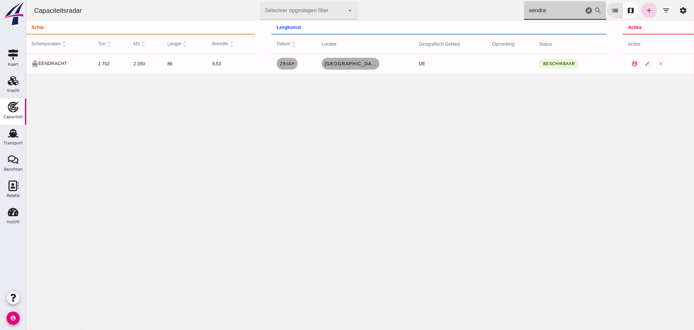
drag, startPoint x: 552, startPoint y: 10, endPoint x: 332, endPoint y: -1, distance: 220.2
click at [332, 0] on html "Capaciteitsradar Selecteer opgeslagen filter Selecteer opgeslagen filter cancel…" at bounding box center [360, 165] width 668 height 330
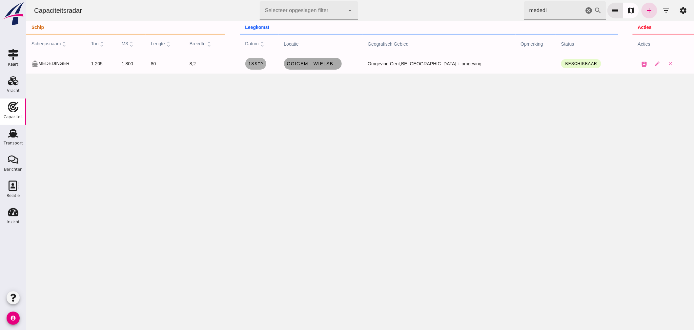
click at [333, 63] on span "Ooigem - Wielsbeke, be" at bounding box center [313, 63] width 53 height 5
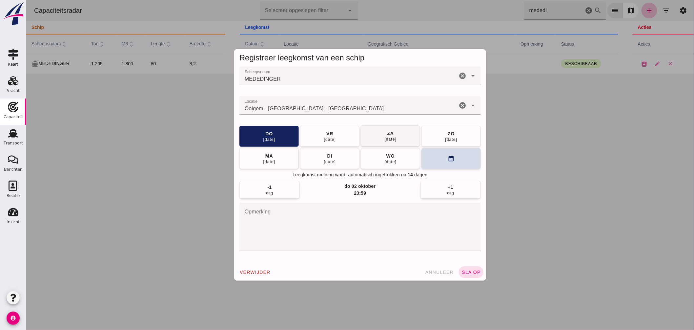
click at [329, 130] on div "vr" at bounding box center [330, 133] width 8 height 7
click at [470, 269] on button "sla op" at bounding box center [471, 272] width 25 height 12
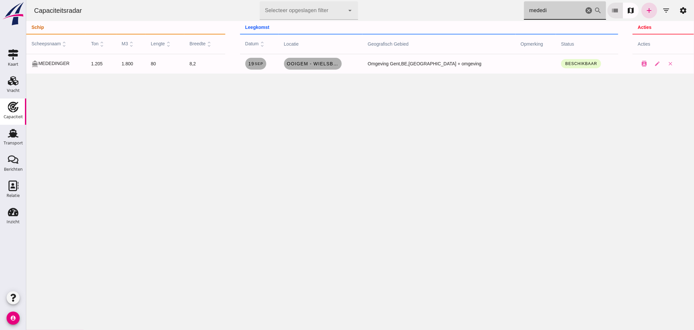
drag, startPoint x: 549, startPoint y: 8, endPoint x: 418, endPoint y: 12, distance: 131.3
click at [431, 12] on div "Capaciteitsradar Selecteer opgeslagen filter Selecteer opgeslagen filter cancel…" at bounding box center [360, 10] width 663 height 21
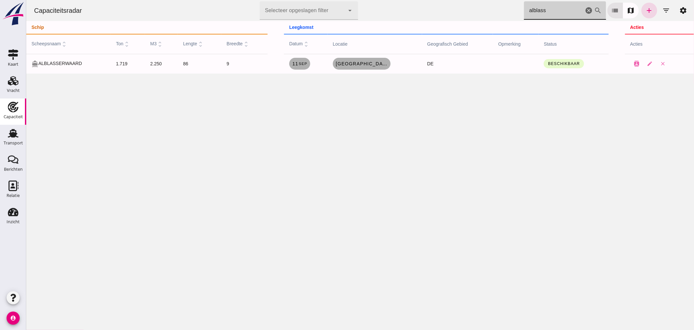
type input "alblass"
drag, startPoint x: 585, startPoint y: 11, endPoint x: 253, endPoint y: 0, distance: 332.9
click at [585, 11] on icon "cancel" at bounding box center [589, 11] width 8 height 8
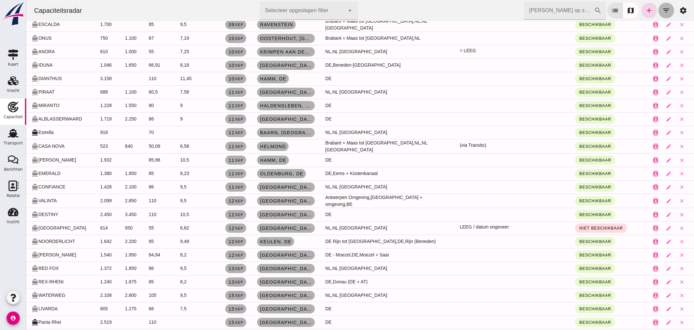
click at [665, 7] on button "filter_list" at bounding box center [667, 11] width 16 height 16
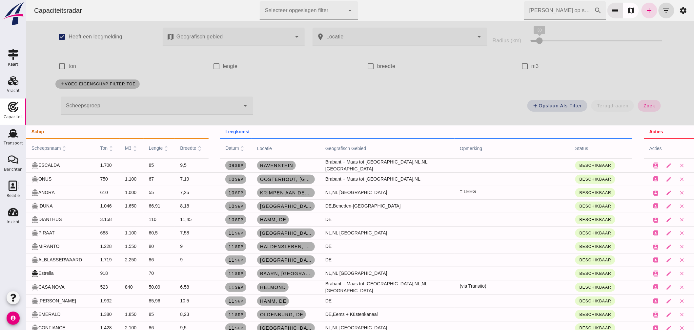
click at [269, 36] on div at bounding box center [232, 37] width 117 height 18
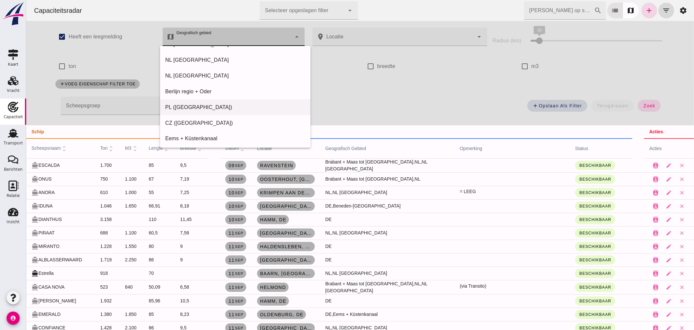
scroll to position [365, 0]
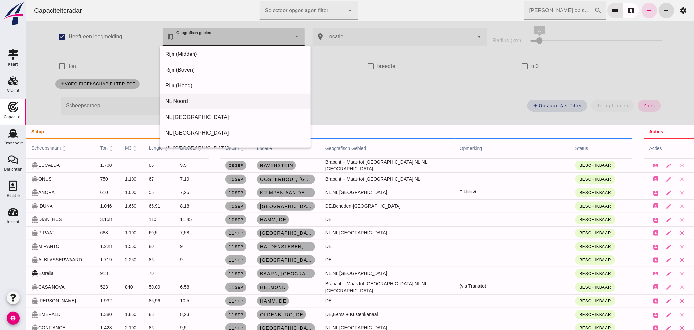
click at [202, 102] on div "NL Noord" at bounding box center [235, 101] width 140 height 8
type input "NL Noord"
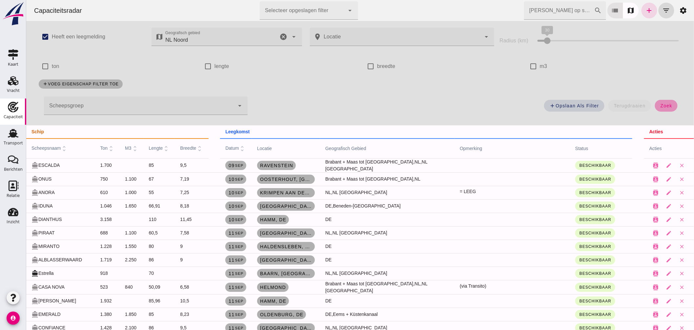
click at [657, 103] on button "zoek" at bounding box center [666, 106] width 23 height 12
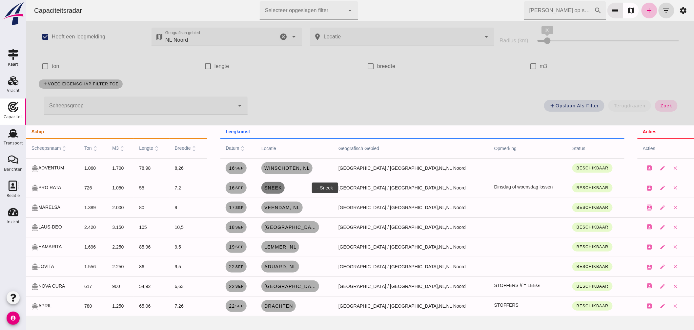
click at [282, 186] on span "Sneek" at bounding box center [273, 187] width 18 height 5
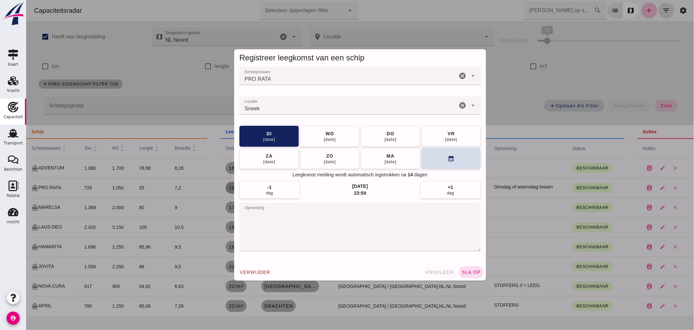
click at [434, 274] on span "annuleer" at bounding box center [439, 271] width 29 height 5
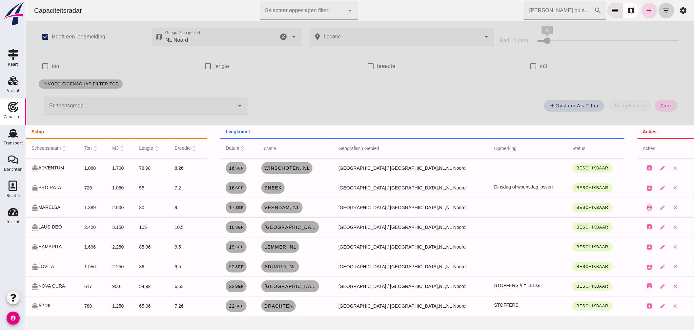
click at [663, 8] on icon "filter_list" at bounding box center [667, 11] width 8 height 8
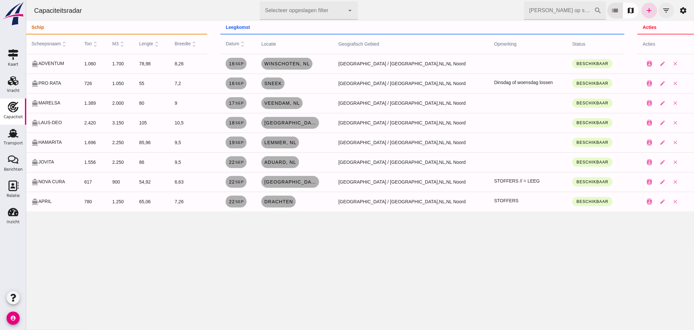
click at [664, 10] on icon "filter_list" at bounding box center [667, 11] width 8 height 8
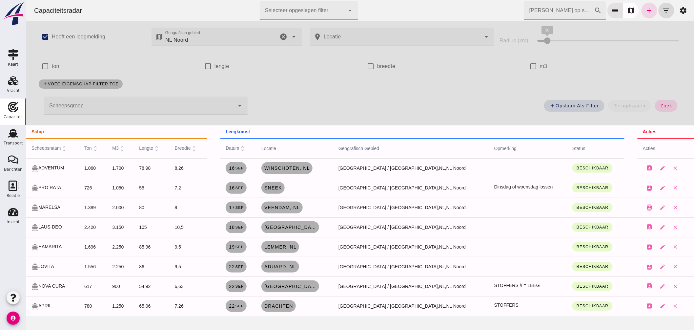
click at [281, 35] on icon "cancel" at bounding box center [284, 37] width 8 height 8
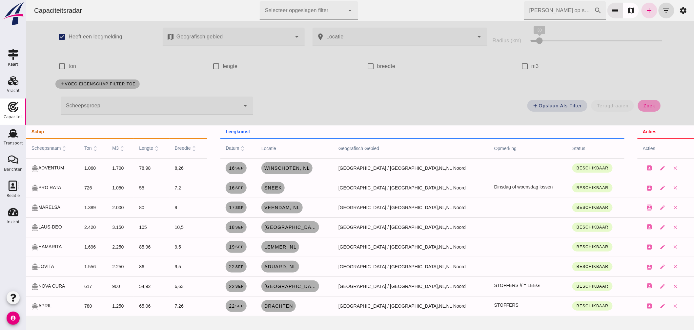
click at [652, 104] on span "zoek" at bounding box center [649, 105] width 12 height 5
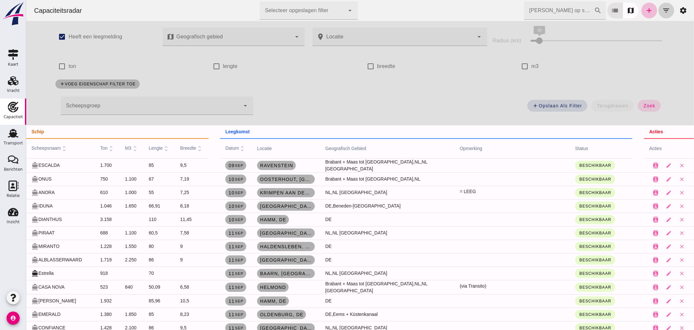
click at [664, 10] on icon "filter_list" at bounding box center [667, 11] width 8 height 8
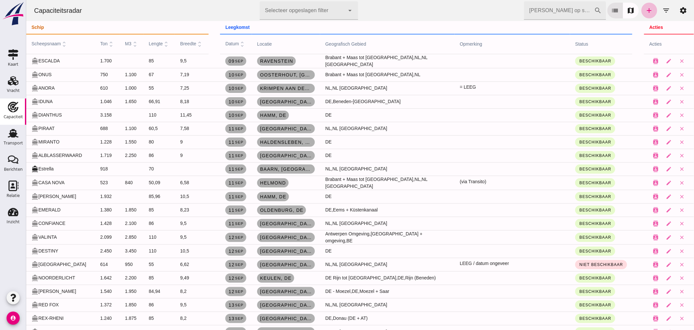
click at [571, 9] on input "Zoek op scheepsnaam" at bounding box center [559, 10] width 70 height 18
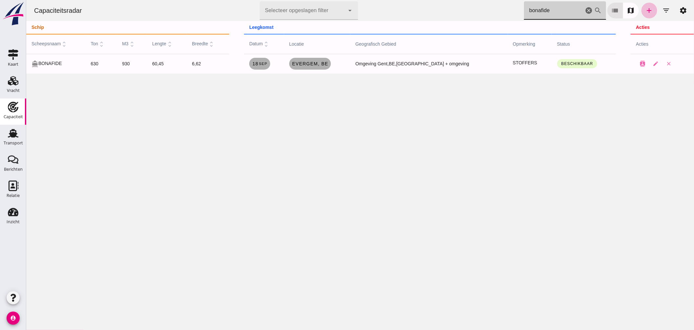
type input "bonafide"
click at [331, 67] on link "Evergem, be" at bounding box center [310, 64] width 42 height 12
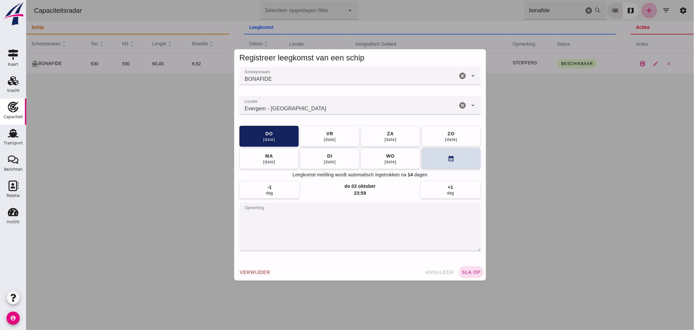
click at [303, 108] on input "Locatie" at bounding box center [348, 109] width 218 height 8
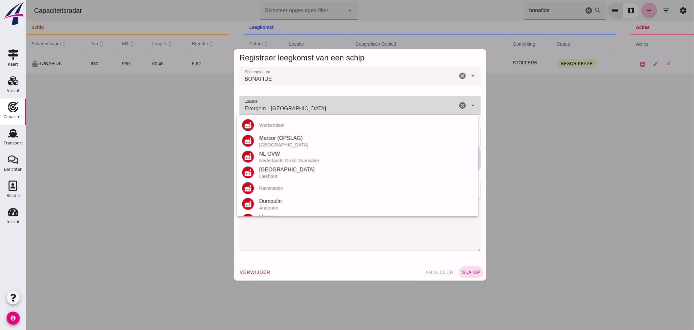
click at [303, 108] on input "Evergem - Oost-Vlaanderen" at bounding box center [348, 109] width 218 height 8
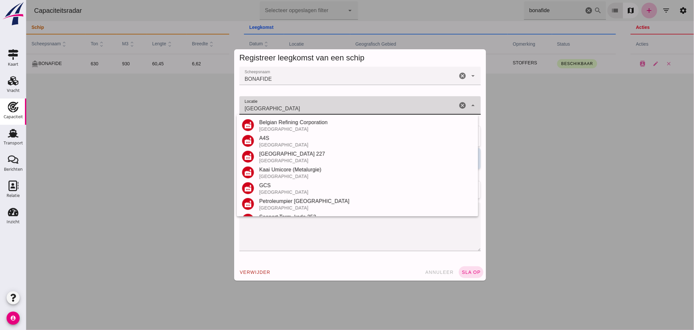
scroll to position [77, 0]
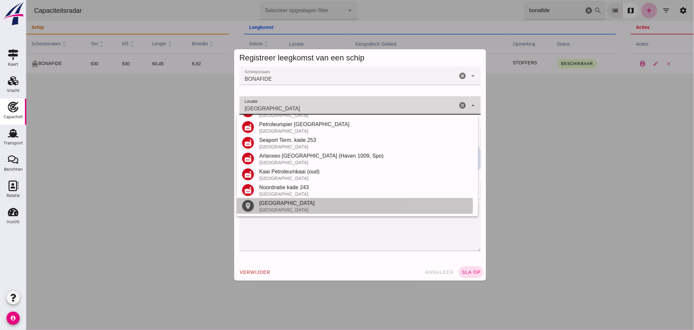
click at [283, 200] on div "Antwerpen" at bounding box center [366, 203] width 214 height 8
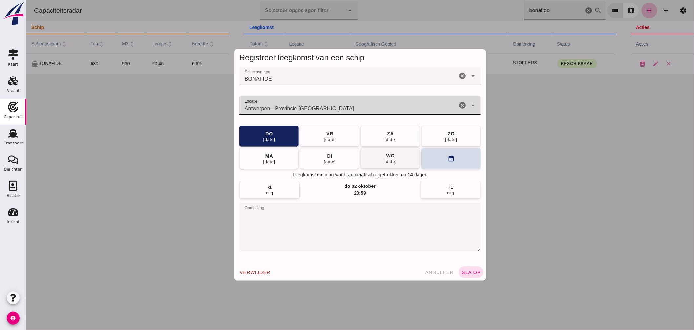
type input "Antwerpen - Provincie Antwerpen"
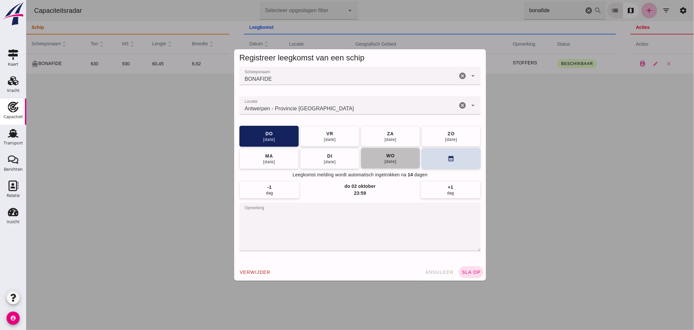
click at [390, 159] on div "24 sep" at bounding box center [390, 161] width 12 height 5
click at [470, 272] on span "sla op" at bounding box center [470, 271] width 19 height 5
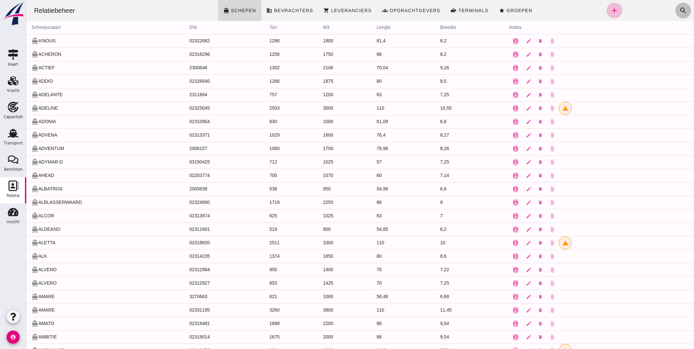
drag, startPoint x: 676, startPoint y: 7, endPoint x: 665, endPoint y: 11, distance: 12.7
click at [680, 7] on icon "search" at bounding box center [684, 11] width 8 height 8
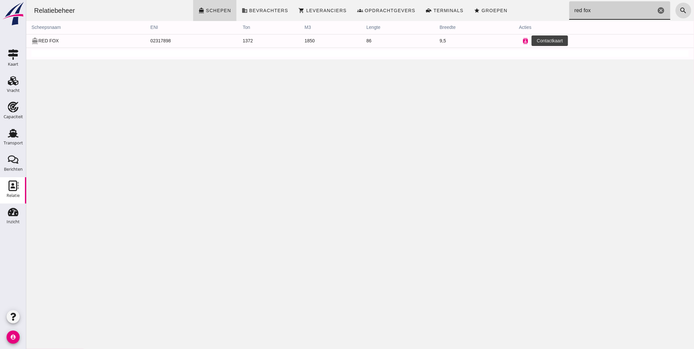
type input "red fox"
click at [523, 41] on icon "contacts" at bounding box center [526, 41] width 6 height 6
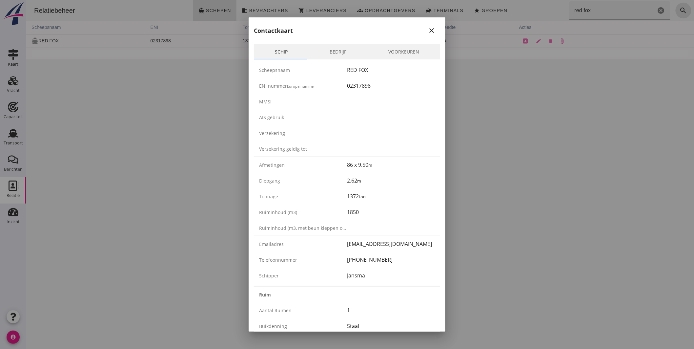
drag, startPoint x: 345, startPoint y: 84, endPoint x: 369, endPoint y: 87, distance: 24.5
click at [369, 87] on div "02317898" at bounding box center [391, 86] width 88 height 8
copy div "02317898"
click at [484, 118] on div at bounding box center [347, 174] width 694 height 349
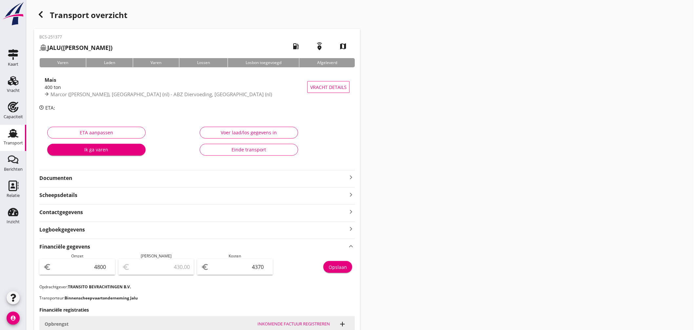
click at [11, 136] on use at bounding box center [13, 133] width 11 height 9
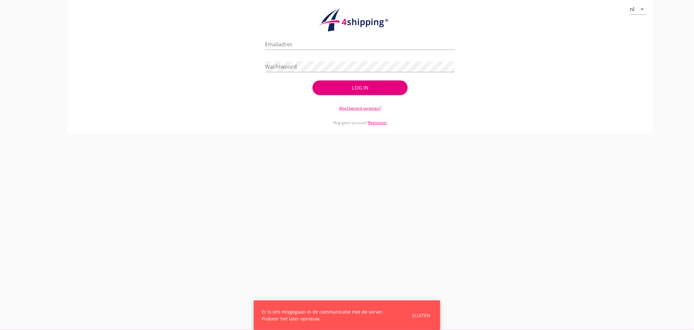
type input "[EMAIL_ADDRESS][DOMAIN_NAME]"
click at [367, 85] on div "Log in" at bounding box center [360, 88] width 74 height 8
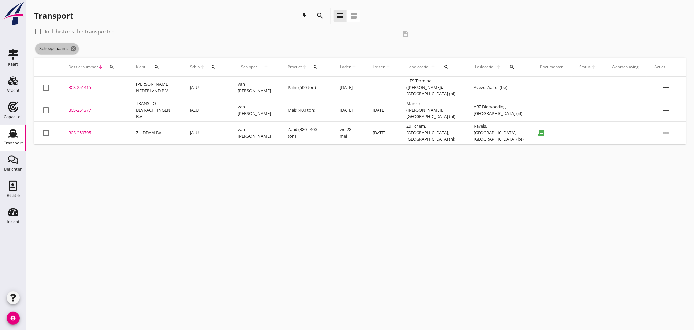
click at [74, 48] on icon "cancel" at bounding box center [73, 48] width 7 height 7
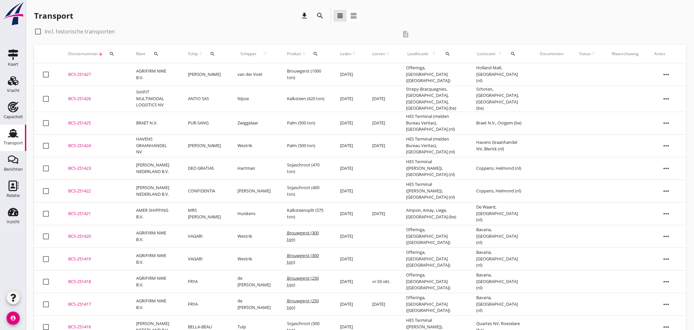
drag, startPoint x: 11, startPoint y: 107, endPoint x: 17, endPoint y: 130, distance: 24.0
click at [11, 107] on icon "Capaciteit" at bounding box center [13, 107] width 11 height 11
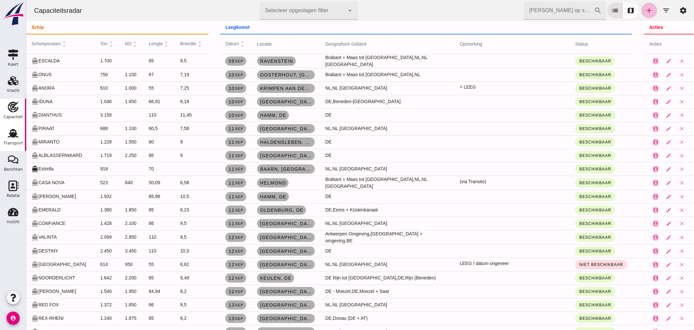
click at [17, 129] on icon "Transport" at bounding box center [13, 133] width 11 height 11
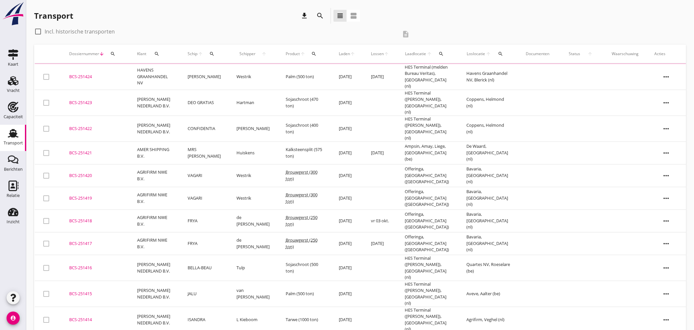
click at [229, 74] on td "[PERSON_NAME]" at bounding box center [204, 77] width 49 height 26
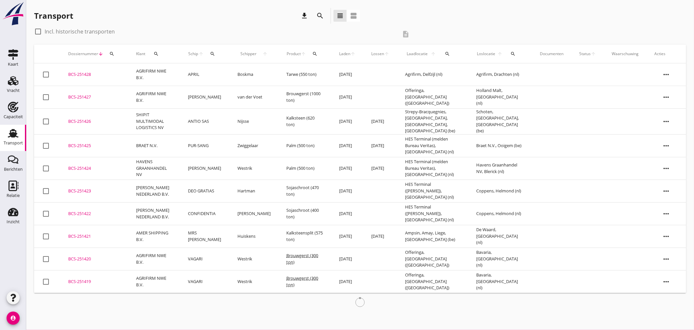
click at [221, 75] on td "APRIL" at bounding box center [205, 74] width 50 height 23
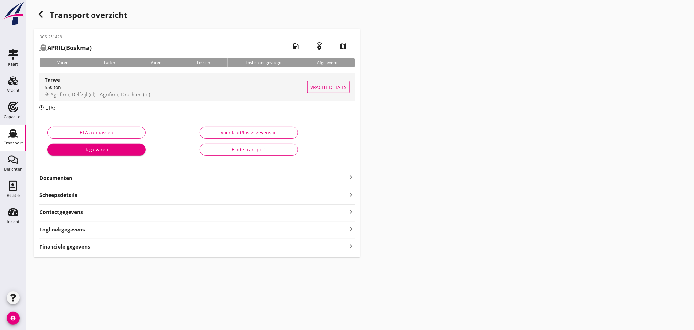
click at [332, 86] on span "Vracht details" at bounding box center [328, 87] width 36 height 7
click at [184, 85] on div "550 ton" at bounding box center [176, 87] width 263 height 7
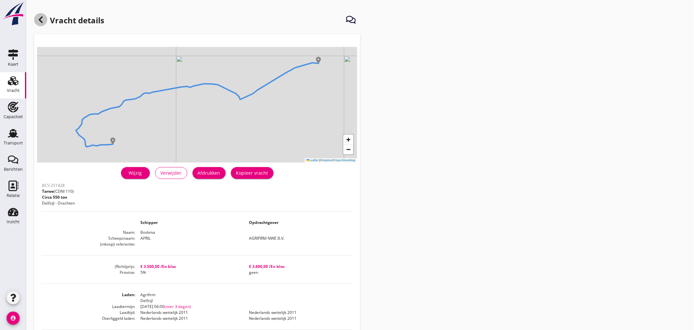
click at [41, 18] on use at bounding box center [41, 19] width 4 height 7
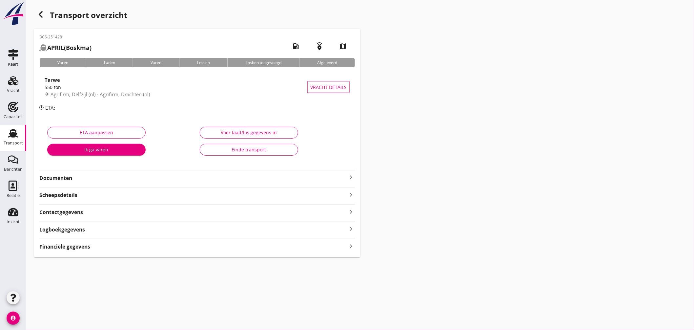
click at [157, 244] on div "Financiële gegevens keyboard_arrow_right" at bounding box center [197, 246] width 316 height 9
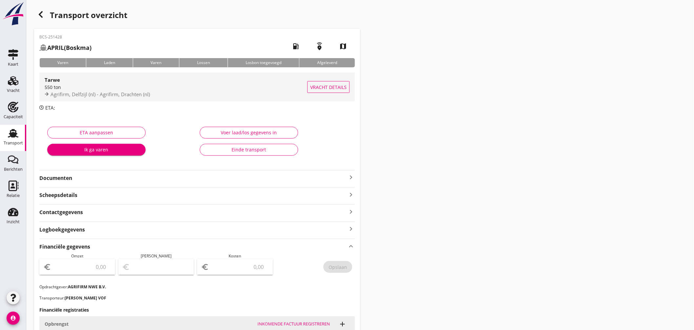
click at [202, 92] on div "Agrifirm, Delfzijl (nl) - Agrifirm, Drachten (nl)" at bounding box center [176, 95] width 263 height 8
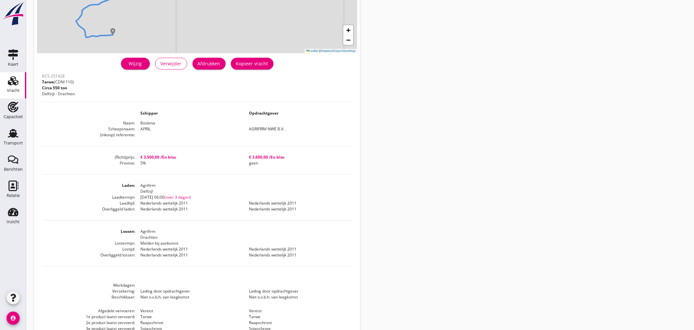
scroll to position [140, 0]
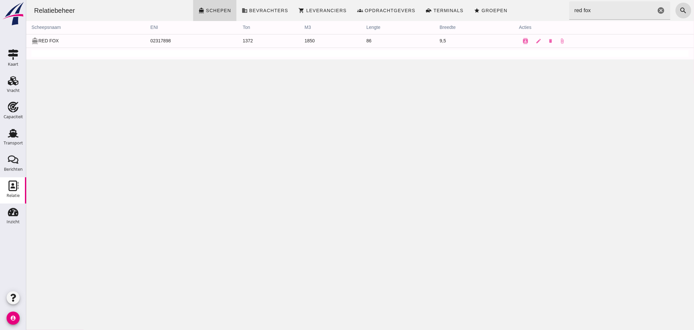
click at [657, 11] on icon "cancel" at bounding box center [661, 11] width 8 height 8
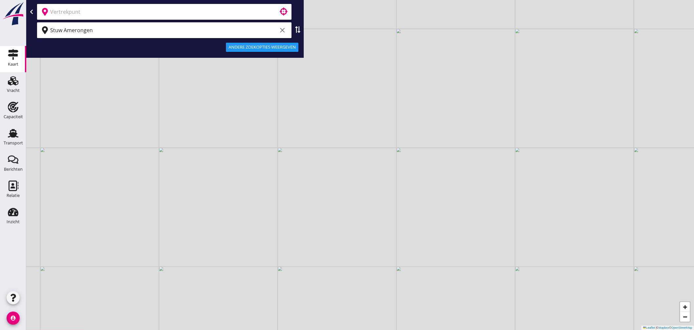
click at [106, 15] on input "text" at bounding box center [159, 12] width 219 height 11
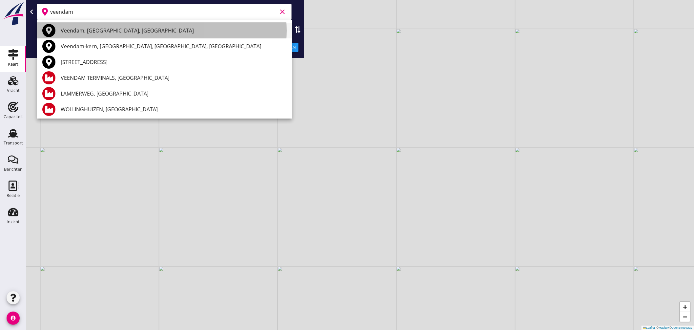
click at [96, 28] on div "Veendam, [GEOGRAPHIC_DATA], [GEOGRAPHIC_DATA]" at bounding box center [174, 31] width 226 height 8
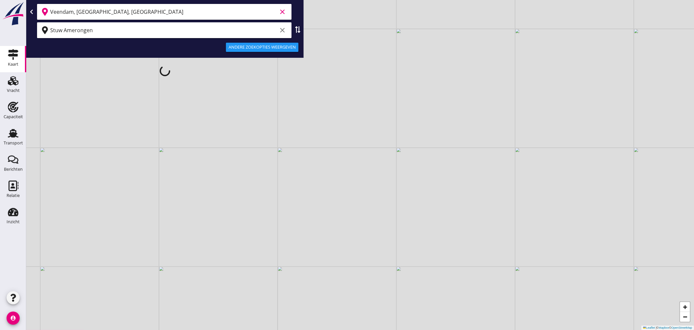
type input "Veendam, [GEOGRAPHIC_DATA], [GEOGRAPHIC_DATA]"
click at [90, 28] on div "Veendam, [GEOGRAPHIC_DATA], [GEOGRAPHIC_DATA] clear Stuw Amerongen clear Andere…" at bounding box center [165, 42] width 278 height 84
click at [90, 28] on input "Stuw Amerongen" at bounding box center [163, 30] width 227 height 11
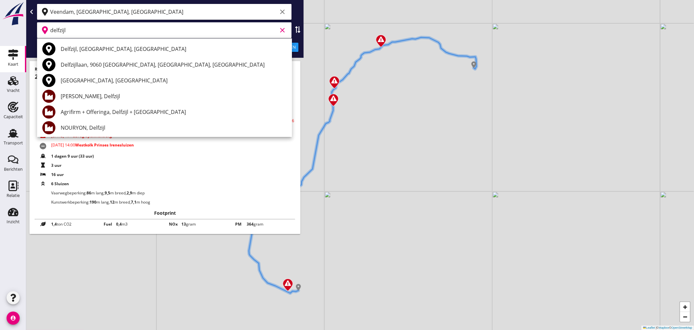
click at [118, 110] on div "Agrifirm + Offeringa, Delfzijl + [GEOGRAPHIC_DATA]" at bounding box center [174, 112] width 226 height 8
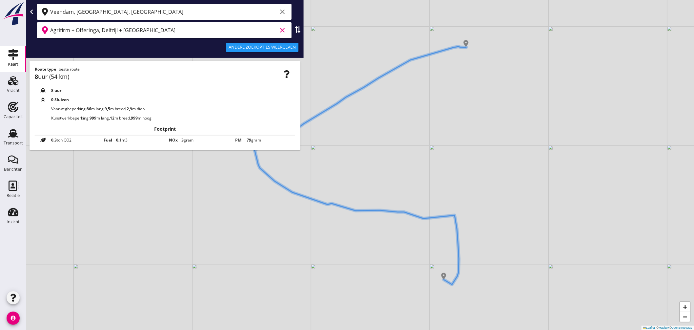
drag, startPoint x: 74, startPoint y: 30, endPoint x: 178, endPoint y: 33, distance: 104.7
click at [178, 33] on input "Agrifirm + Offeringa, Delfzijl + [GEOGRAPHIC_DATA]" at bounding box center [163, 30] width 227 height 11
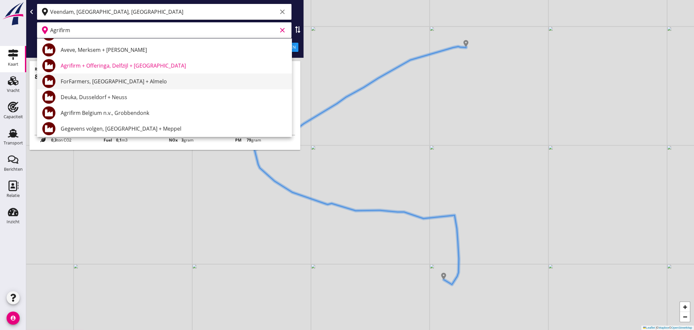
scroll to position [146, 0]
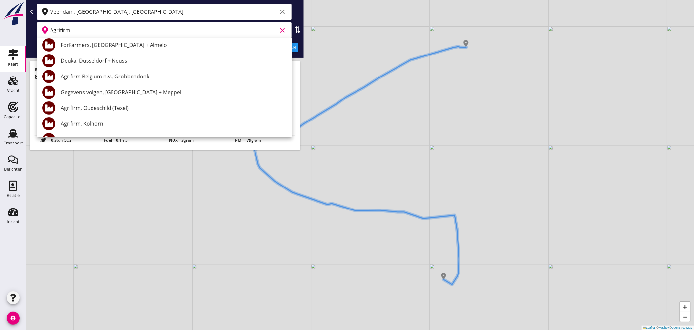
drag, startPoint x: 81, startPoint y: 30, endPoint x: 0, endPoint y: 17, distance: 82.5
click at [0, 17] on div "Kaart Kaart Vracht Vracht Capaciteit Capaciteit Transport Transport Berichten B…" at bounding box center [347, 165] width 694 height 330
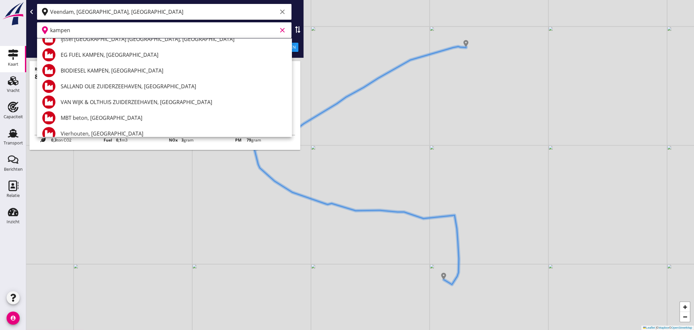
scroll to position [0, 0]
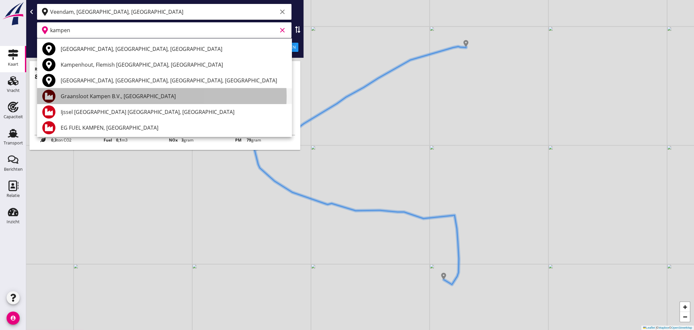
click at [97, 93] on div "Graansloot Kampen B.V., [GEOGRAPHIC_DATA]" at bounding box center [174, 96] width 226 height 8
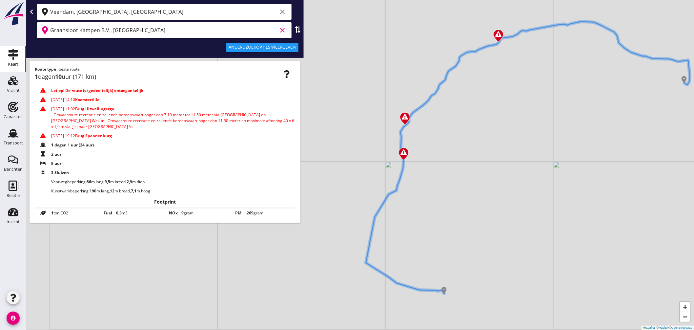
drag, startPoint x: 443, startPoint y: 137, endPoint x: 608, endPoint y: 129, distance: 165.3
click at [608, 129] on div "+ − Leaflet | © Mapbox © OpenStreetMap" at bounding box center [360, 165] width 668 height 330
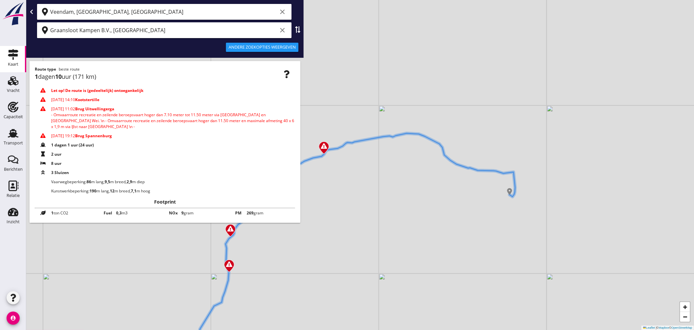
drag, startPoint x: 584, startPoint y: 146, endPoint x: 423, endPoint y: 249, distance: 190.6
click at [423, 249] on div "+ − Leaflet | © Mapbox © OpenStreetMap" at bounding box center [360, 165] width 668 height 330
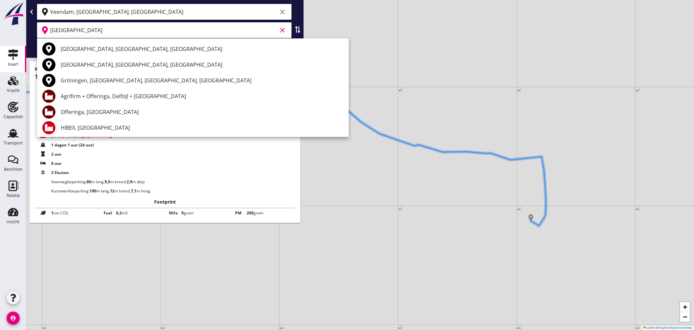
click at [99, 110] on div "Offeringa, [GEOGRAPHIC_DATA]" at bounding box center [202, 112] width 283 height 8
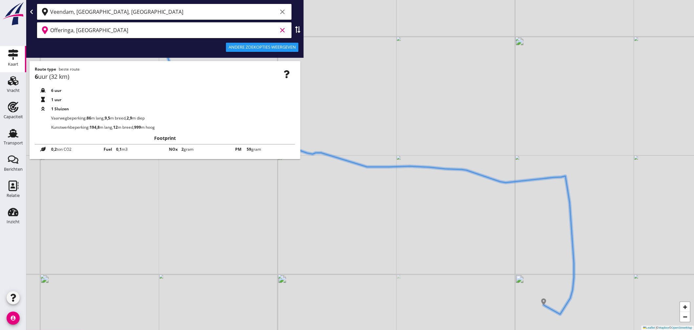
type input "Offeringa, [GEOGRAPHIC_DATA]"
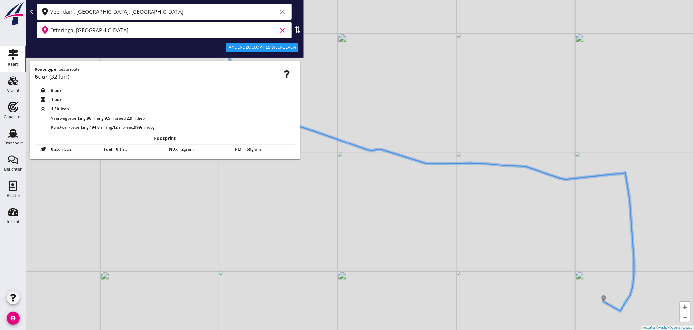
drag, startPoint x: 306, startPoint y: 170, endPoint x: 502, endPoint y: 130, distance: 200.7
click at [502, 130] on div "+ − Leaflet | © Mapbox © OpenStreetMap" at bounding box center [360, 165] width 668 height 330
